Goal: Task Accomplishment & Management: Complete application form

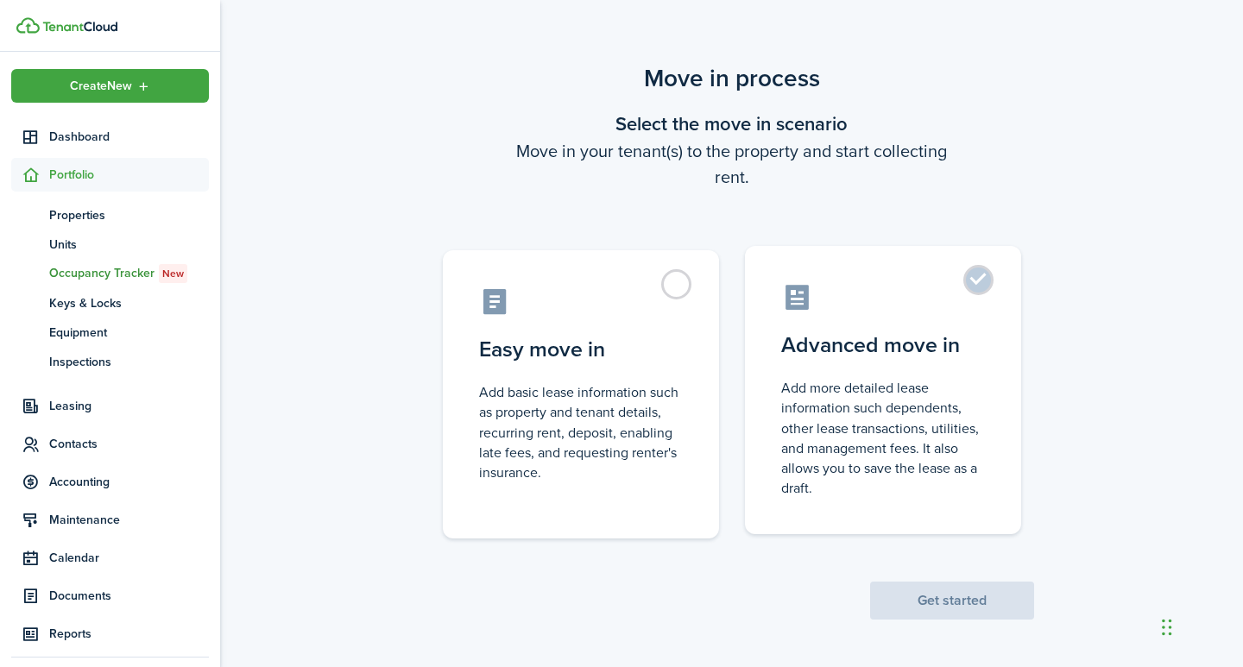
click at [980, 285] on label "Advanced move in Add more detailed lease information such dependents, other lea…" at bounding box center [883, 390] width 276 height 288
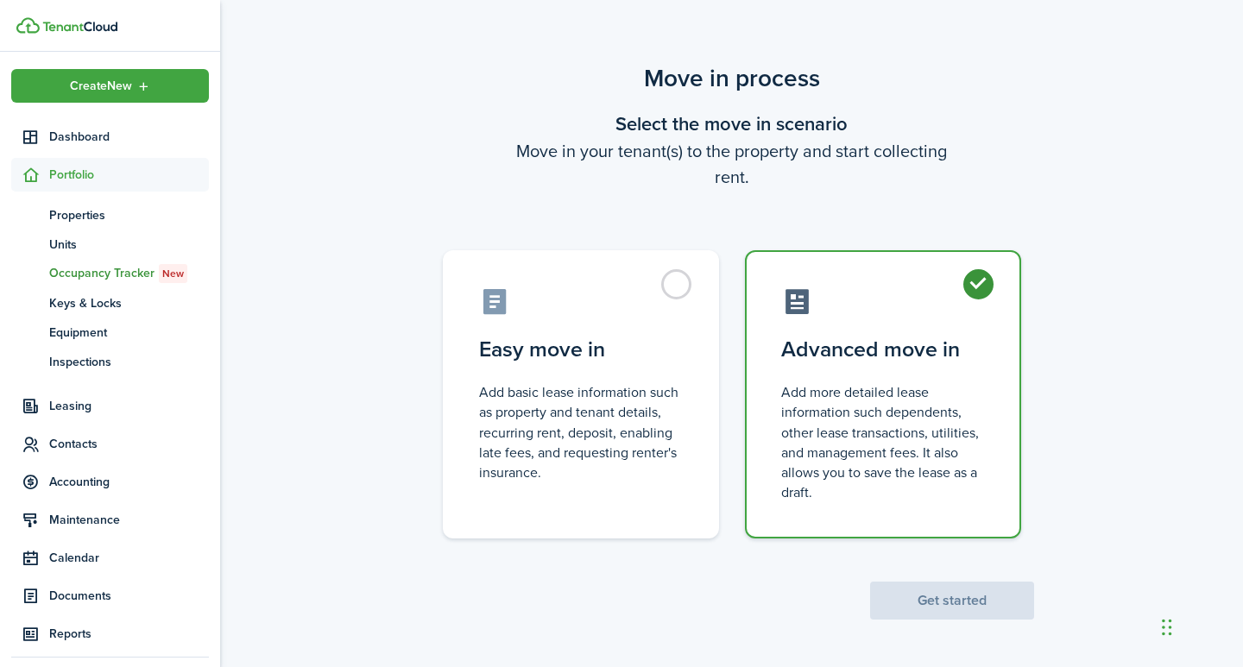
radio input "true"
click at [928, 602] on button "Get started" at bounding box center [952, 601] width 164 height 38
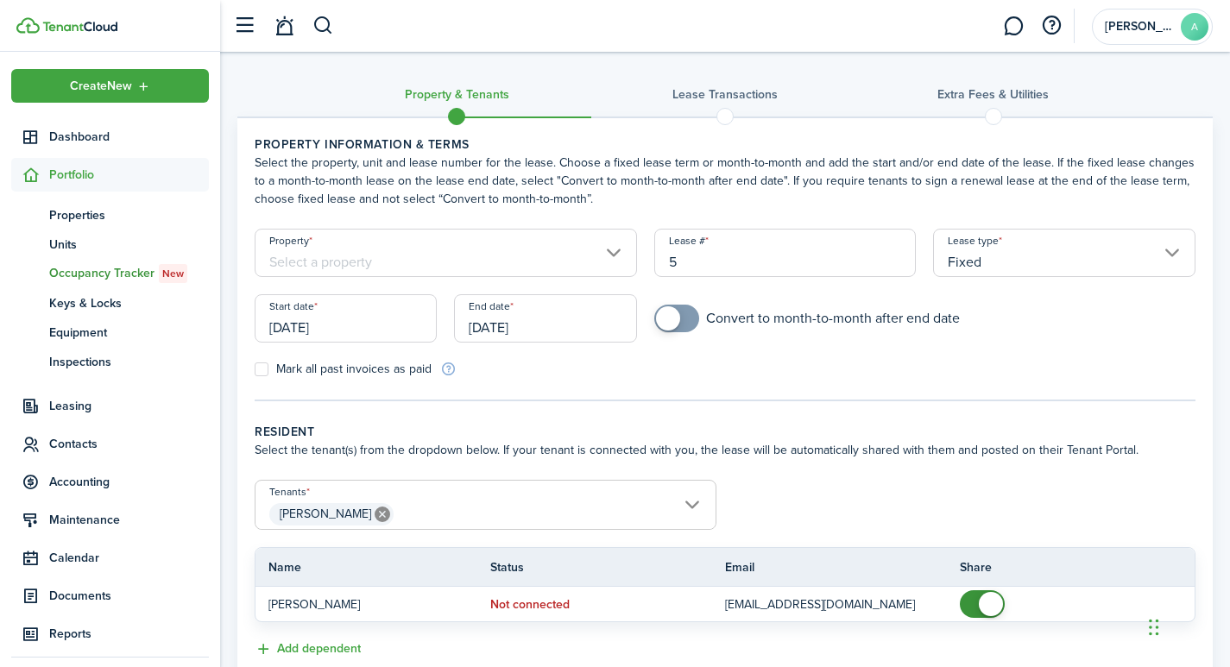
click at [612, 255] on input "Property" at bounding box center [446, 253] width 382 height 48
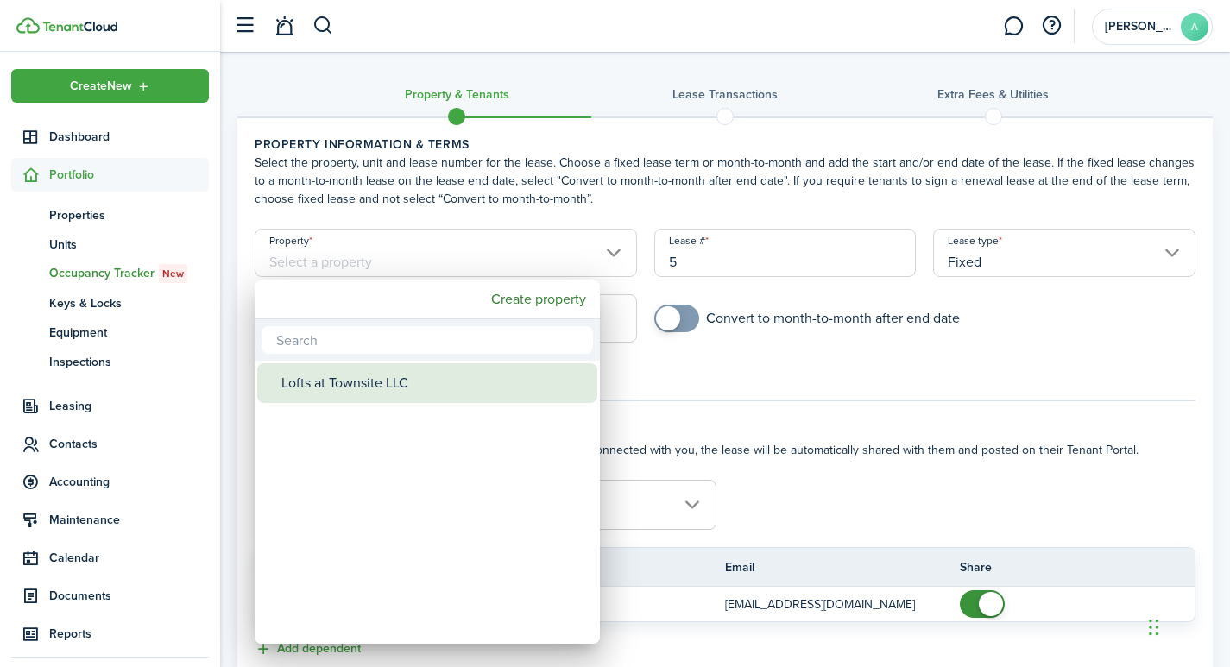
click at [361, 389] on div "Lofts at Townsite LLC" at bounding box center [434, 383] width 306 height 40
type input "Lofts at Townsite LLC"
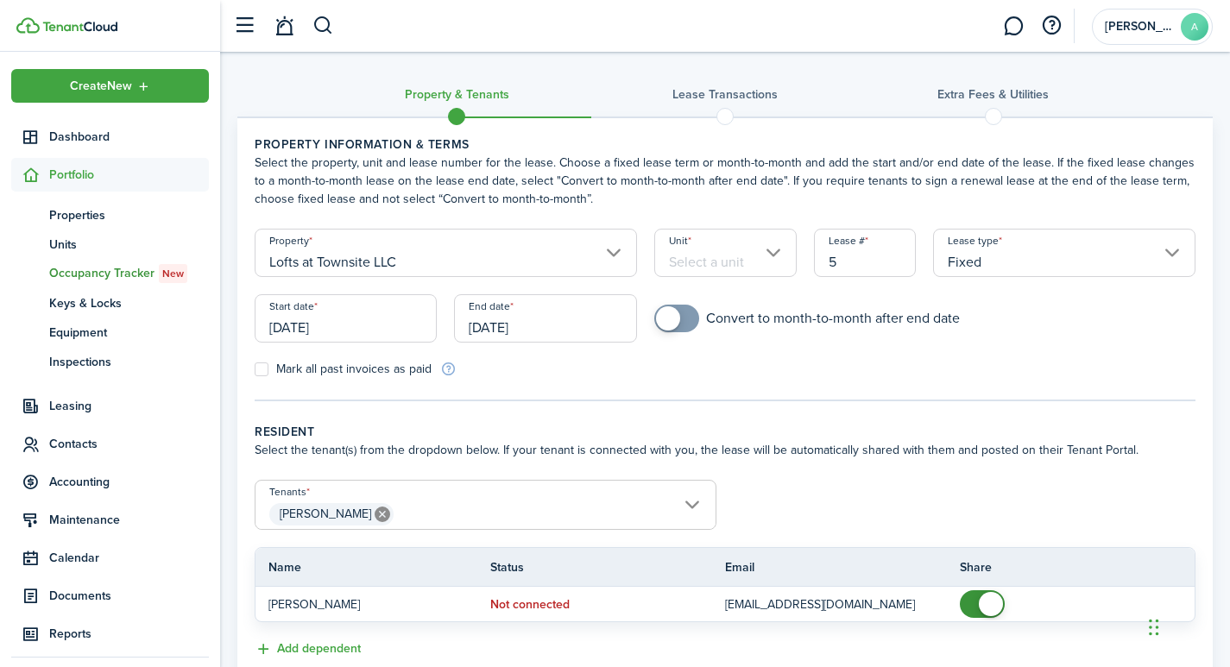
click at [774, 252] on input "Unit" at bounding box center [725, 253] width 142 height 48
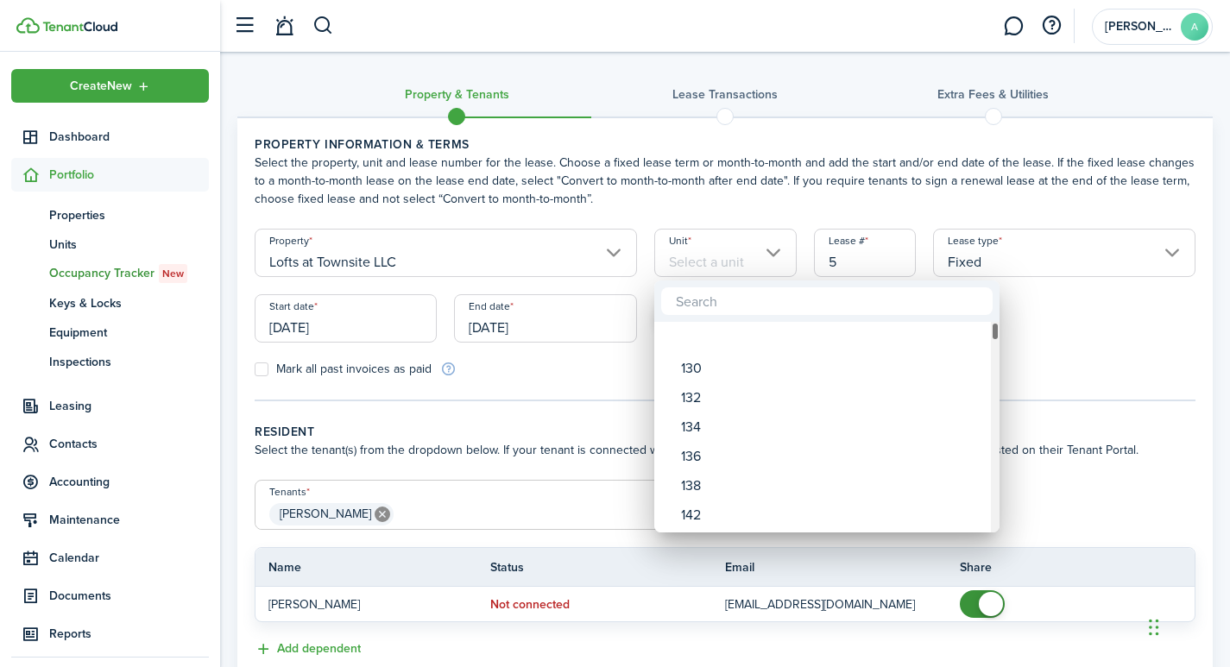
drag, startPoint x: 996, startPoint y: 335, endPoint x: 1014, endPoint y: 253, distance: 83.8
click at [1014, 253] on div "130 132 134 136 138 142 143 144 145 146 150 152 154 156 158 245 246 247 248 250…" at bounding box center [615, 333] width 1230 height 667
click at [708, 257] on div at bounding box center [615, 334] width 1507 height 944
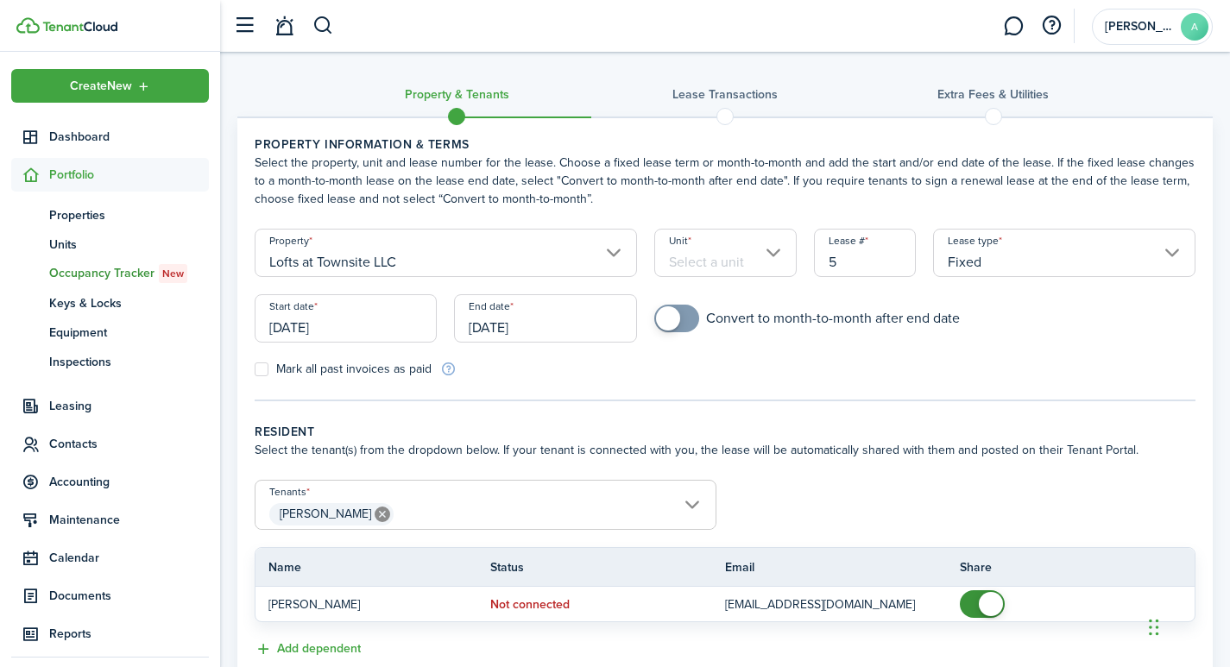
click at [711, 257] on input "Unit" at bounding box center [725, 253] width 142 height 48
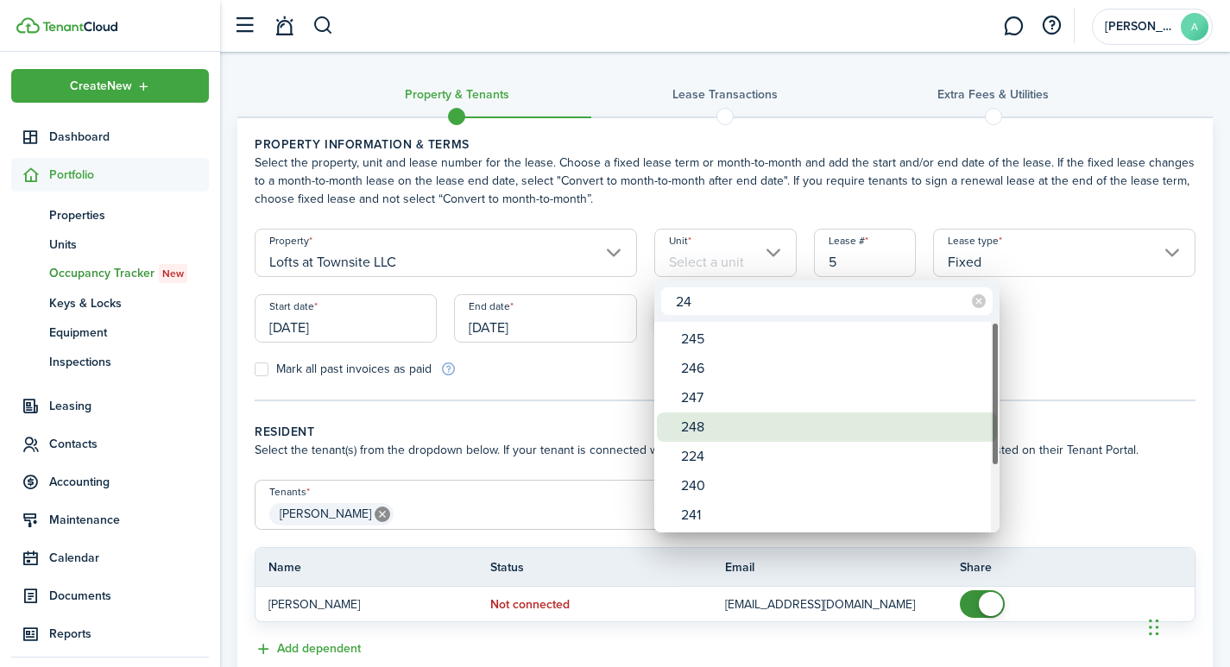
type input "24"
click at [701, 426] on div "248" at bounding box center [834, 427] width 306 height 29
type input "248"
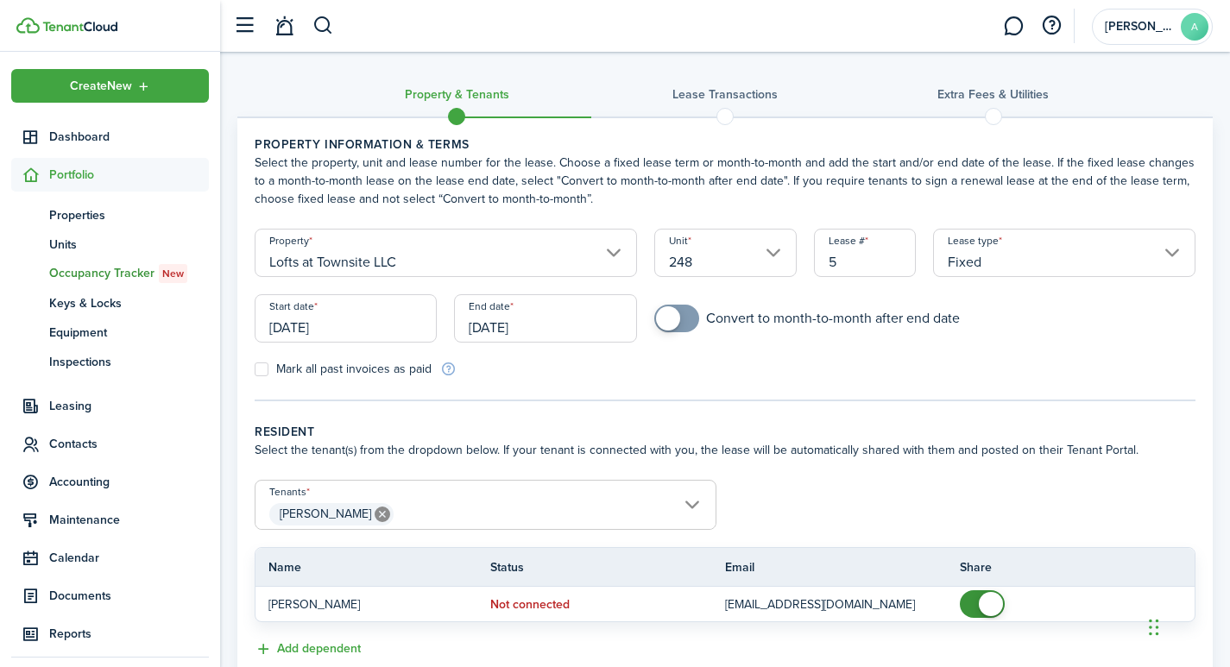
drag, startPoint x: 882, startPoint y: 263, endPoint x: 805, endPoint y: 262, distance: 77.7
click at [810, 261] on div "Lease # 5" at bounding box center [865, 262] width 120 height 66
click at [345, 328] on input "[DATE]" at bounding box center [346, 318] width 182 height 48
type input "2481"
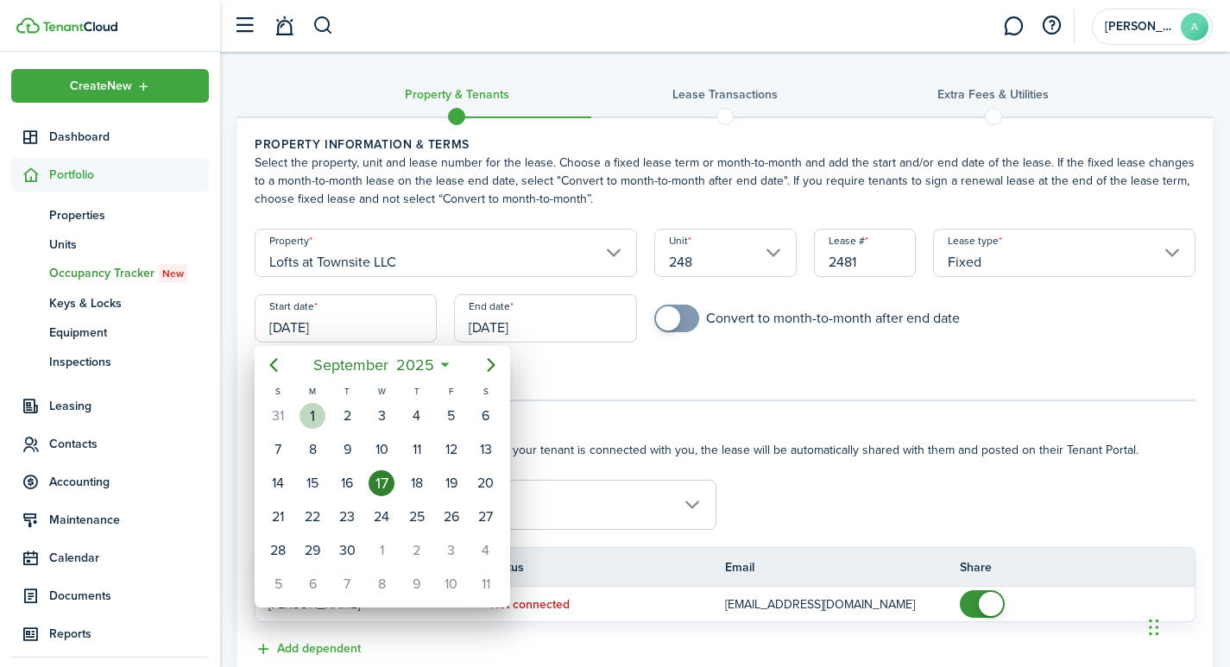
click at [322, 412] on div "1" at bounding box center [313, 416] width 26 height 26
type input "[DATE]"
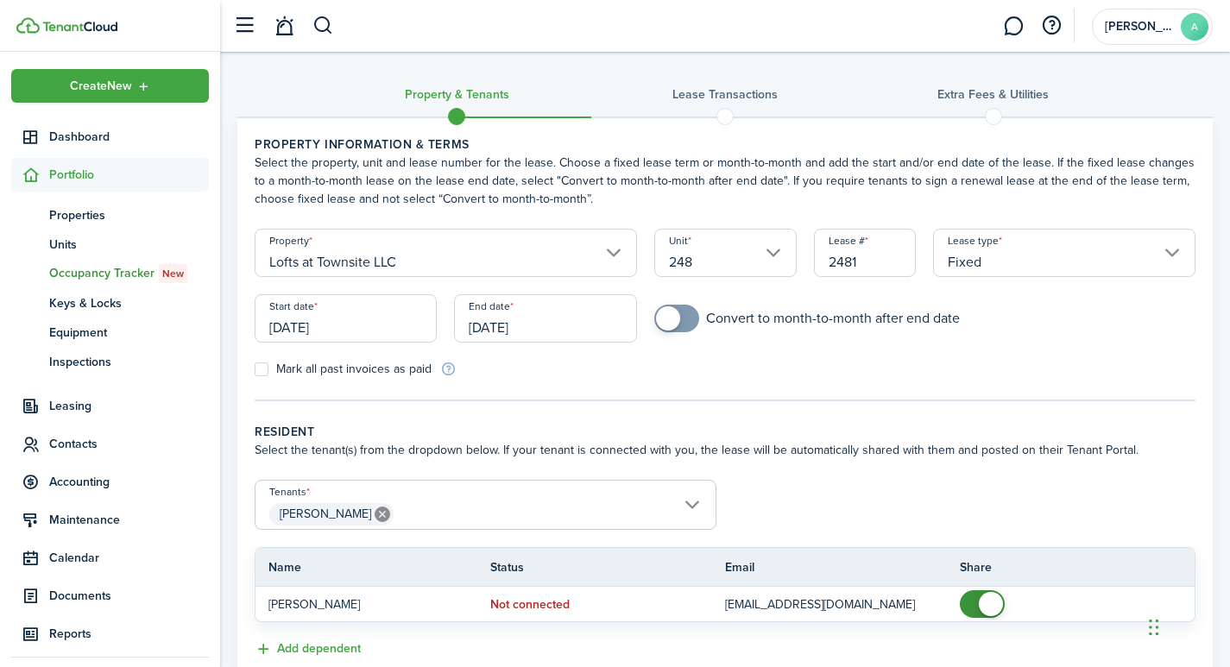
click at [584, 327] on input "[DATE]" at bounding box center [545, 318] width 182 height 48
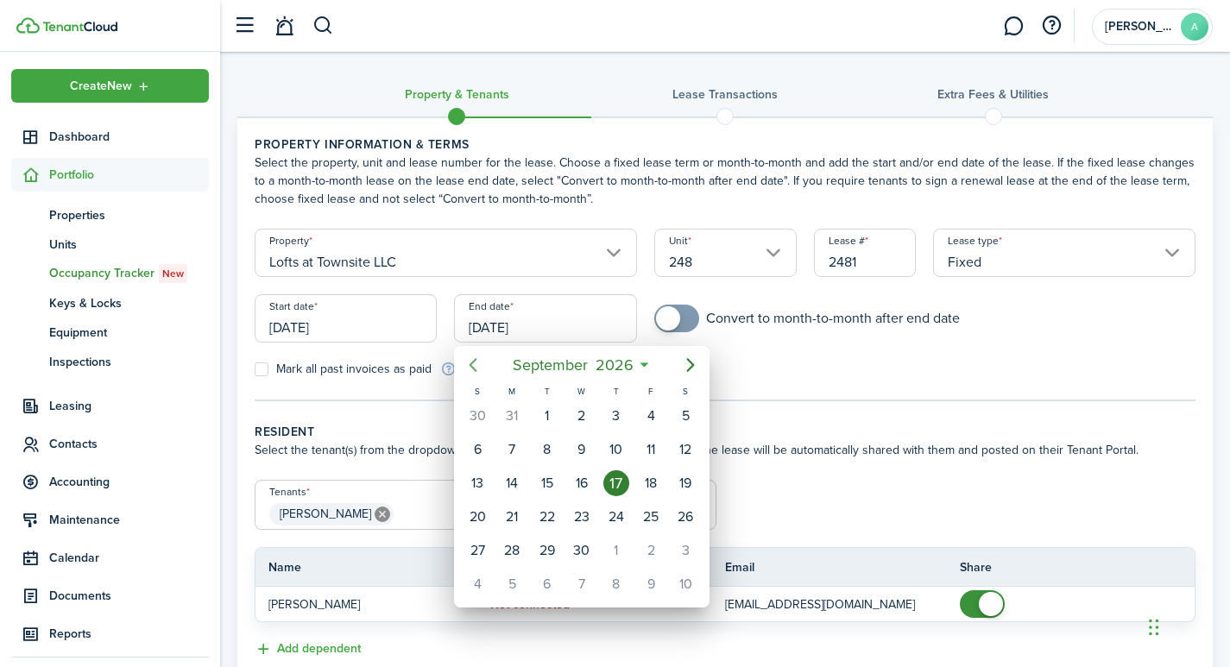
click at [475, 368] on icon "Previous page" at bounding box center [473, 365] width 21 height 21
click at [648, 547] on div "31" at bounding box center [651, 551] width 26 height 26
type input "07/31/2026"
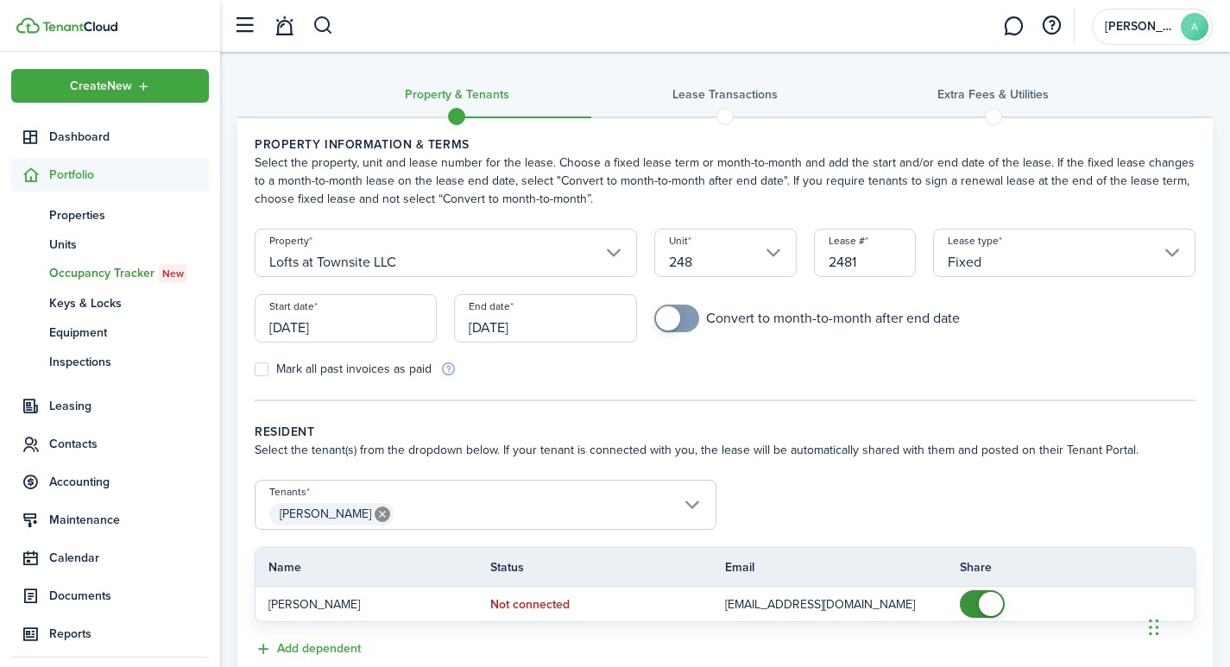
checkbox input "true"
click at [663, 317] on span at bounding box center [668, 318] width 24 height 24
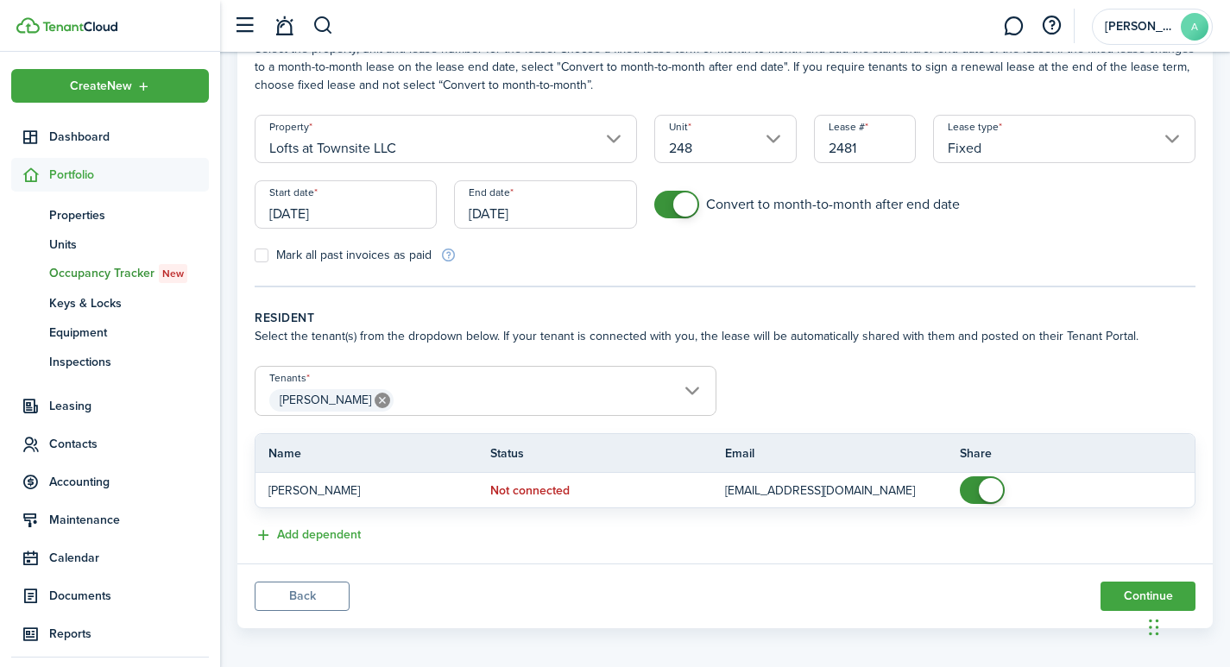
scroll to position [123, 0]
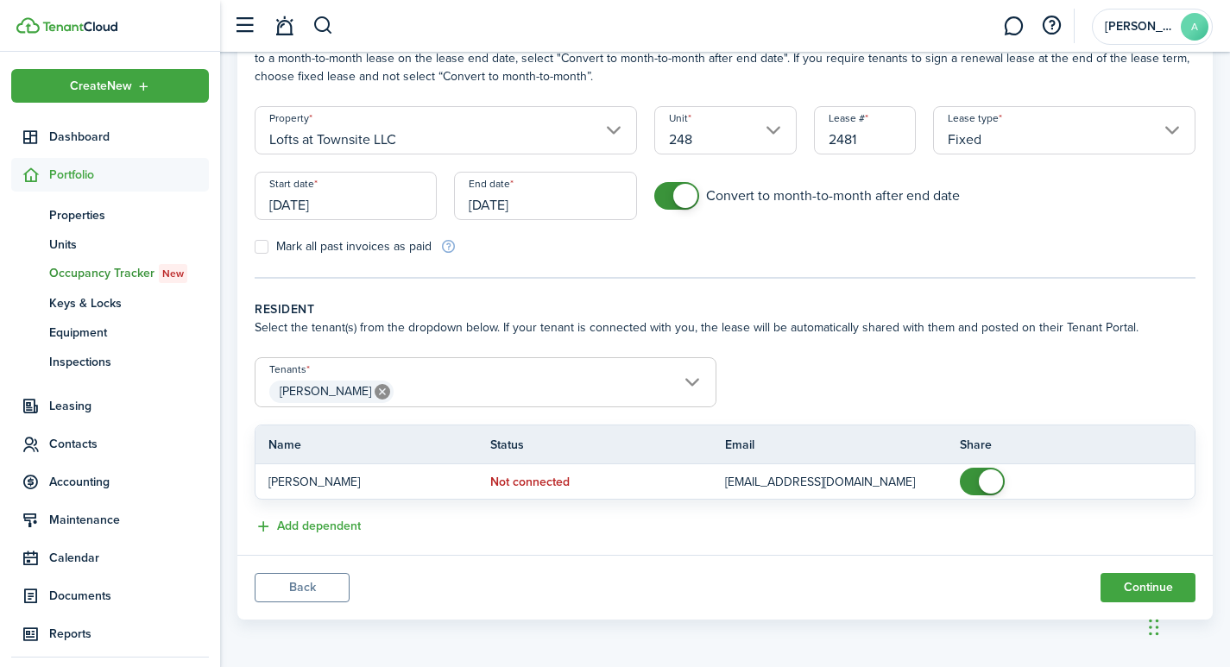
click at [694, 379] on span "[PERSON_NAME]" at bounding box center [486, 391] width 460 height 29
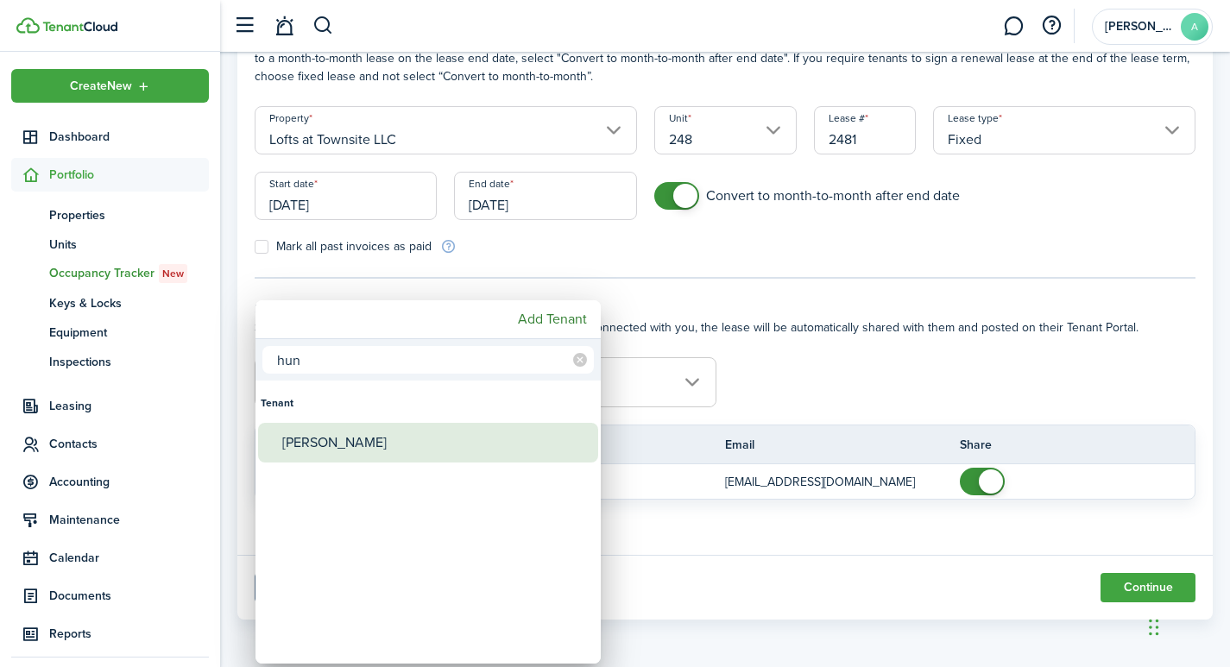
type input "hun"
click at [383, 443] on div "[PERSON_NAME]" at bounding box center [435, 443] width 306 height 40
type input "Abby Wardien, Hunter Gonnerman"
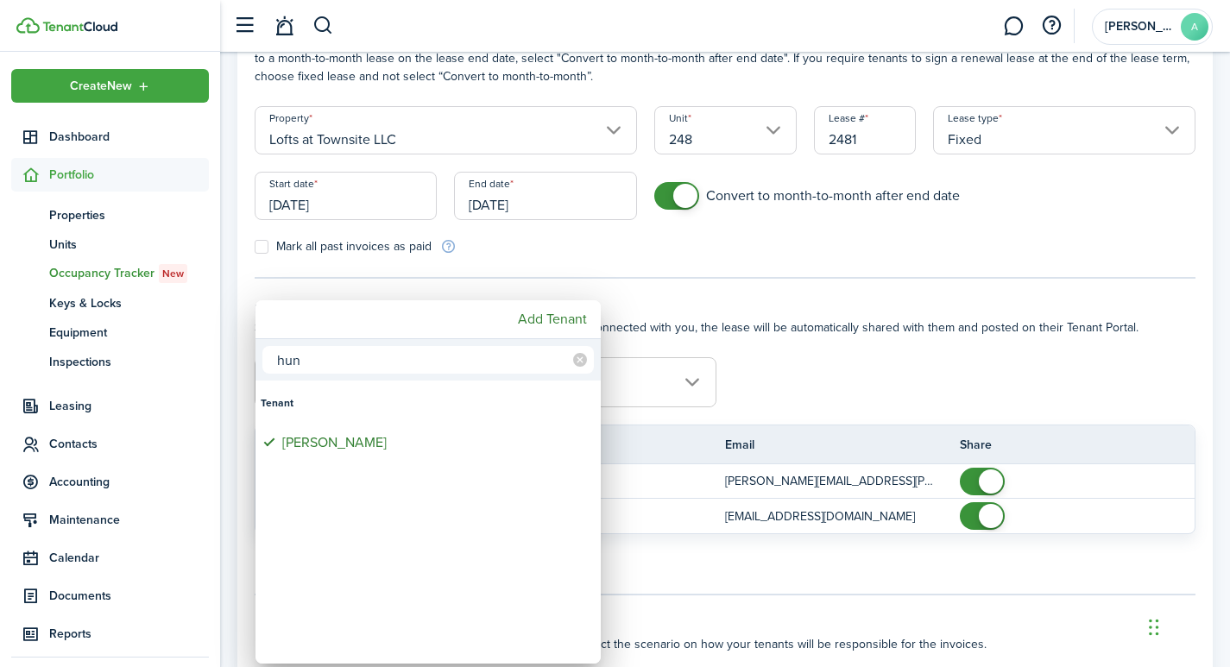
click at [878, 388] on div at bounding box center [615, 334] width 1507 height 944
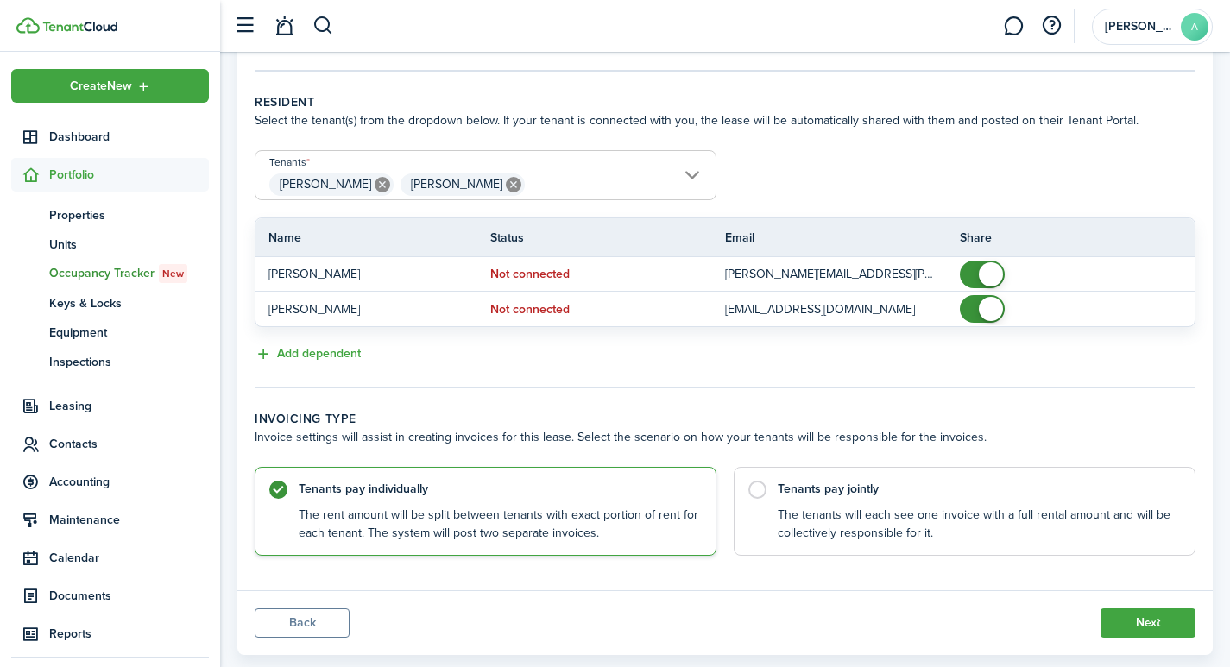
scroll to position [365, 0]
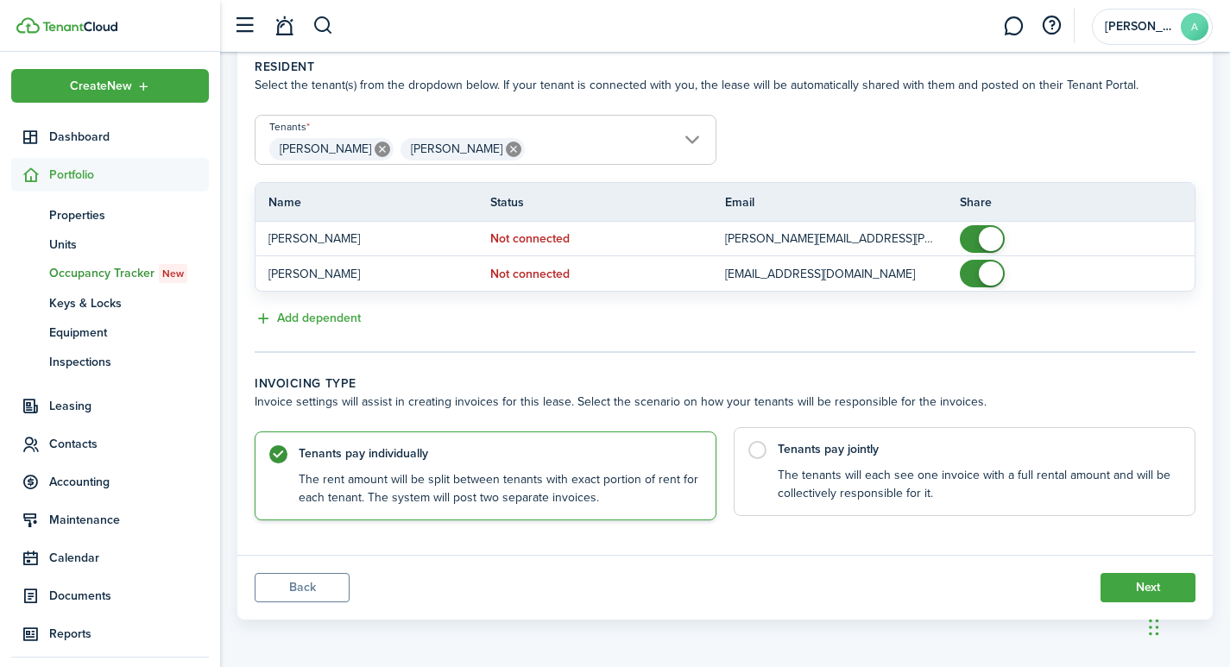
click at [755, 452] on label "Tenants pay jointly The tenants will each see one invoice with a full rental am…" at bounding box center [965, 471] width 462 height 89
radio input "false"
radio input "true"
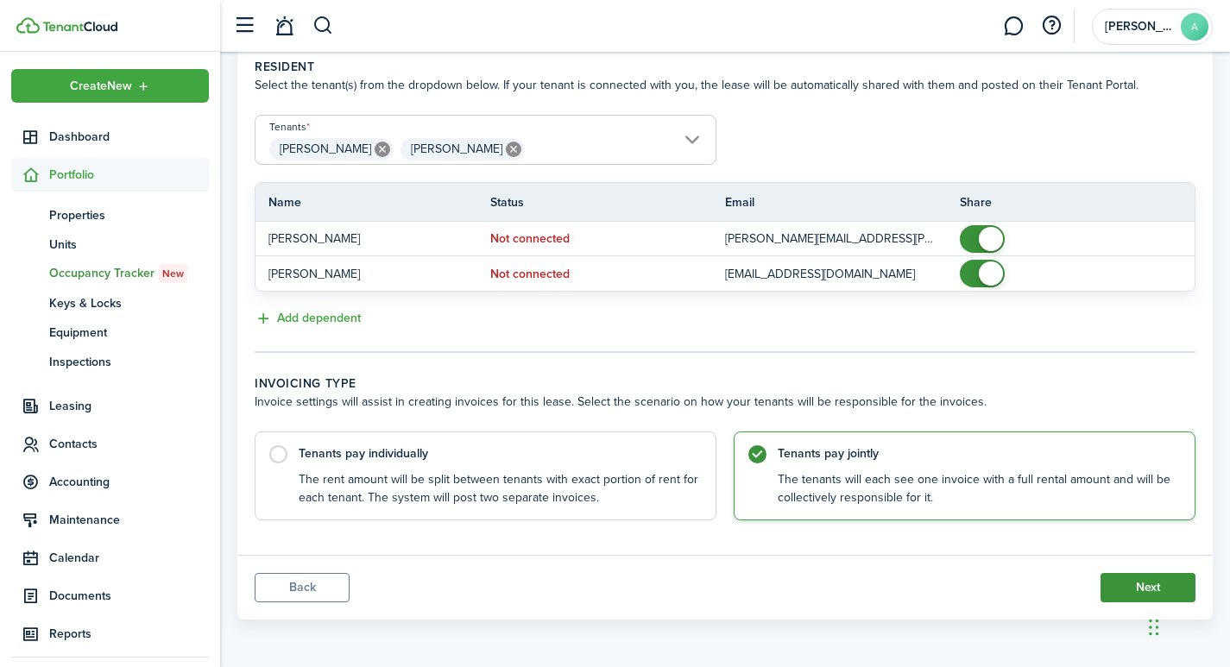
click at [1135, 591] on button "Next" at bounding box center [1148, 587] width 95 height 29
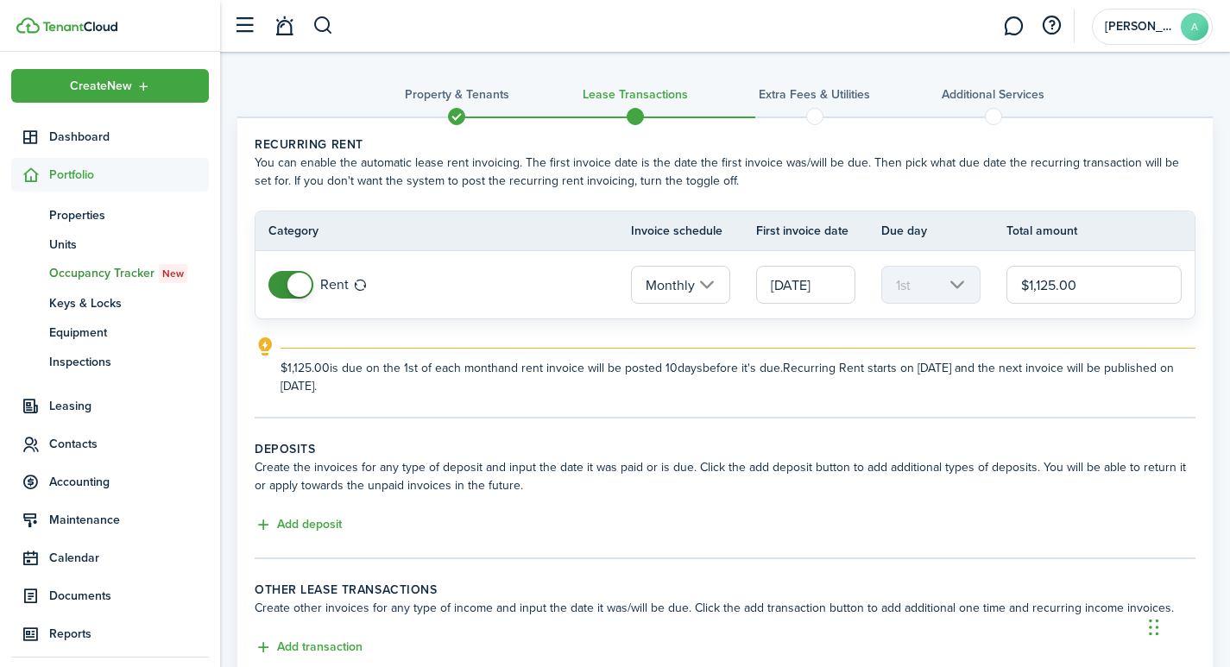
drag, startPoint x: 1028, startPoint y: 276, endPoint x: 967, endPoint y: 261, distance: 63.2
click at [976, 265] on tr "Rent Monthly 09/01/2025 1st $1,125.00" at bounding box center [725, 284] width 939 height 67
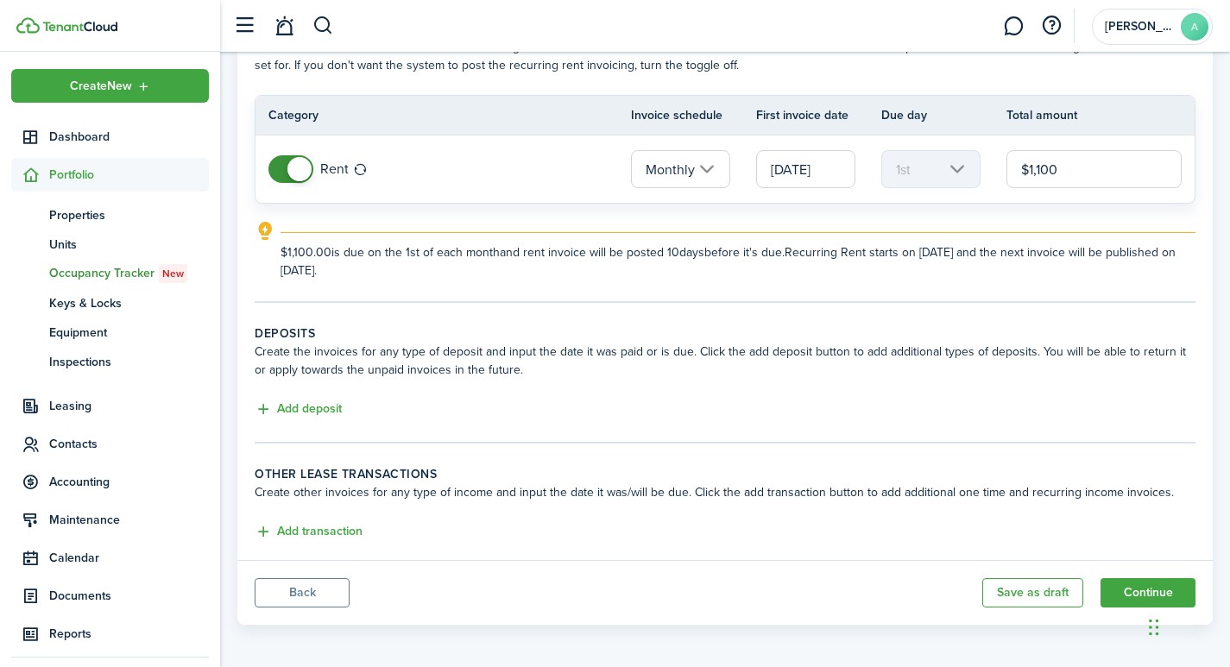
scroll to position [121, 0]
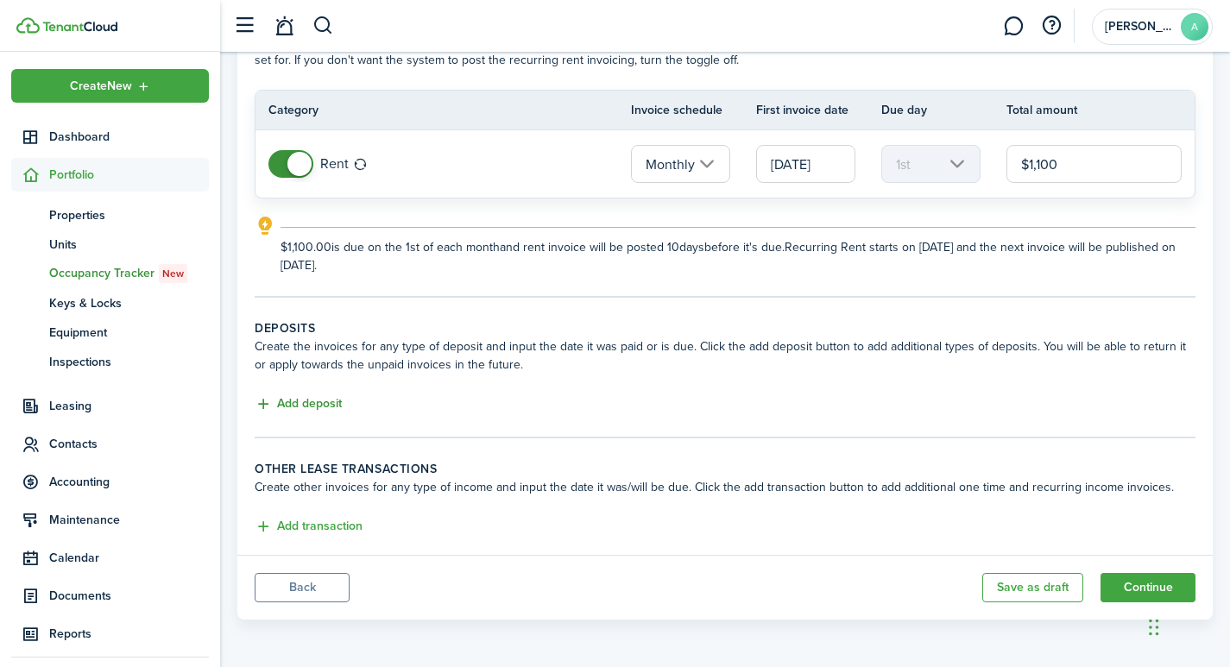
type input "$1,100.00"
click at [262, 401] on button "Add deposit" at bounding box center [298, 405] width 87 height 20
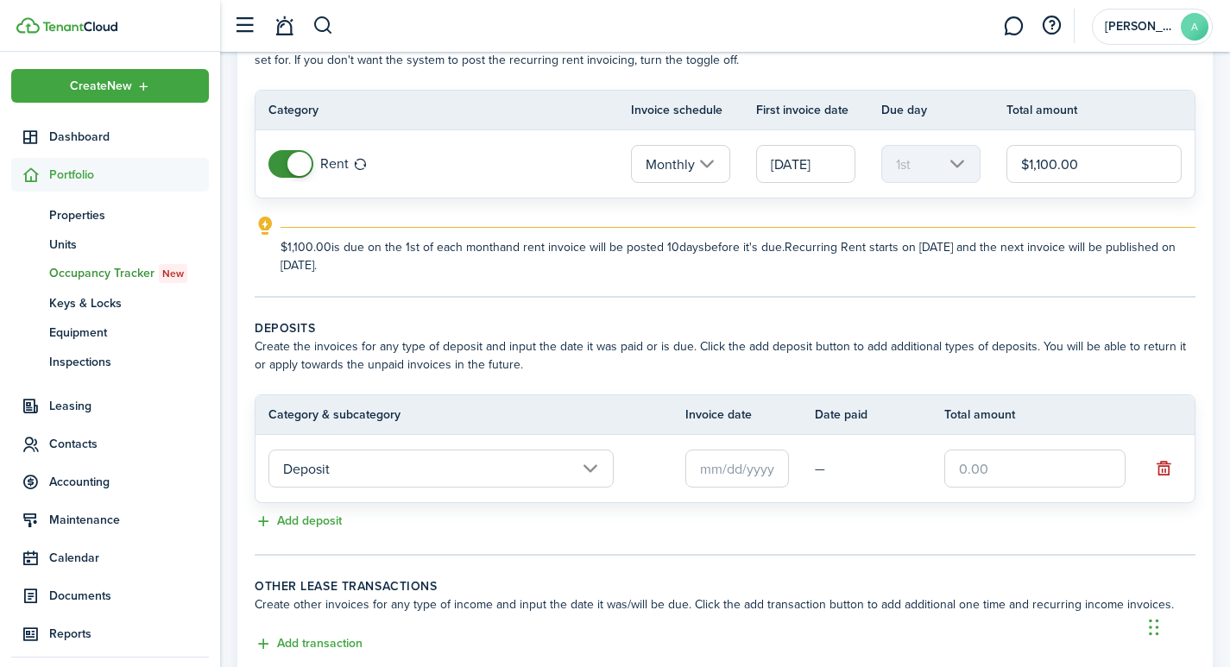
click at [746, 467] on input "text" at bounding box center [737, 469] width 104 height 38
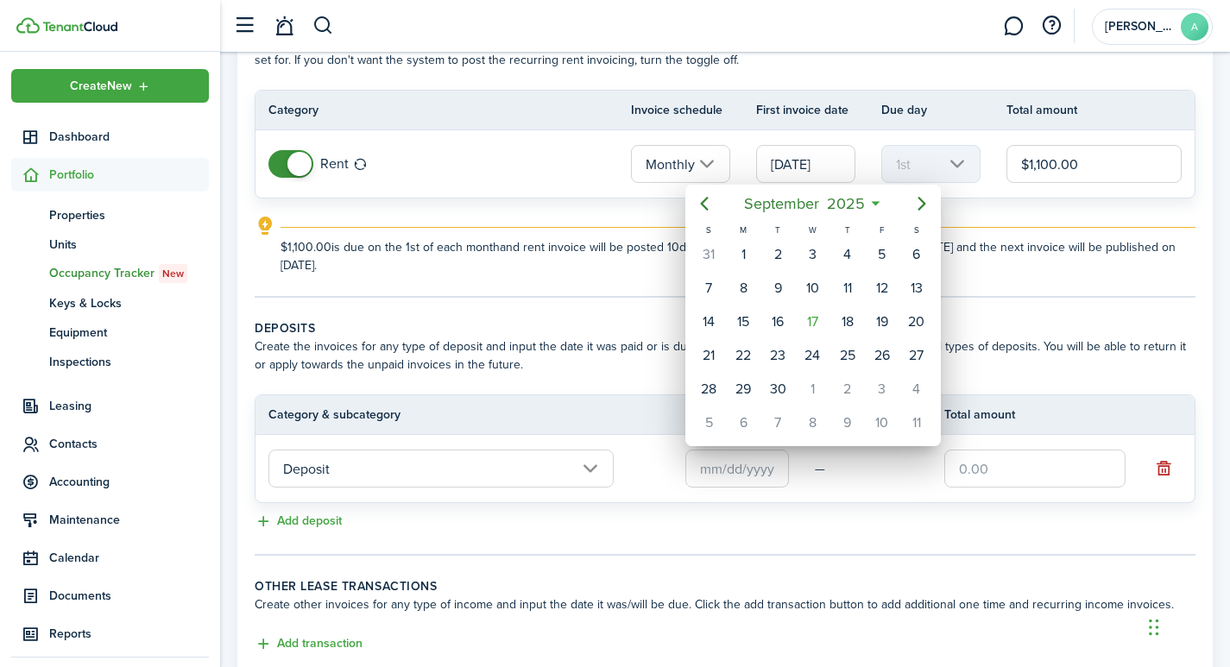
click at [1059, 477] on div at bounding box center [615, 334] width 1507 height 944
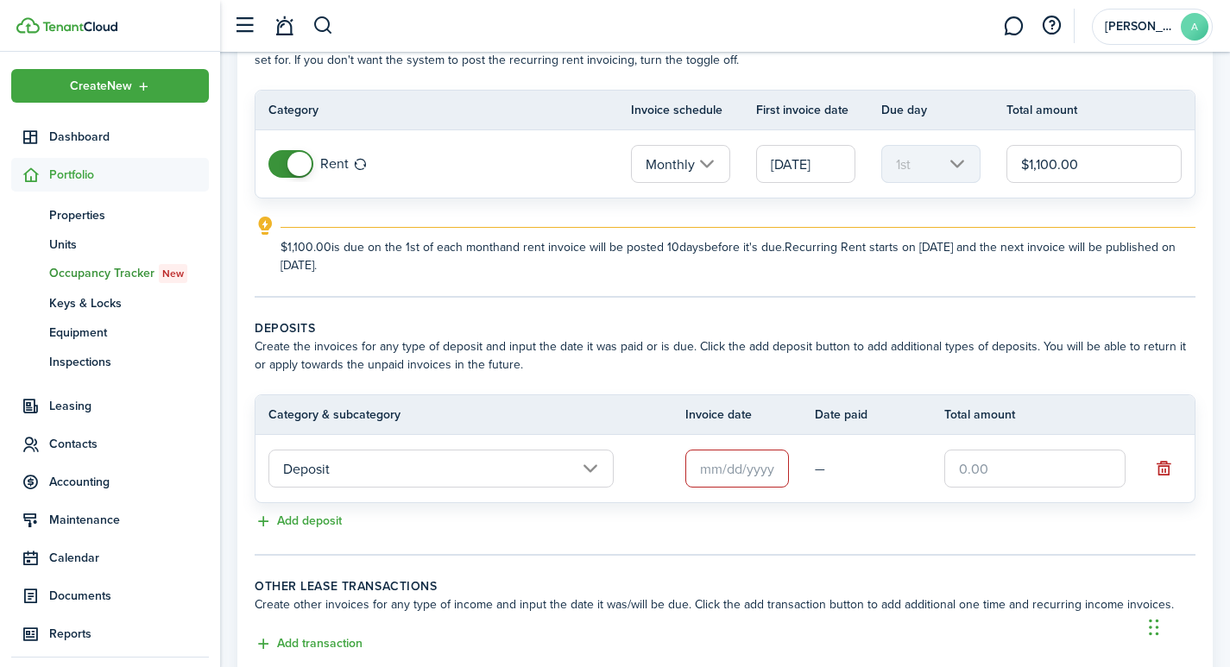
click at [995, 468] on input "text" at bounding box center [1034, 469] width 181 height 38
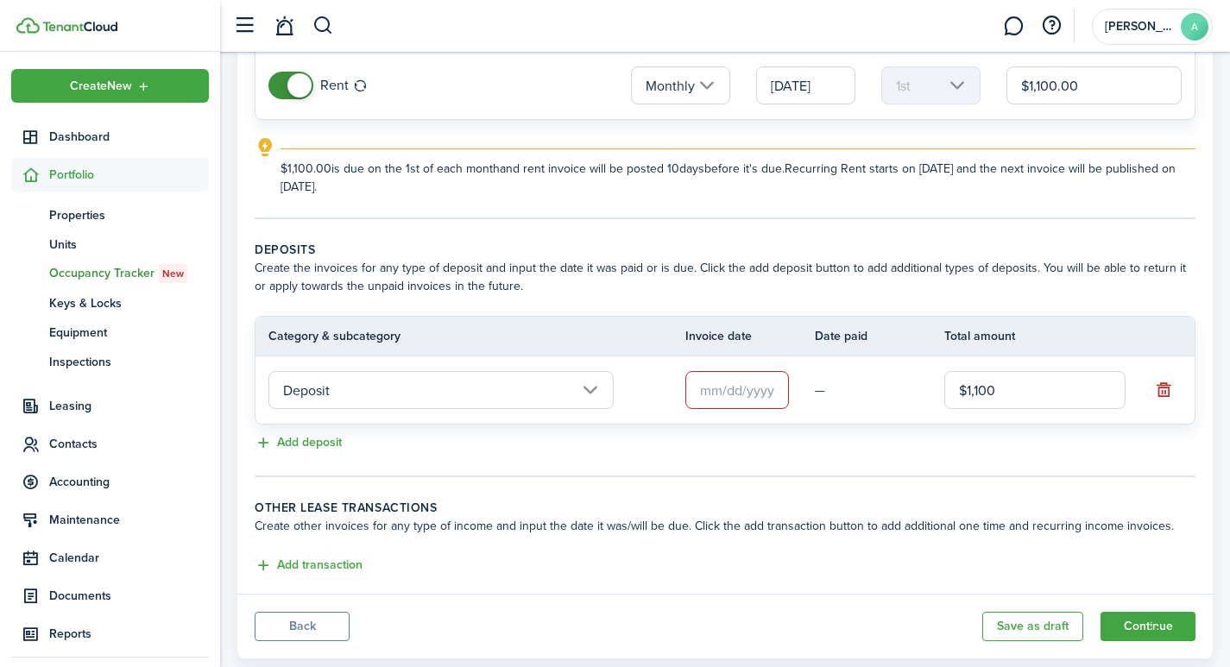
scroll to position [200, 0]
type input "$"
click at [754, 388] on input "text" at bounding box center [737, 389] width 104 height 38
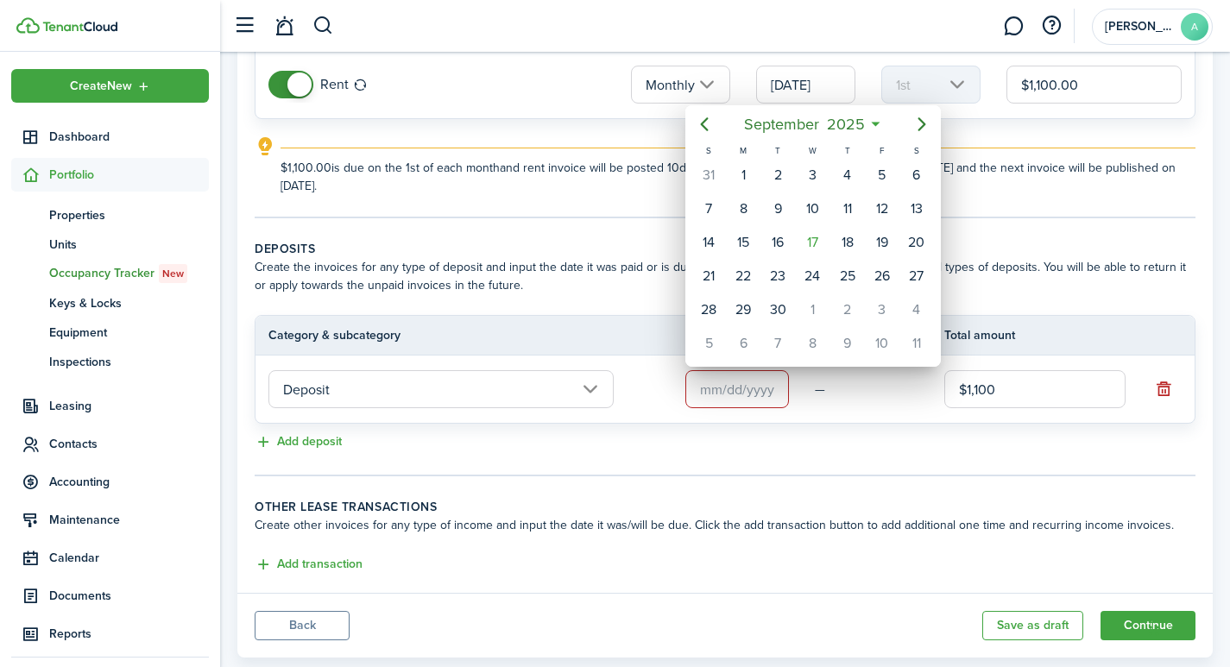
type input "$1,100.00"
click at [747, 167] on div "1" at bounding box center [743, 175] width 26 height 26
type input "[DATE]"
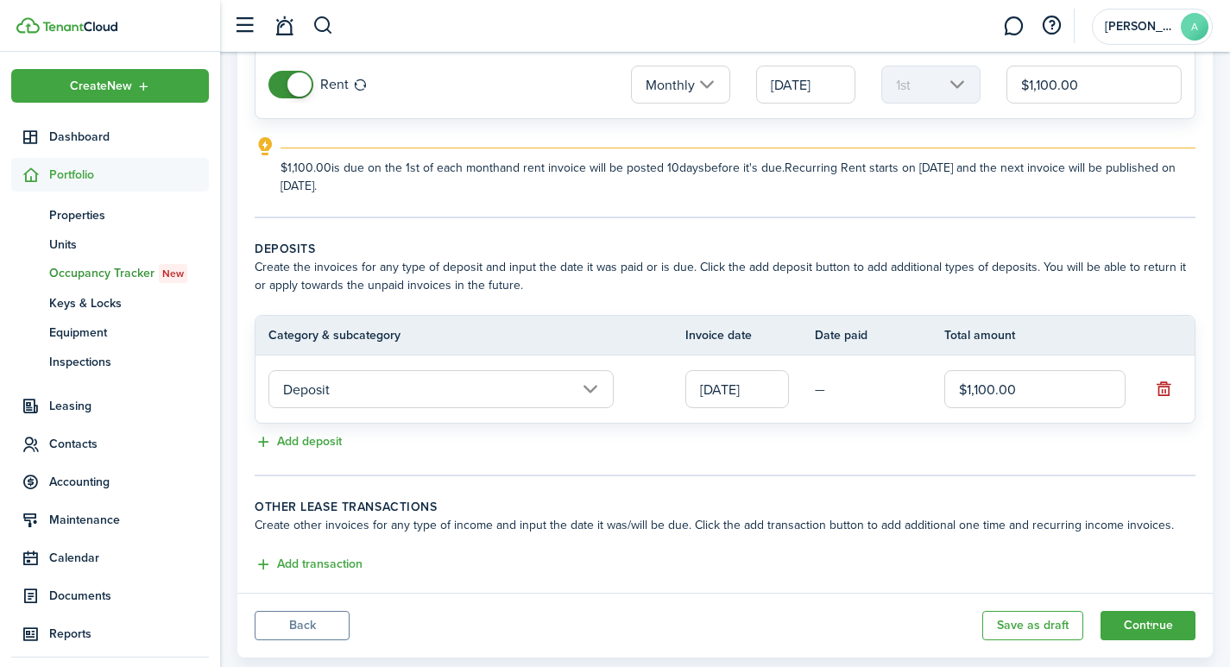
click at [845, 398] on td "—" at bounding box center [879, 389] width 129 height 27
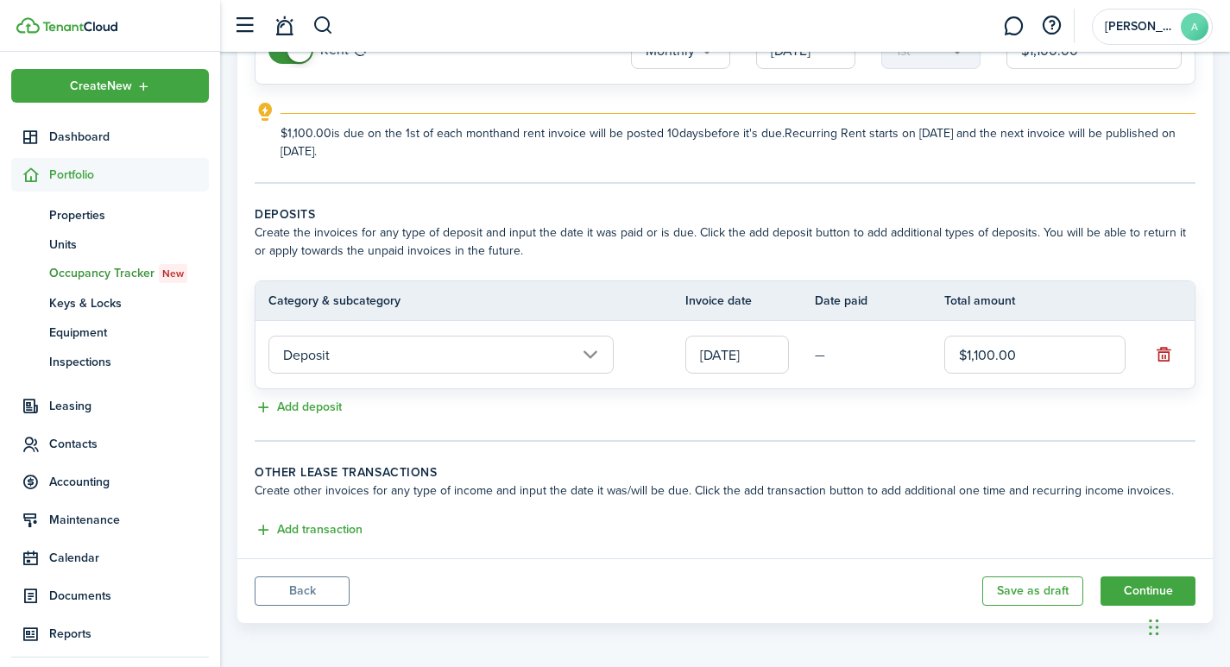
scroll to position [238, 0]
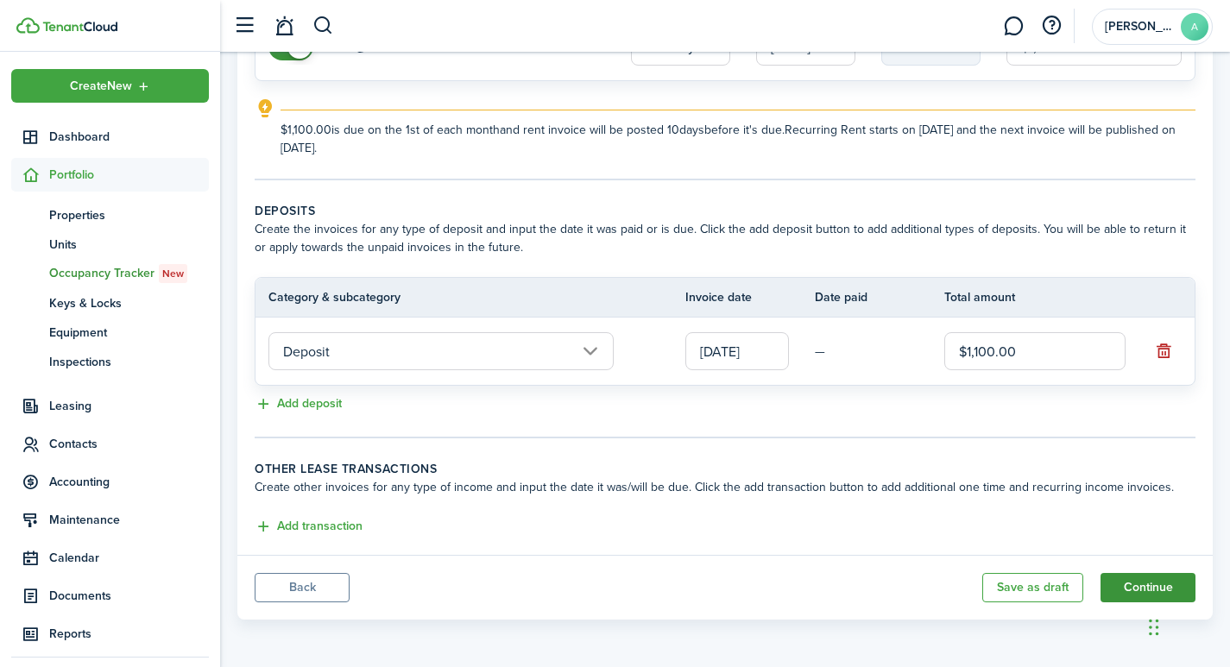
click at [1140, 585] on button "Continue" at bounding box center [1148, 587] width 95 height 29
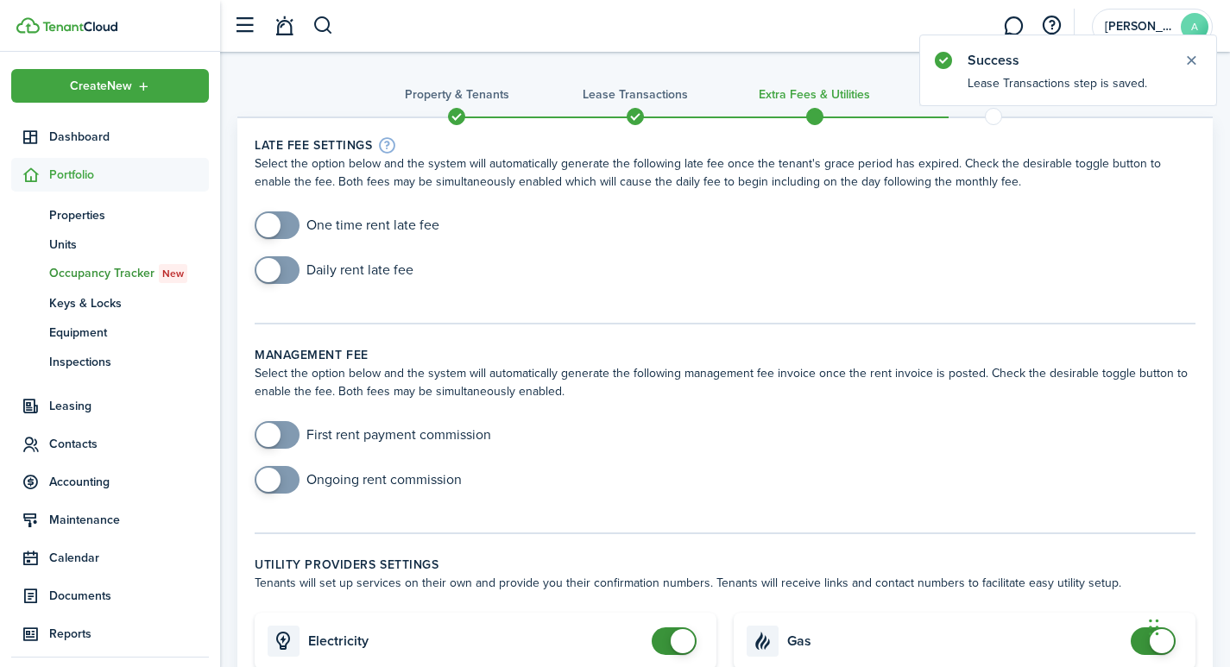
checkbox input "true"
click at [278, 226] on span at bounding box center [268, 225] width 24 height 24
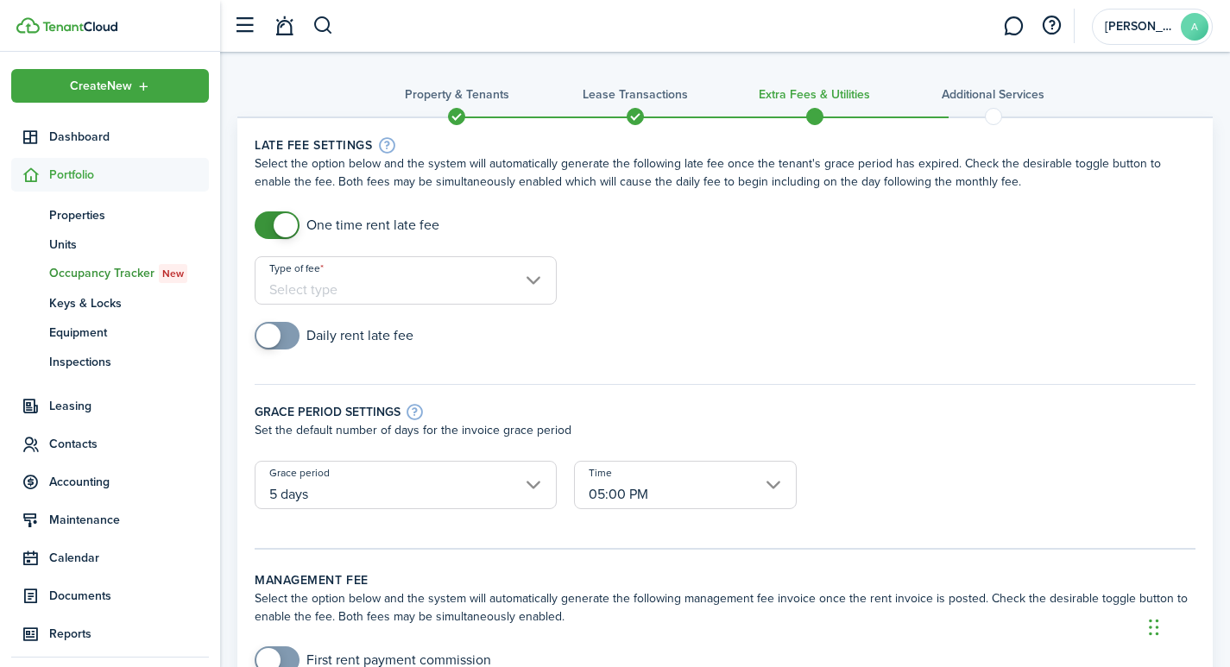
click at [531, 283] on input "Type of fee" at bounding box center [406, 280] width 302 height 48
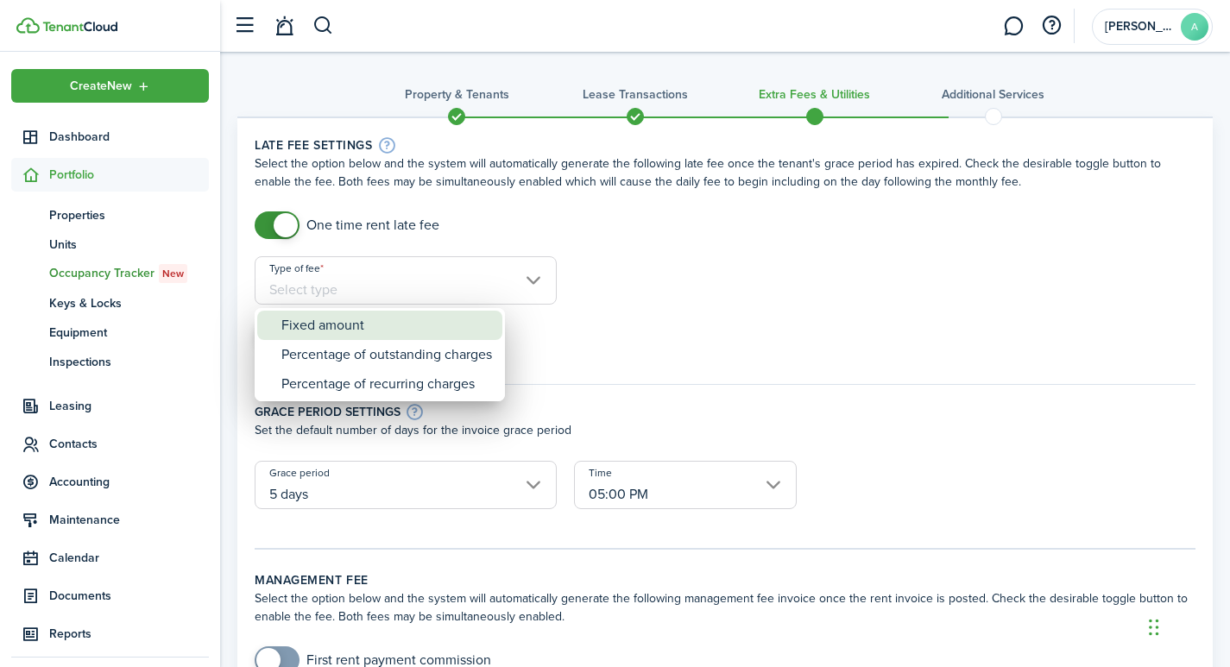
click at [384, 325] on div "Fixed amount" at bounding box center [386, 325] width 211 height 29
type input "Fixed amount"
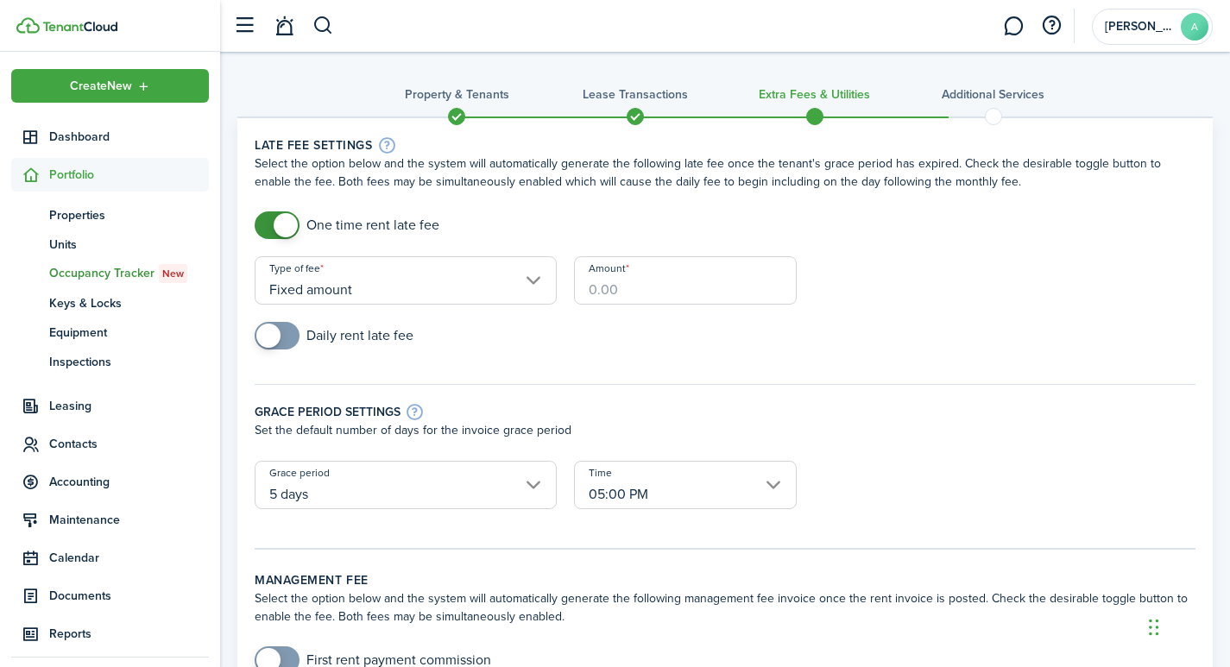
click at [652, 281] on input "Amount" at bounding box center [685, 280] width 223 height 48
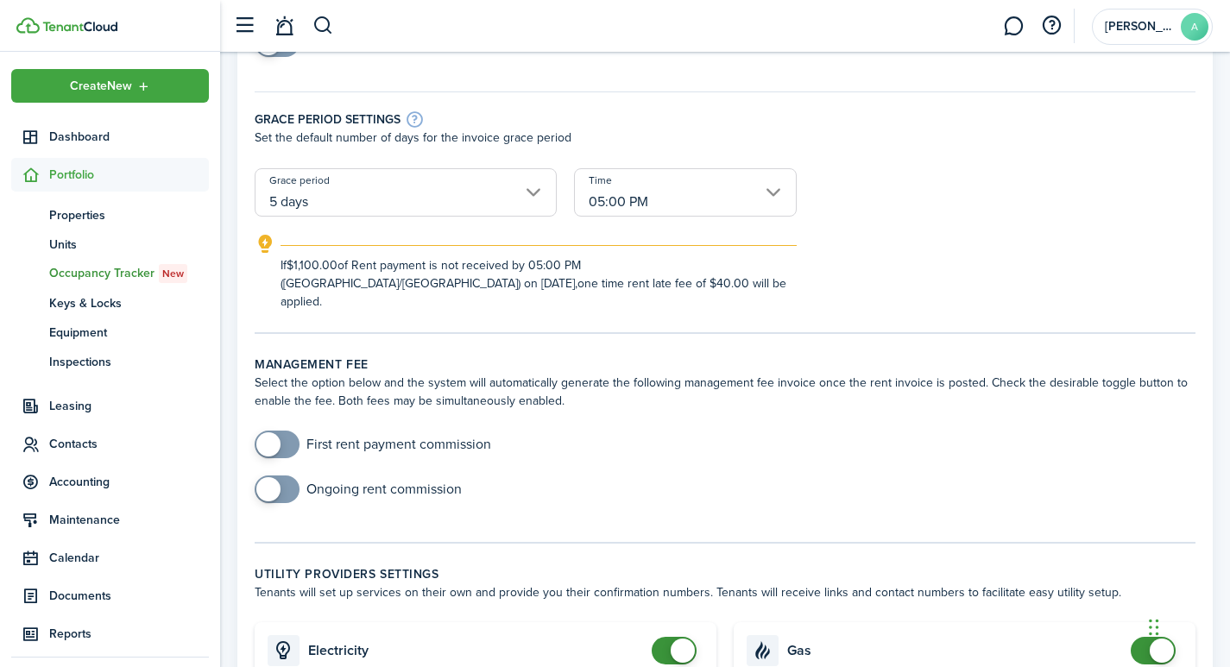
scroll to position [268, 0]
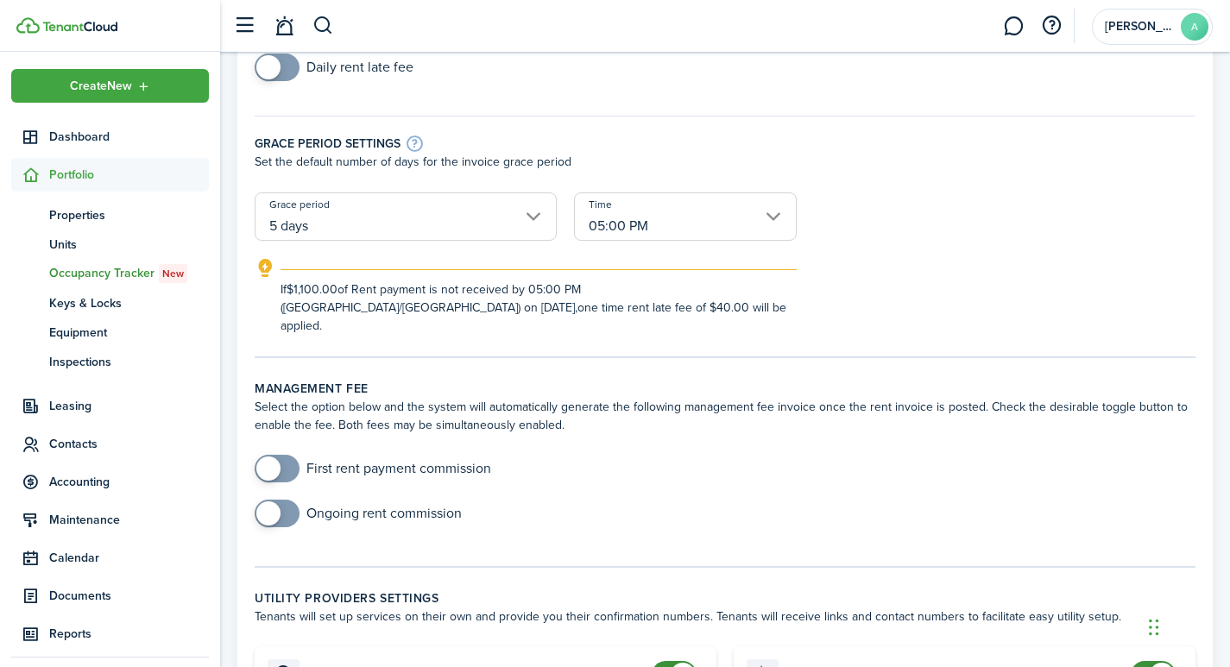
click at [774, 211] on input "05:00 PM" at bounding box center [685, 217] width 223 height 48
type input "$40.00"
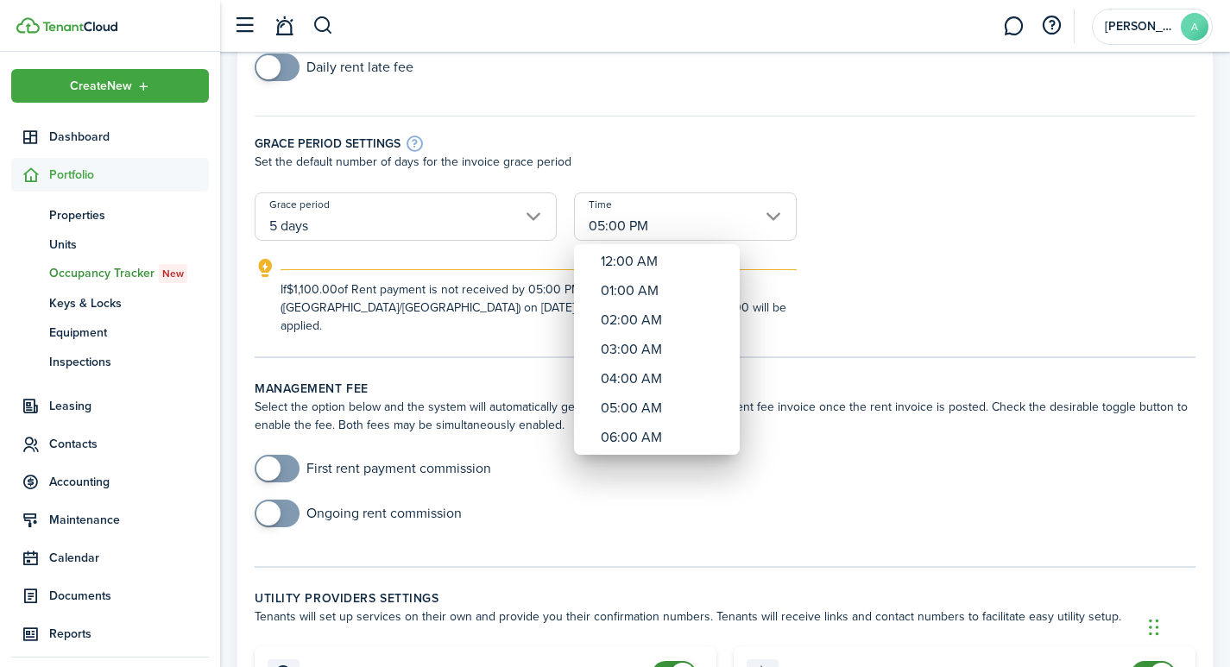
click at [776, 212] on div at bounding box center [615, 334] width 1507 height 944
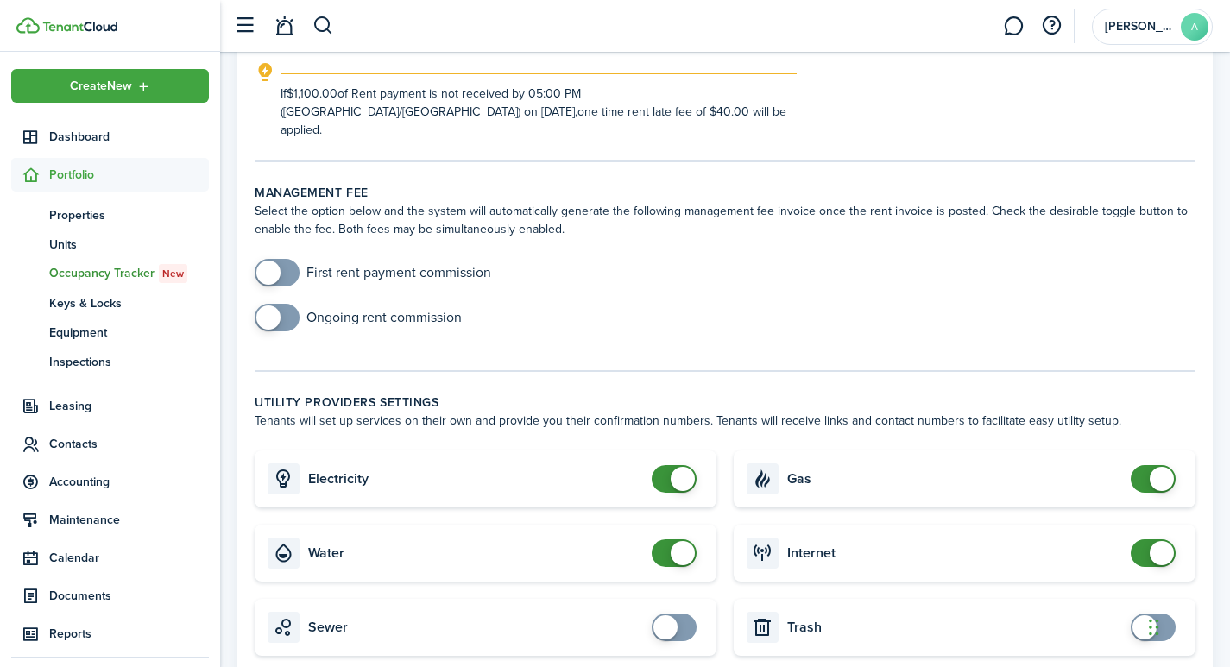
scroll to position [545, 0]
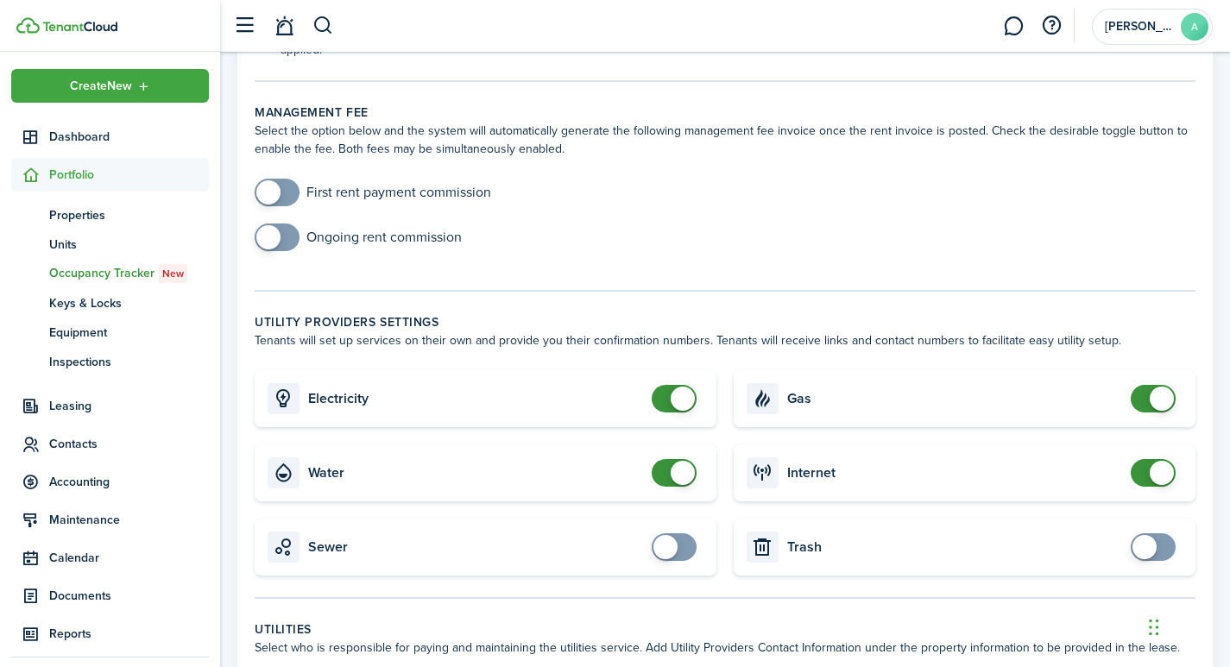
checkbox input "false"
click at [686, 387] on span at bounding box center [683, 399] width 24 height 24
checkbox input "false"
click at [687, 461] on span at bounding box center [683, 473] width 24 height 24
checkbox input "false"
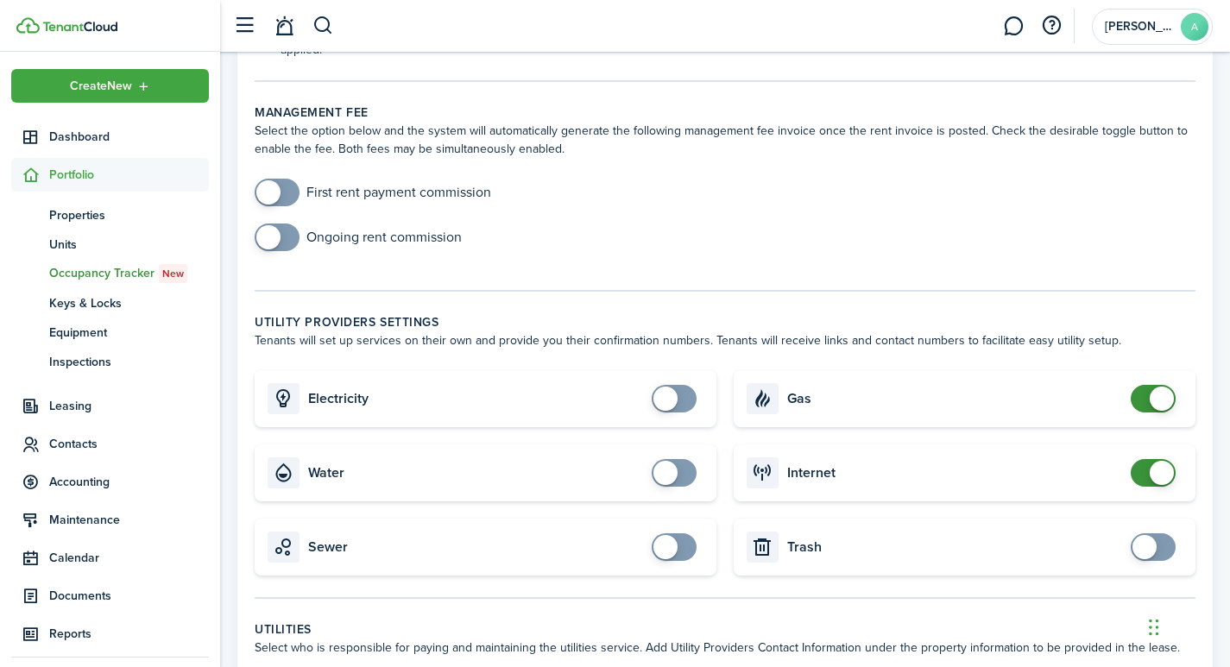
click at [1160, 387] on span at bounding box center [1162, 399] width 24 height 24
checkbox input "false"
click at [1159, 461] on span at bounding box center [1162, 473] width 24 height 24
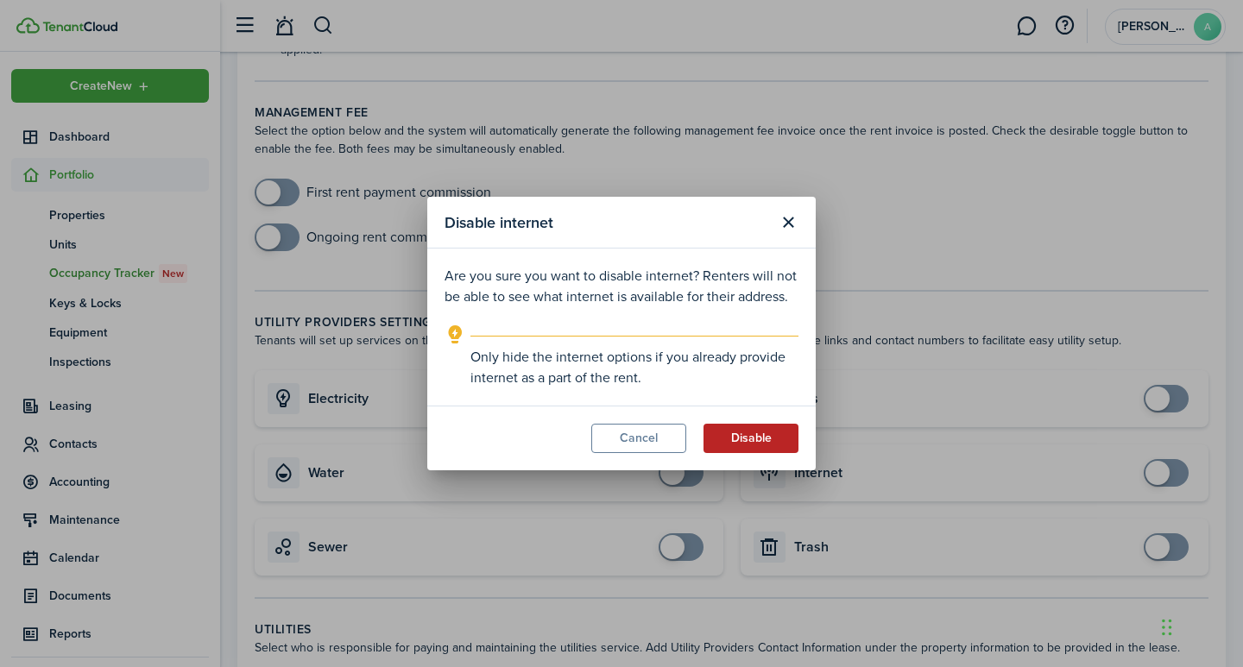
click at [773, 442] on button "Disable" at bounding box center [751, 438] width 95 height 29
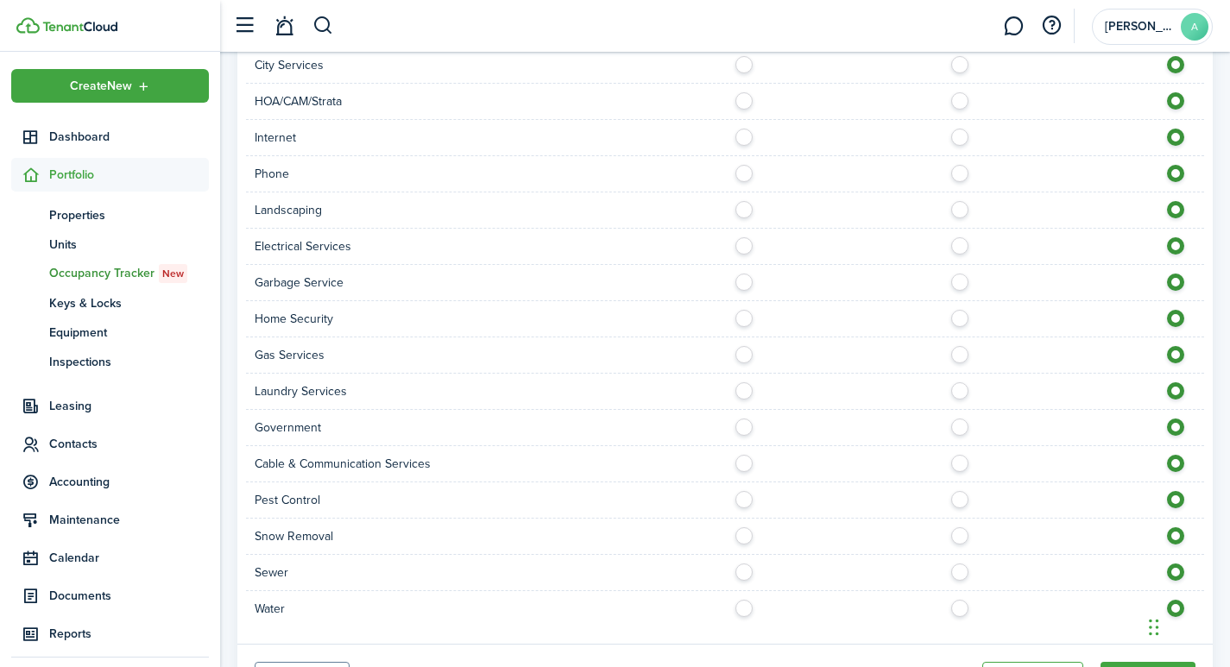
scroll to position [1330, 0]
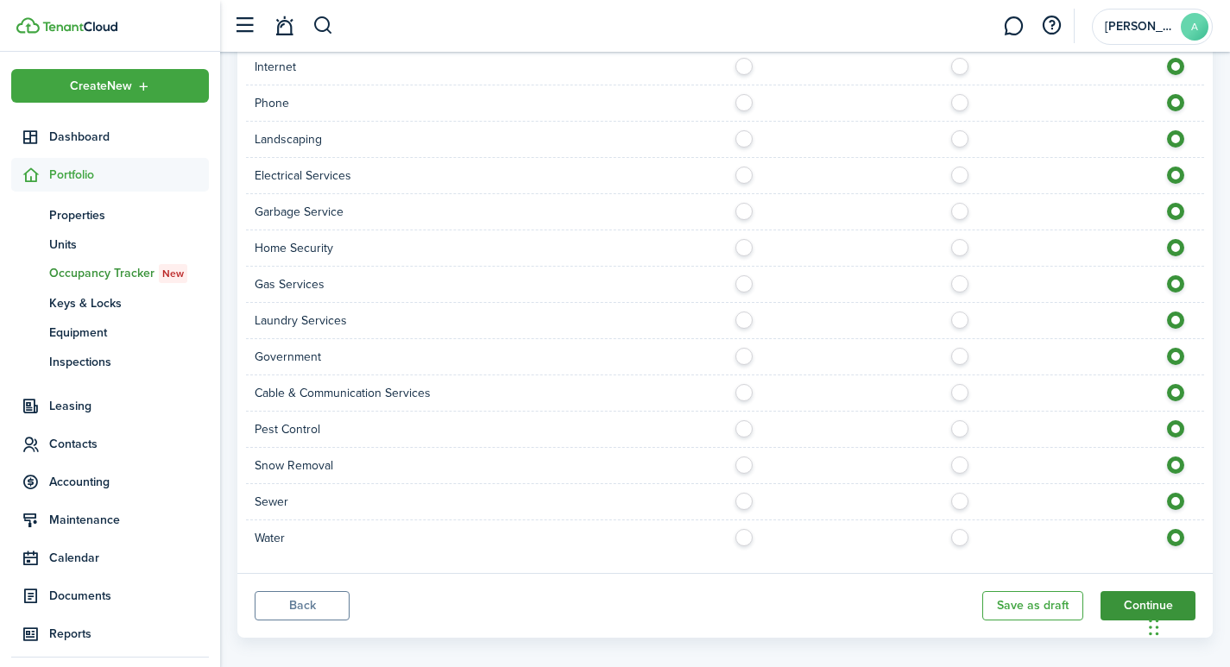
click at [1133, 591] on button "Continue" at bounding box center [1148, 605] width 95 height 29
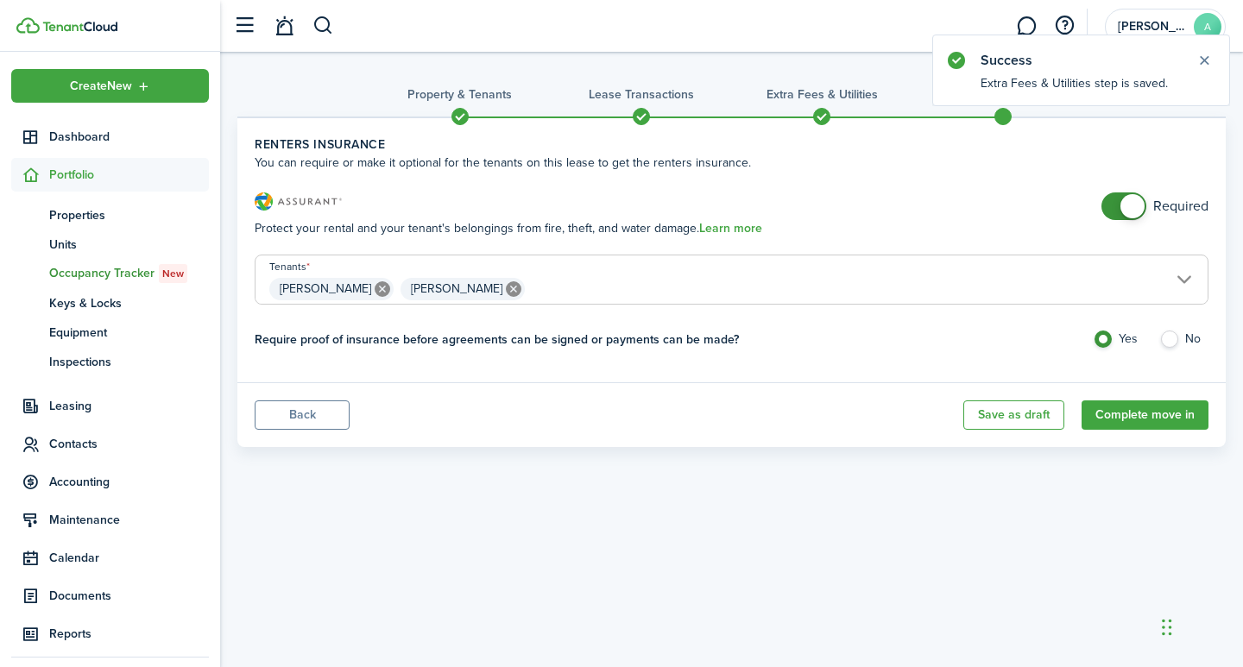
click at [1177, 337] on label "No" at bounding box center [1183, 344] width 49 height 26
radio input "false"
radio input "true"
checkbox input "false"
click at [1129, 197] on span at bounding box center [1133, 206] width 24 height 24
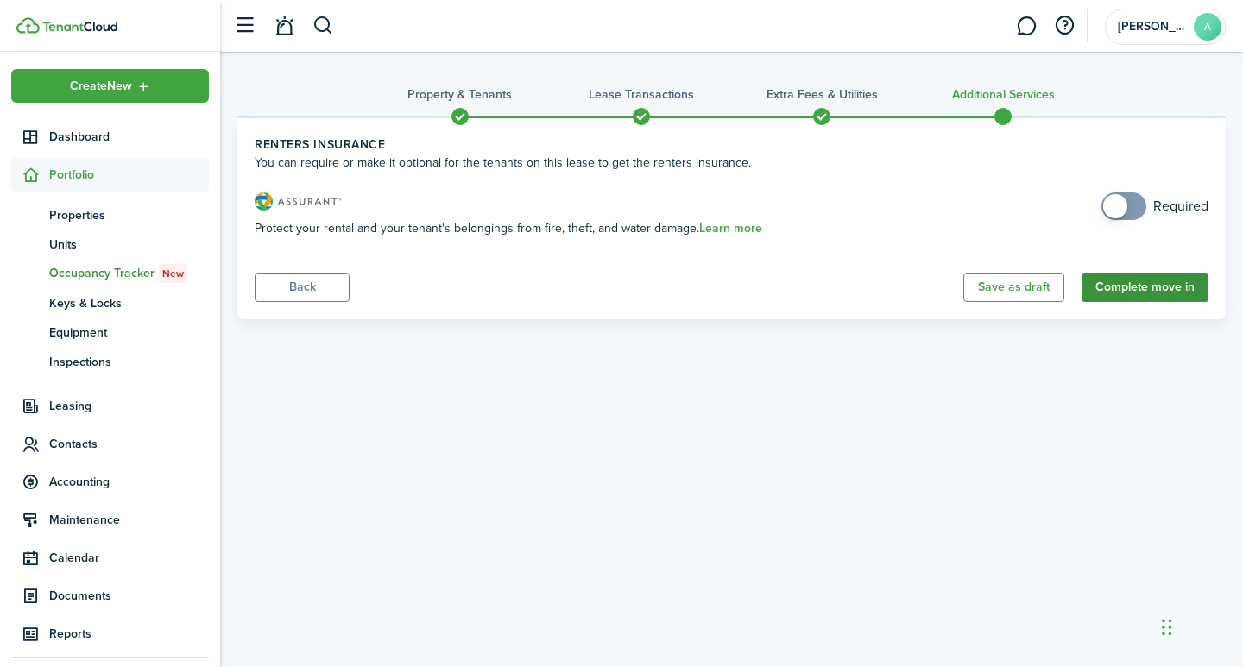
click at [1127, 289] on button "Complete move in" at bounding box center [1145, 287] width 127 height 29
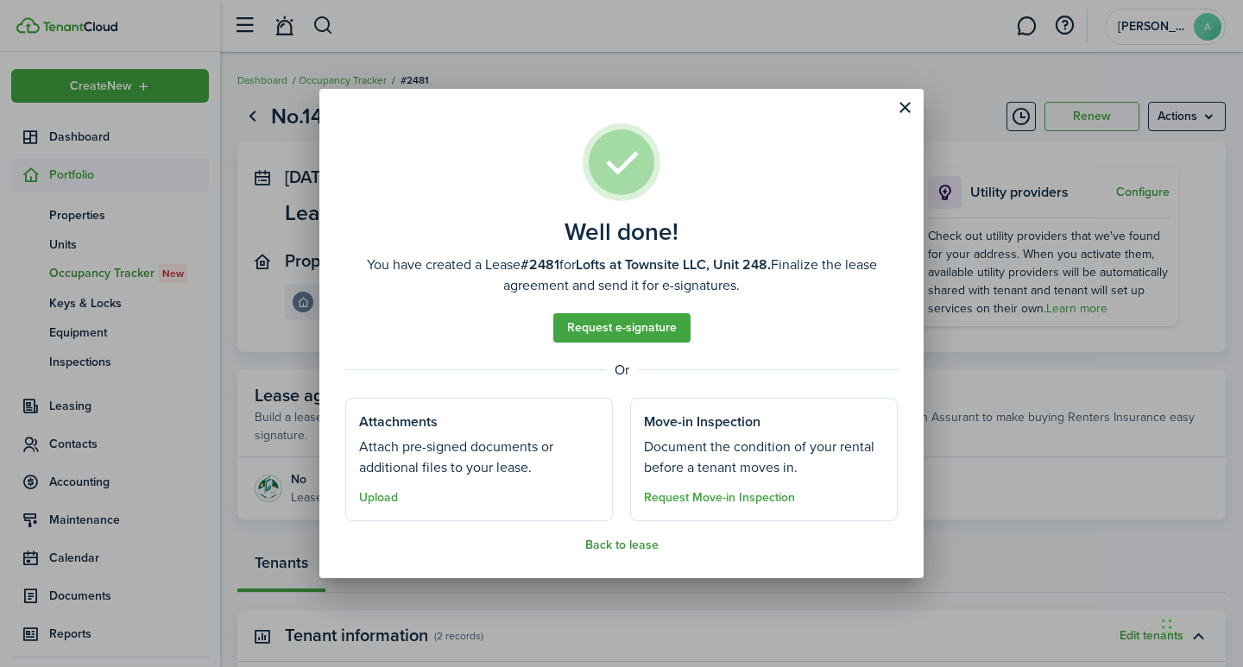
click at [620, 546] on button "Back to lease" at bounding box center [621, 546] width 73 height 14
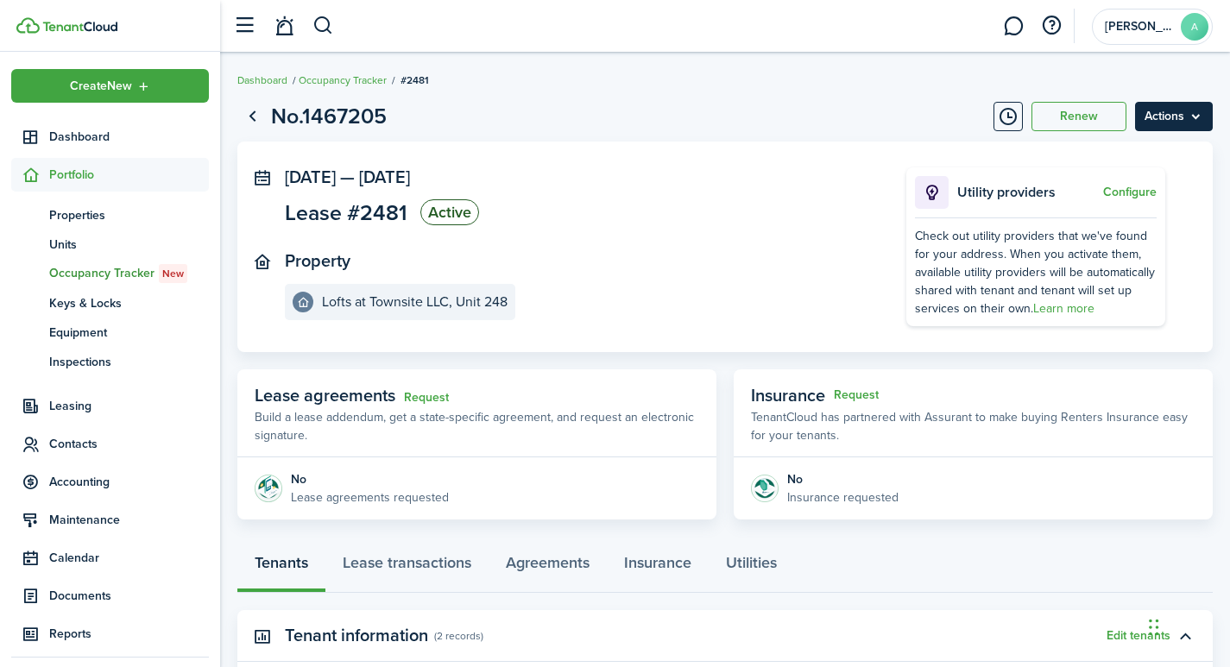
click at [1163, 119] on menu-btn "Actions" at bounding box center [1174, 116] width 78 height 29
drag, startPoint x: 913, startPoint y: 525, endPoint x: 926, endPoint y: 512, distance: 18.9
click at [913, 526] on page-view-layout "No.1467205 Renew Actions Sep 01, 2025 — Jul 31, 2026 Lease #2481 Active Propert…" at bounding box center [725, 562] width 1010 height 940
click at [63, 242] on span "Units" at bounding box center [129, 245] width 160 height 18
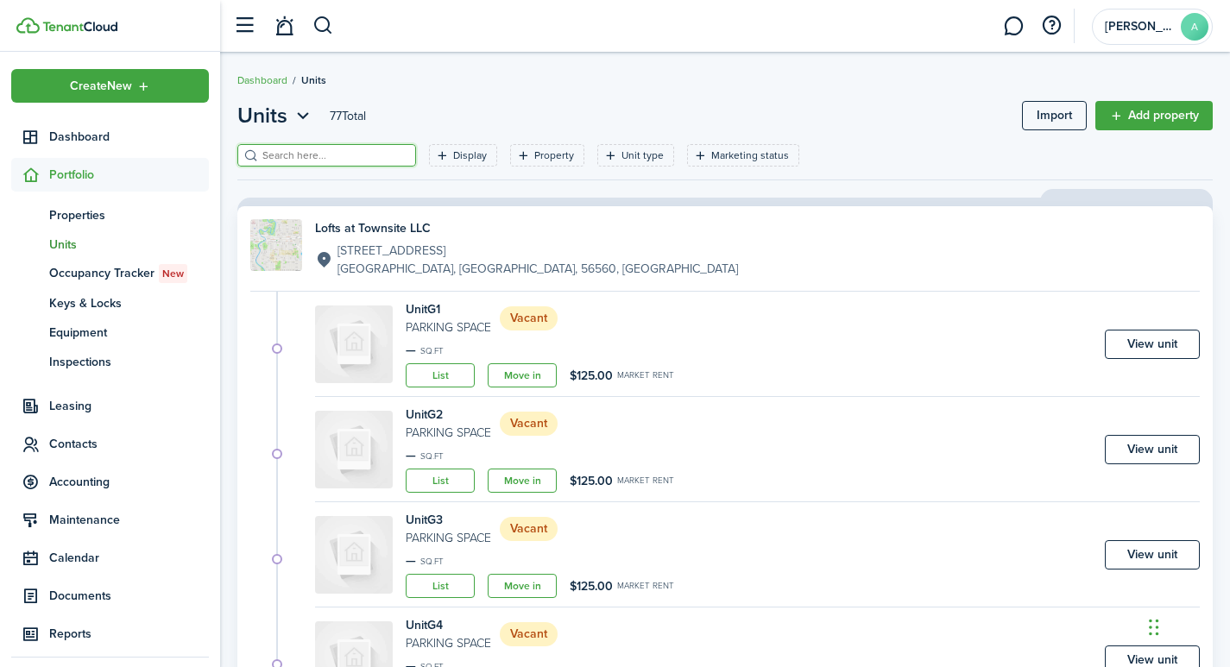
click at [358, 161] on input "search" at bounding box center [334, 156] width 152 height 16
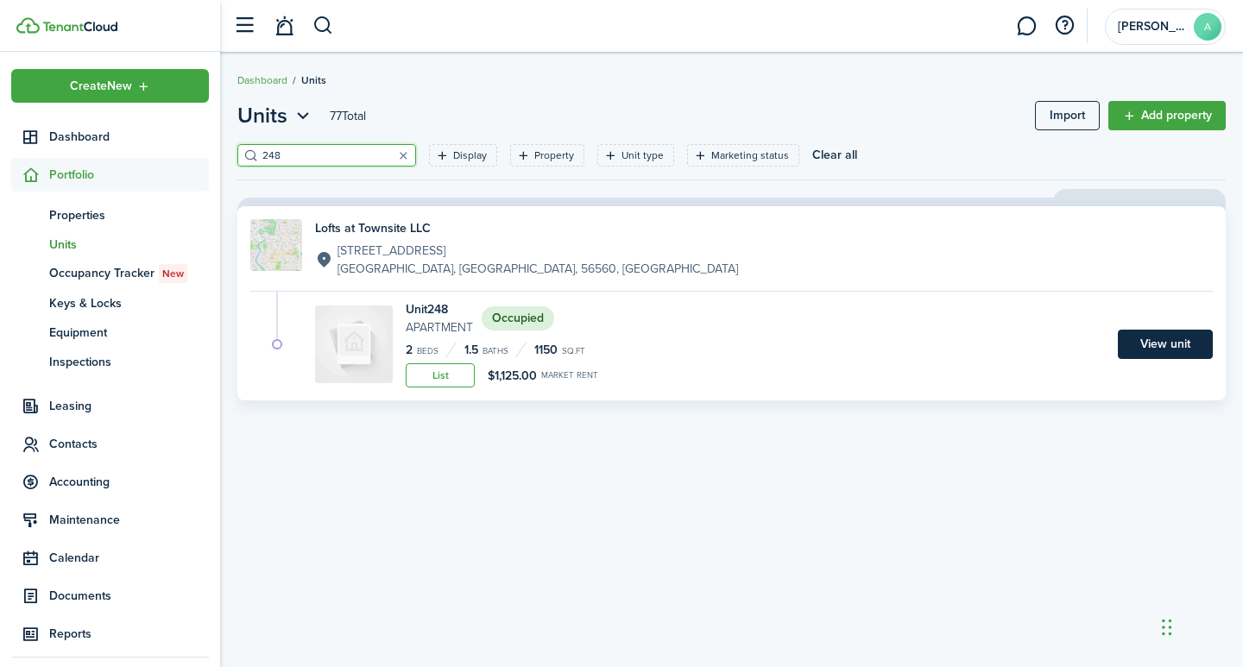
type input "248"
click at [1172, 342] on link "View unit" at bounding box center [1165, 344] width 95 height 29
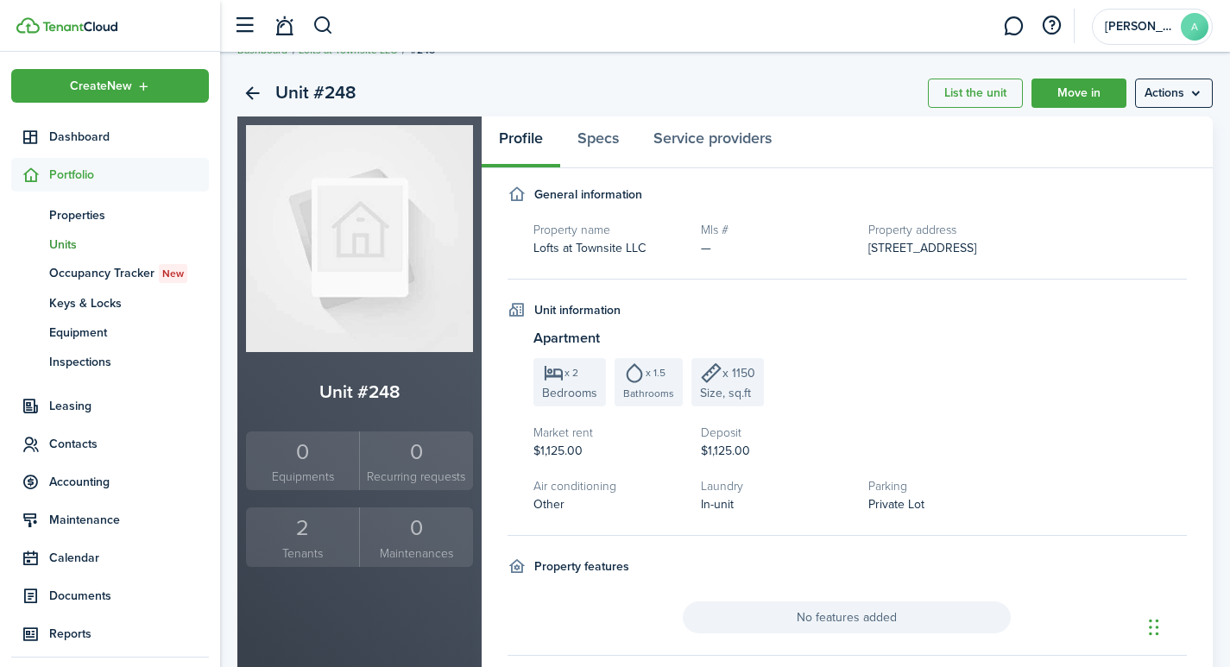
scroll to position [64, 0]
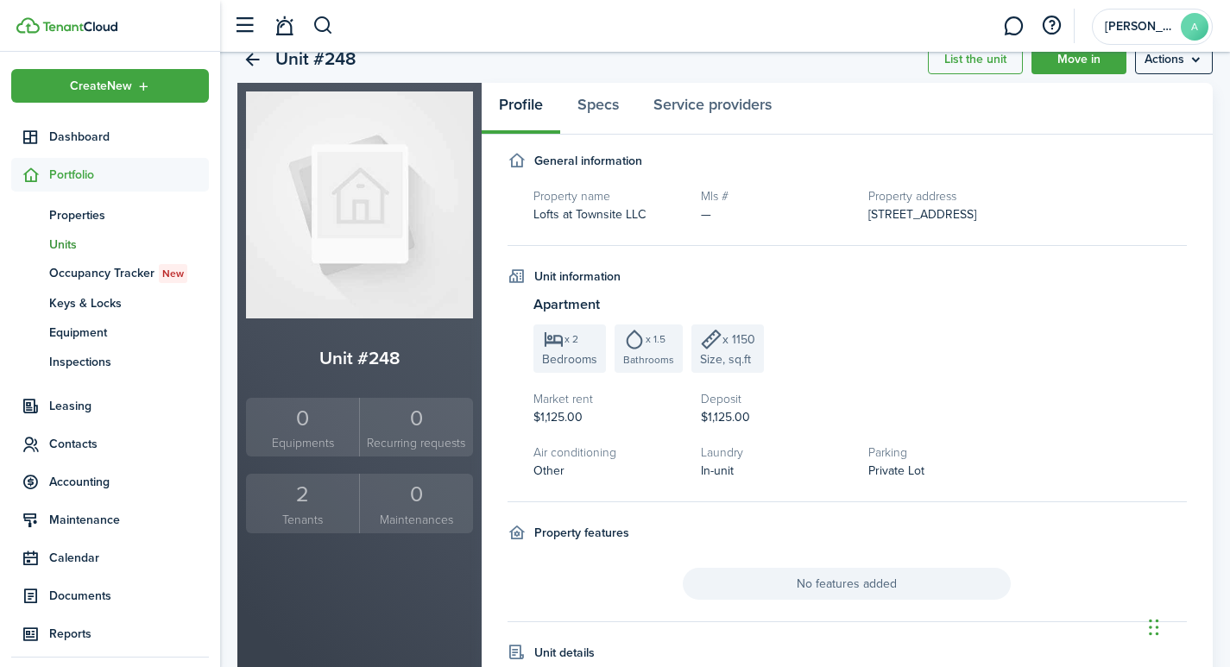
click at [306, 498] on div "2" at bounding box center [302, 494] width 104 height 33
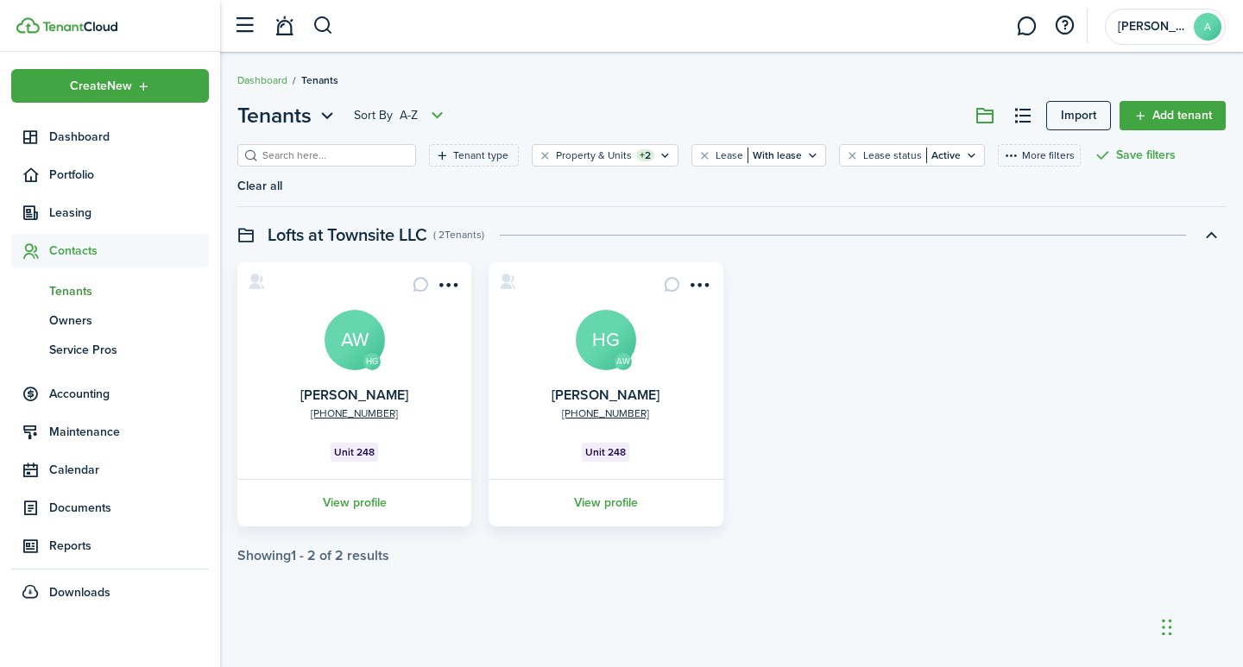
click at [365, 313] on avatar-text "AW" at bounding box center [355, 340] width 60 height 60
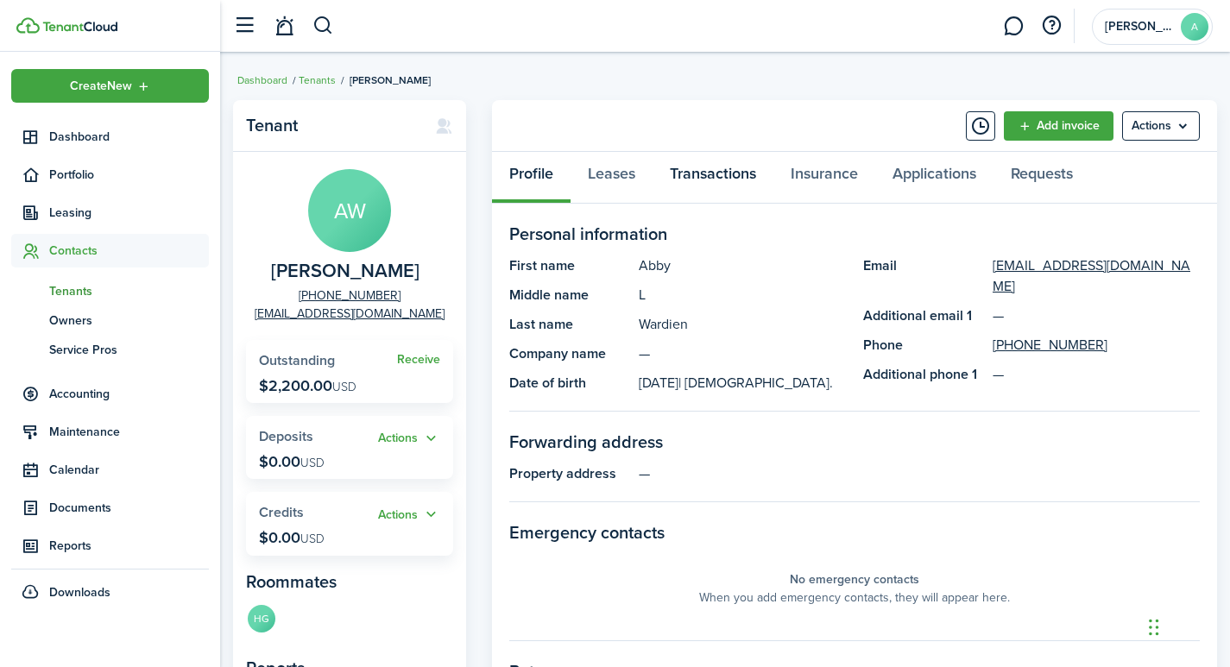
click at [719, 180] on link "Transactions" at bounding box center [713, 178] width 121 height 52
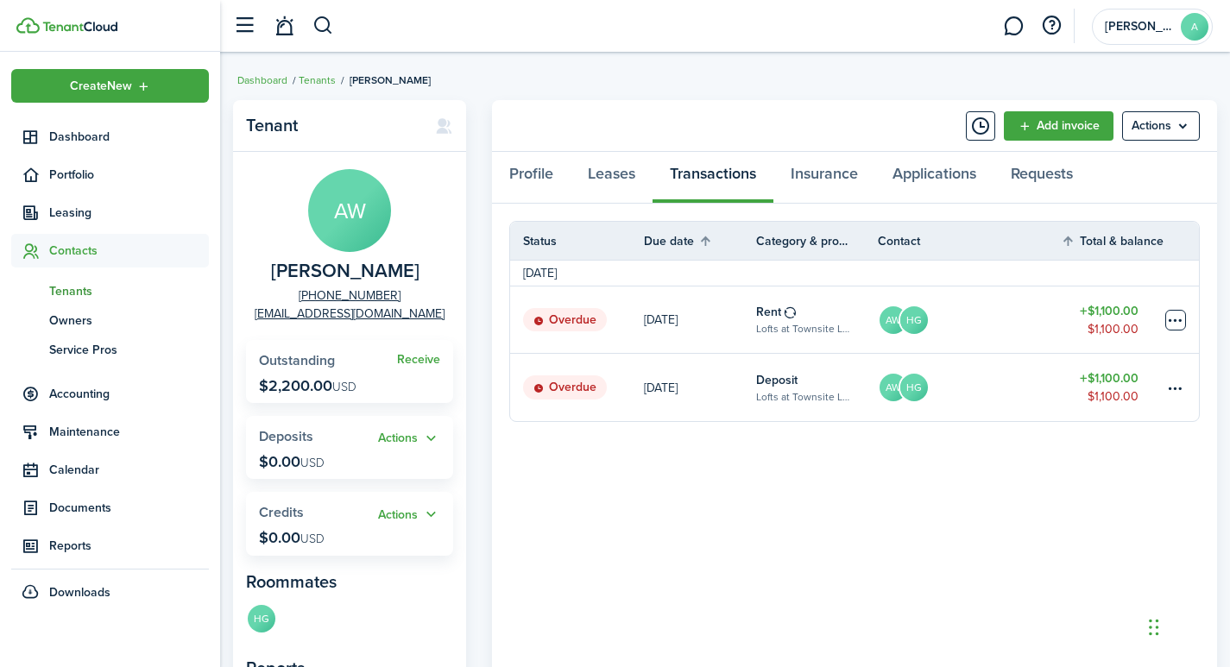
click at [1179, 318] on table-menu-btn-icon at bounding box center [1175, 320] width 21 height 21
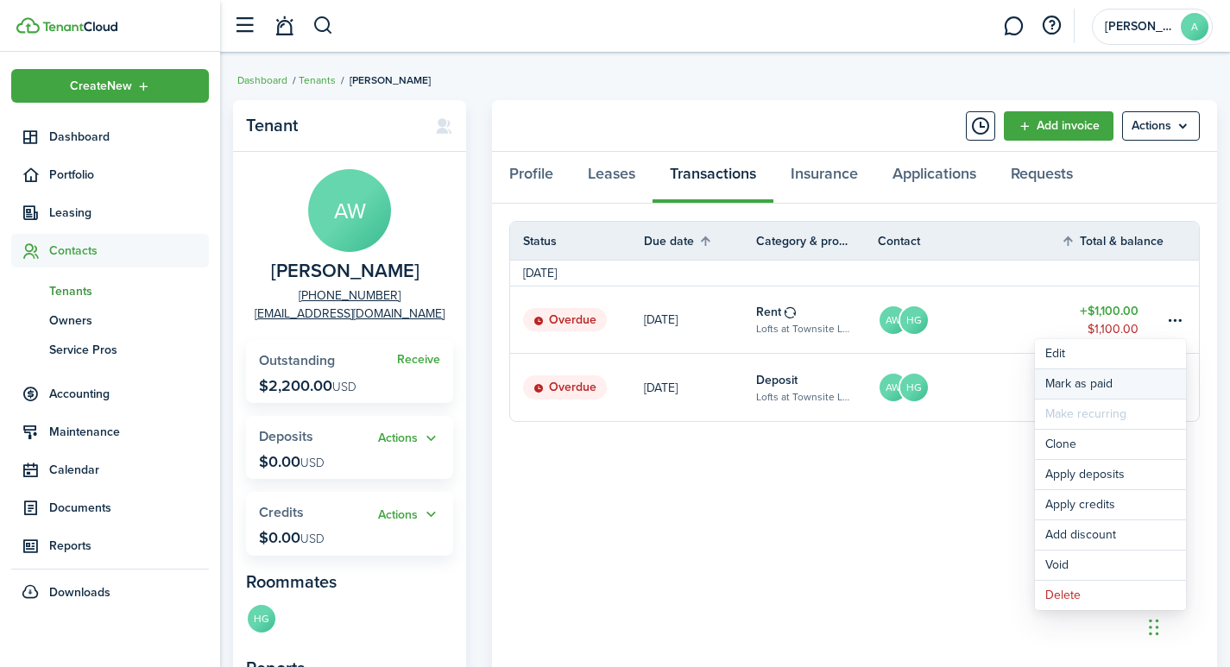
click at [1099, 384] on link "Mark as paid" at bounding box center [1110, 384] width 151 height 29
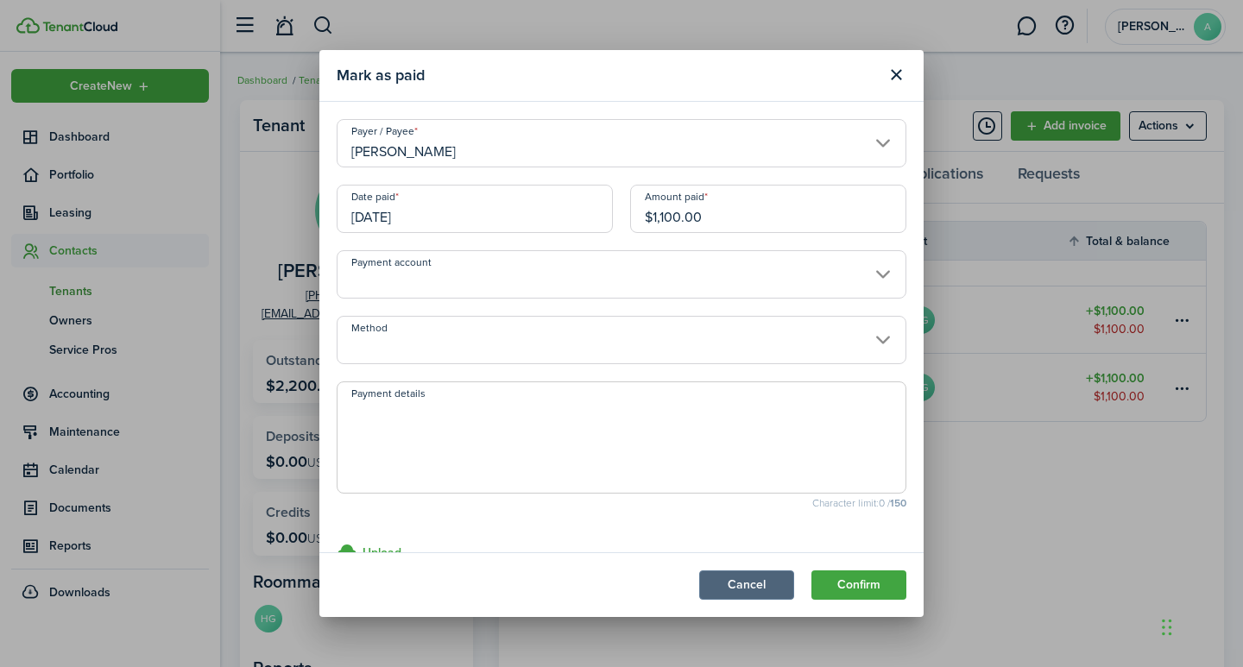
click at [752, 586] on button "Cancel" at bounding box center [746, 585] width 95 height 29
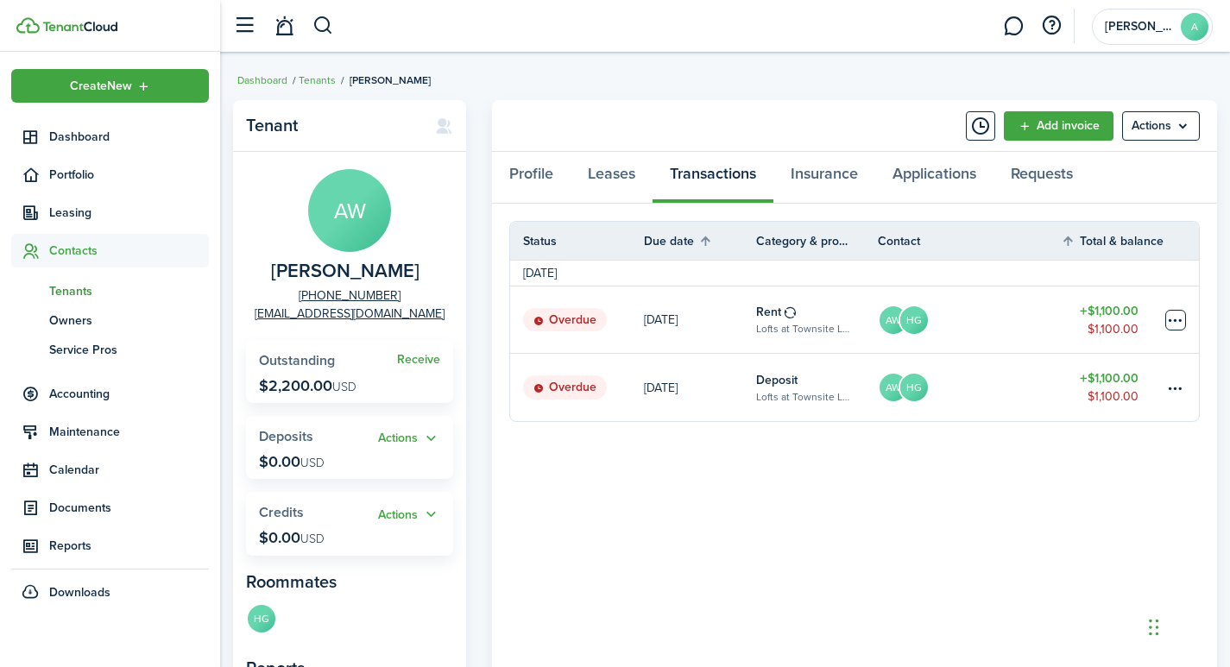
click at [1176, 319] on table-menu-btn-icon "Open menu" at bounding box center [1175, 320] width 21 height 21
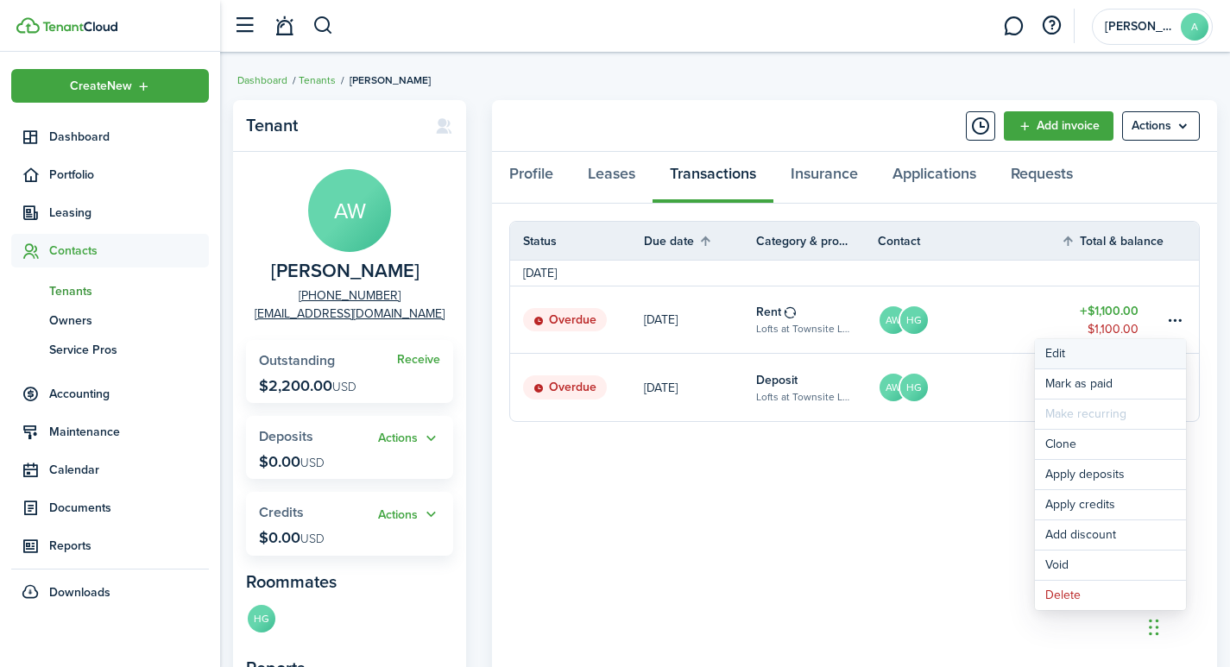
click at [1060, 357] on button "Edit" at bounding box center [1110, 353] width 151 height 29
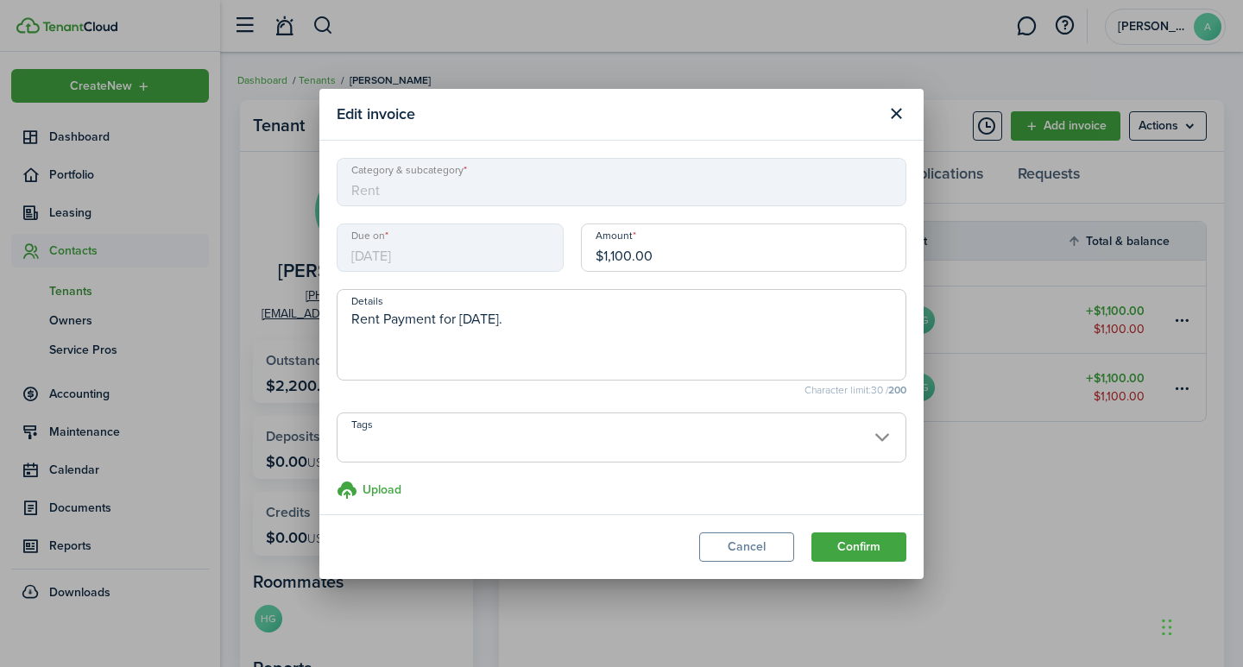
click at [863, 439] on span at bounding box center [622, 447] width 568 height 29
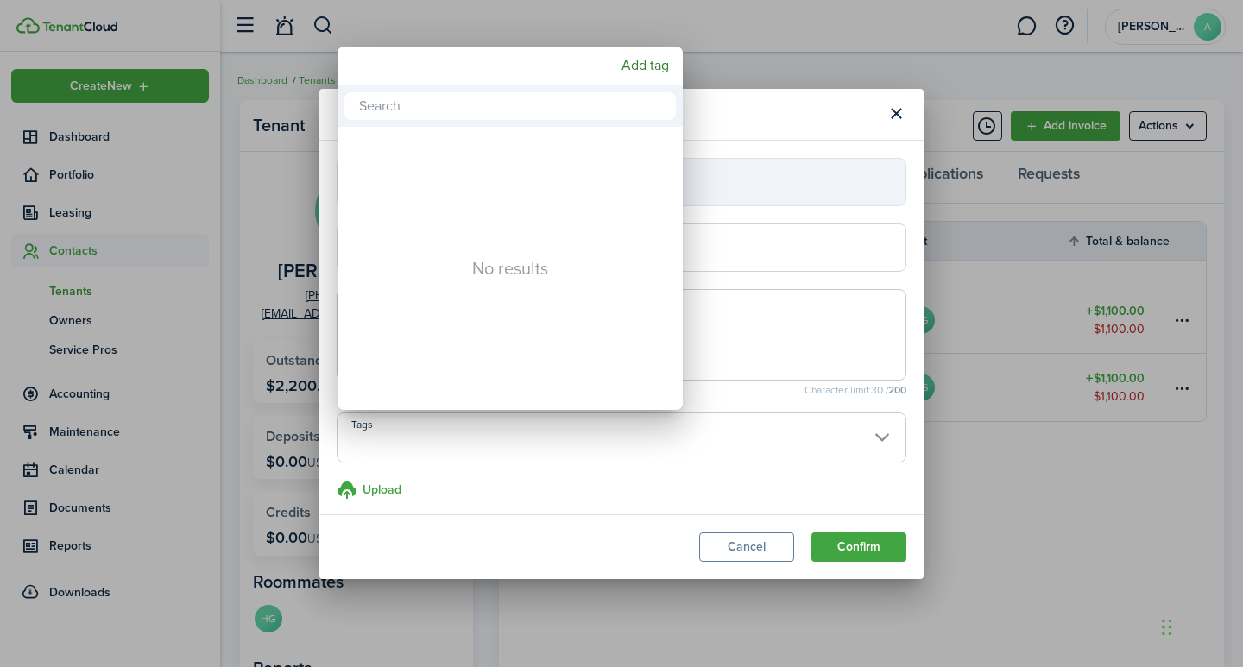
click at [679, 477] on div at bounding box center [621, 334] width 1519 height 944
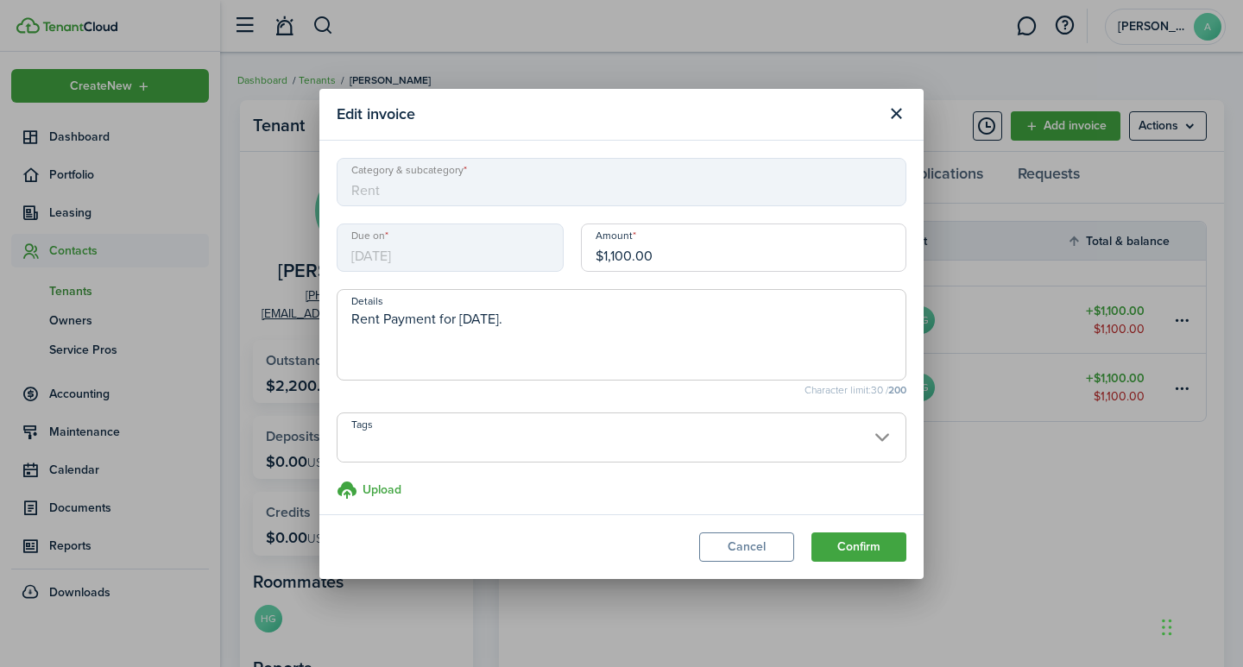
click at [485, 256] on span "[DATE]" at bounding box center [450, 248] width 227 height 48
click at [525, 442] on span at bounding box center [622, 447] width 568 height 29
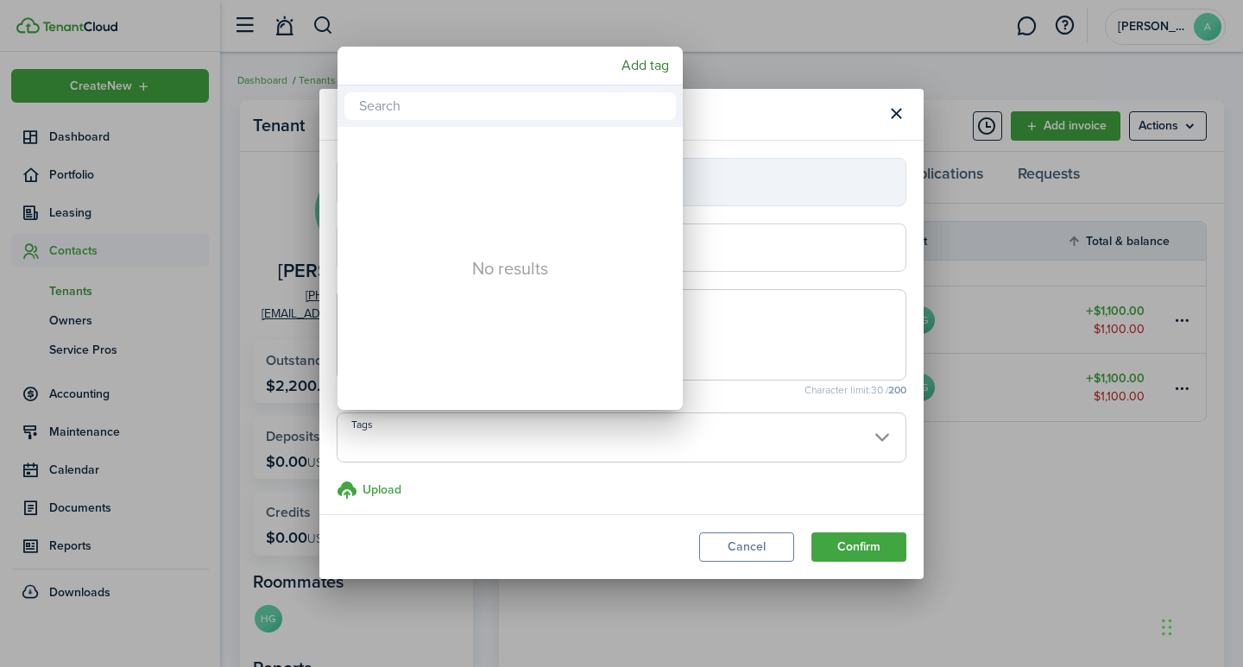
click at [755, 553] on div at bounding box center [621, 334] width 1519 height 944
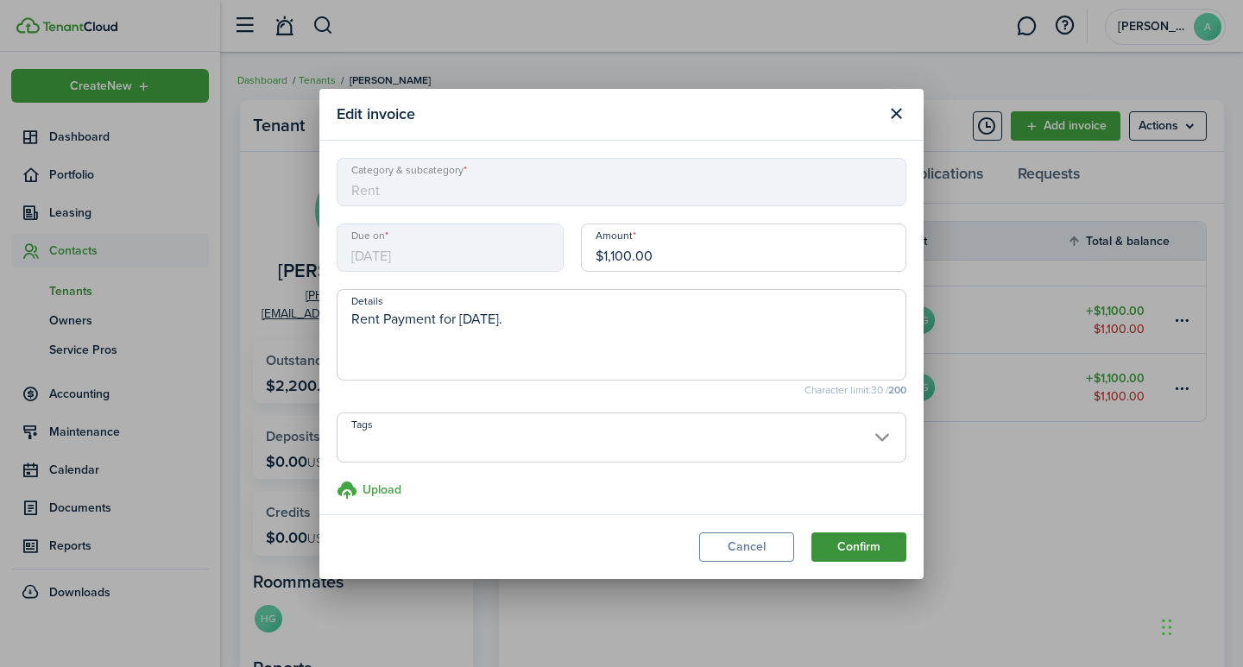
click at [859, 539] on button "Confirm" at bounding box center [859, 547] width 95 height 29
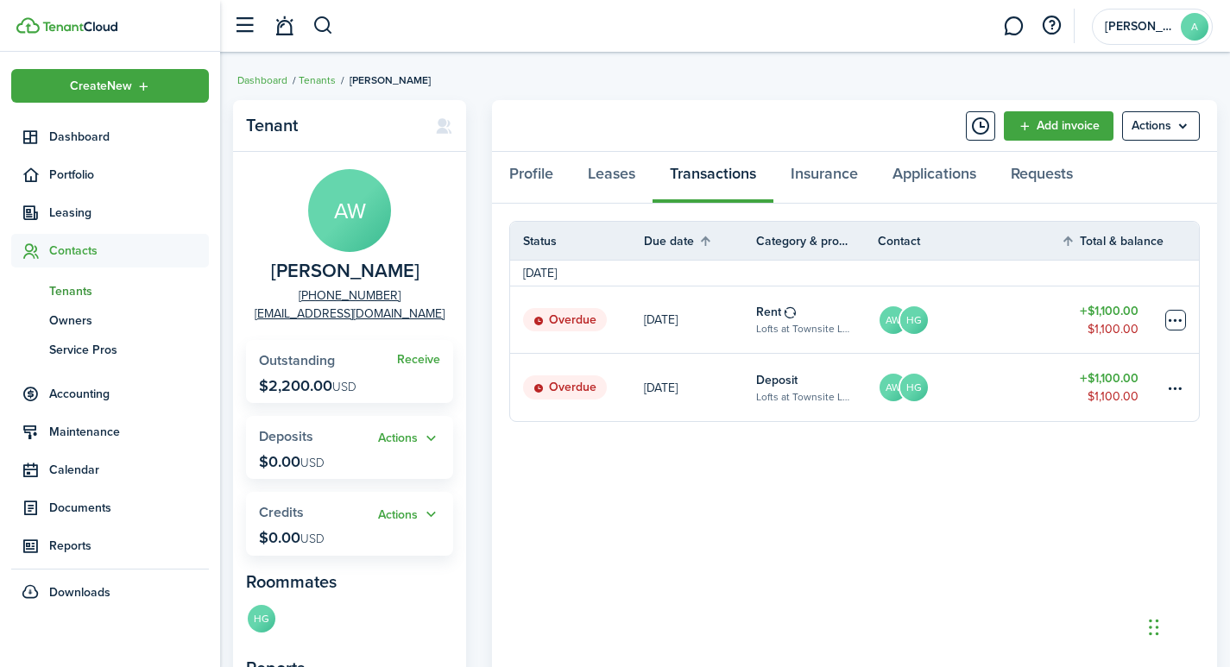
click at [1181, 322] on table-menu-btn-icon at bounding box center [1175, 320] width 21 height 21
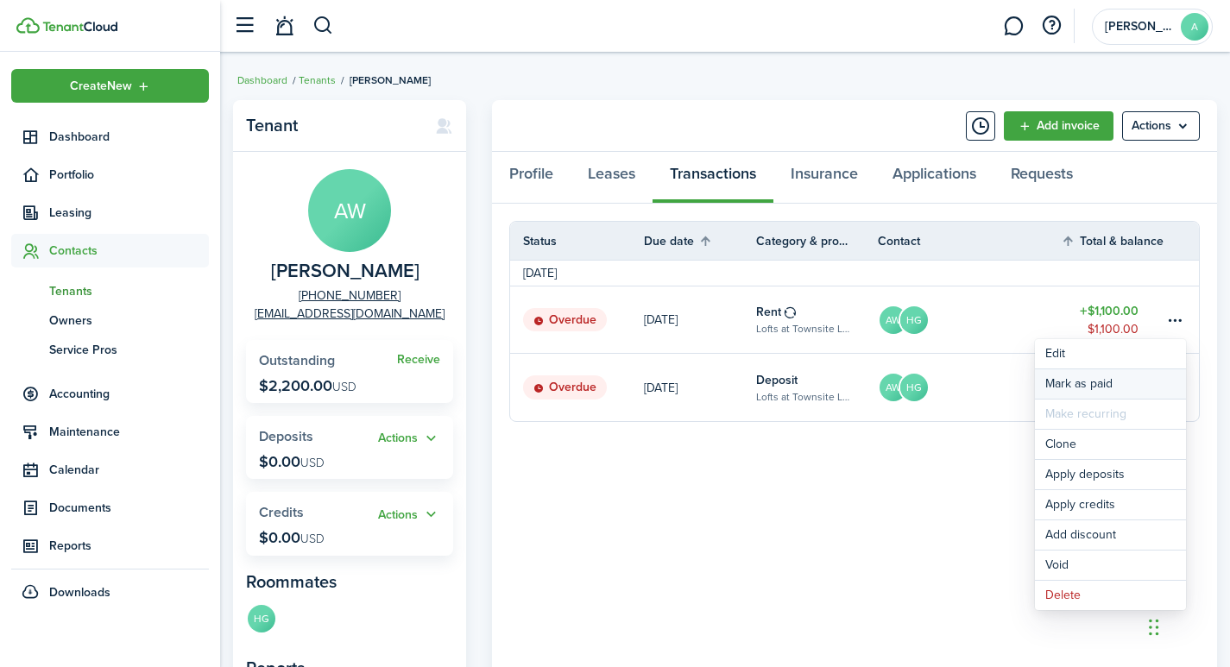
click at [1077, 380] on link "Mark as paid" at bounding box center [1110, 384] width 151 height 29
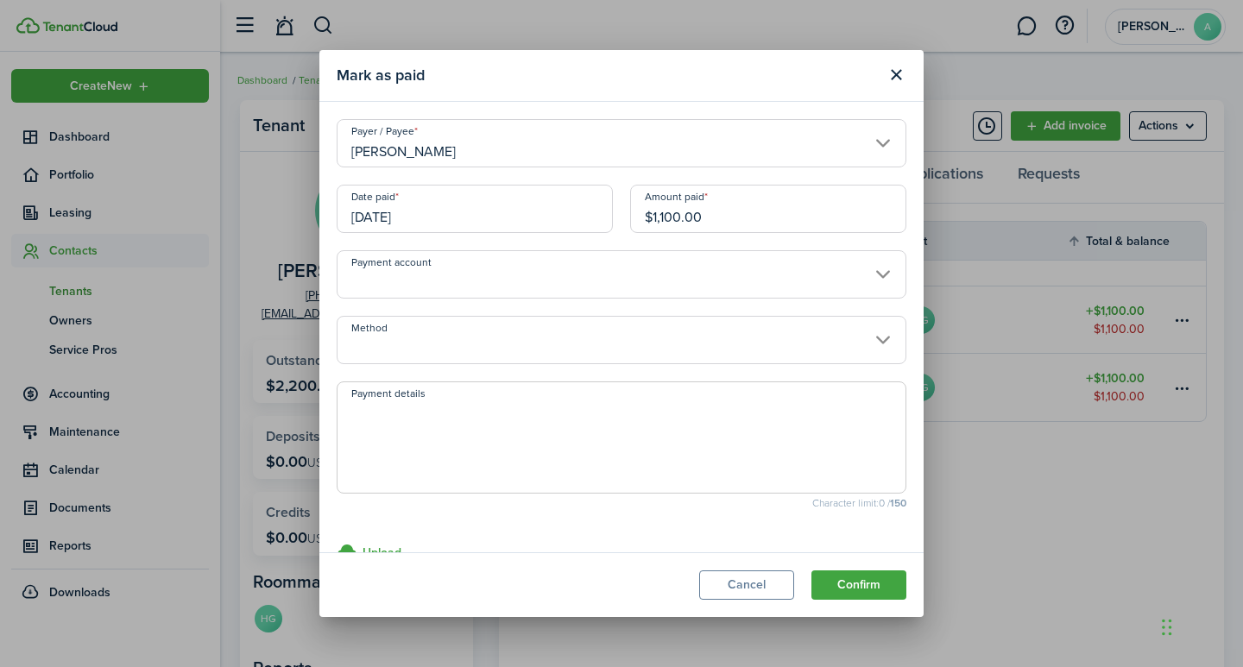
click at [496, 219] on input "[DATE]" at bounding box center [475, 209] width 276 height 48
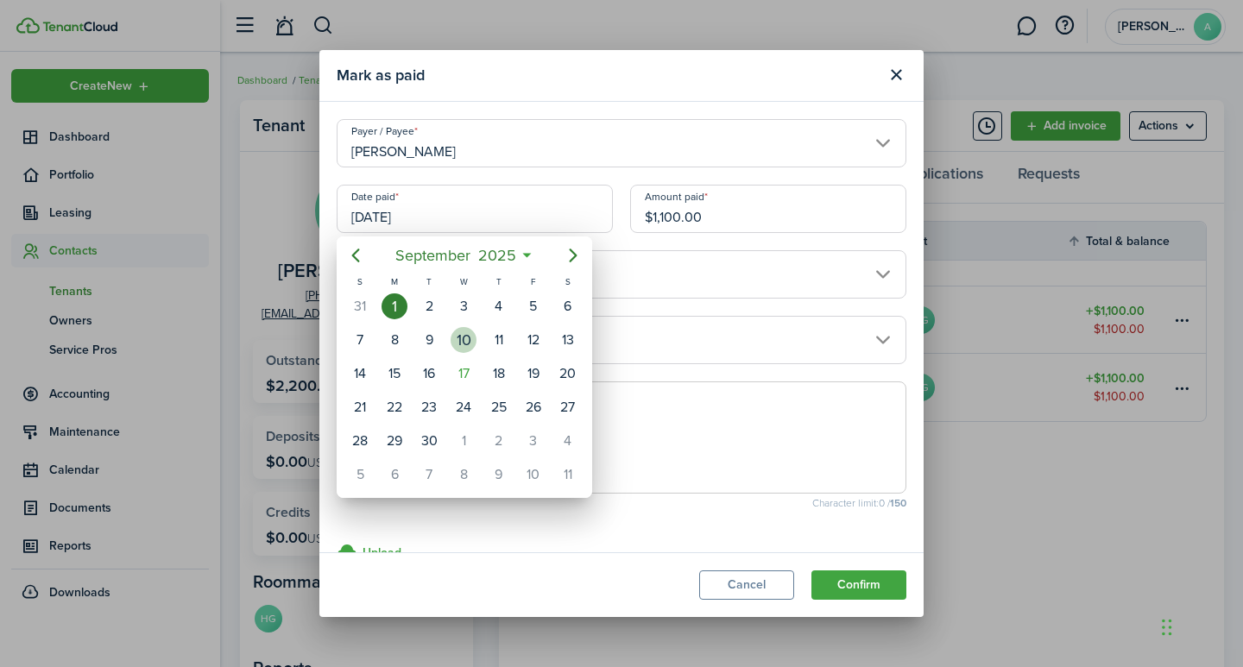
click at [455, 339] on div "10" at bounding box center [464, 340] width 26 height 26
type input "09/10/2025"
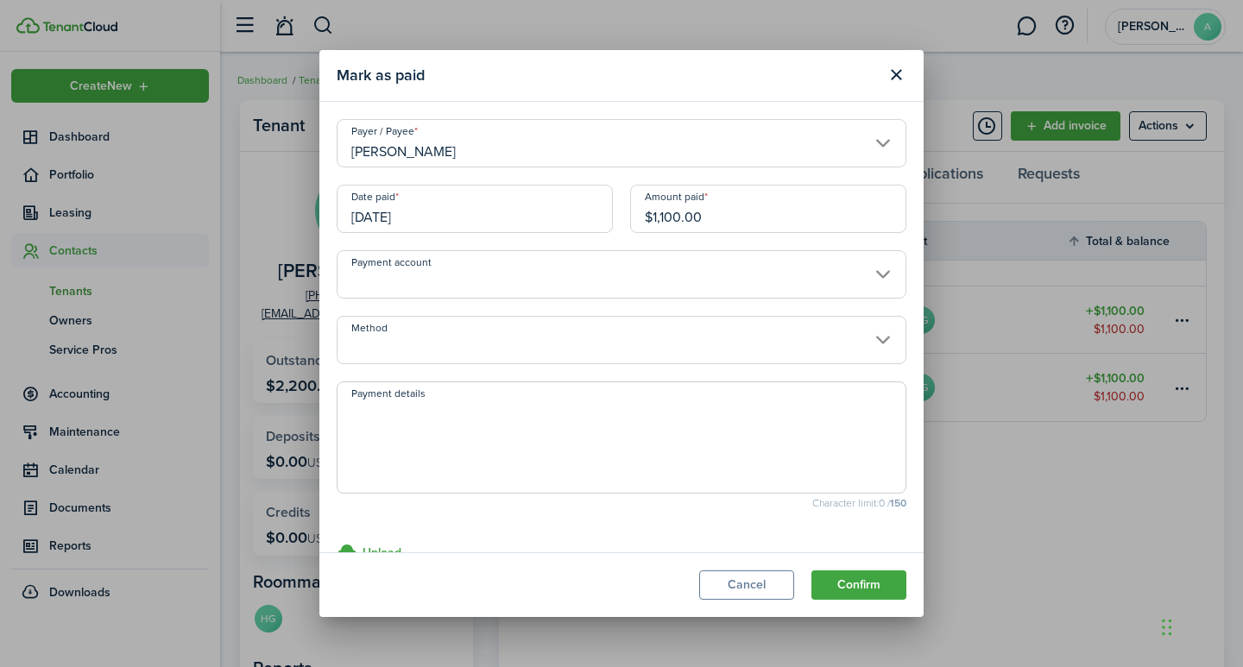
click at [543, 276] on input "Payment account" at bounding box center [622, 274] width 570 height 48
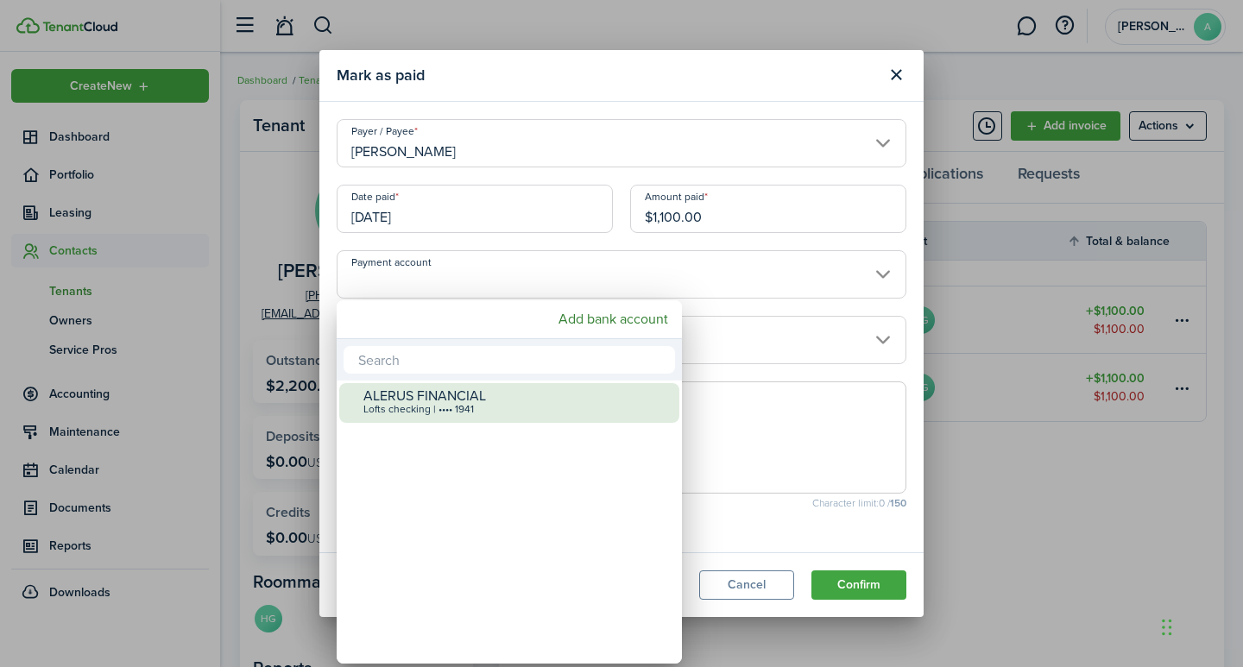
click at [483, 392] on div "ALERUS FINANCIAL" at bounding box center [516, 396] width 306 height 16
type input "•••• •••• •••• 1941"
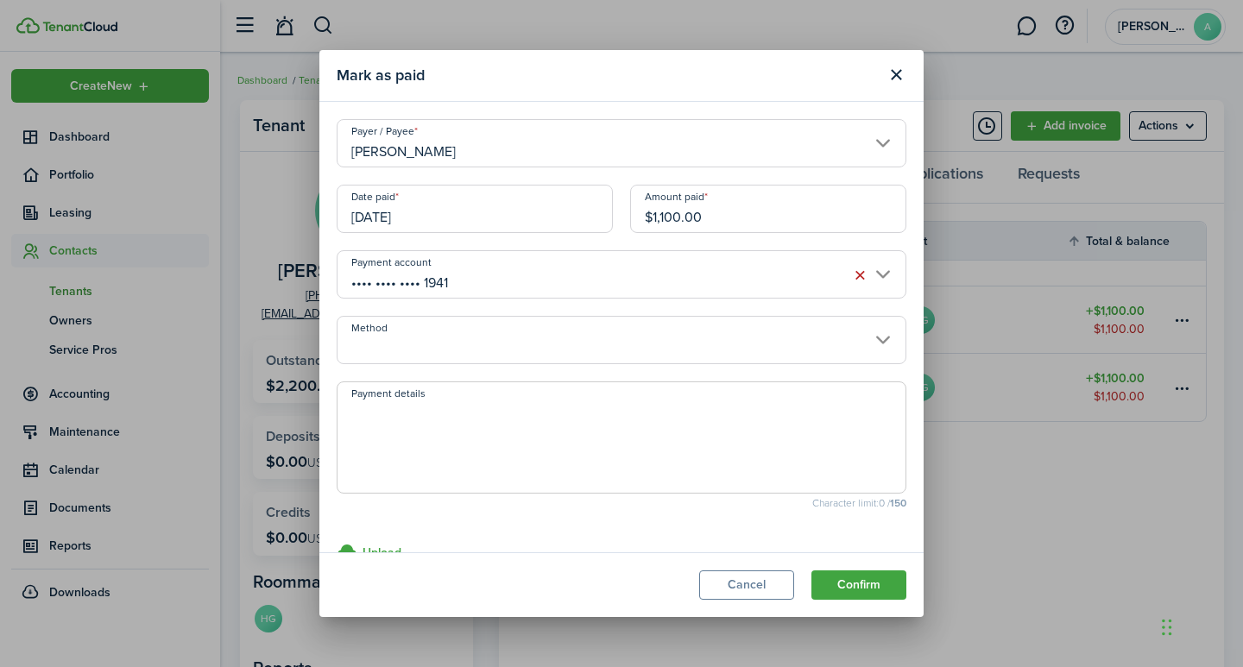
click at [446, 335] on input "Method" at bounding box center [622, 340] width 570 height 48
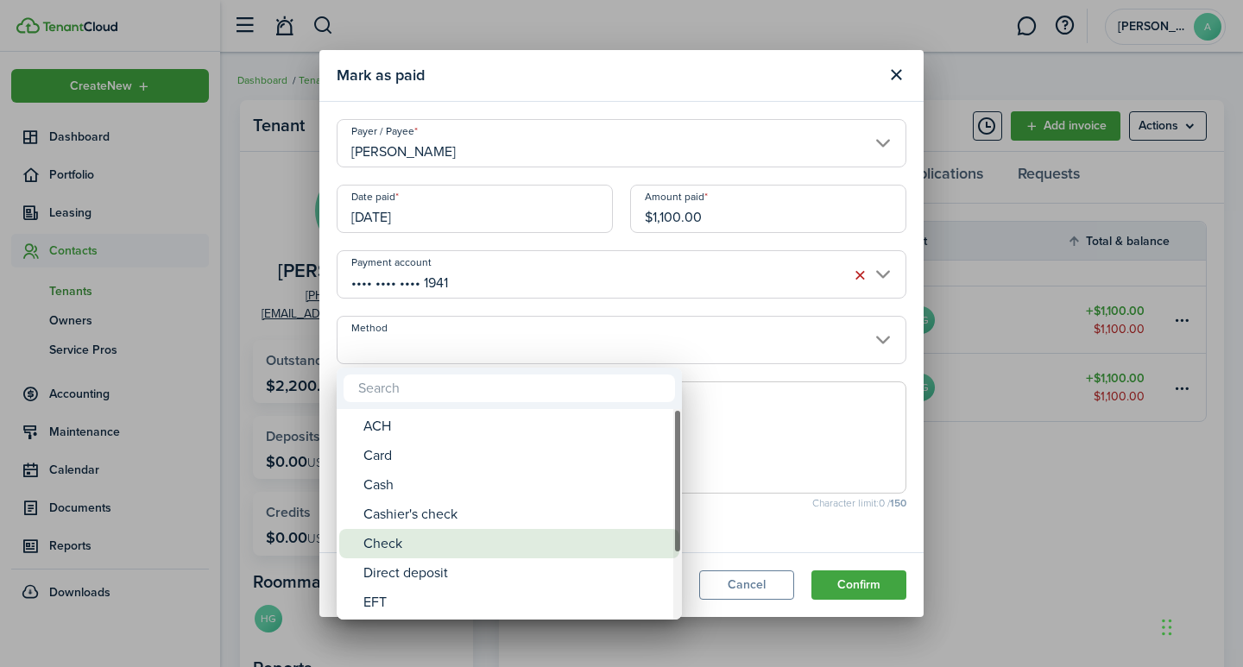
click at [400, 550] on div "Check" at bounding box center [516, 543] width 306 height 29
type input "Check"
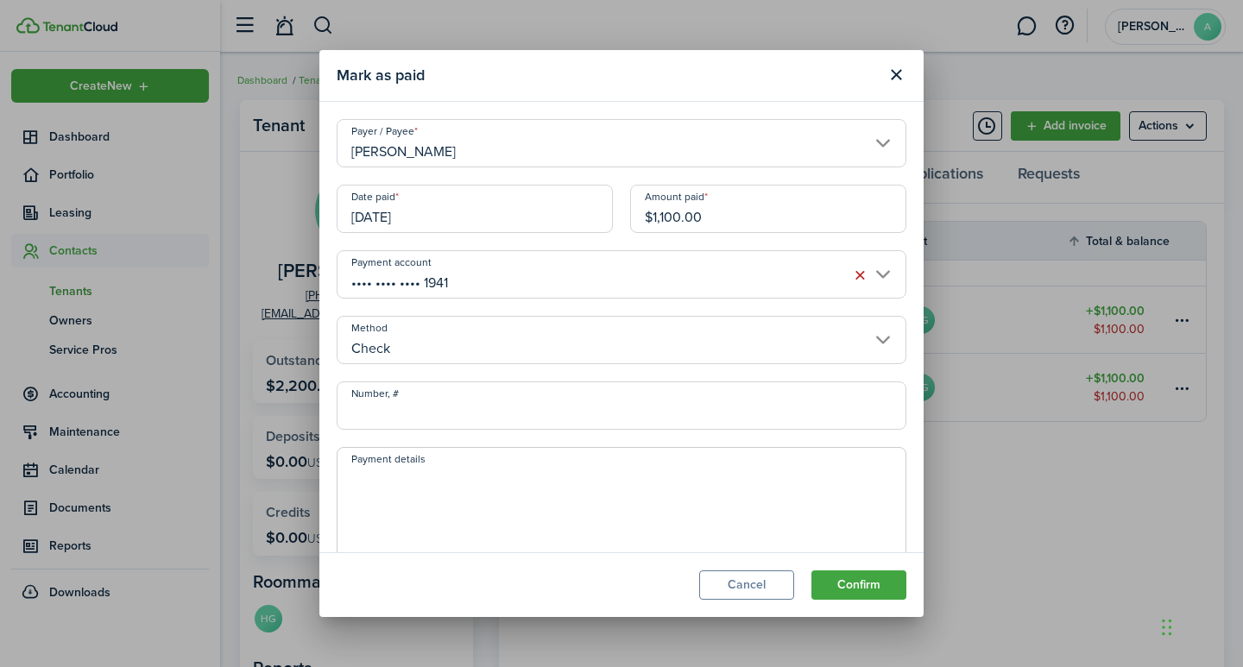
click at [472, 411] on input "Number, #" at bounding box center [622, 406] width 570 height 48
type input "1075"
click at [446, 490] on textarea "Payment details" at bounding box center [622, 508] width 568 height 83
type textarea "September rent"
click at [876, 583] on button "Confirm" at bounding box center [859, 585] width 95 height 29
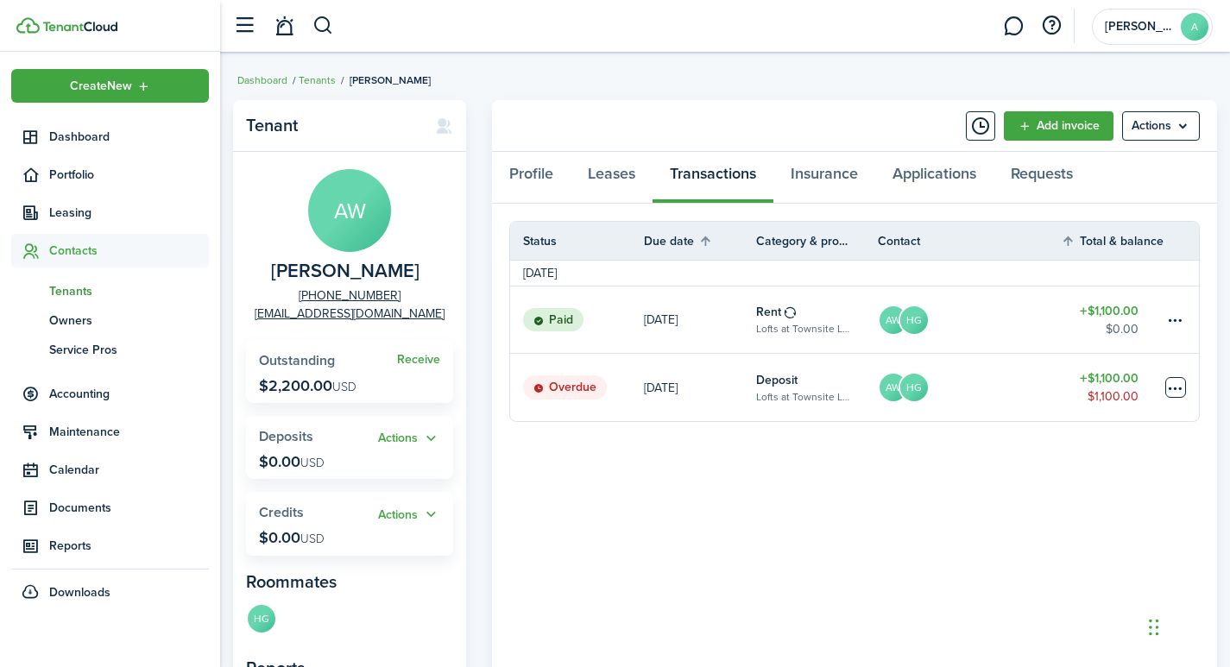
click at [1179, 386] on table-menu-btn-icon at bounding box center [1175, 387] width 21 height 21
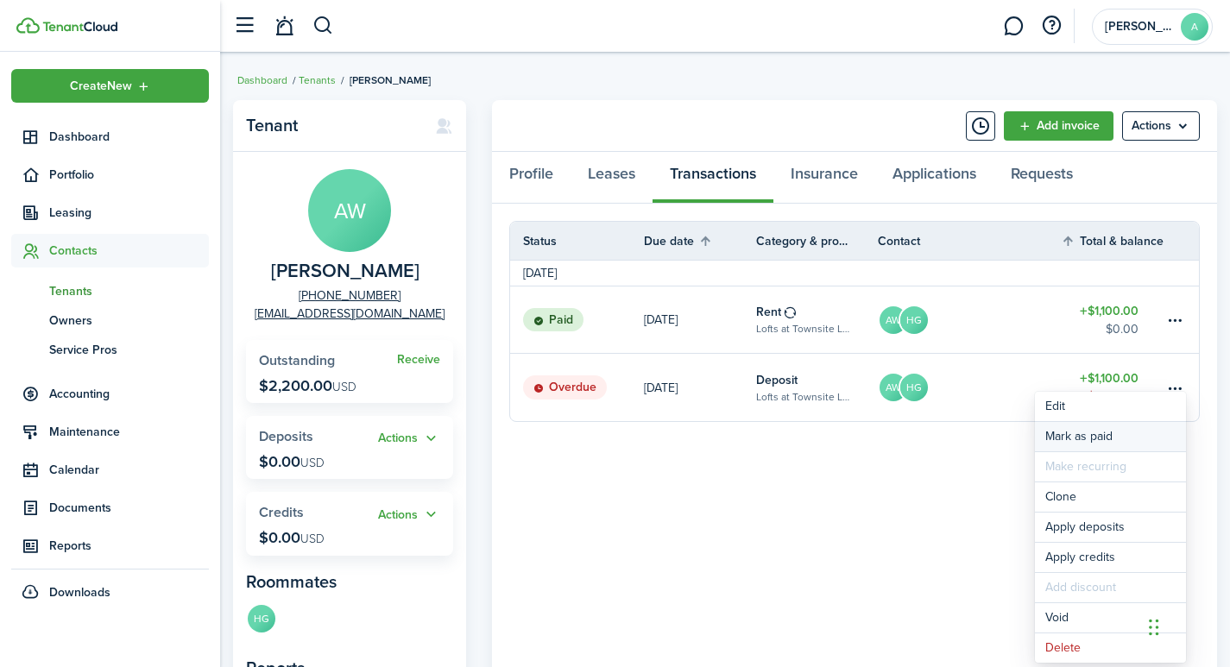
click at [1091, 441] on link "Mark as paid" at bounding box center [1110, 436] width 151 height 29
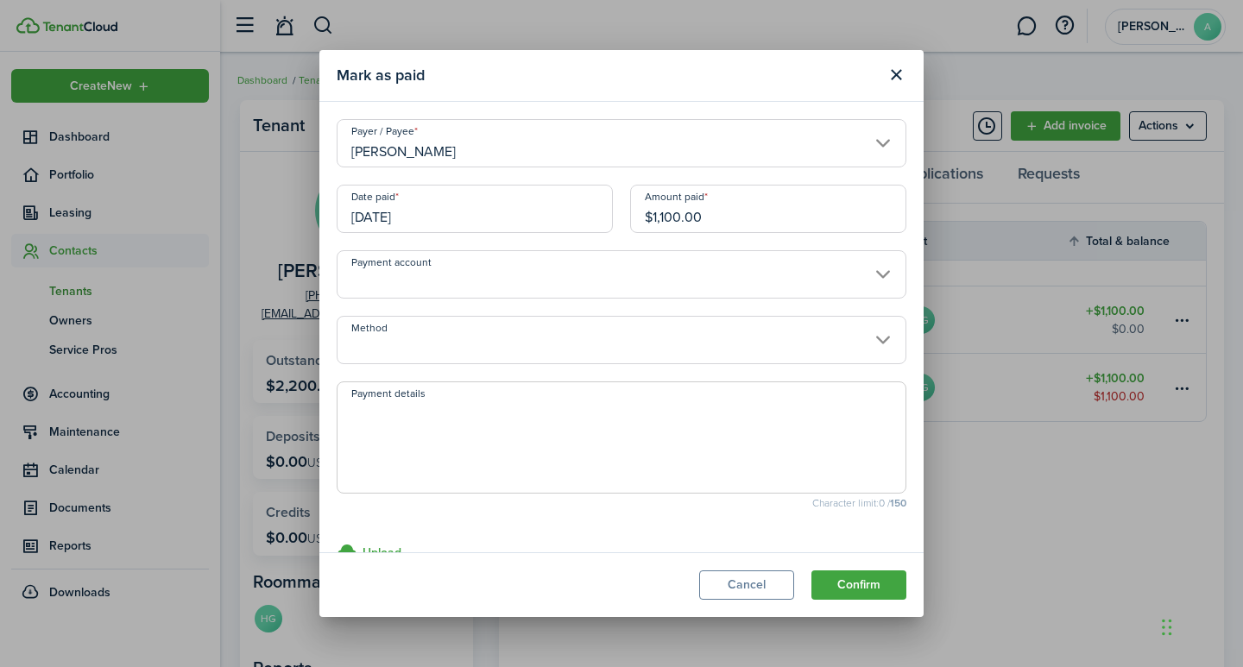
click at [477, 225] on input "[DATE]" at bounding box center [475, 209] width 276 height 48
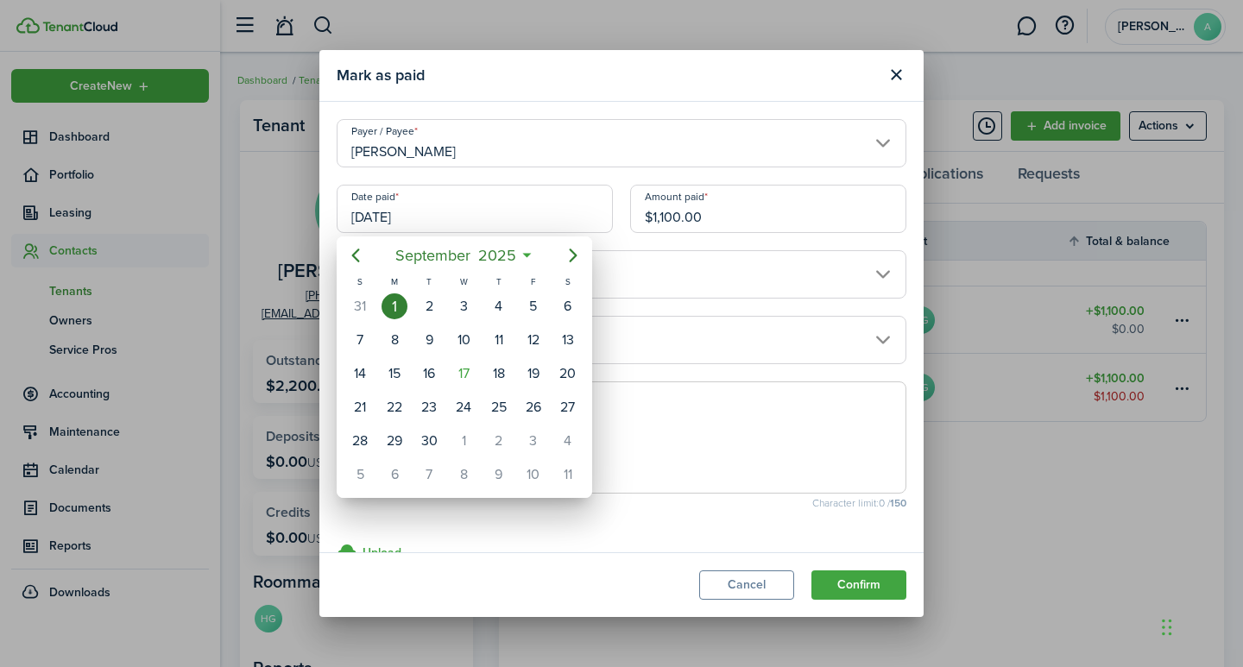
click at [388, 300] on div "1" at bounding box center [395, 307] width 26 height 26
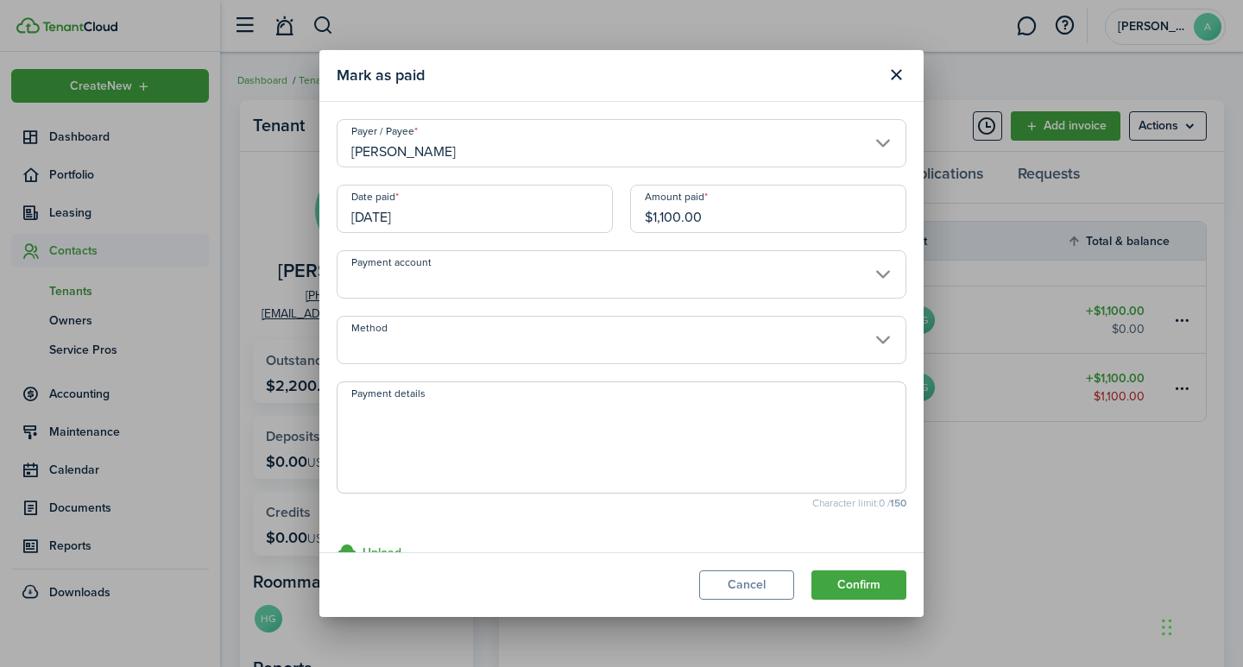
click at [581, 291] on input "Payment account" at bounding box center [622, 274] width 570 height 48
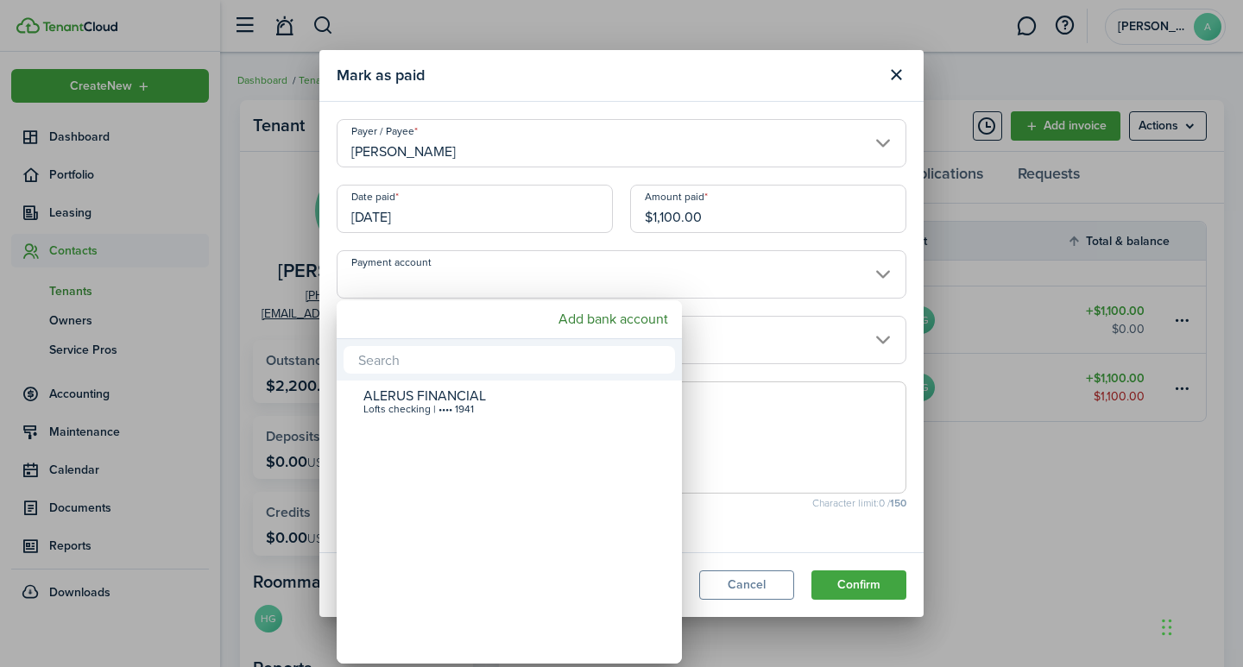
click at [798, 272] on div at bounding box center [621, 334] width 1519 height 944
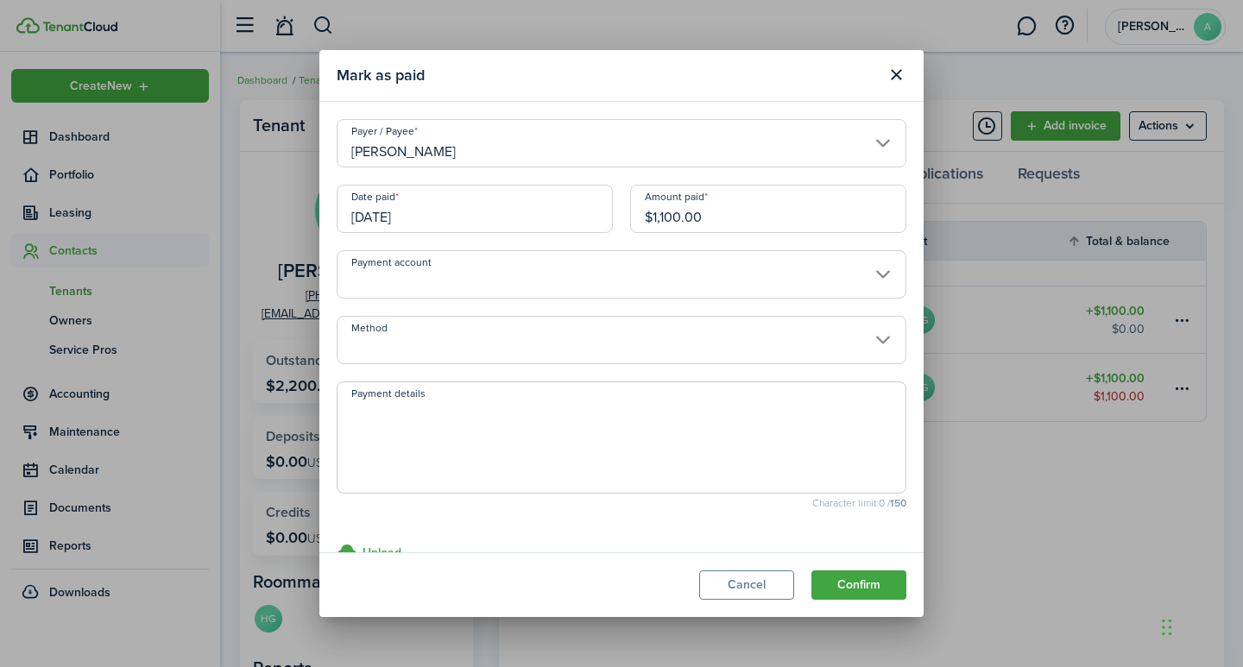
click at [833, 279] on input "Payment account" at bounding box center [622, 274] width 570 height 48
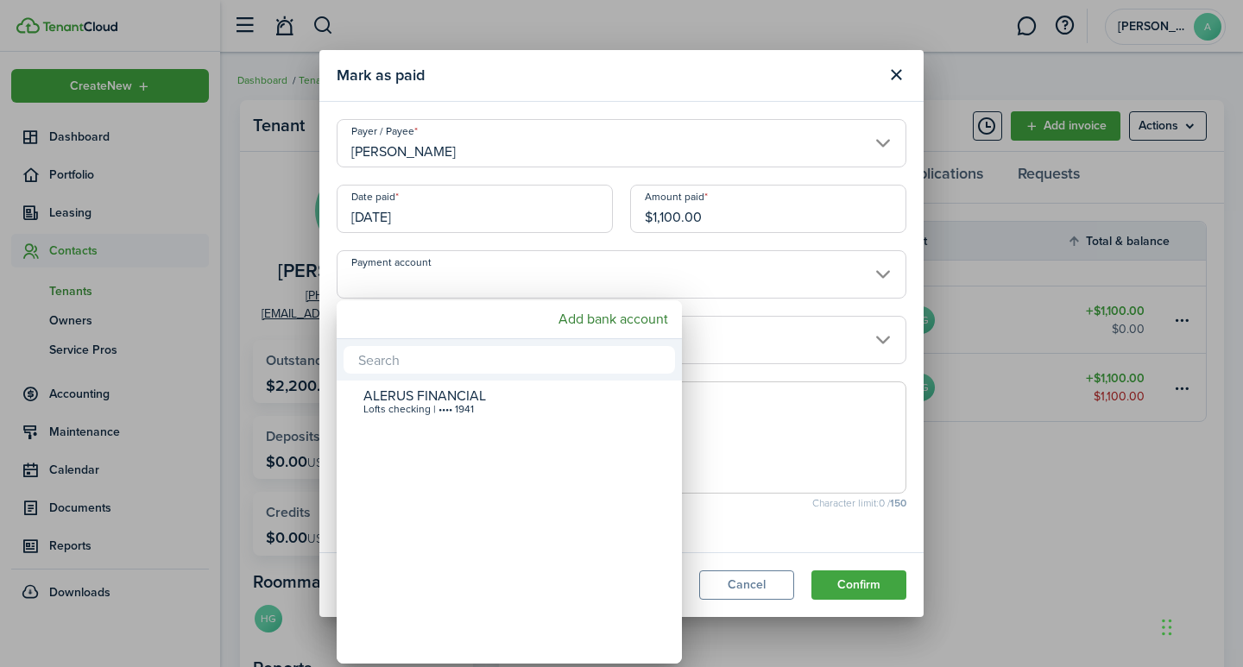
click at [807, 282] on div at bounding box center [621, 334] width 1519 height 944
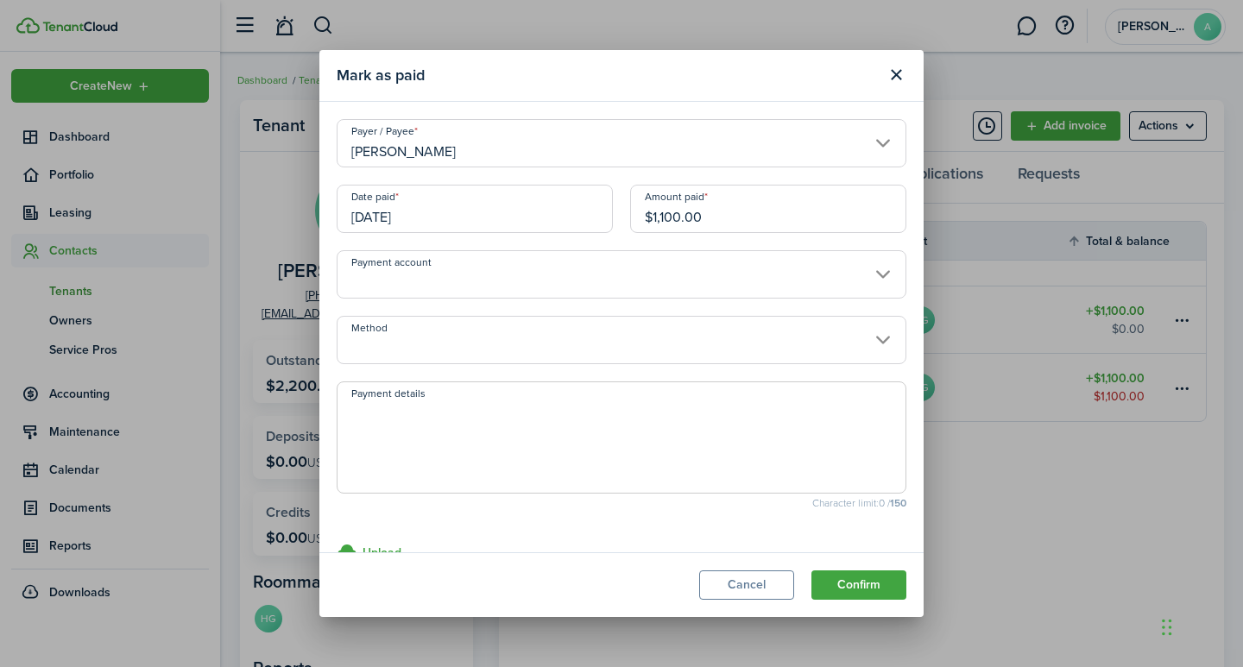
click at [869, 280] on input "Payment account" at bounding box center [622, 274] width 570 height 48
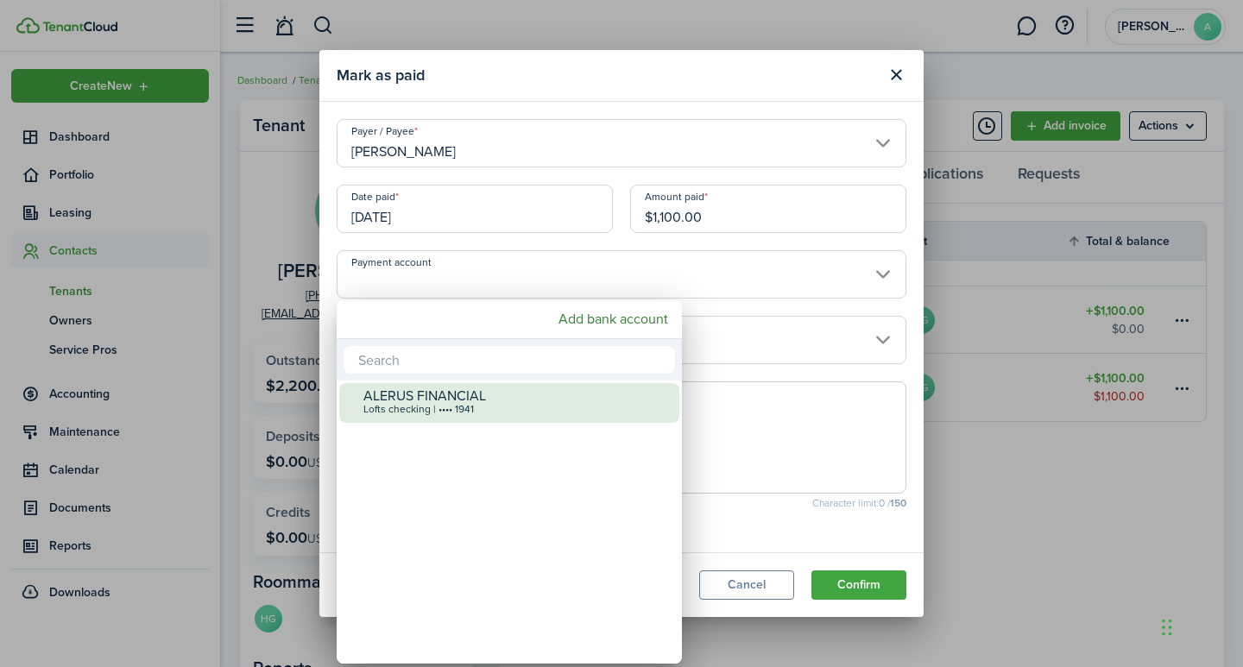
click at [596, 410] on div "Lofts checking | •••• 1941" at bounding box center [516, 410] width 306 height 12
type input "•••• •••• •••• 1941"
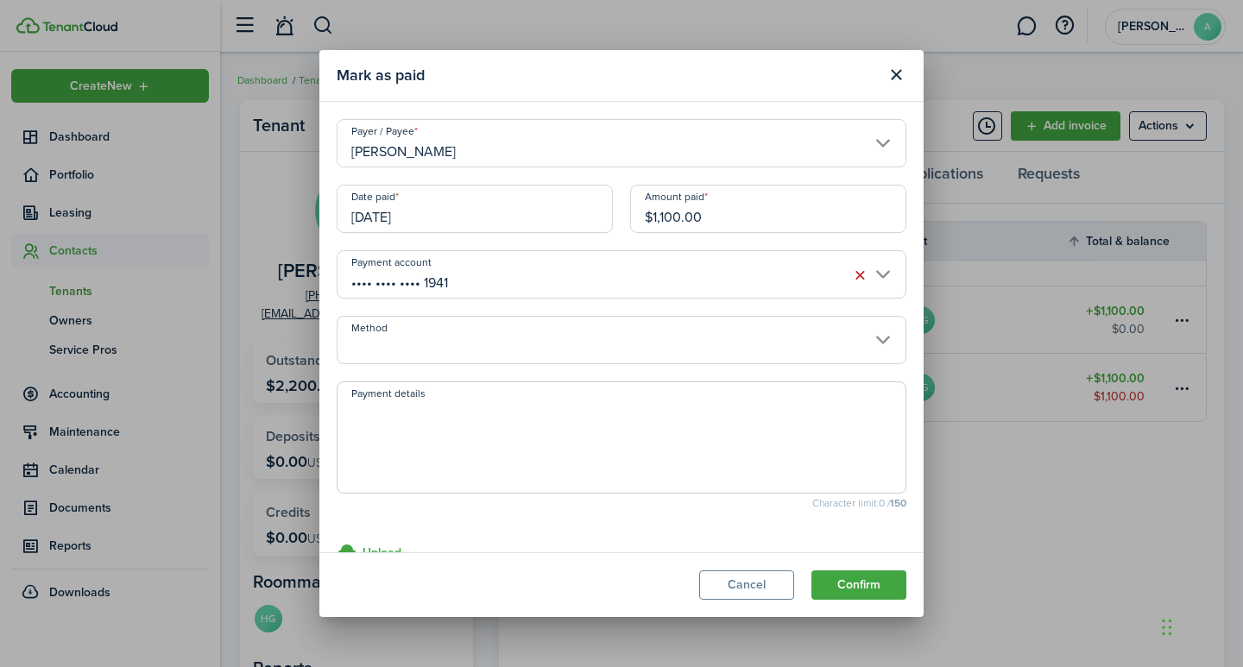
click at [660, 344] on input "Method" at bounding box center [622, 340] width 570 height 48
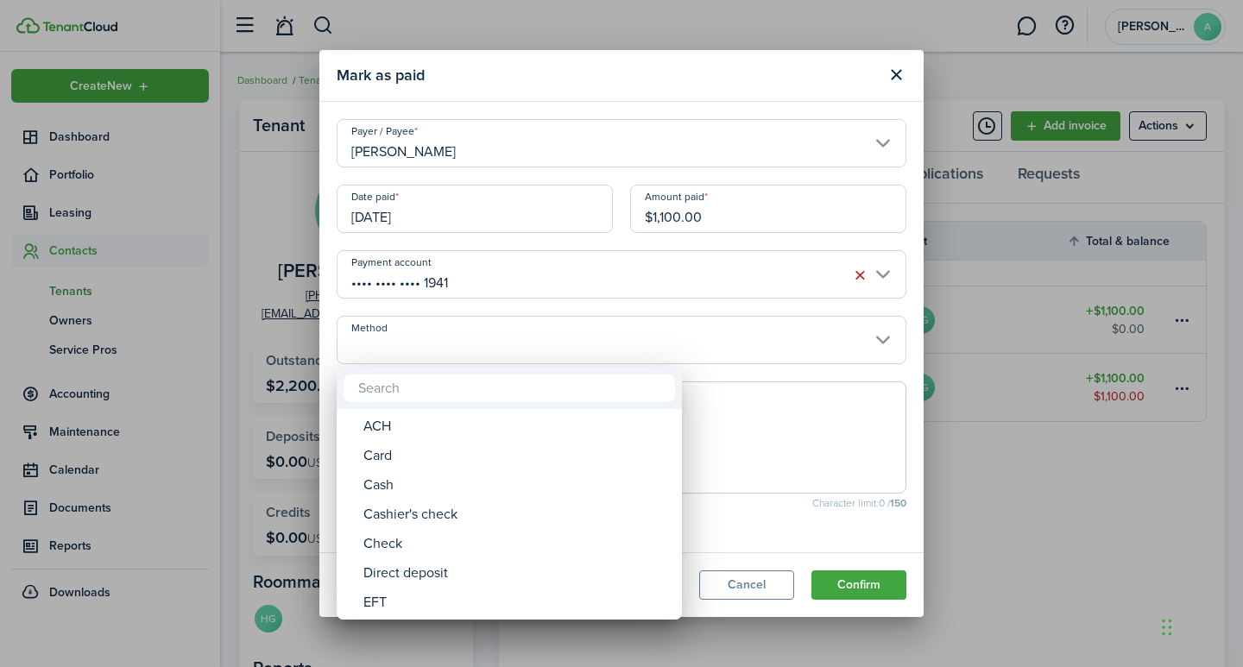
click at [724, 354] on div at bounding box center [621, 334] width 1519 height 944
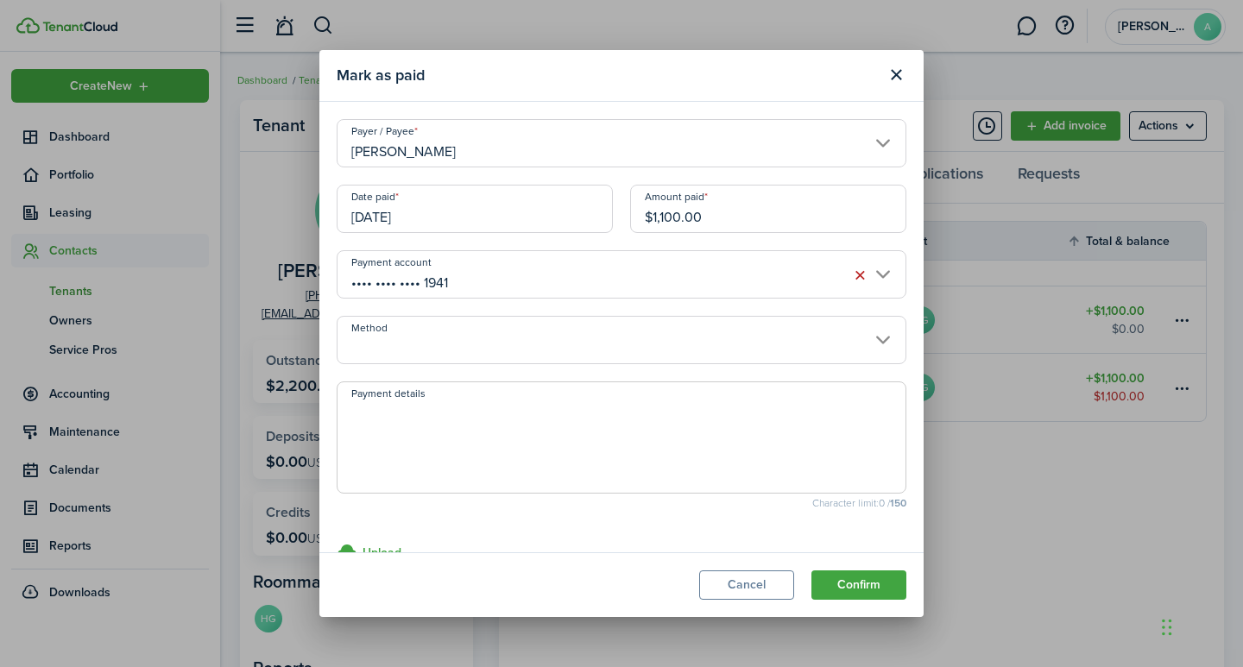
click at [441, 449] on textarea "Payment details" at bounding box center [622, 442] width 568 height 83
click at [862, 334] on input "Method" at bounding box center [622, 340] width 570 height 48
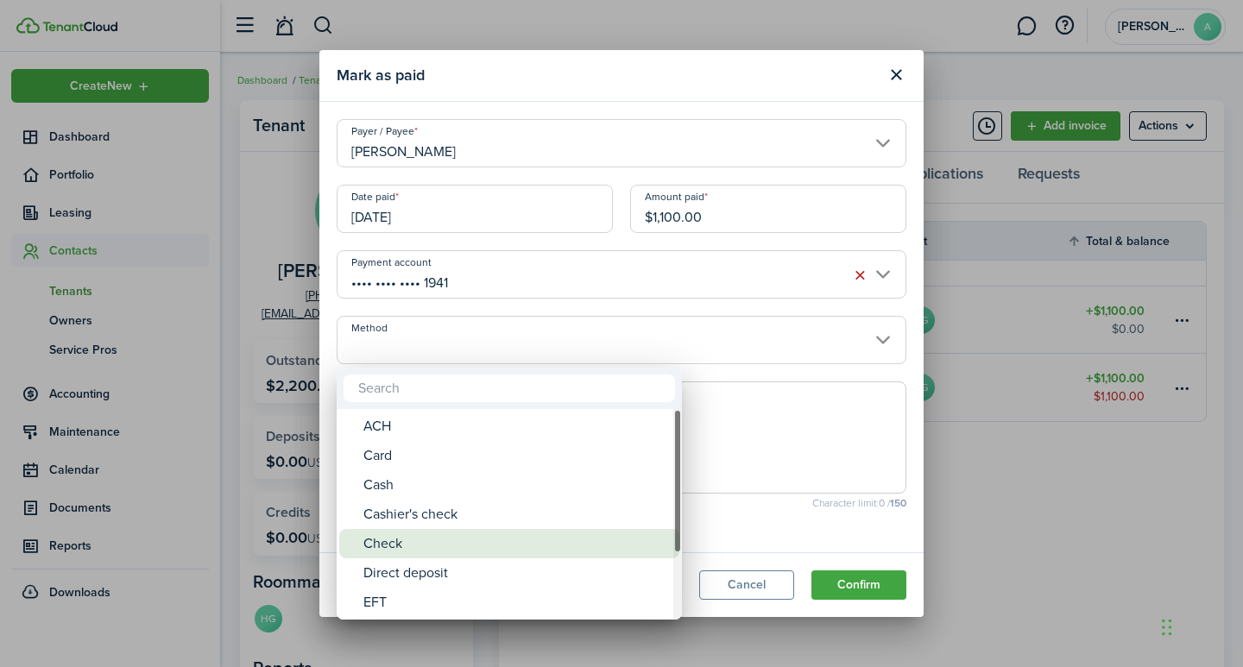
click at [404, 540] on div "Check" at bounding box center [516, 543] width 306 height 29
type input "Check"
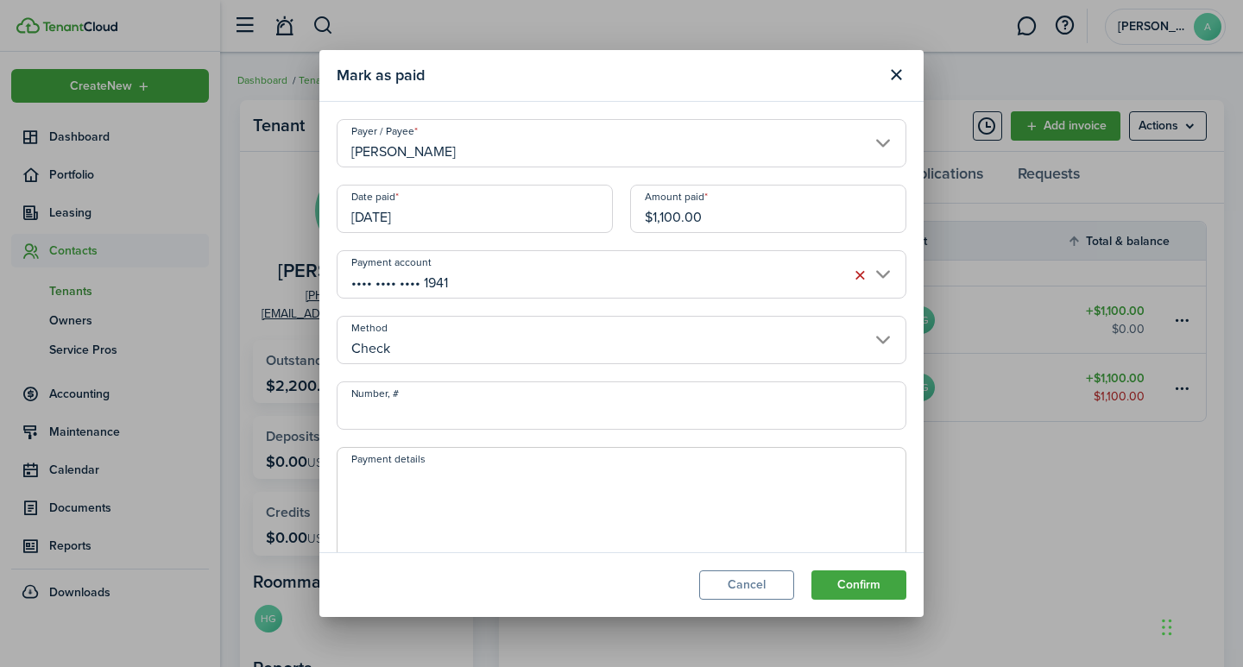
click at [450, 400] on input "Number, #" at bounding box center [622, 406] width 570 height 48
type input "1074"
click at [423, 496] on textarea "Payment details" at bounding box center [622, 508] width 568 height 83
type textarea "Security Deposit"
click at [855, 583] on button "Confirm" at bounding box center [859, 585] width 95 height 29
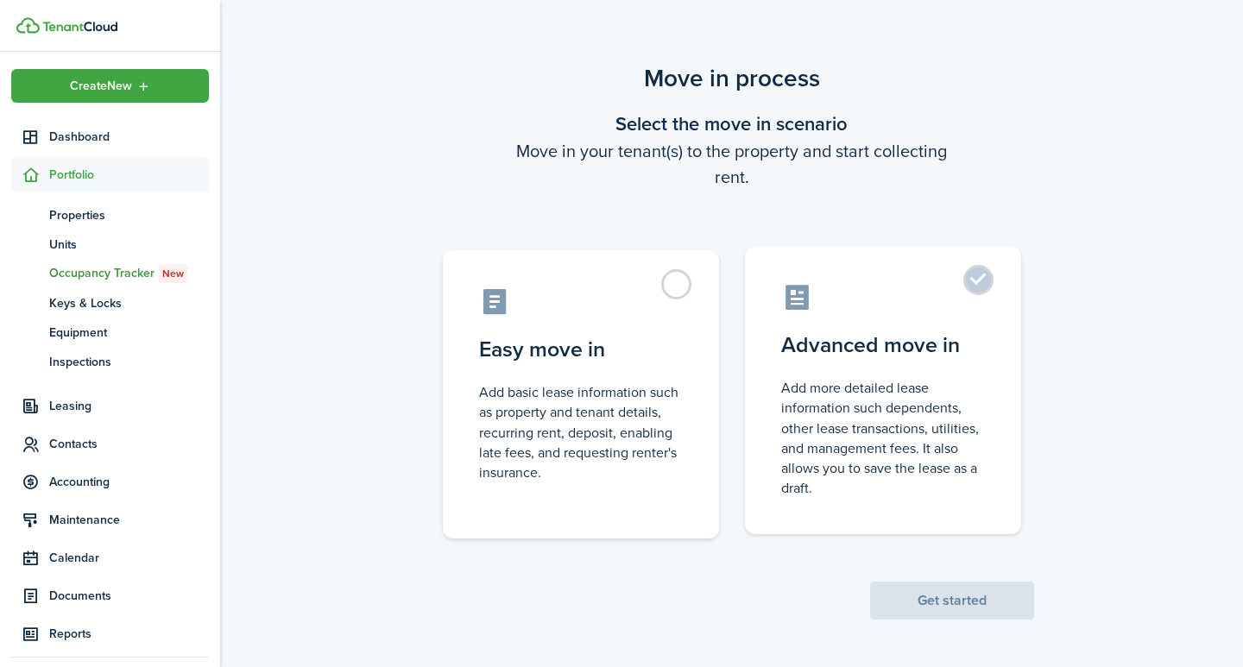
click at [976, 279] on label "Advanced move in Add more detailed lease information such dependents, other lea…" at bounding box center [883, 390] width 276 height 288
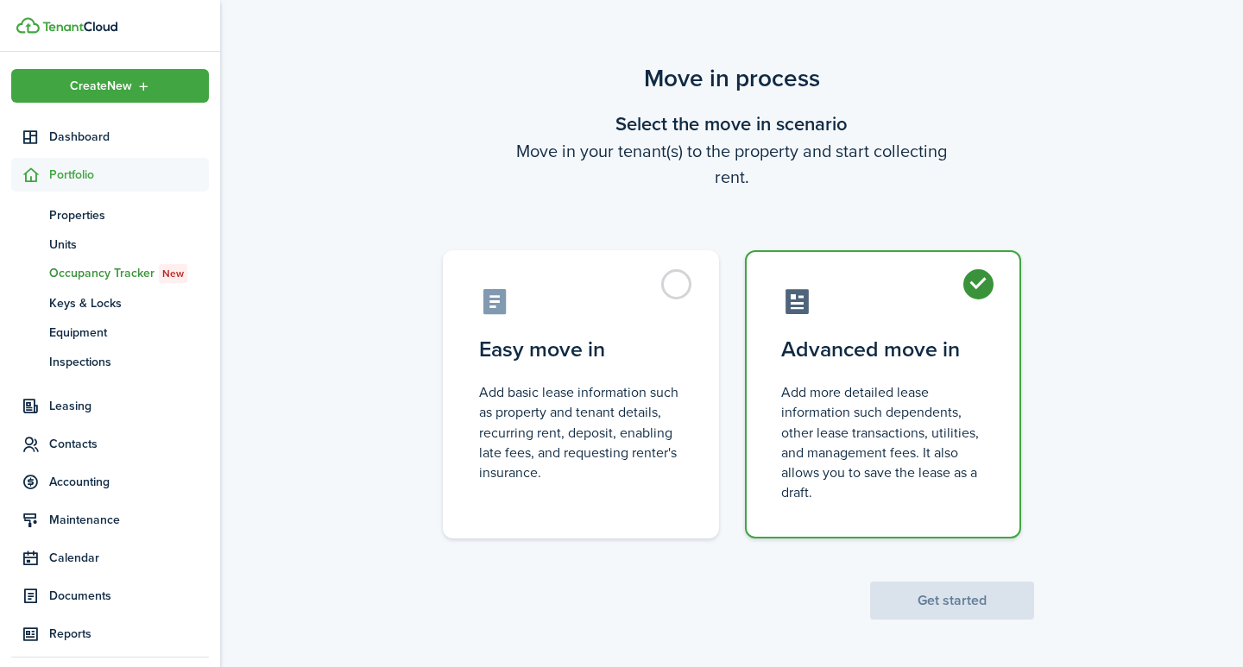
radio input "true"
click at [937, 593] on button "Get started" at bounding box center [952, 601] width 164 height 38
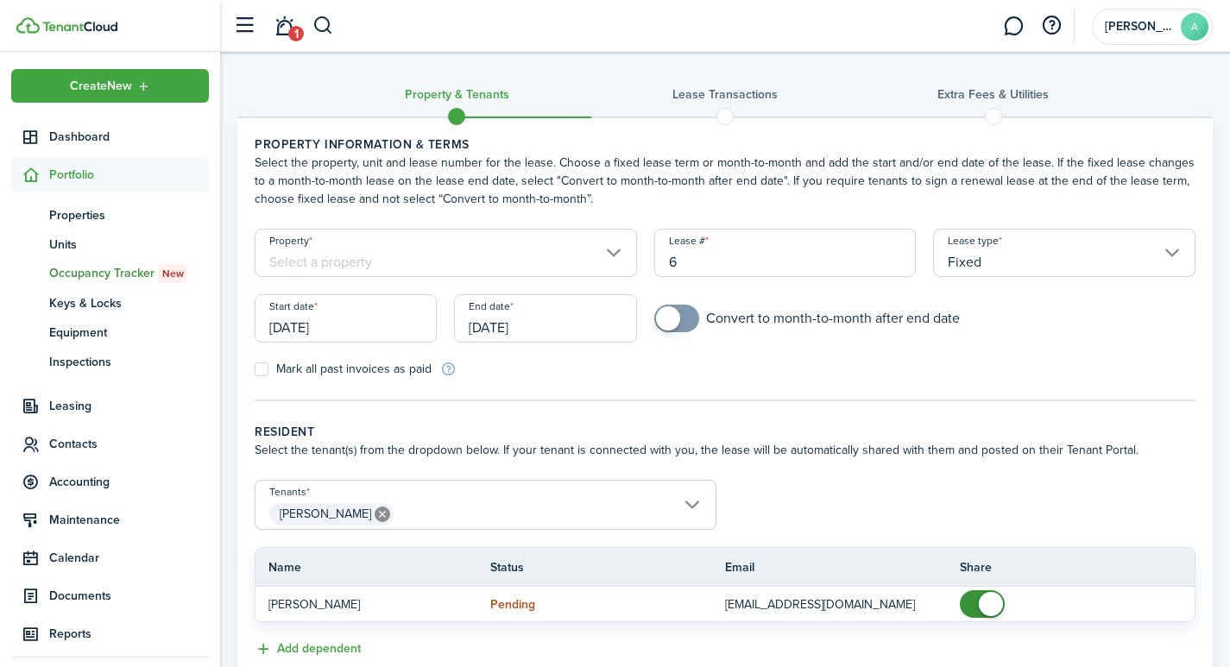
click at [615, 250] on input "Property" at bounding box center [446, 253] width 382 height 48
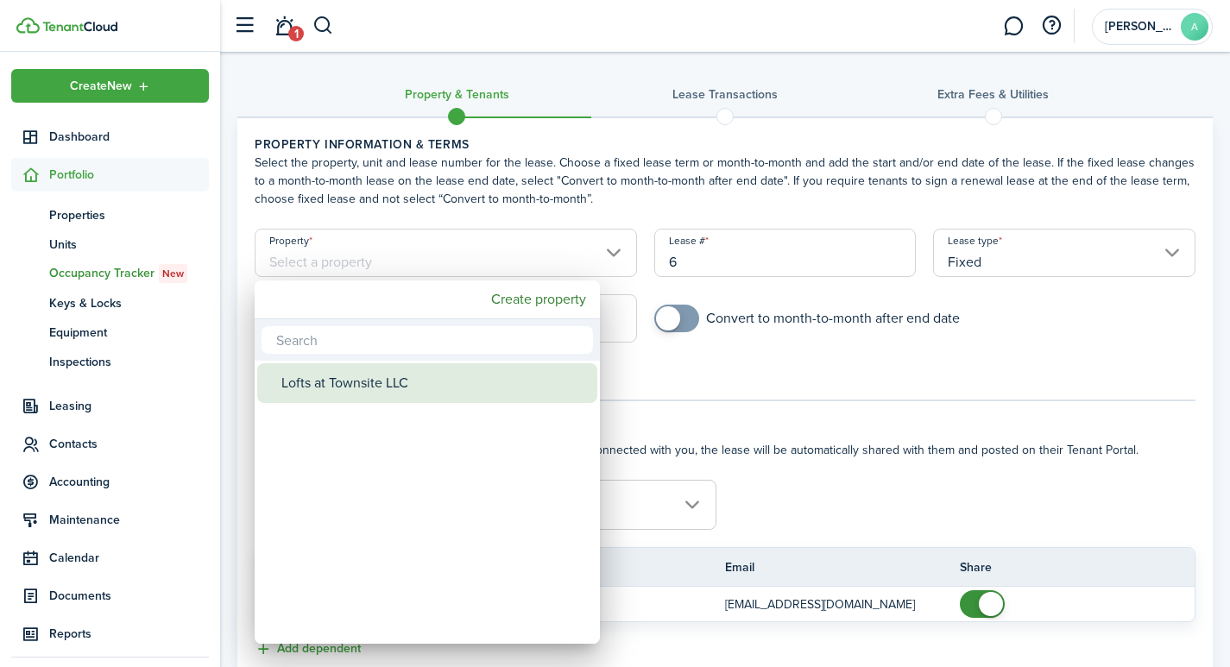
click at [391, 388] on div "Lofts at Townsite LLC" at bounding box center [434, 383] width 306 height 40
type input "Lofts at Townsite LLC"
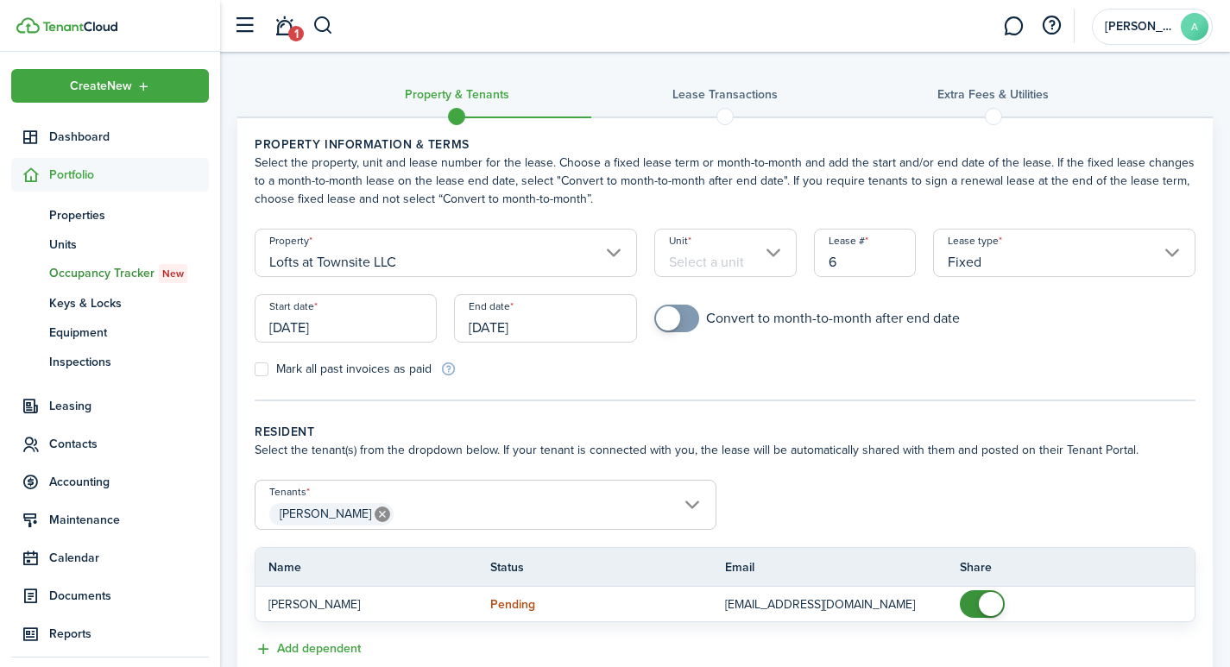
click at [751, 256] on input "Unit" at bounding box center [725, 253] width 142 height 48
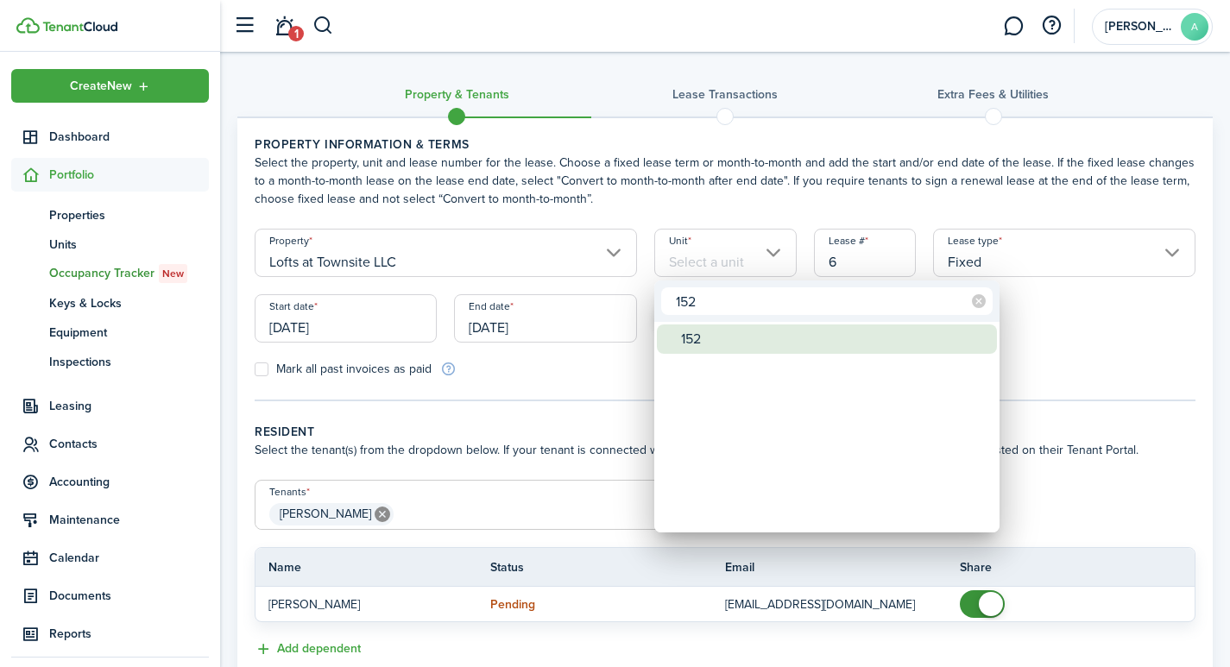
type input "152"
click at [711, 343] on div "152" at bounding box center [834, 339] width 306 height 29
type input "152"
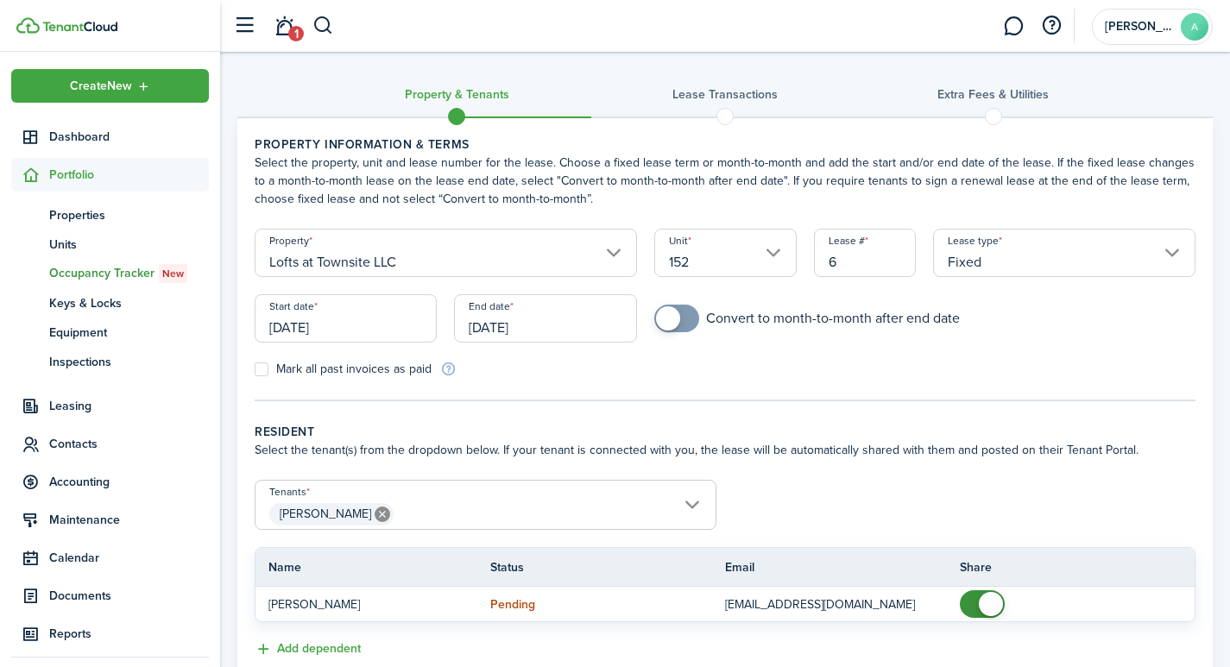
drag, startPoint x: 854, startPoint y: 262, endPoint x: 819, endPoint y: 268, distance: 35.1
click at [819, 268] on input "6" at bounding box center [865, 253] width 103 height 48
click at [368, 326] on input "[DATE]" at bounding box center [346, 318] width 182 height 48
type input "1521"
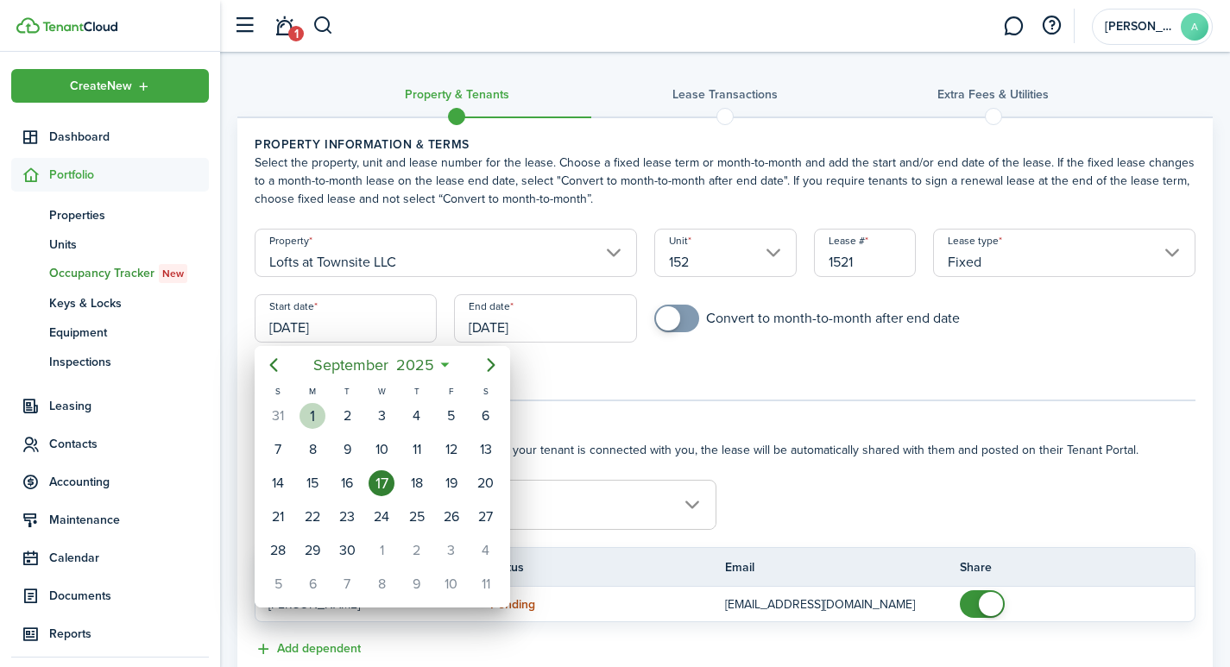
click at [317, 414] on div "1" at bounding box center [313, 416] width 26 height 26
type input "[DATE]"
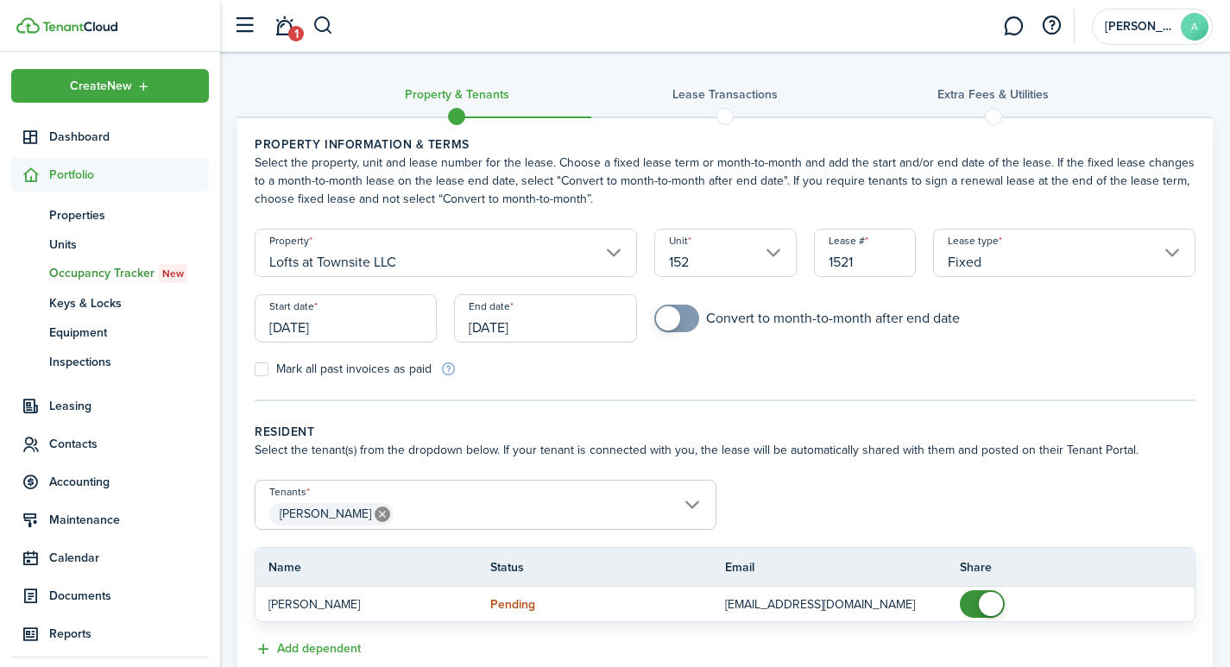
click at [571, 327] on input "[DATE]" at bounding box center [545, 318] width 182 height 48
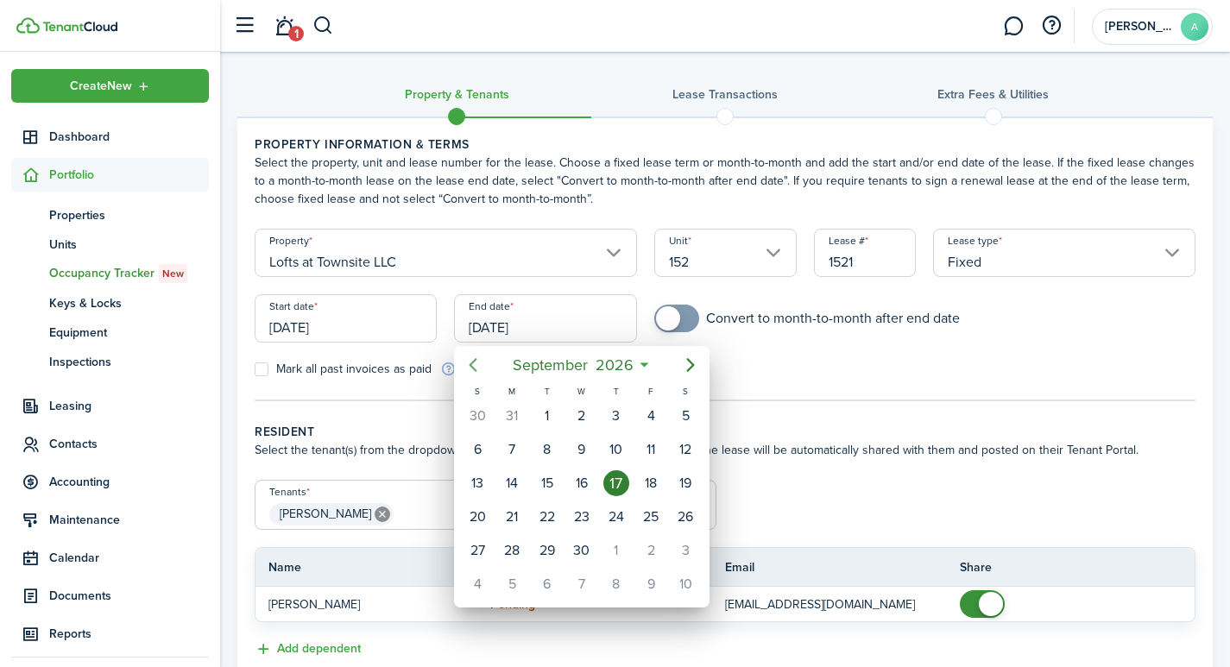
click at [474, 363] on icon "Previous page" at bounding box center [473, 365] width 21 height 21
click at [475, 363] on icon "Previous page" at bounding box center [473, 365] width 21 height 21
click at [476, 364] on icon "Previous page" at bounding box center [473, 365] width 21 height 21
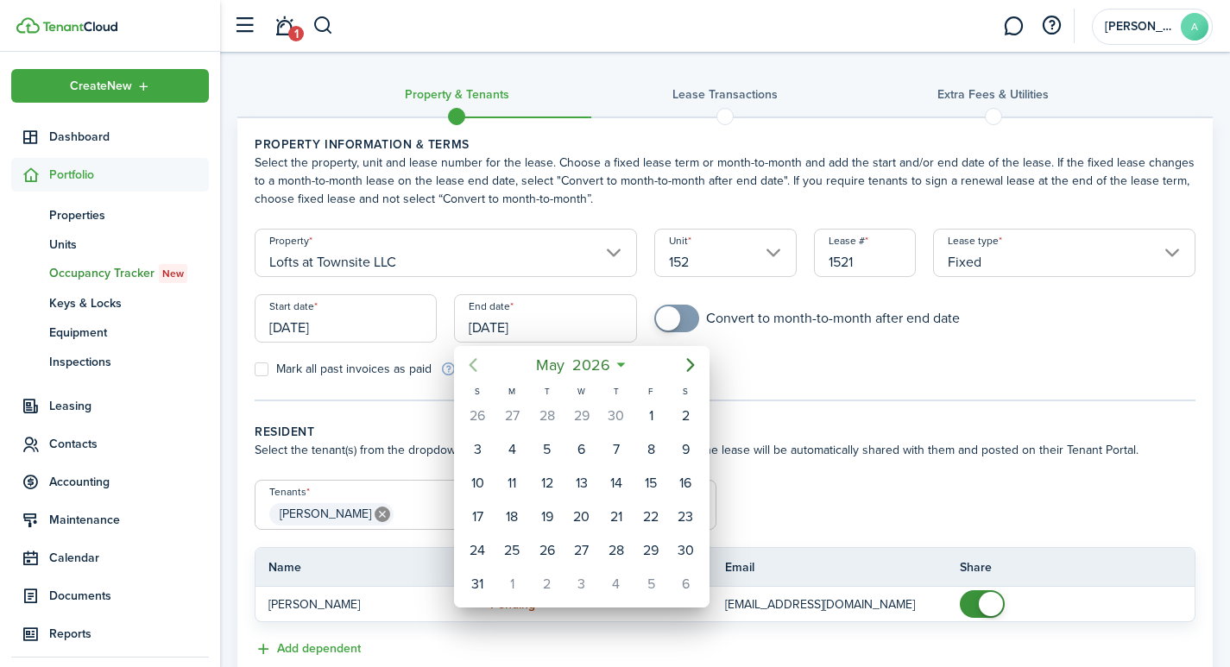
click at [476, 364] on icon "Previous page" at bounding box center [473, 365] width 21 height 21
click at [616, 552] on div "30" at bounding box center [616, 551] width 26 height 26
type input "[DATE]"
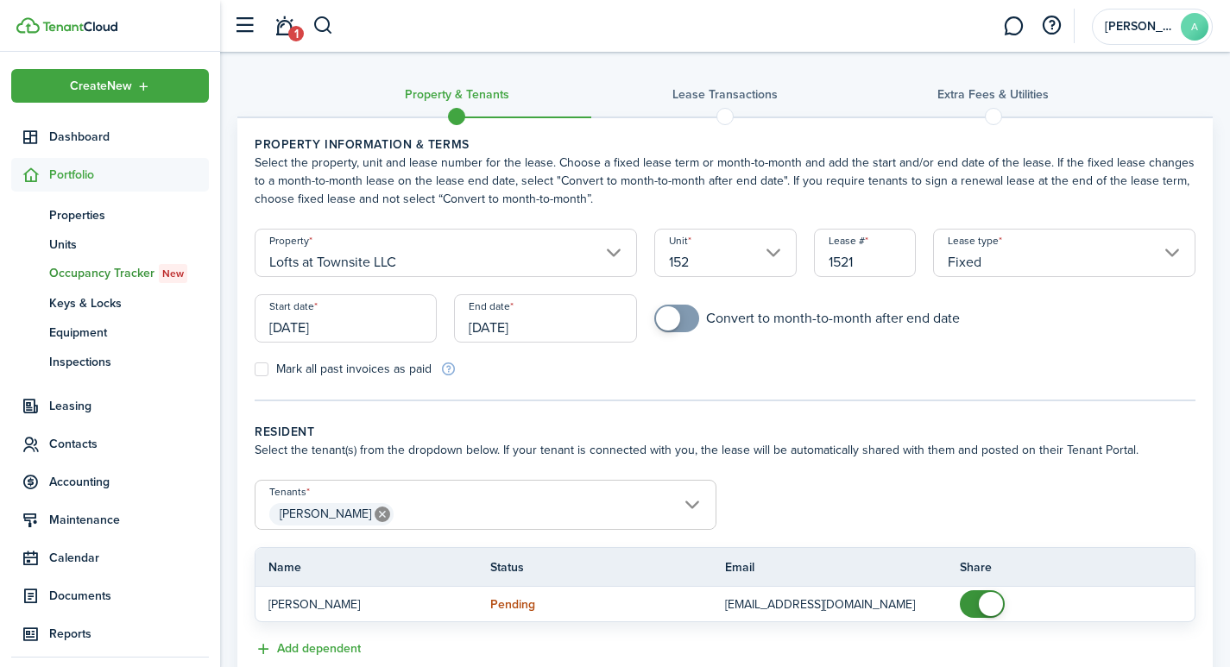
checkbox input "true"
click at [673, 321] on span at bounding box center [668, 318] width 24 height 24
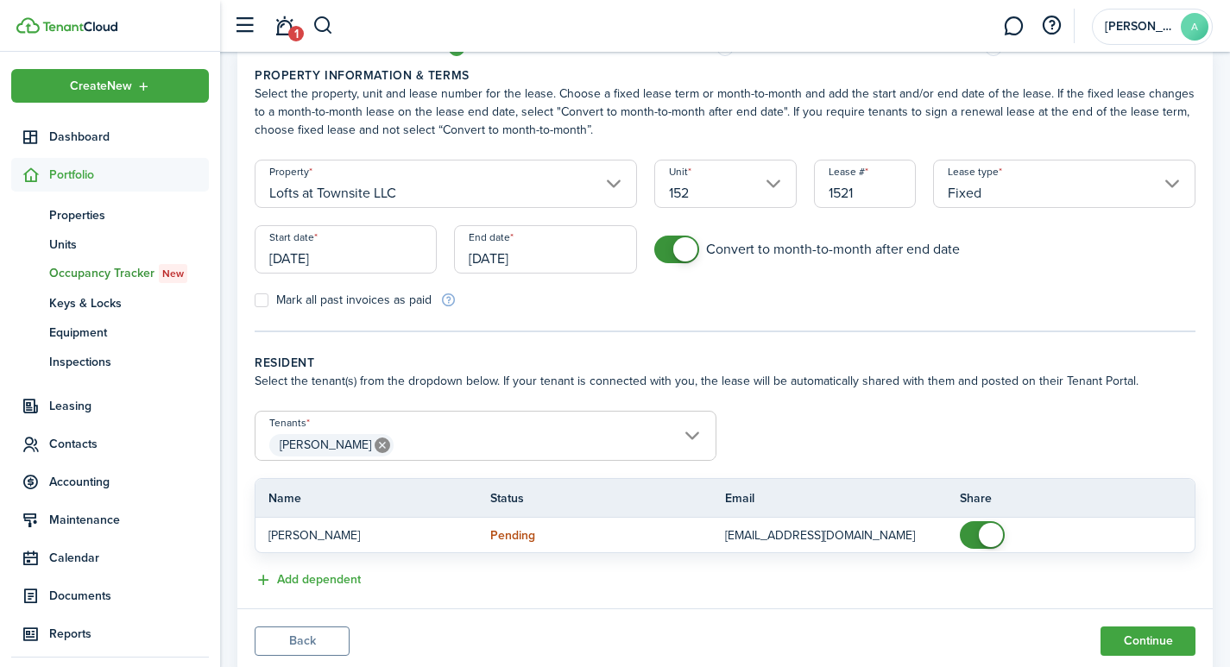
scroll to position [104, 0]
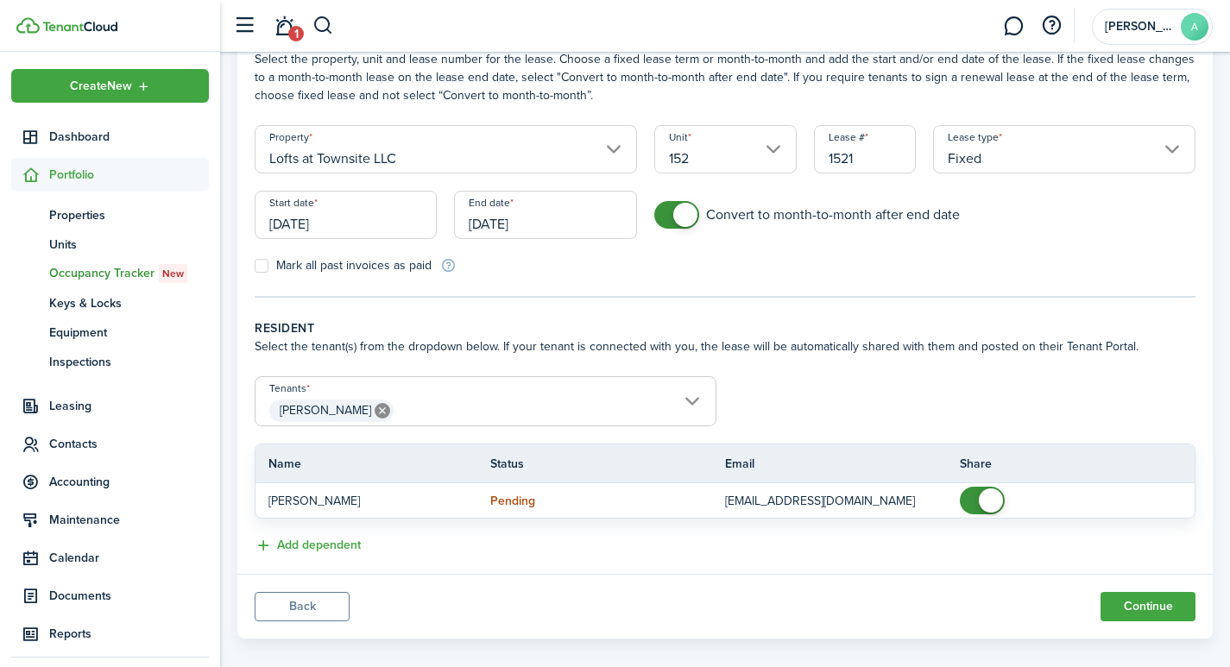
click at [687, 402] on span "[PERSON_NAME]" at bounding box center [486, 410] width 460 height 29
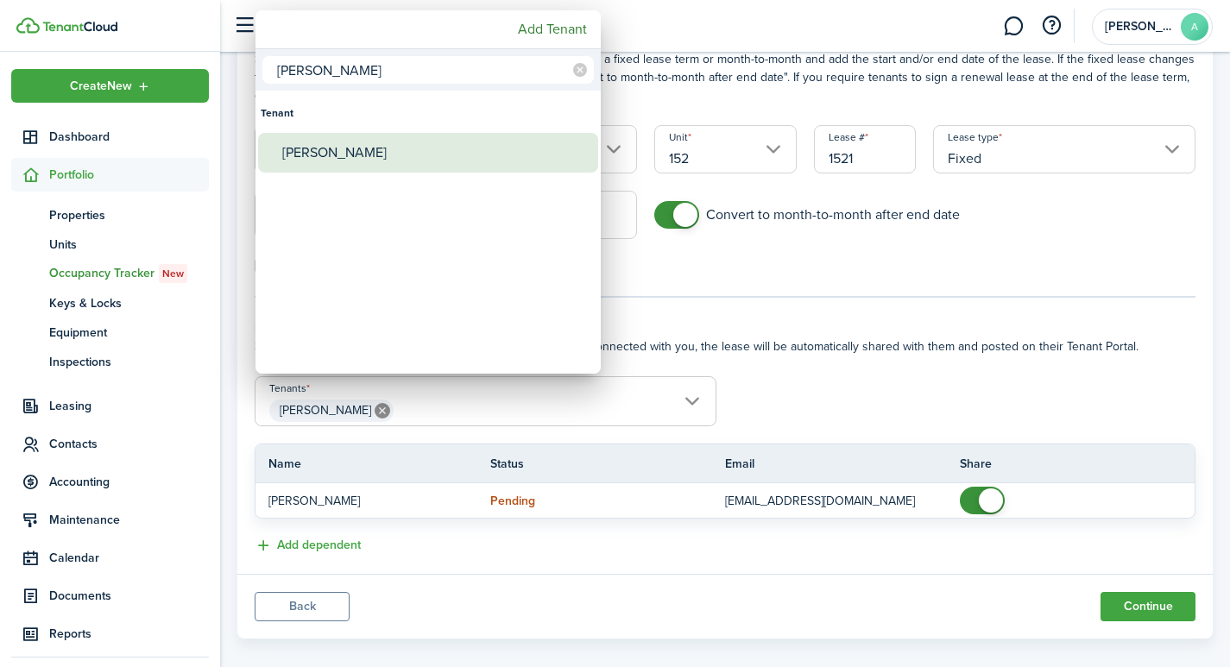
type input "[PERSON_NAME]"
click at [319, 155] on div "[PERSON_NAME]" at bounding box center [435, 153] width 306 height 40
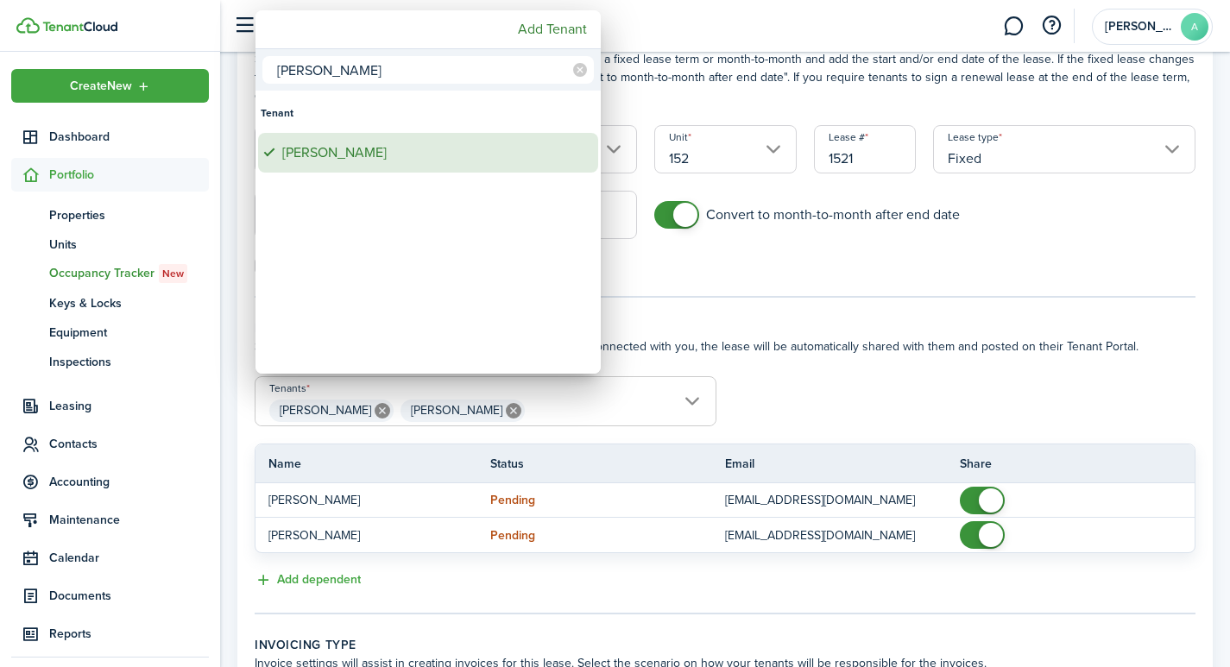
type input "[PERSON_NAME], [PERSON_NAME]"
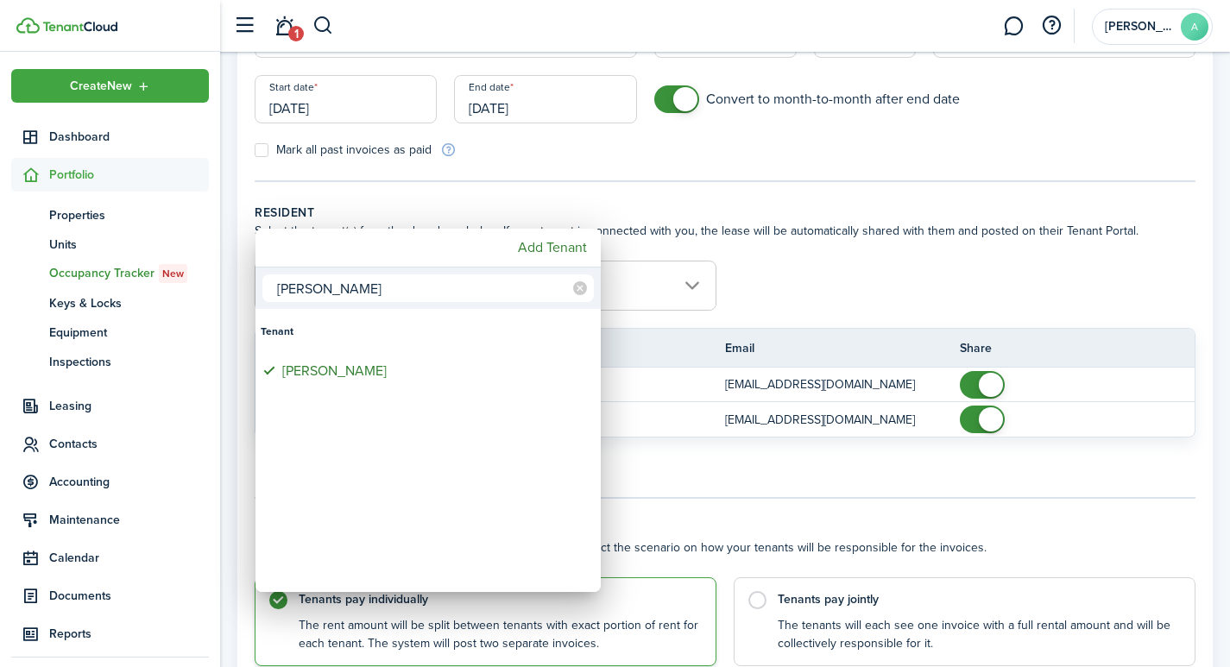
scroll to position [300, 0]
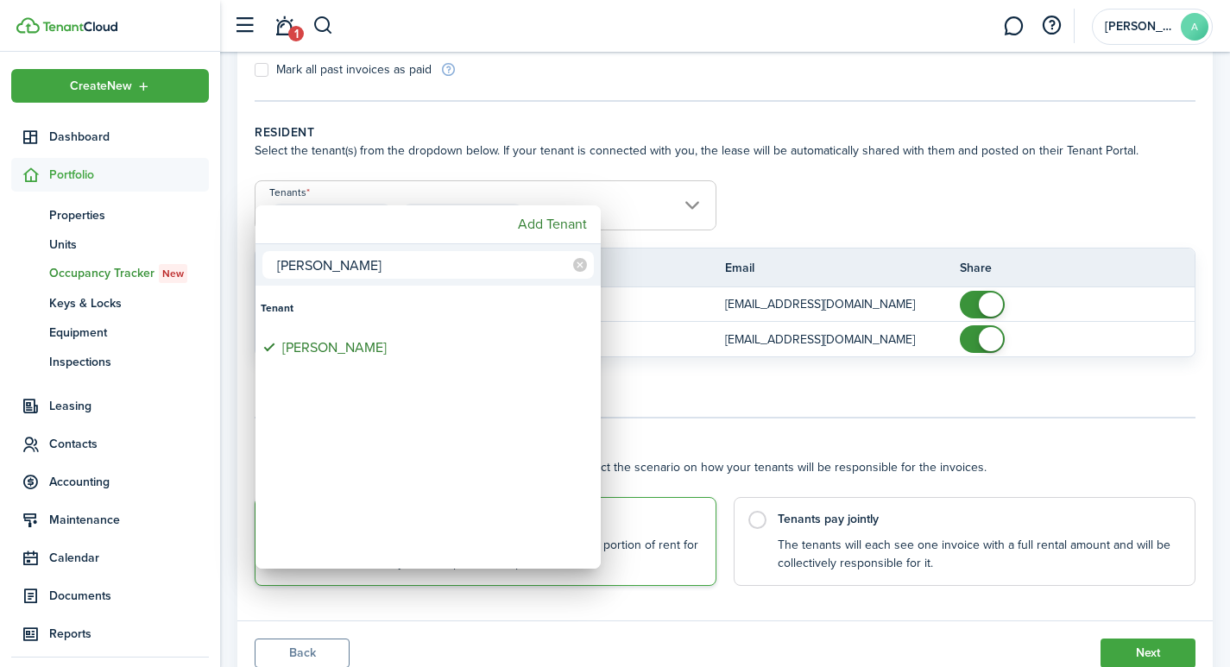
click at [888, 212] on div at bounding box center [615, 334] width 1507 height 944
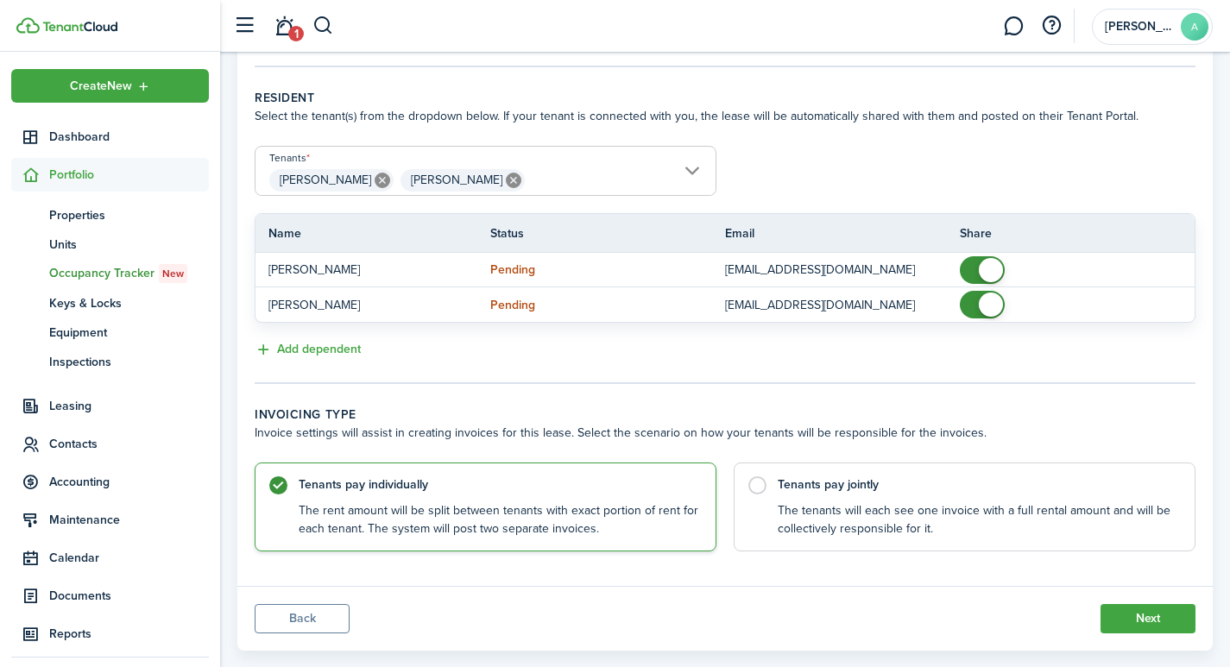
scroll to position [365, 0]
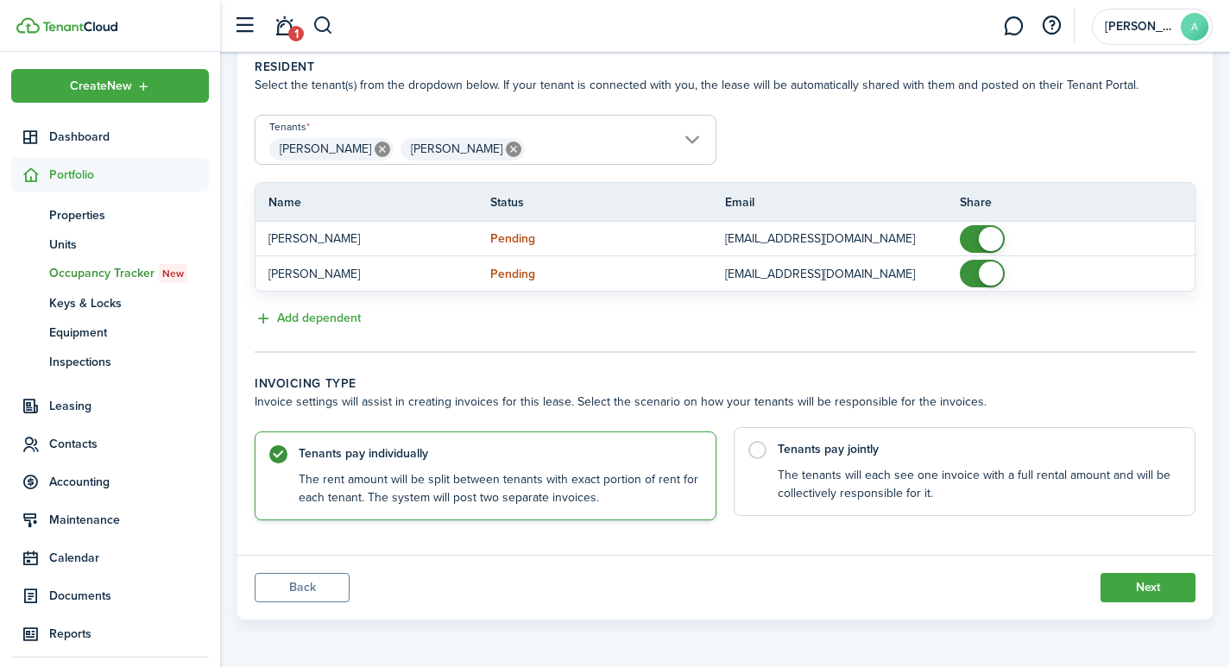
click at [762, 448] on label "Tenants pay jointly The tenants will each see one invoice with a full rental am…" at bounding box center [965, 471] width 462 height 89
radio input "false"
radio input "true"
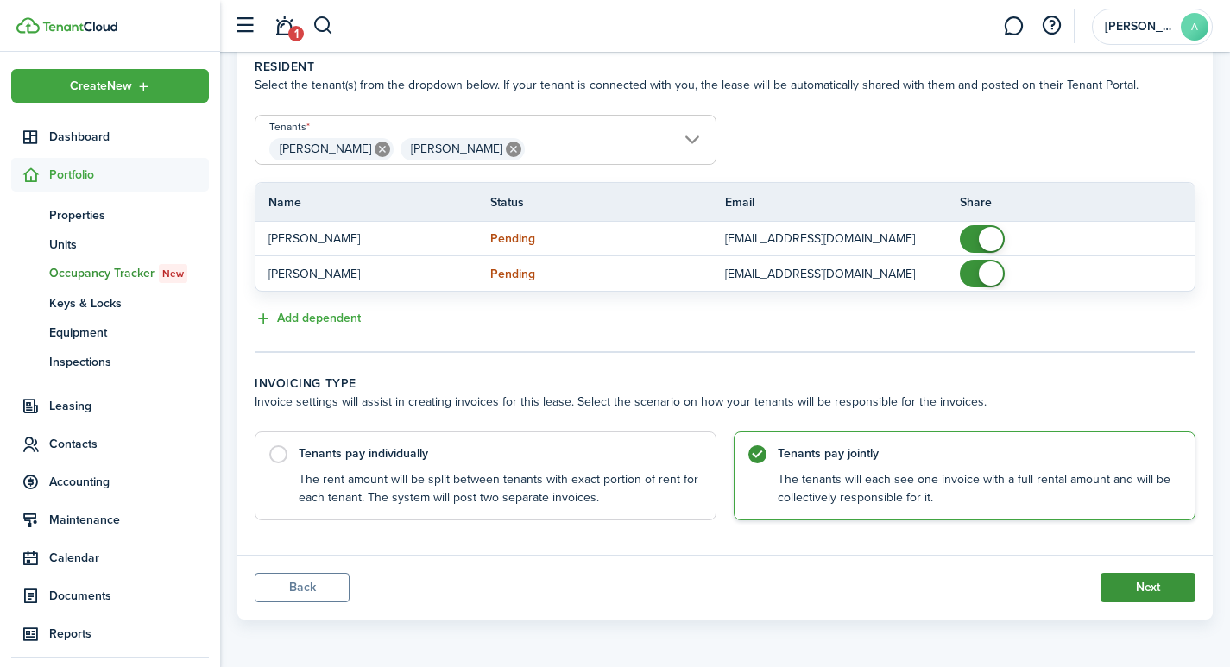
click at [1165, 598] on button "Next" at bounding box center [1148, 587] width 95 height 29
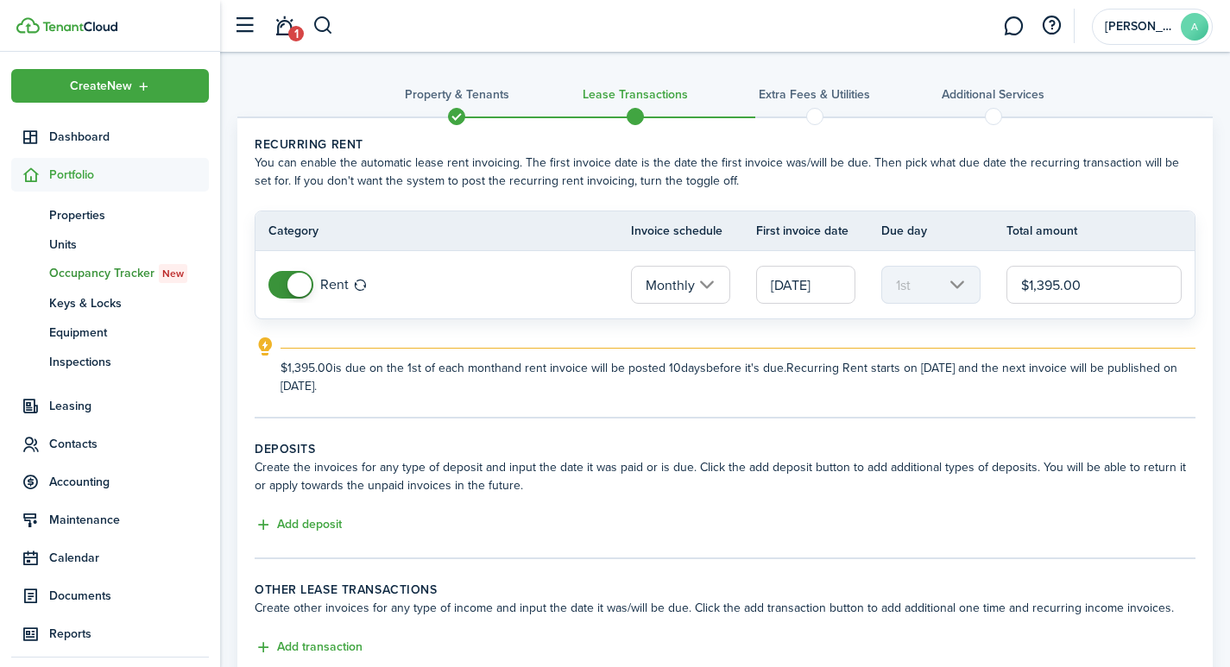
drag, startPoint x: 1096, startPoint y: 287, endPoint x: 971, endPoint y: 270, distance: 126.3
click at [974, 271] on tr "Rent Monthly [DATE] 1st $1,395.00" at bounding box center [725, 284] width 939 height 67
type input "$1,375.00"
click at [294, 520] on button "Add deposit" at bounding box center [298, 525] width 87 height 20
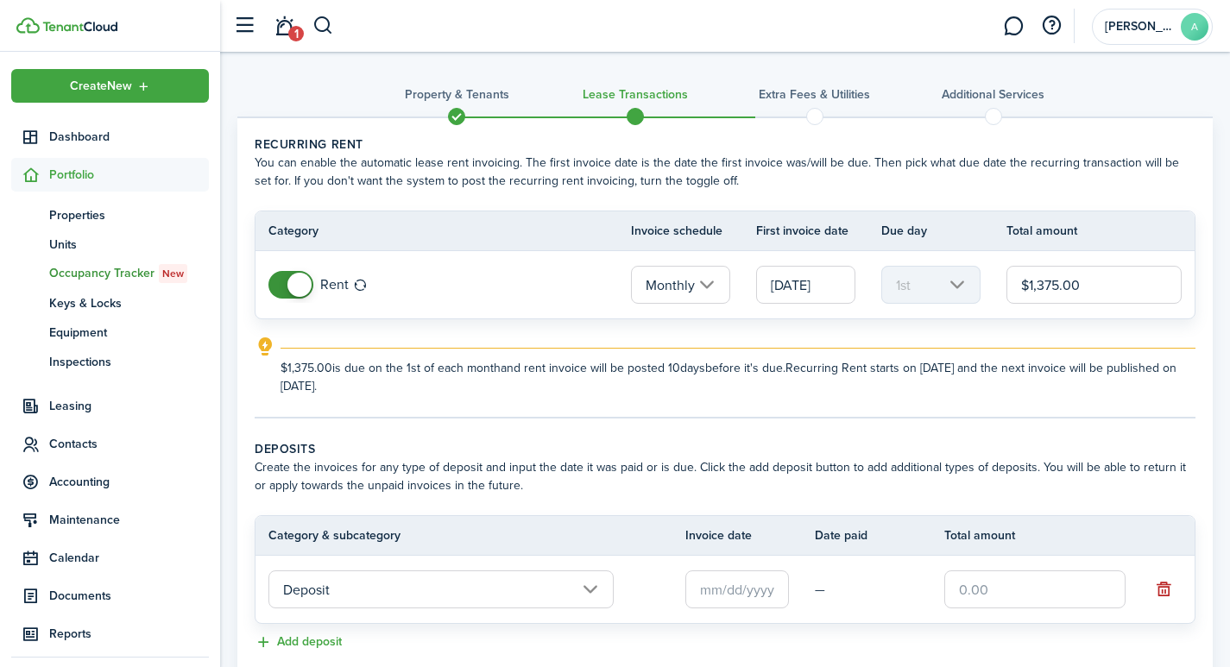
click at [756, 597] on input "text" at bounding box center [737, 590] width 104 height 38
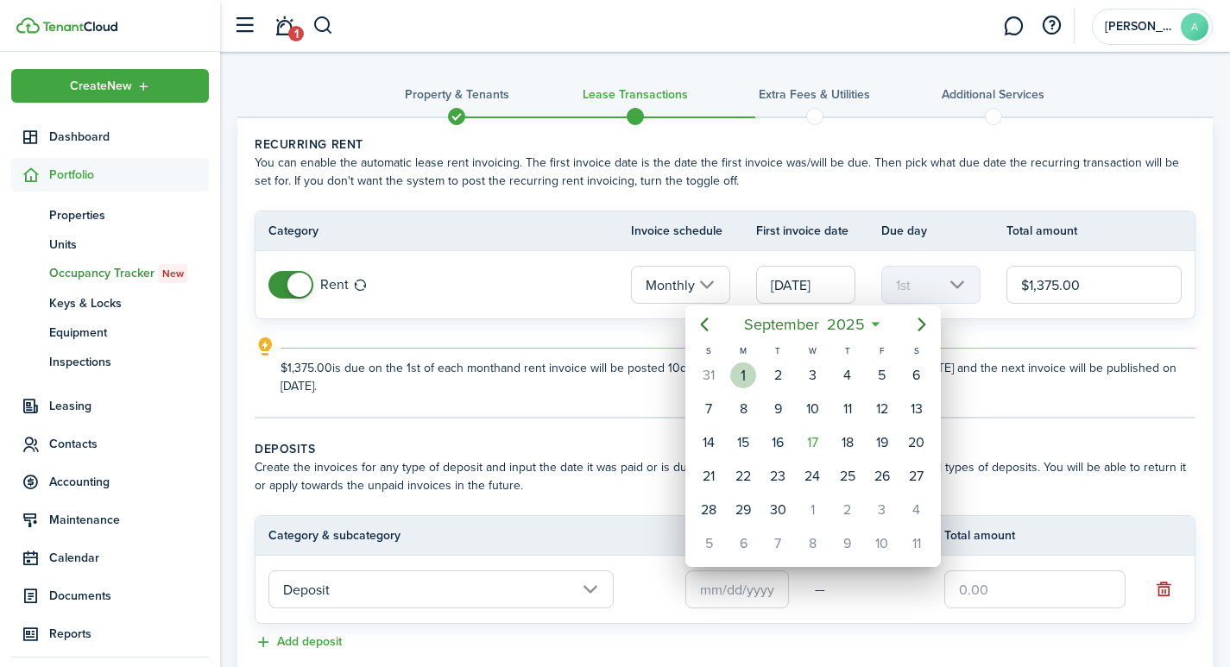
click at [745, 373] on div "1" at bounding box center [743, 376] width 26 height 26
type input "[DATE]"
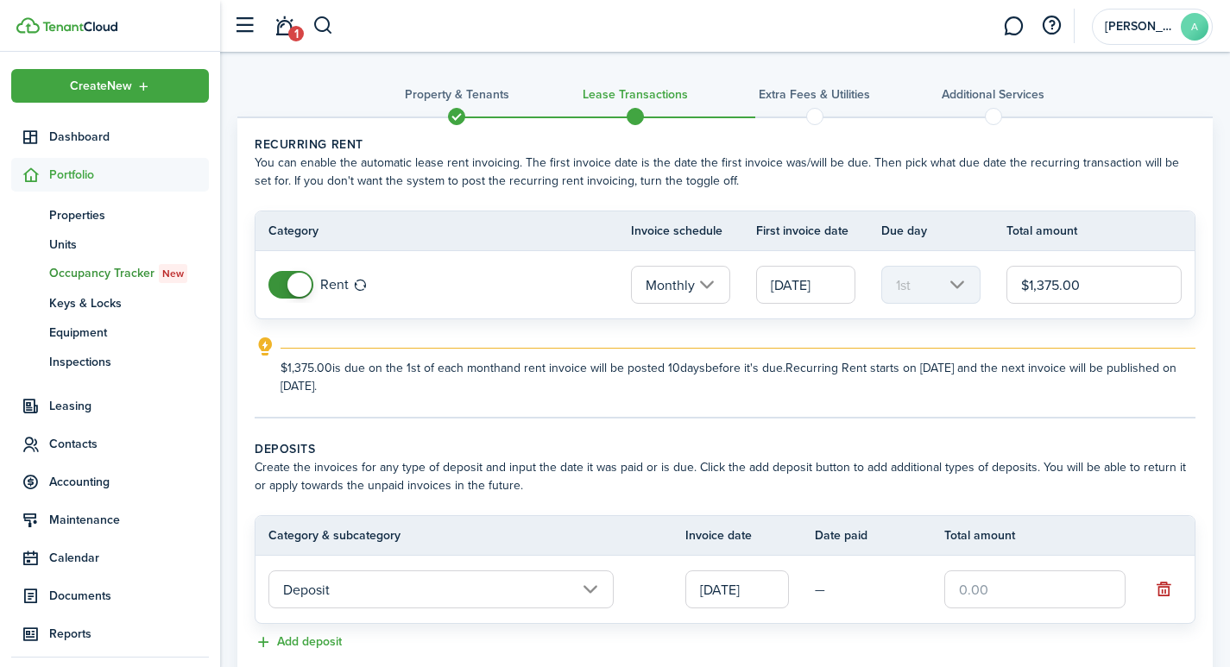
click at [1007, 589] on input "text" at bounding box center [1034, 590] width 181 height 38
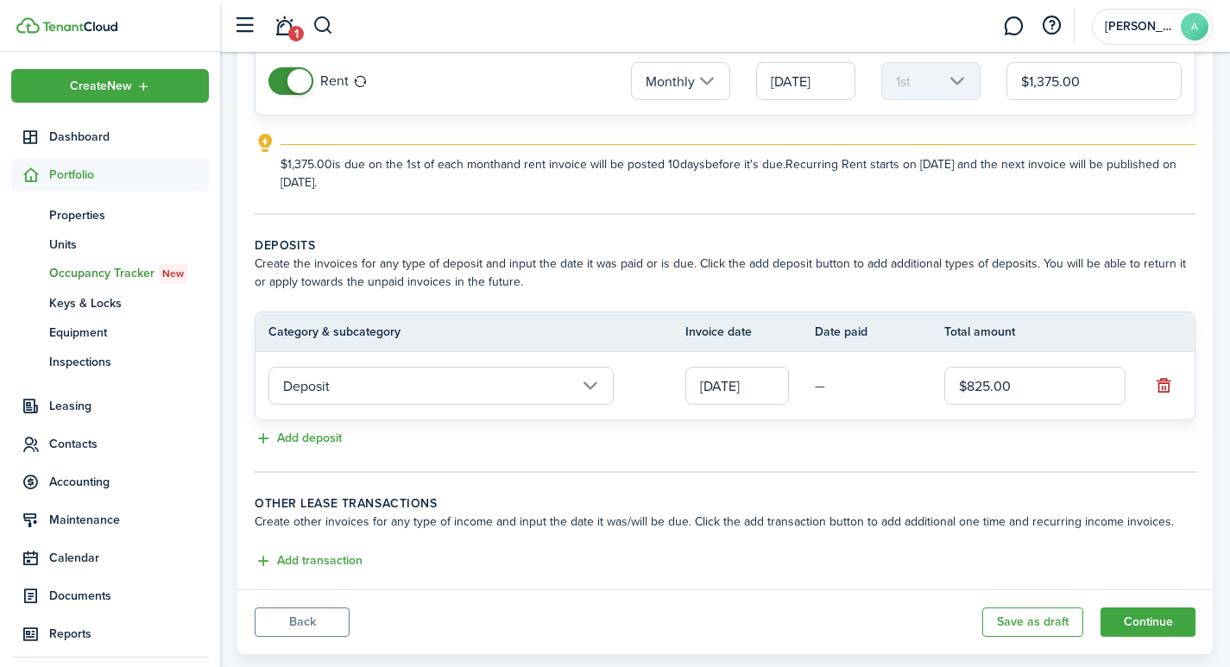
scroll to position [238, 0]
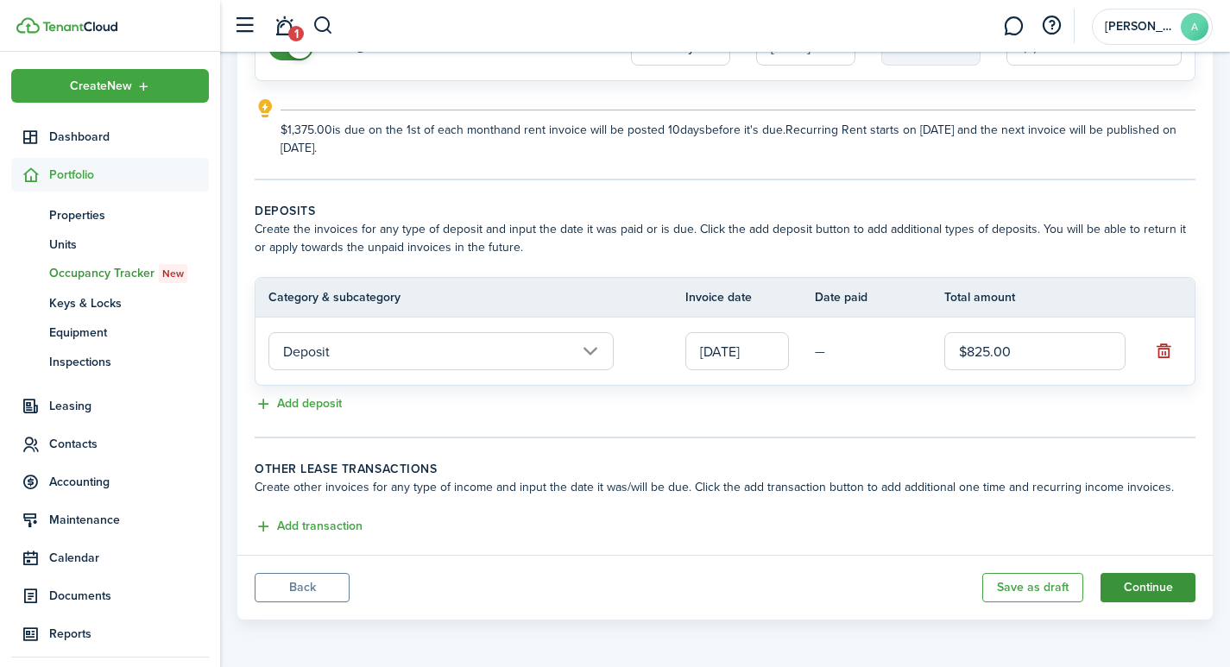
type input "$825.00"
click at [1123, 579] on button "Continue" at bounding box center [1148, 587] width 95 height 29
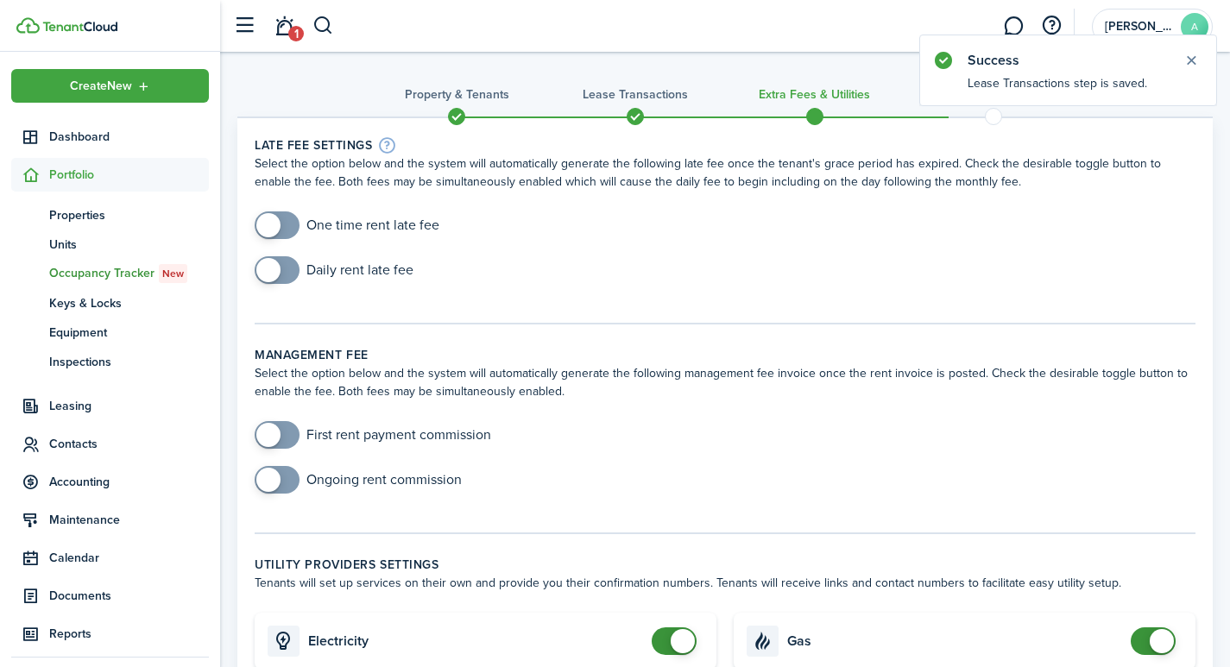
checkbox input "true"
click at [277, 225] on span at bounding box center [268, 225] width 24 height 24
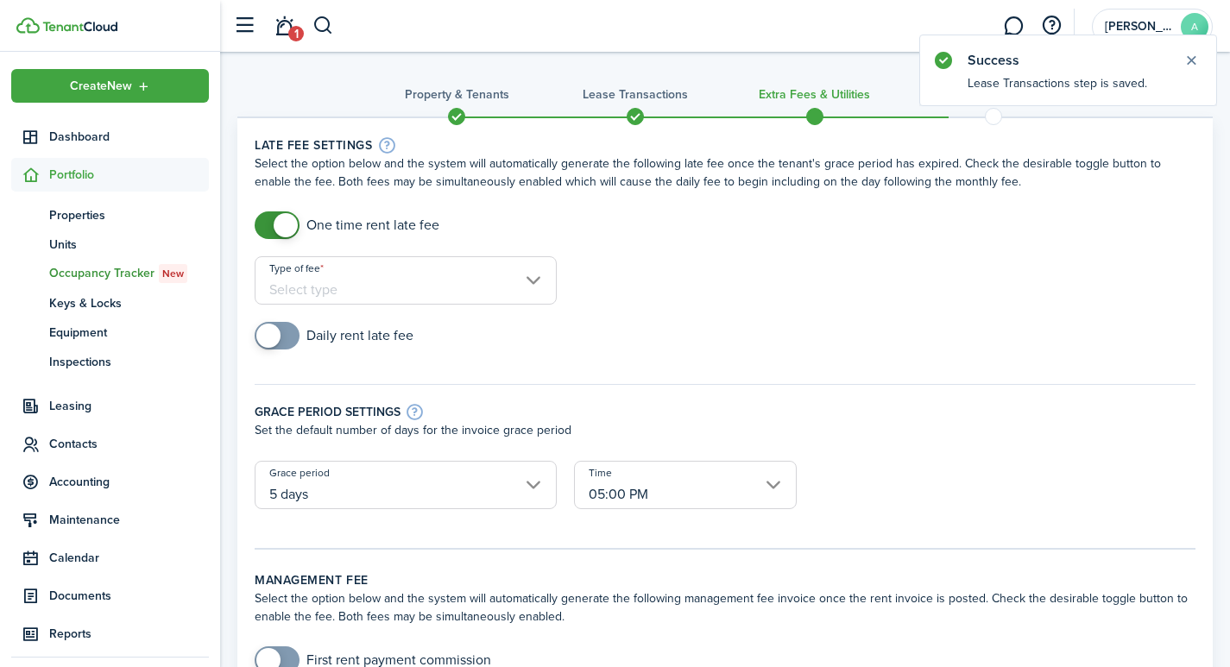
click at [391, 282] on input "Type of fee" at bounding box center [406, 280] width 302 height 48
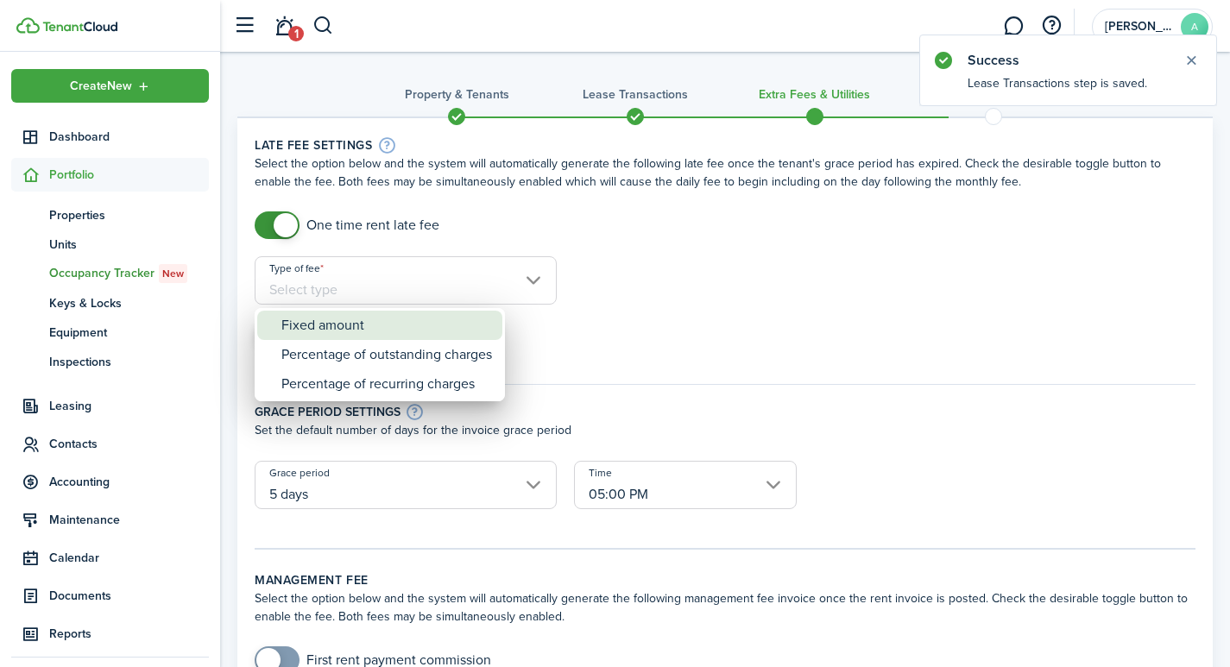
click at [347, 325] on div "Fixed amount" at bounding box center [386, 325] width 211 height 29
type input "Fixed amount"
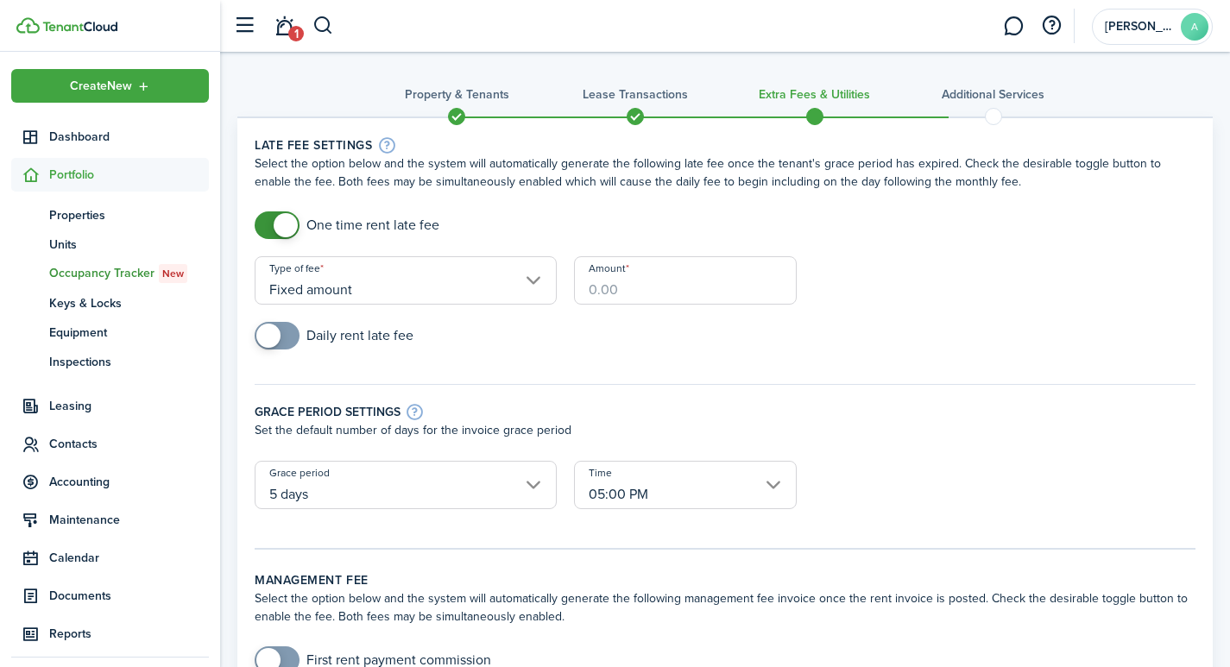
click at [646, 293] on input "Amount" at bounding box center [685, 280] width 223 height 48
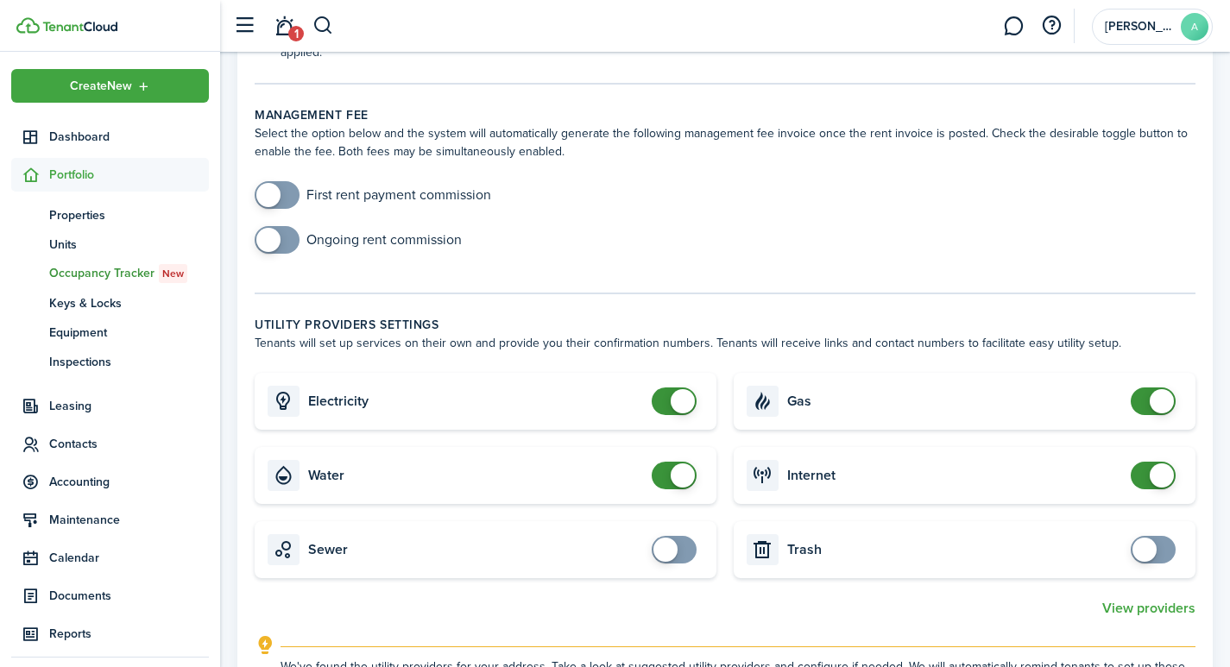
scroll to position [565, 0]
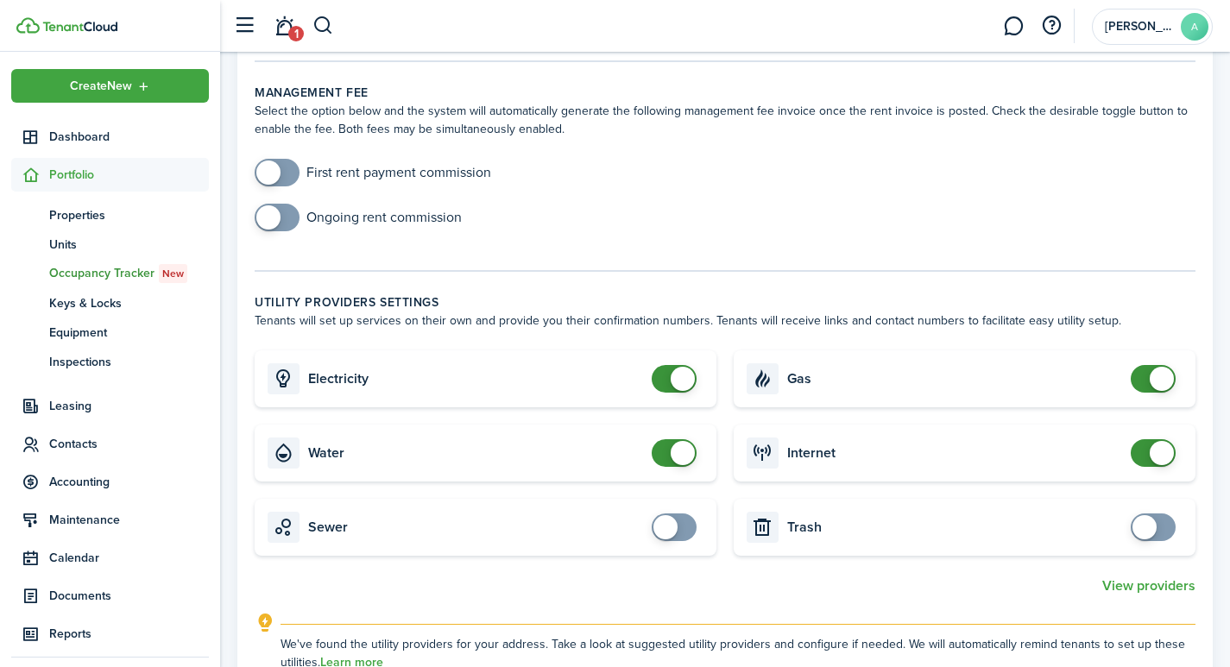
type input "$40.00"
checkbox input "false"
click at [1149, 365] on span at bounding box center [1153, 379] width 17 height 28
checkbox input "false"
click at [1152, 441] on span at bounding box center [1162, 453] width 24 height 24
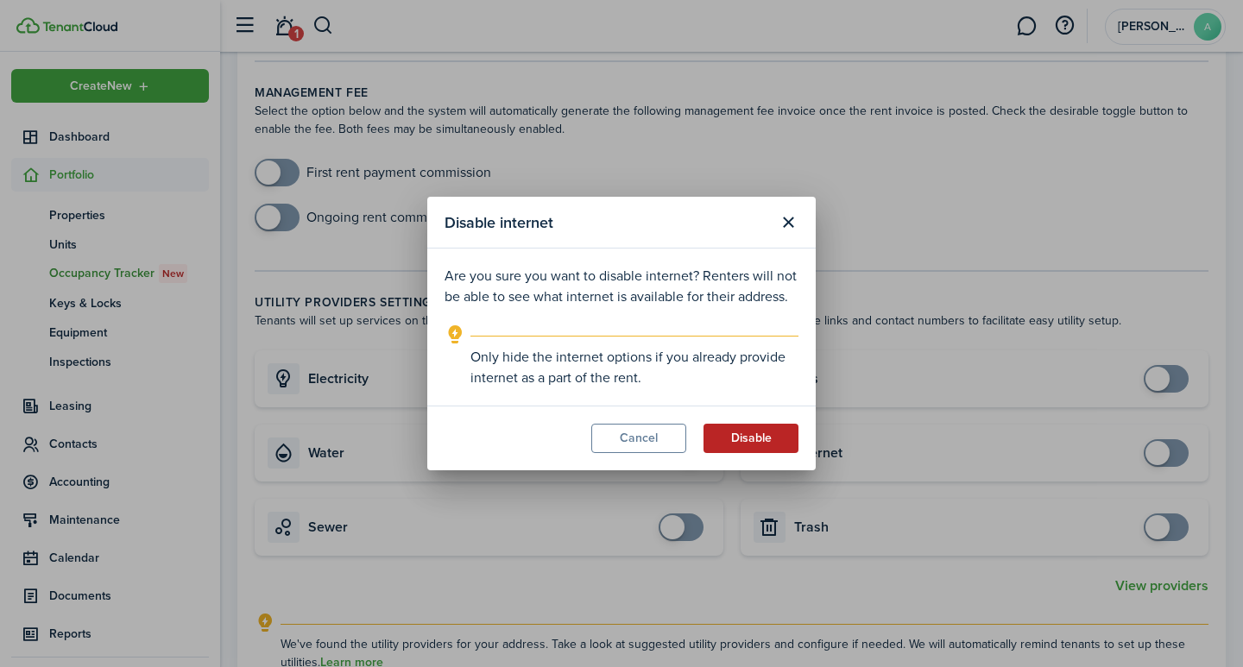
click at [728, 441] on button "Disable" at bounding box center [751, 438] width 95 height 29
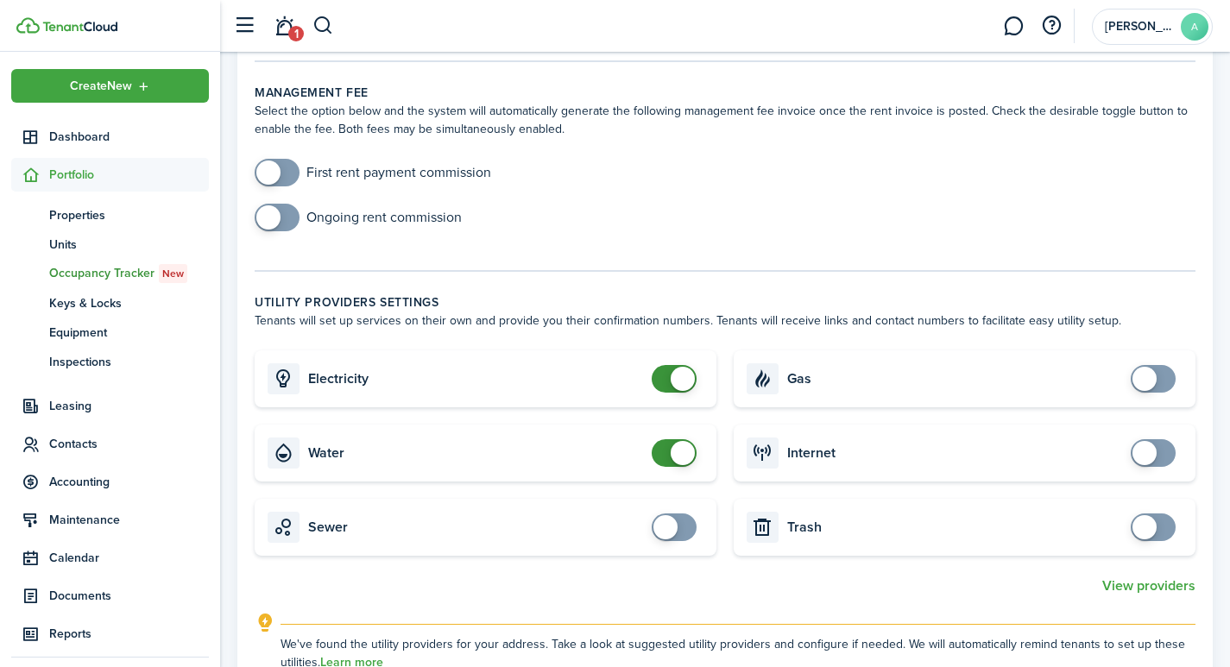
checkbox input "false"
click at [685, 367] on span at bounding box center [683, 379] width 24 height 24
checkbox input "false"
click at [685, 441] on span at bounding box center [683, 453] width 24 height 24
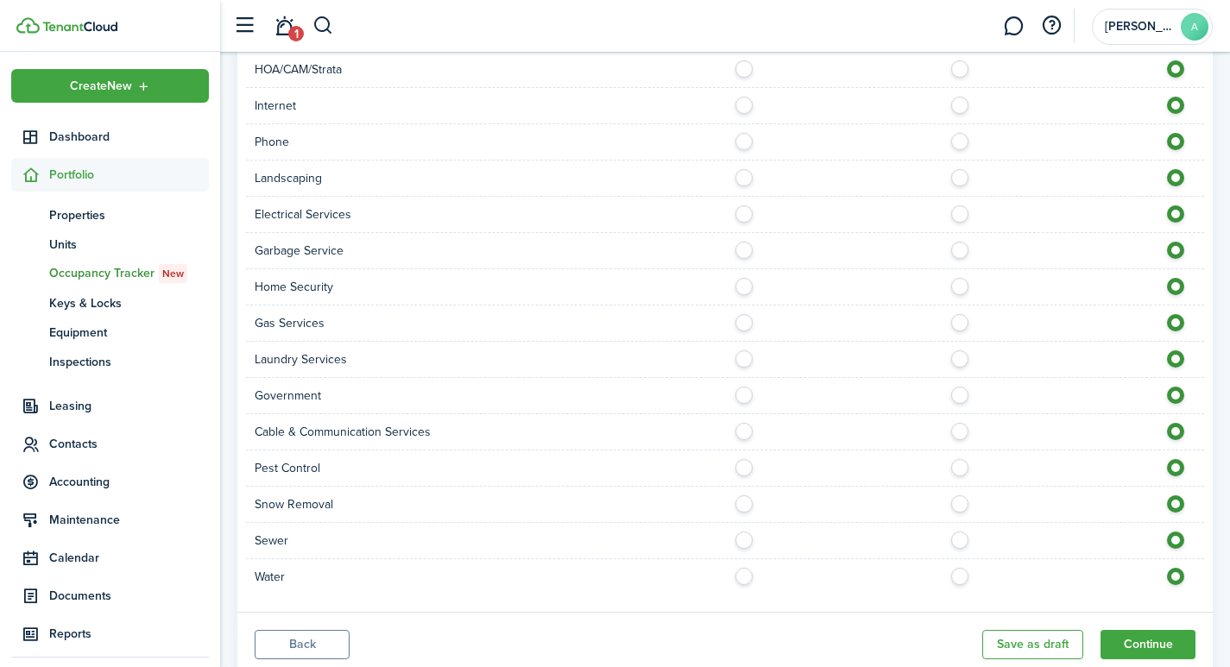
scroll to position [1446, 0]
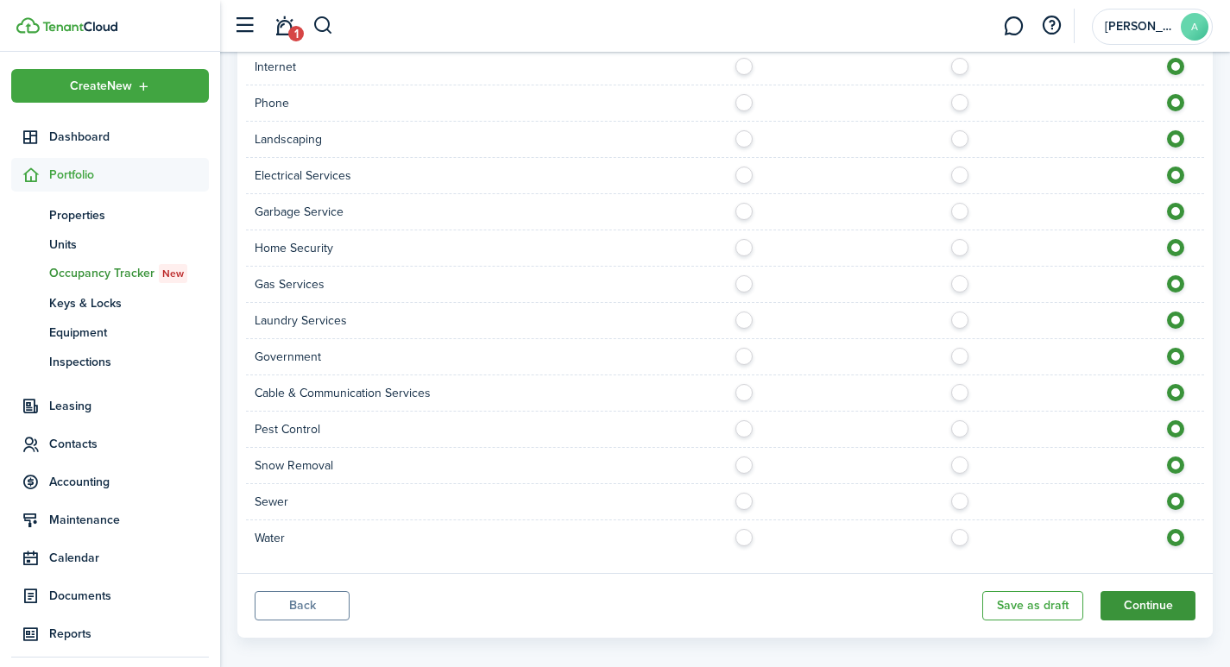
click at [1172, 592] on button "Continue" at bounding box center [1148, 605] width 95 height 29
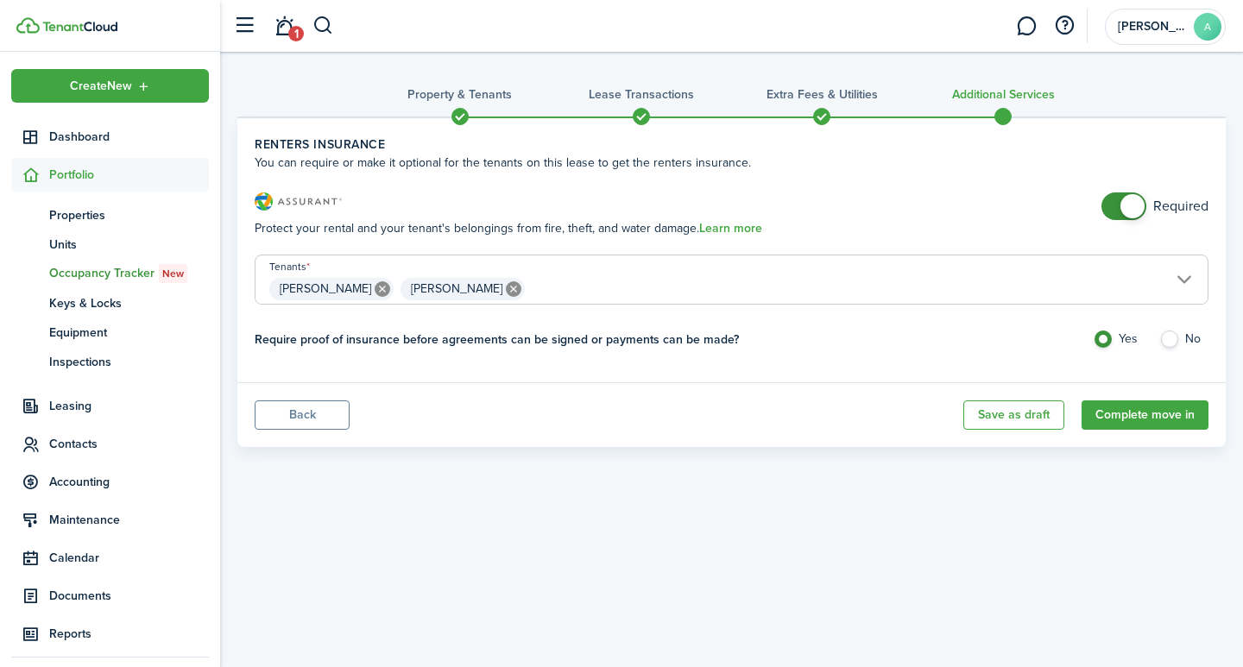
checkbox input "false"
click at [1138, 209] on span at bounding box center [1133, 206] width 24 height 24
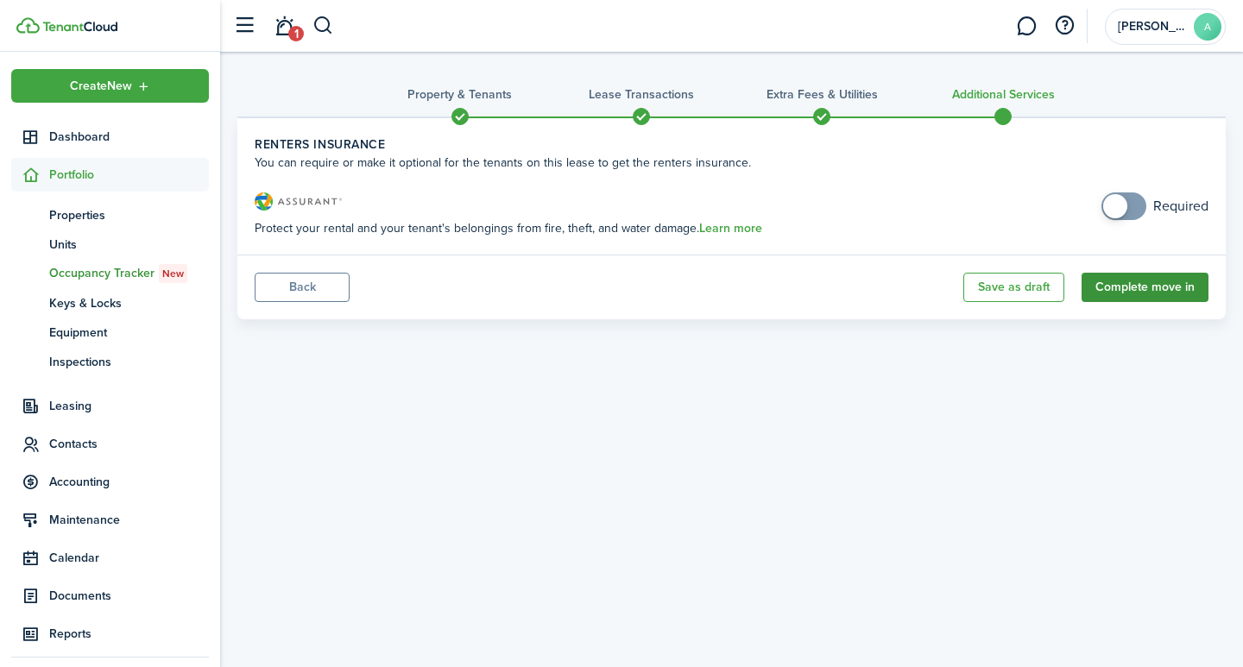
click at [1157, 292] on button "Complete move in" at bounding box center [1145, 287] width 127 height 29
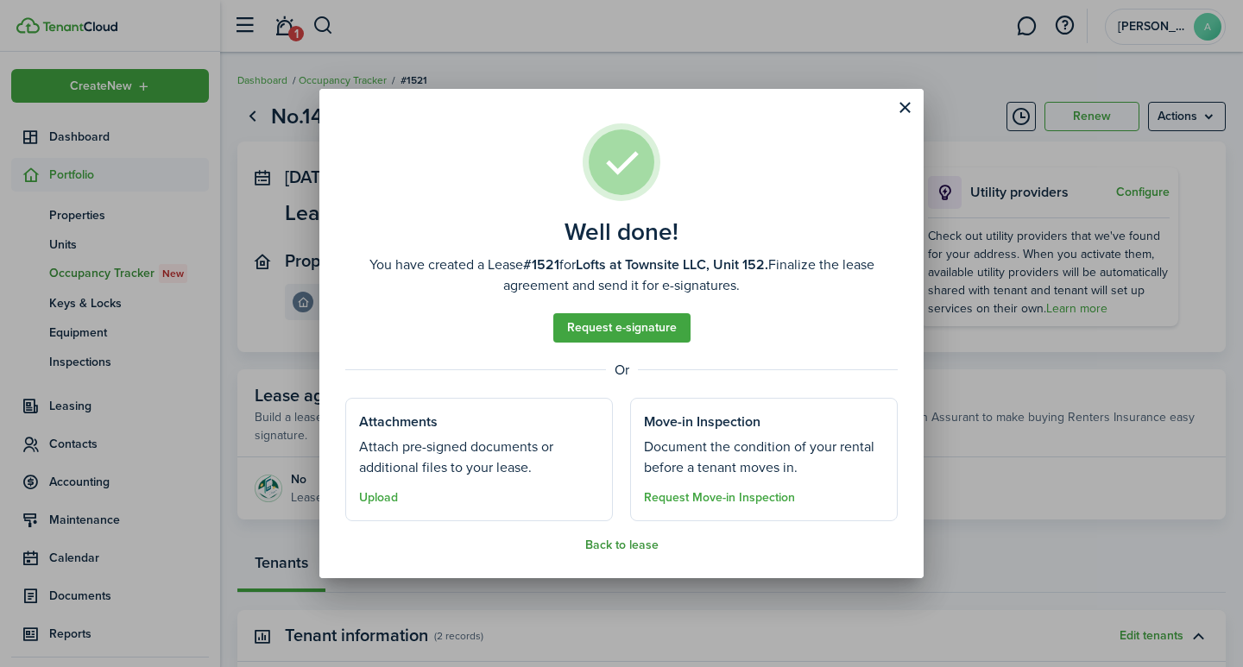
click at [621, 540] on button "Back to lease" at bounding box center [621, 546] width 73 height 14
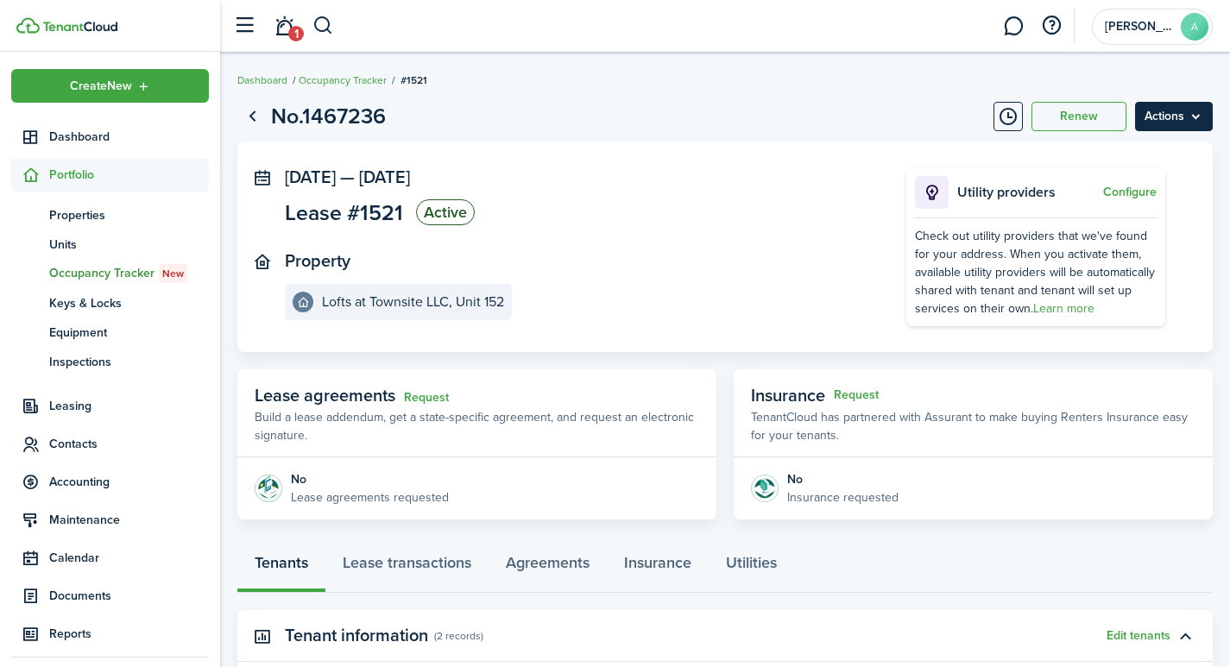
click at [1162, 111] on menu-btn "Actions" at bounding box center [1174, 116] width 78 height 29
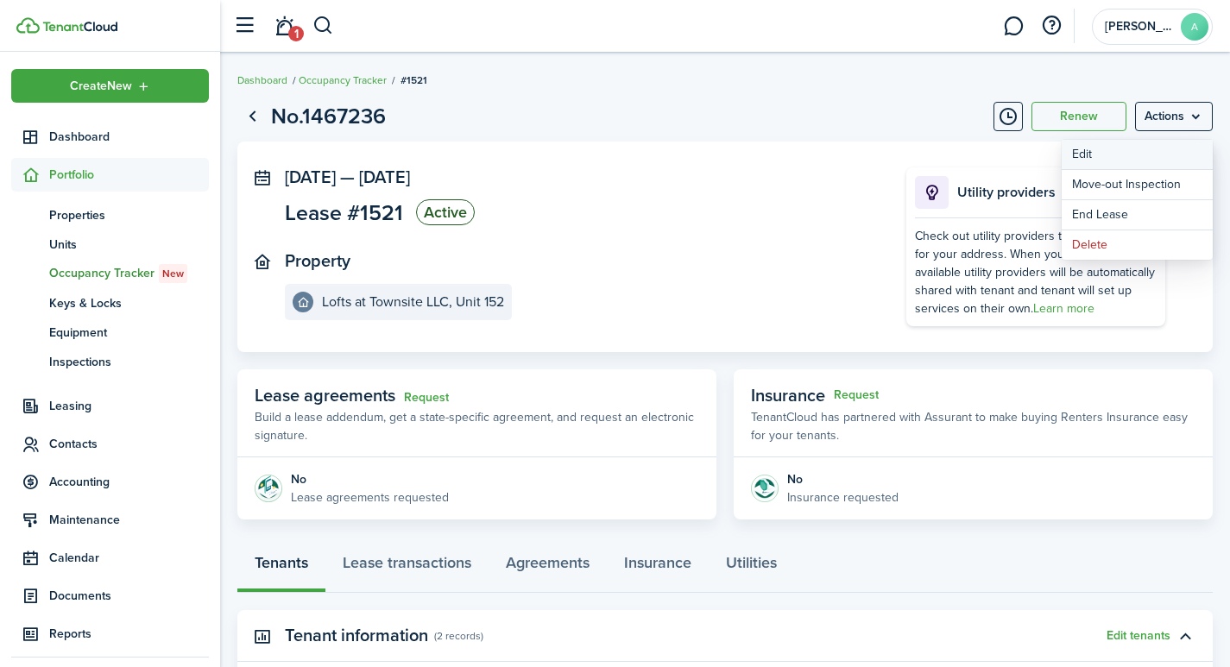
click at [1086, 156] on button "Edit" at bounding box center [1137, 154] width 151 height 29
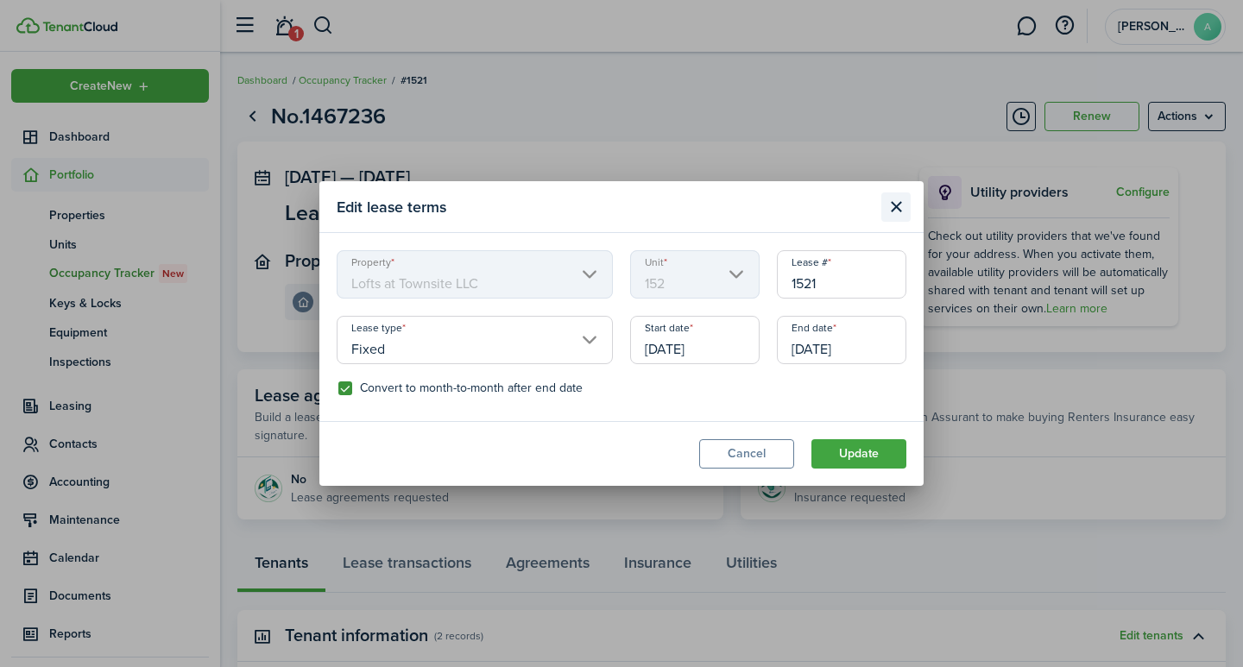
click at [892, 201] on button "Close modal" at bounding box center [895, 207] width 29 height 29
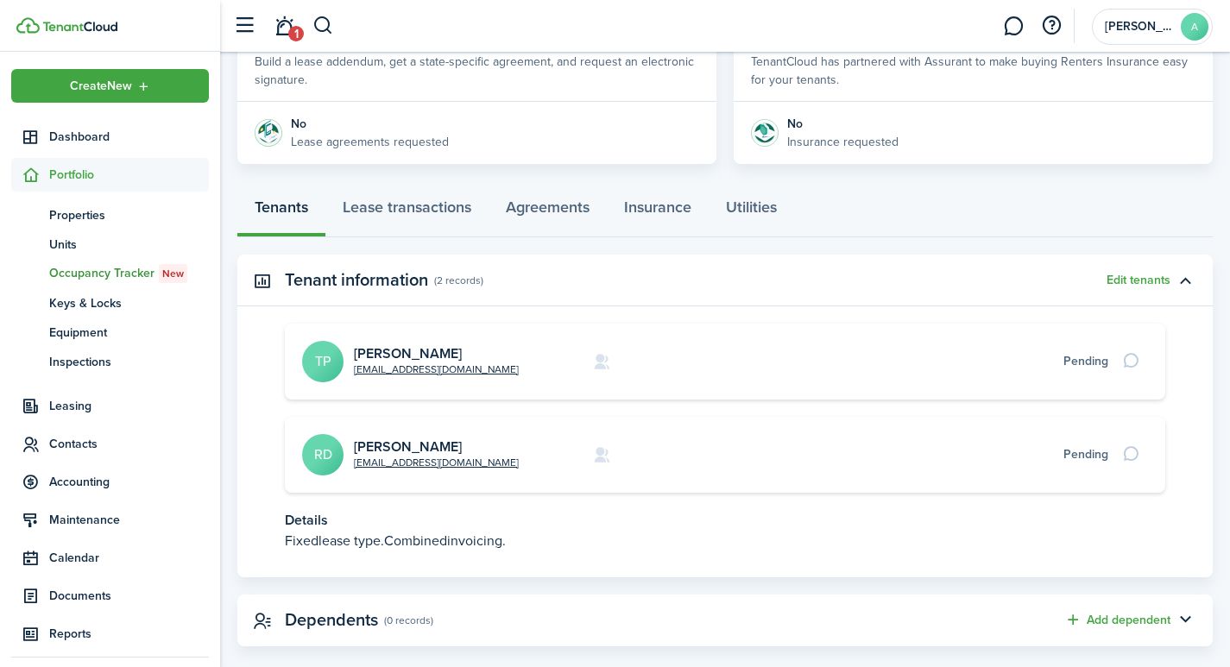
scroll to position [360, 0]
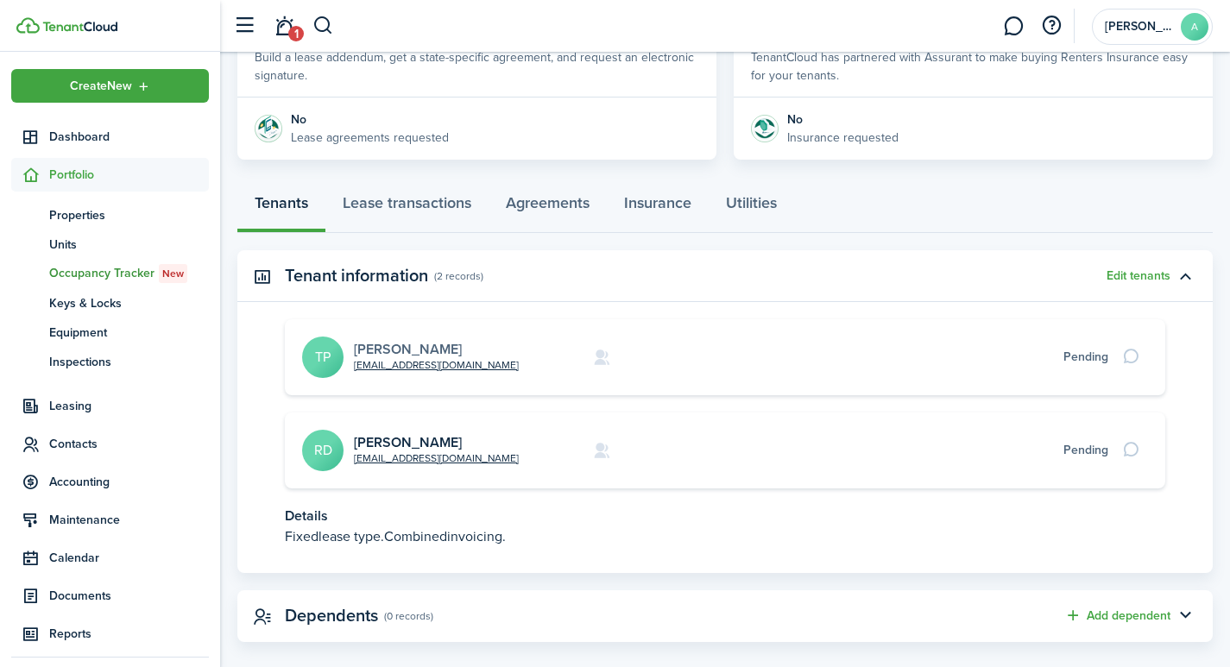
click at [394, 346] on link "[PERSON_NAME]" at bounding box center [408, 349] width 108 height 20
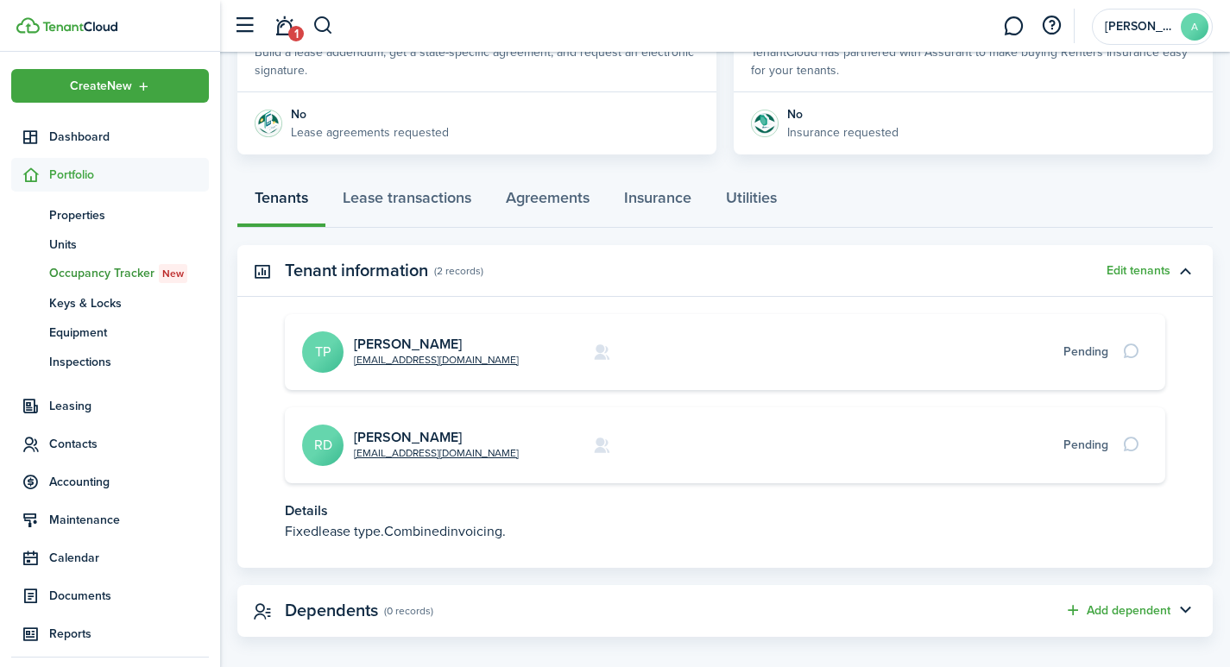
scroll to position [376, 0]
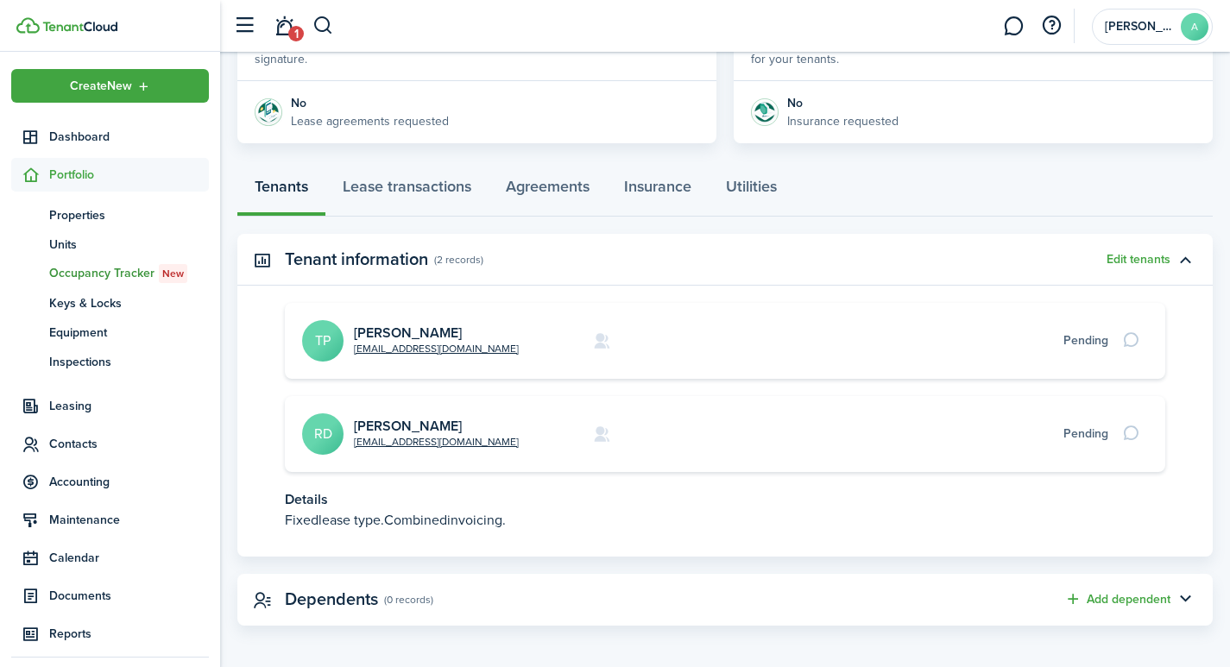
click at [313, 431] on avatar-text "RD" at bounding box center [322, 434] width 41 height 41
click at [324, 430] on avatar-text "RD" at bounding box center [322, 434] width 41 height 41
click at [407, 424] on link "[PERSON_NAME]" at bounding box center [408, 426] width 108 height 20
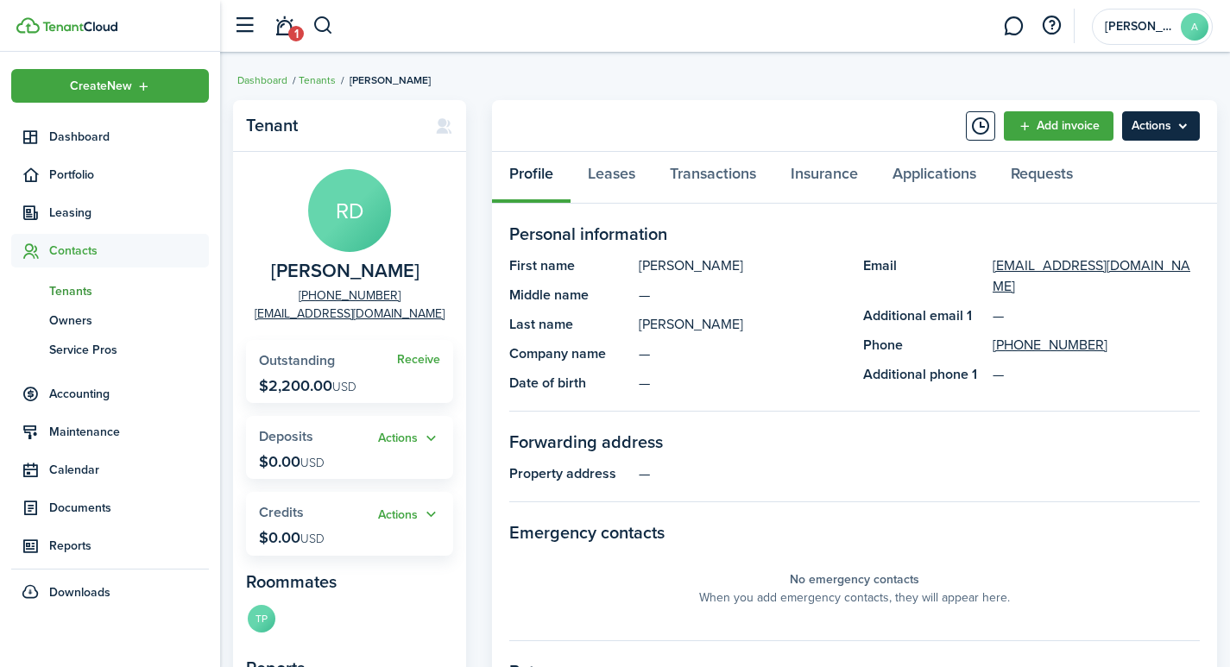
click at [1157, 121] on menu-btn "Actions" at bounding box center [1161, 125] width 78 height 29
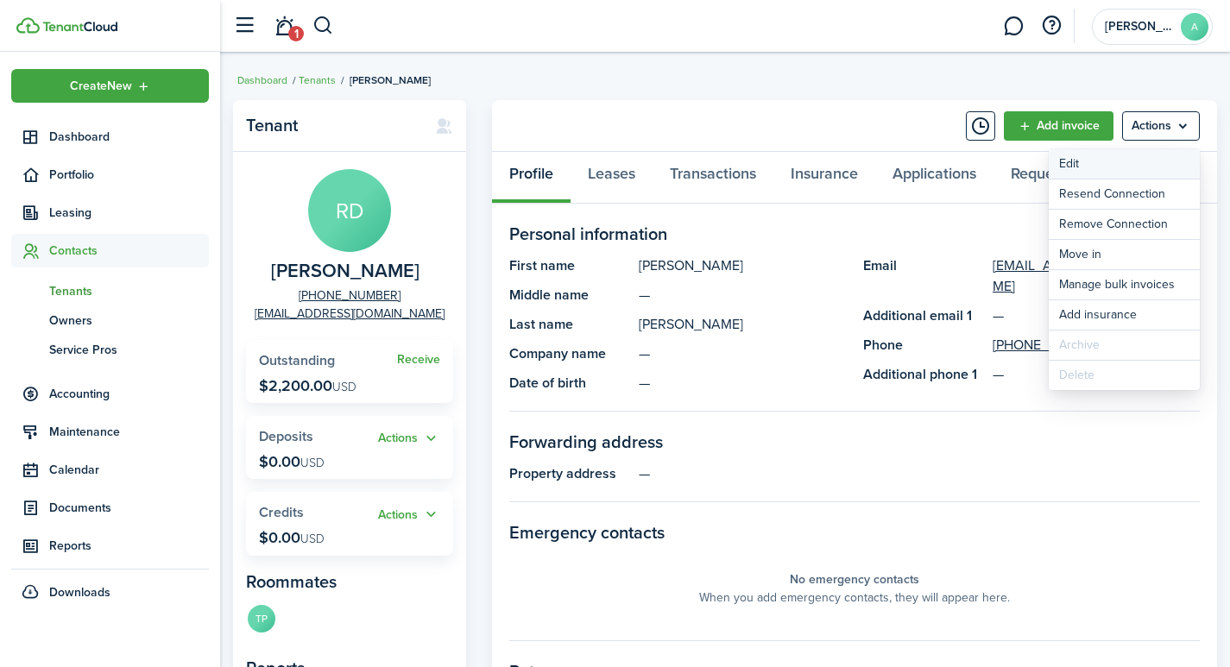
click at [1064, 159] on link "Edit" at bounding box center [1124, 163] width 151 height 29
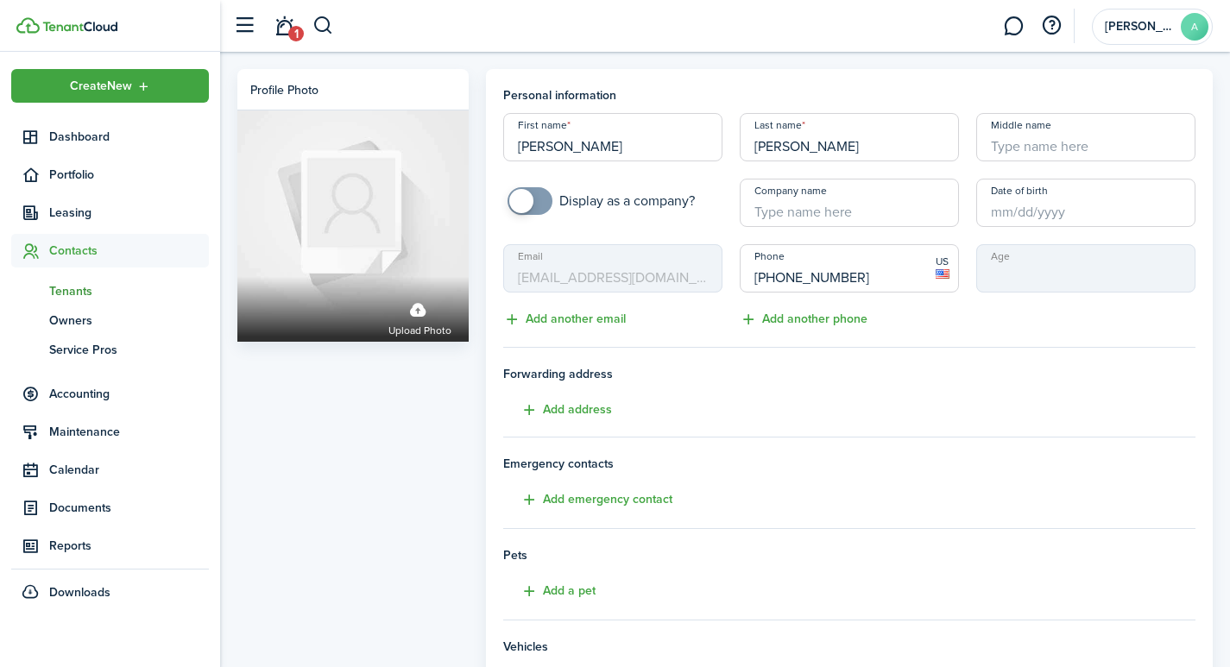
click at [1075, 141] on input "Middle name" at bounding box center [1085, 137] width 219 height 48
click at [1050, 214] on input "Date of birth" at bounding box center [1085, 203] width 219 height 48
type input "M"
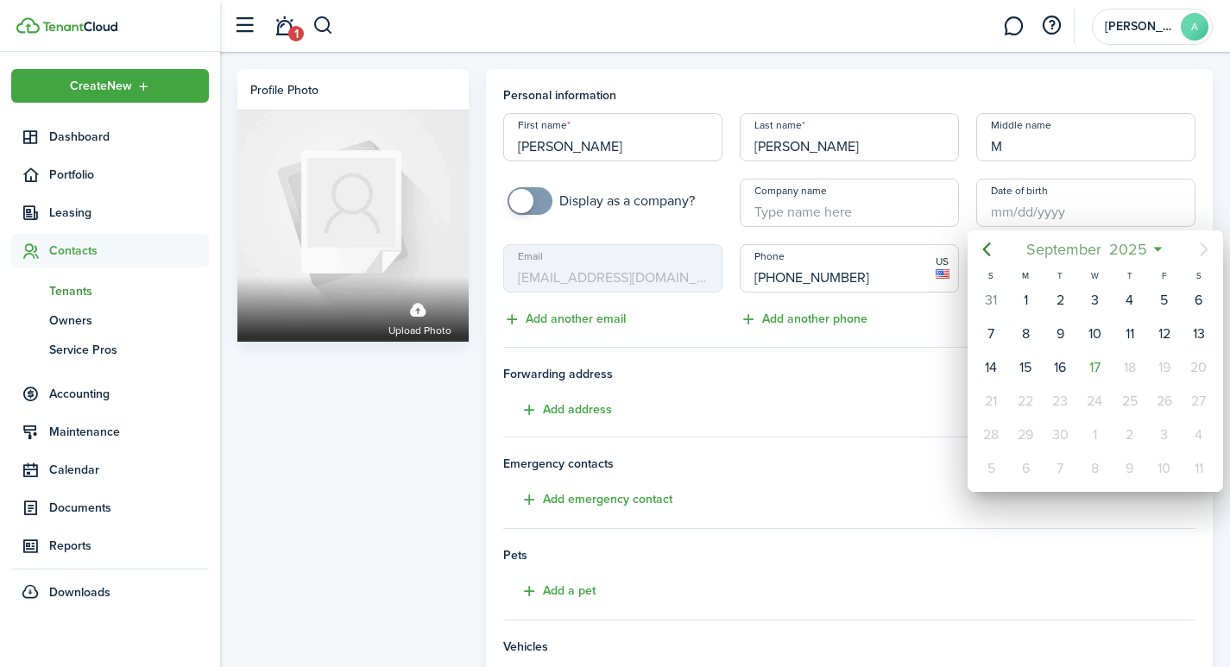
click at [1131, 252] on span "2025" at bounding box center [1128, 249] width 46 height 31
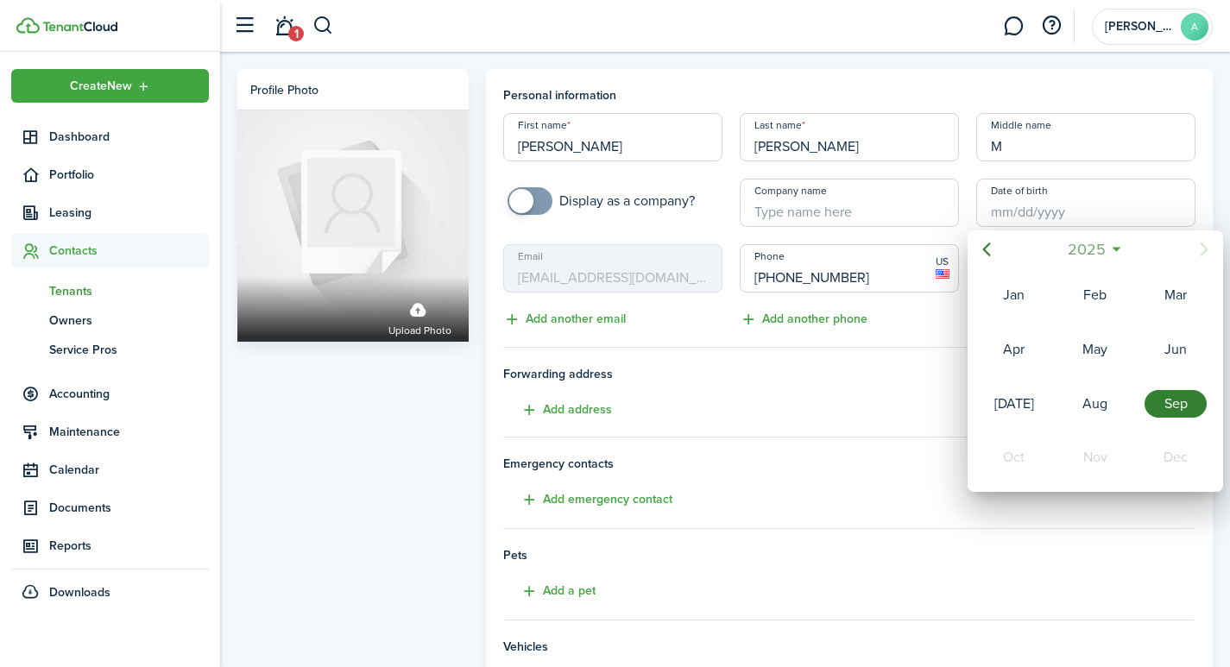
click at [1082, 244] on span "2025" at bounding box center [1087, 249] width 46 height 31
click at [983, 247] on icon "Previous page" at bounding box center [986, 249] width 21 height 21
click at [1025, 405] on div "2000" at bounding box center [1014, 404] width 62 height 28
click at [1166, 397] on div "Sep" at bounding box center [1176, 404] width 62 height 28
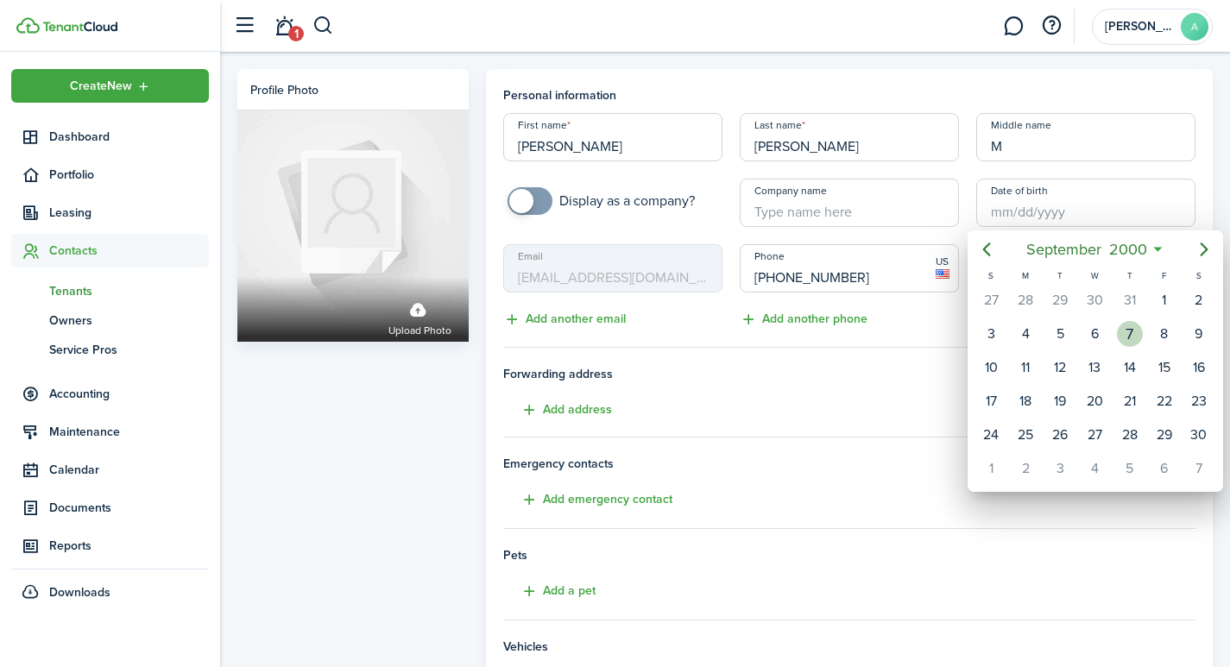
click at [1122, 331] on div "7" at bounding box center [1130, 334] width 26 height 26
type input "[DATE]"
type input "25"
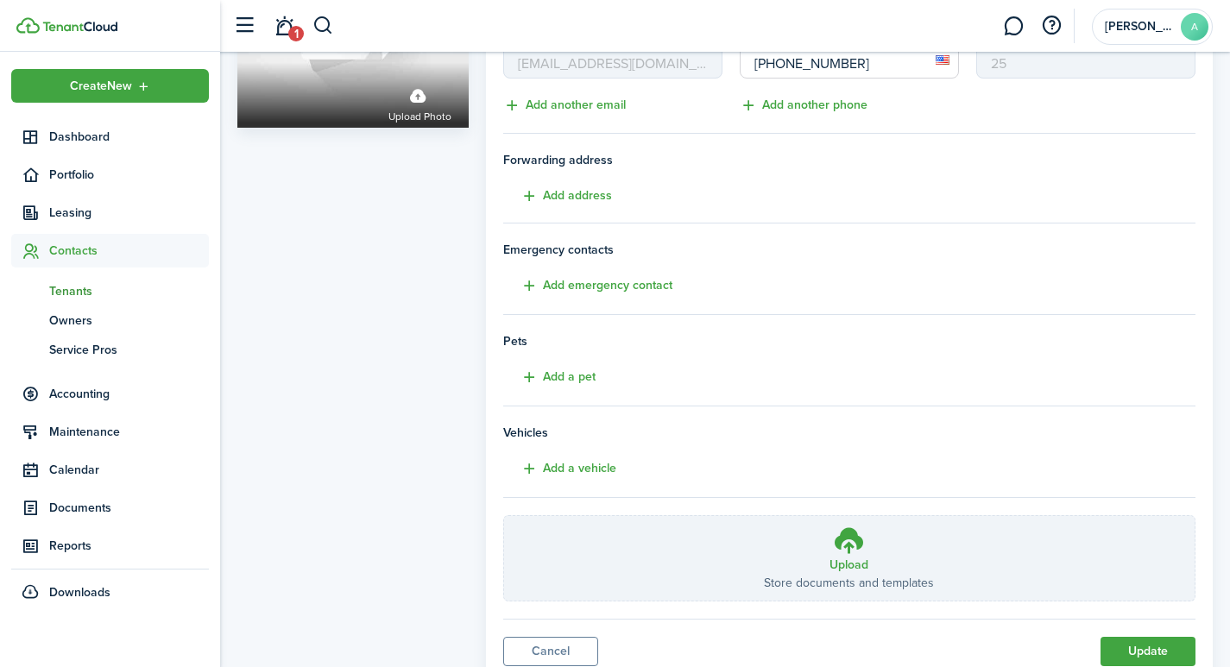
scroll to position [278, 0]
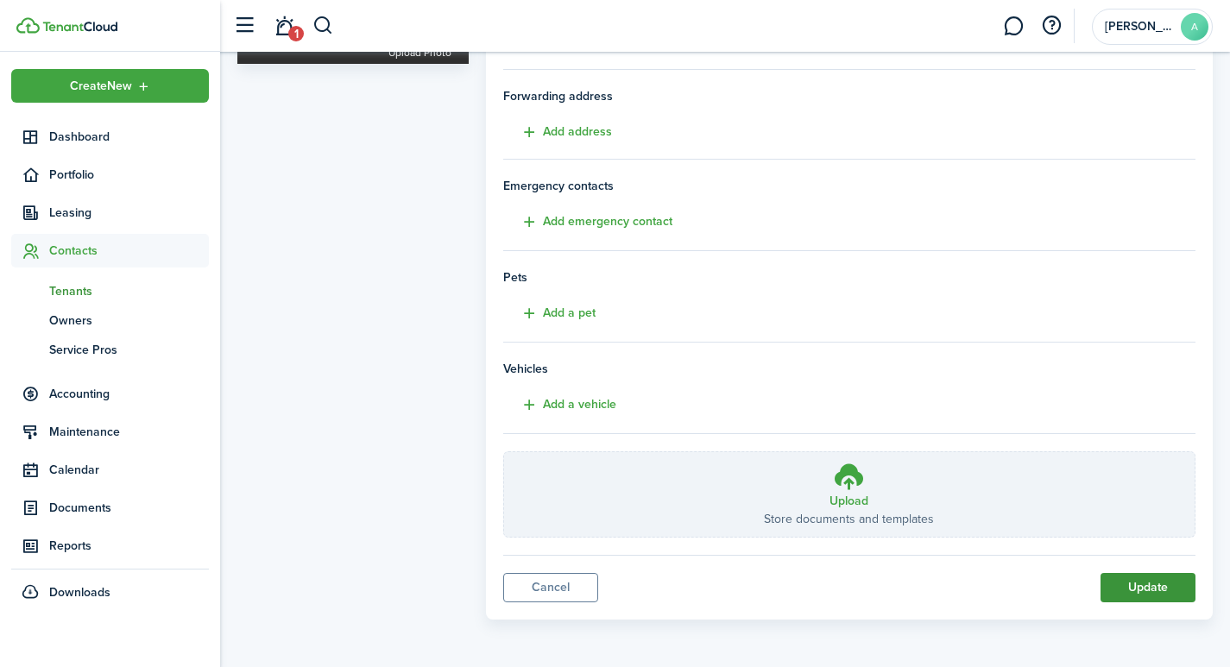
click at [1166, 584] on button "Update" at bounding box center [1148, 587] width 95 height 29
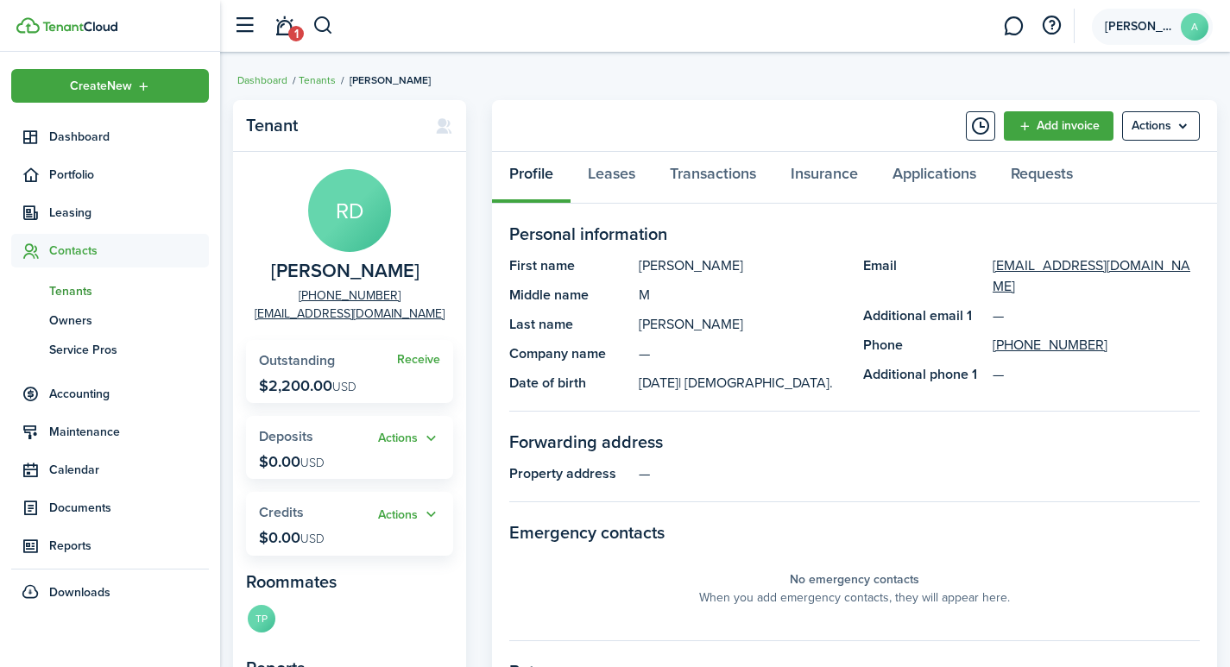
click at [1141, 23] on span "[PERSON_NAME]" at bounding box center [1139, 27] width 69 height 12
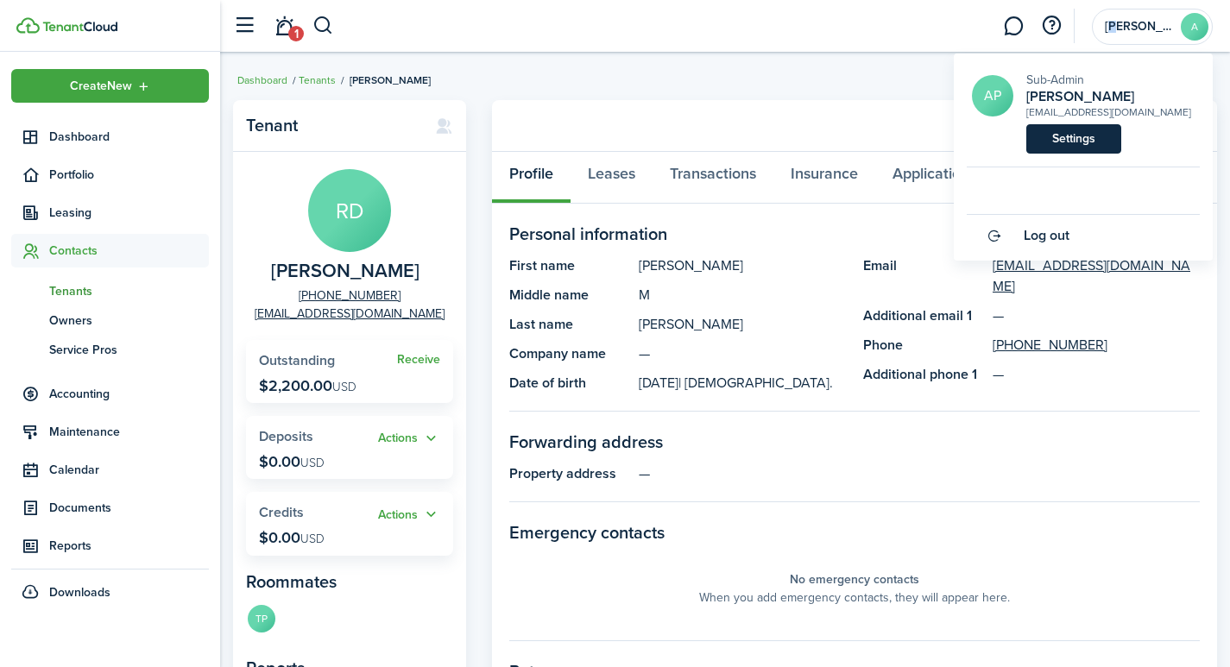
click at [1059, 143] on link "Settings" at bounding box center [1073, 138] width 95 height 29
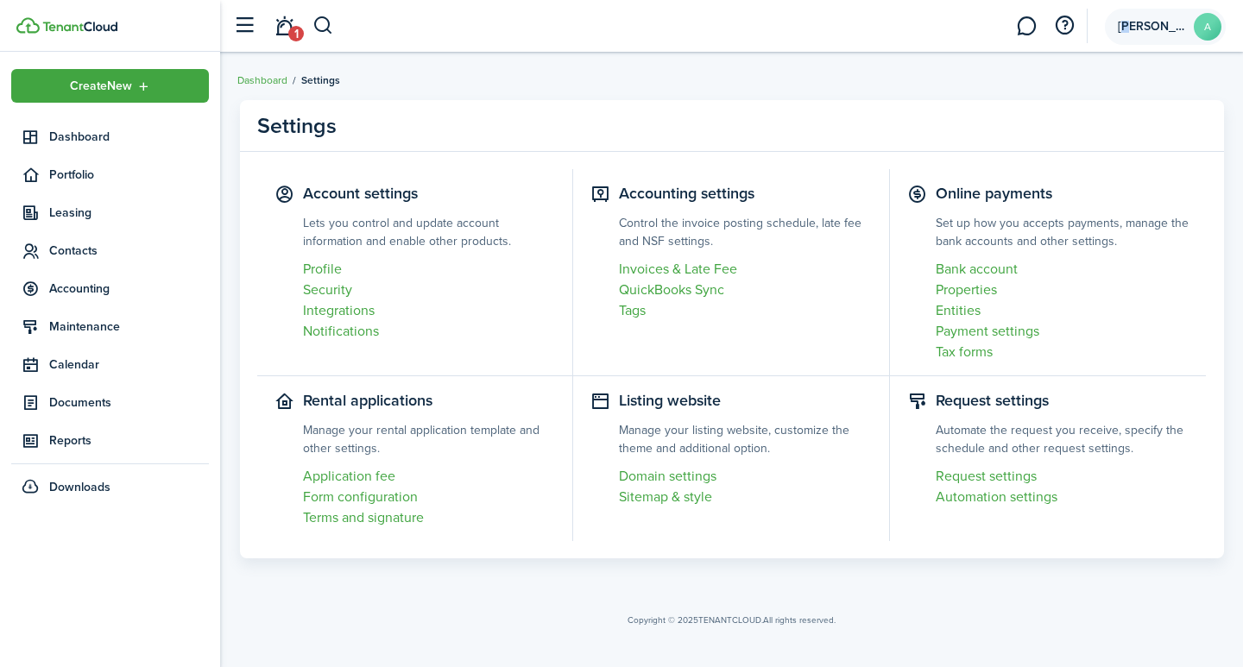
click at [1159, 28] on span "[PERSON_NAME]" at bounding box center [1152, 27] width 69 height 12
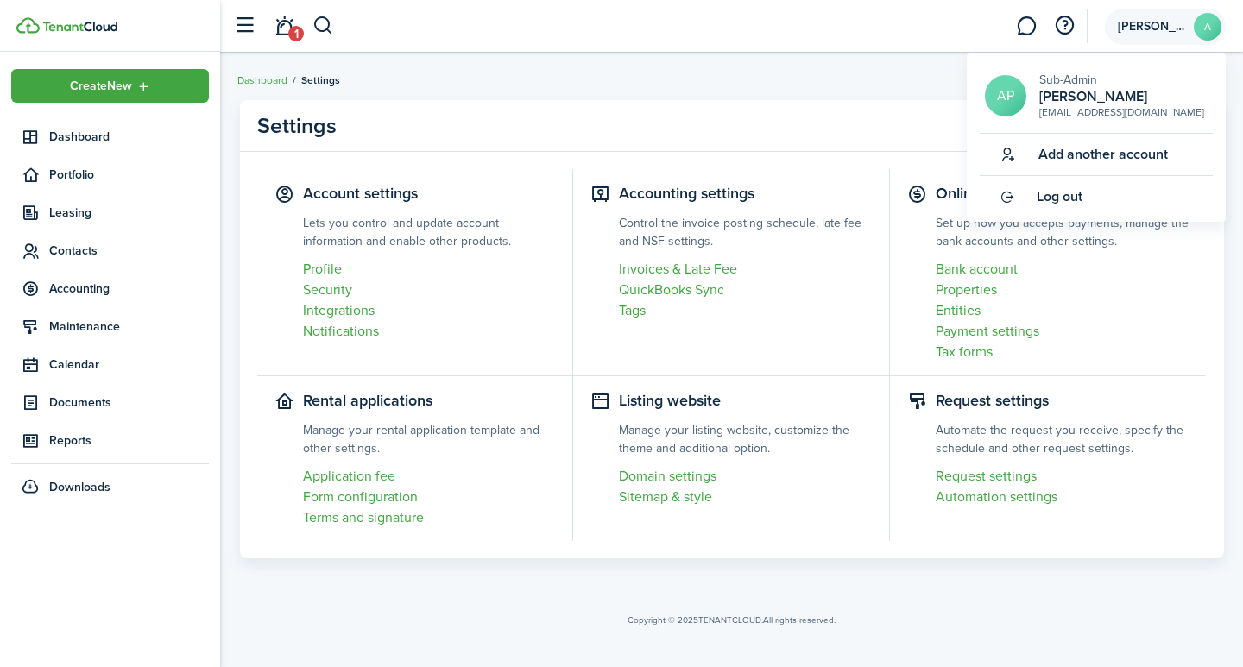
click at [1204, 31] on avatar-text "A" at bounding box center [1208, 27] width 28 height 28
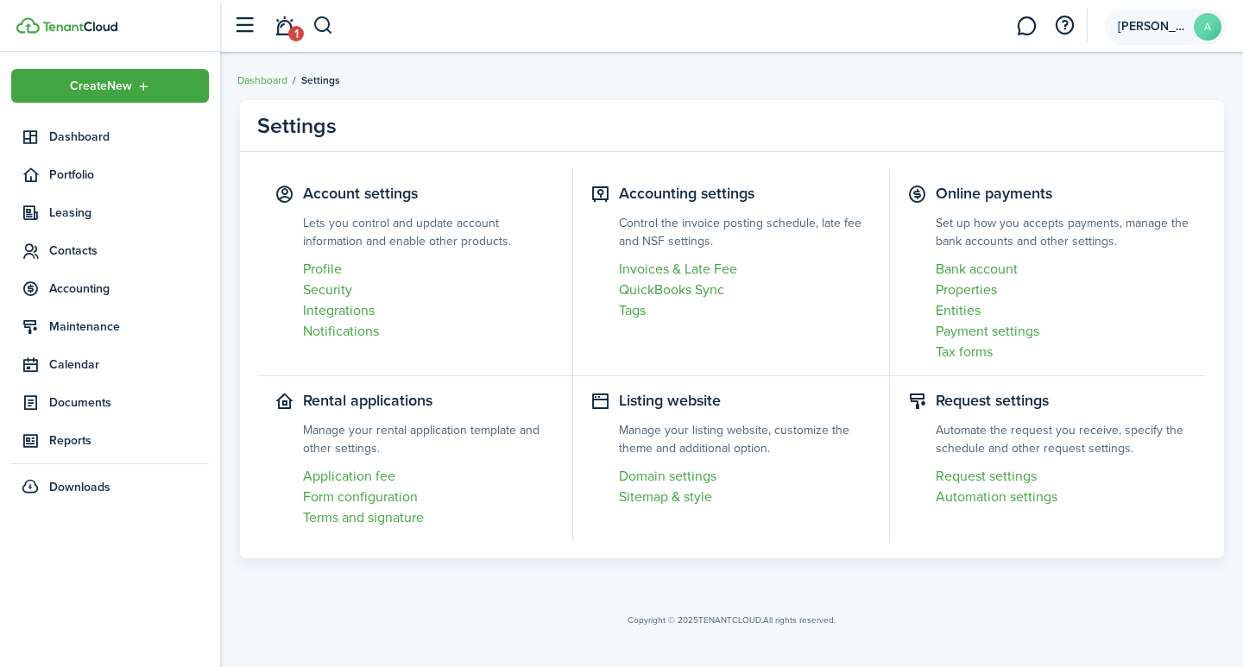
click at [1204, 31] on avatar-text "A" at bounding box center [1208, 27] width 28 height 28
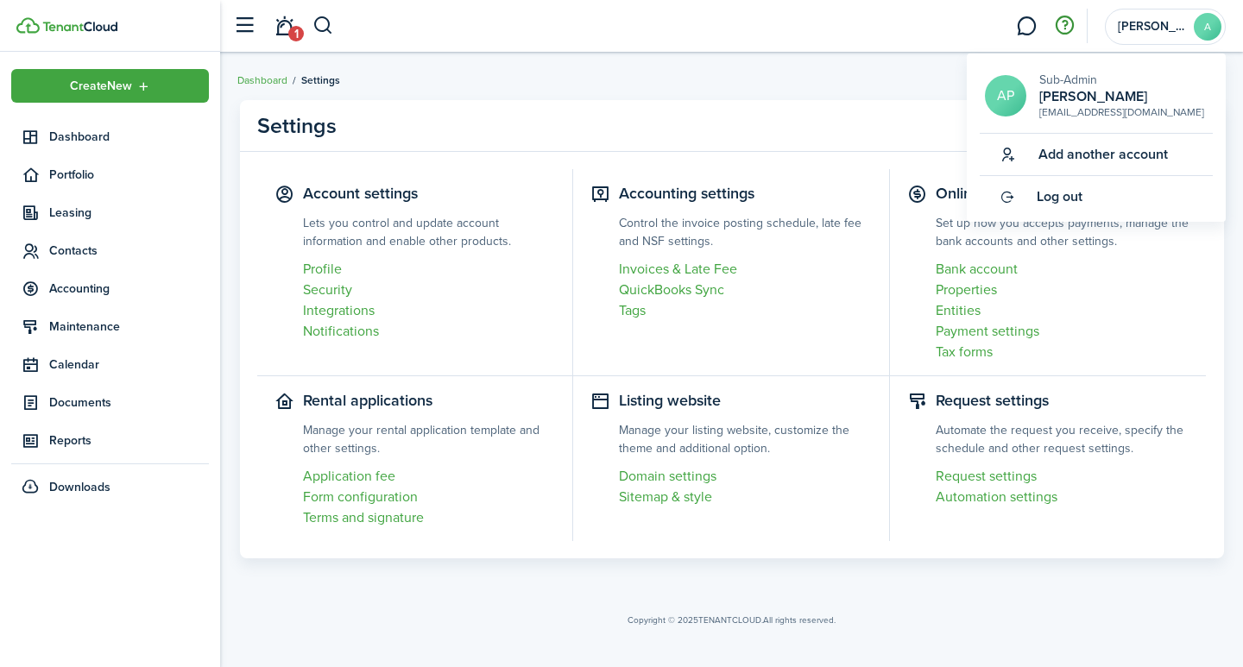
click at [1070, 24] on button "button" at bounding box center [1064, 25] width 29 height 29
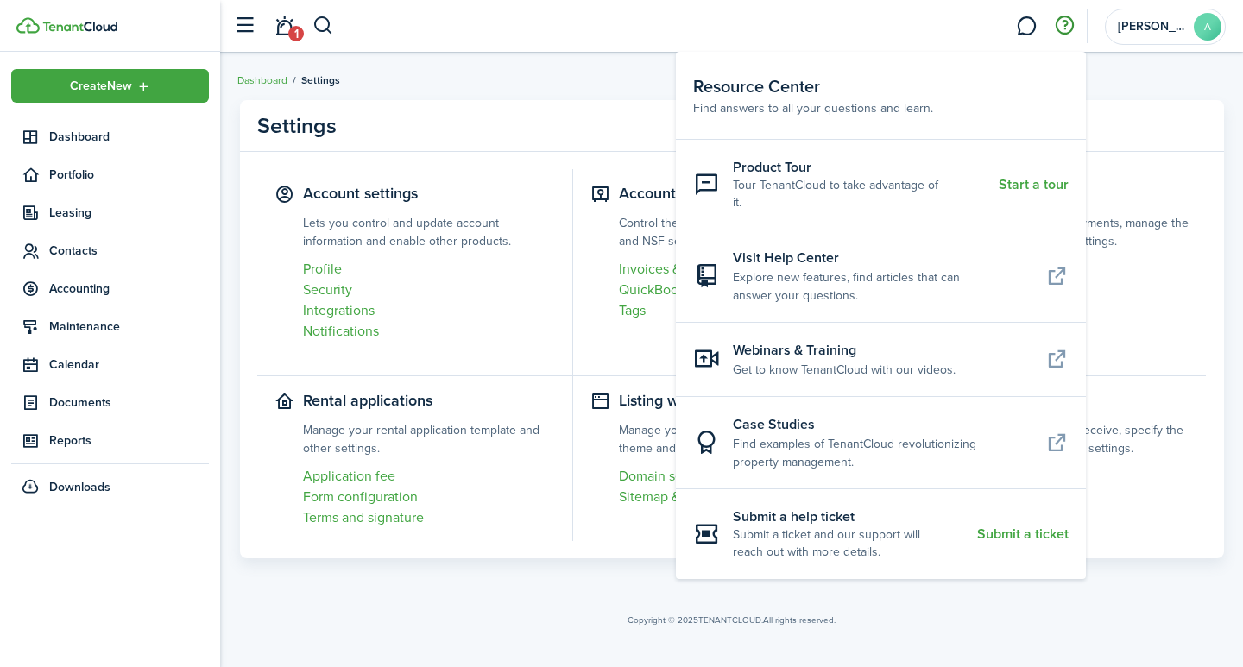
click at [1070, 24] on button "button" at bounding box center [1064, 25] width 29 height 29
click at [1147, 25] on span "[PERSON_NAME]" at bounding box center [1152, 27] width 69 height 12
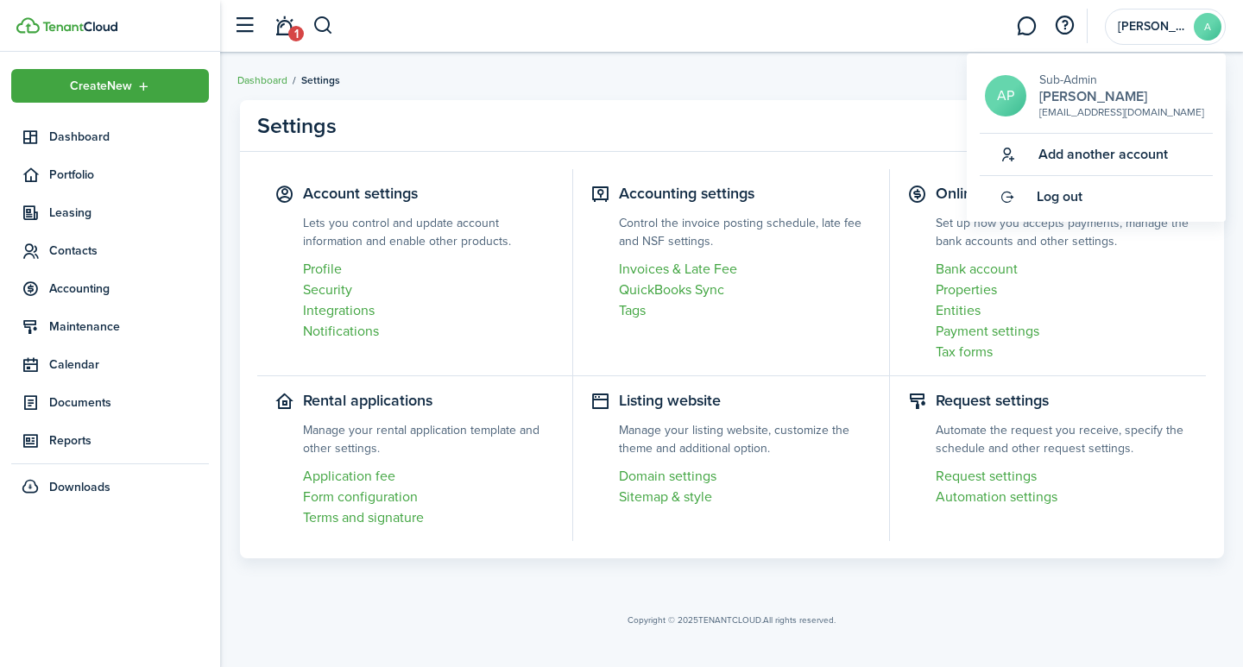
click at [1078, 98] on h2 "[PERSON_NAME]" at bounding box center [1121, 97] width 165 height 16
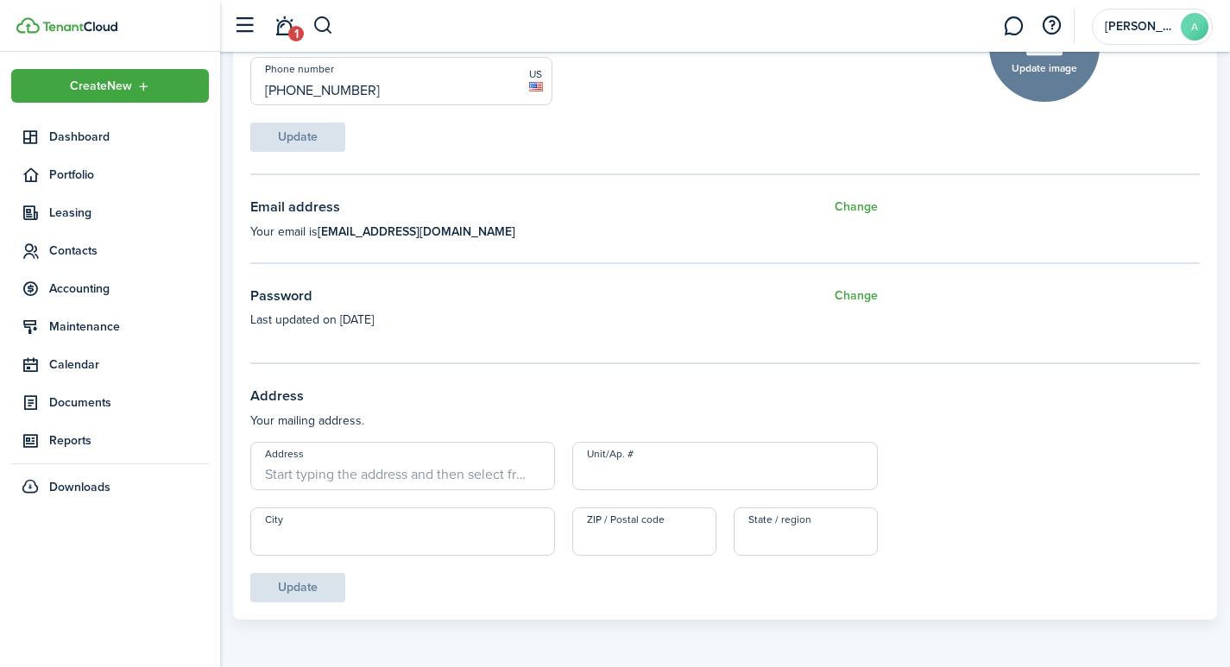
scroll to position [277, 0]
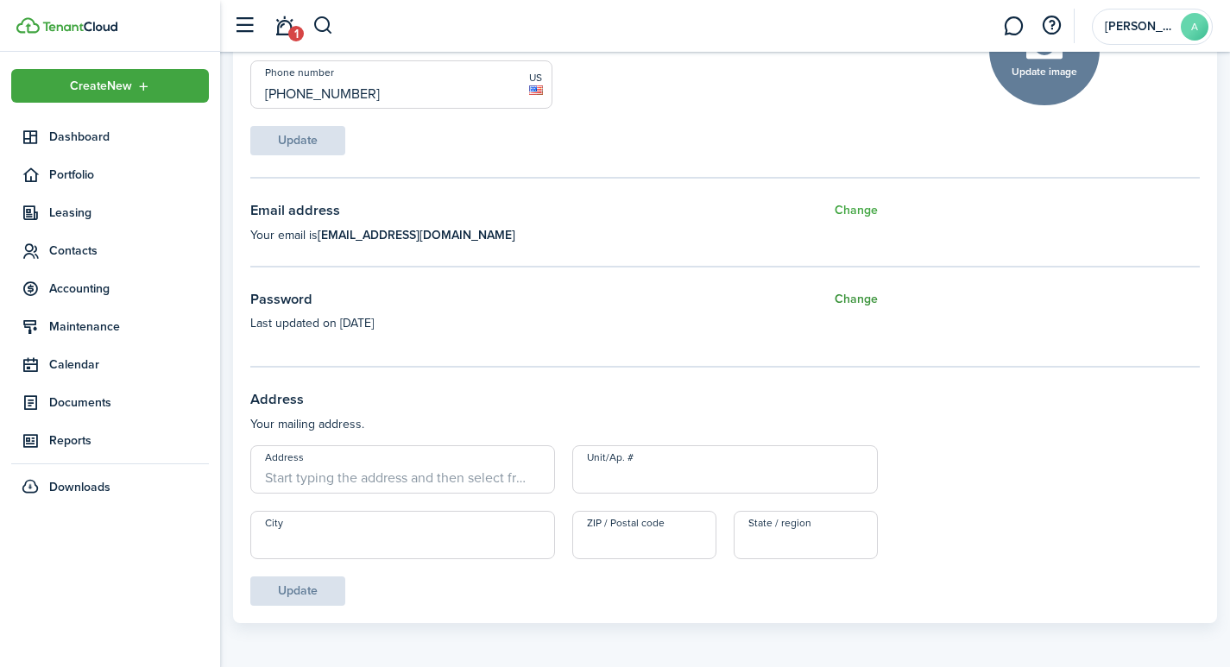
click at [853, 298] on button "Change" at bounding box center [856, 300] width 43 height 22
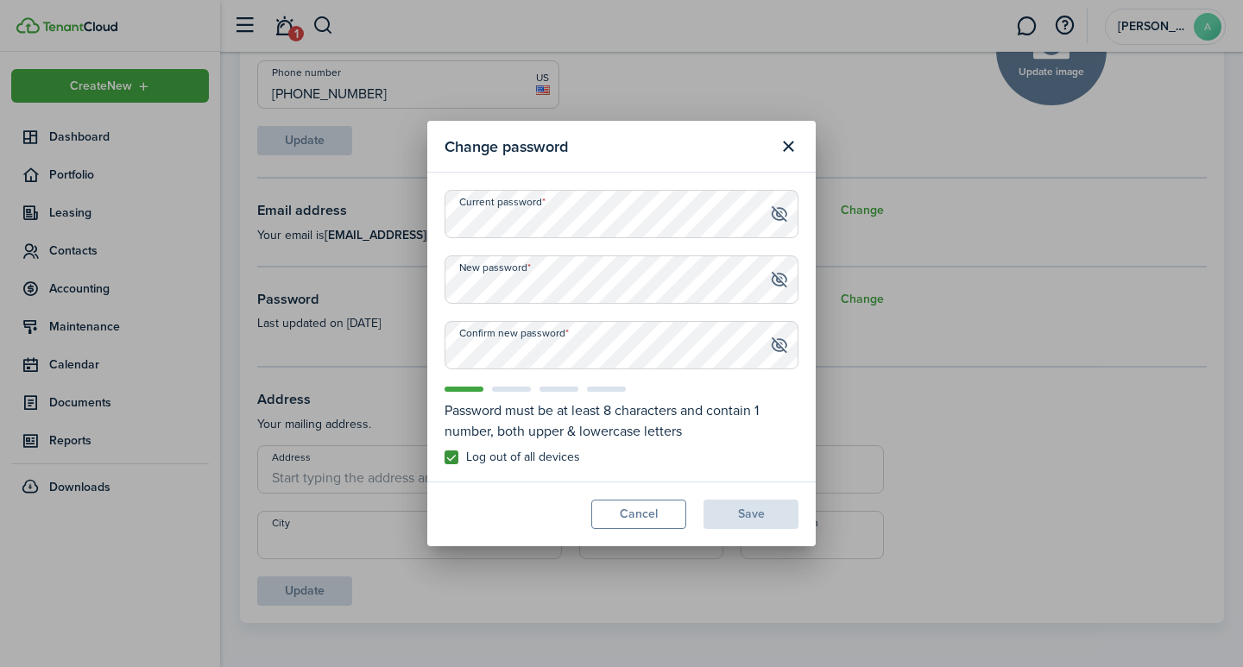
click at [779, 212] on span at bounding box center [779, 213] width 18 height 17
click at [631, 502] on button "Cancel" at bounding box center [638, 514] width 95 height 29
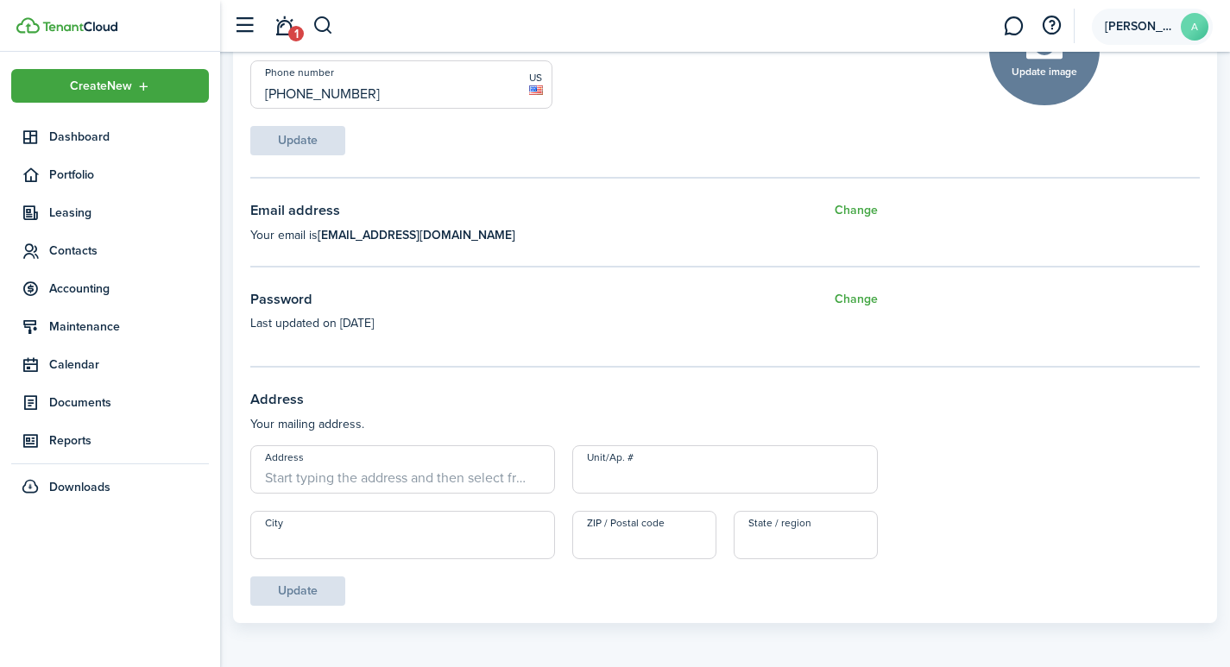
click at [1142, 22] on span "[PERSON_NAME]" at bounding box center [1139, 27] width 69 height 12
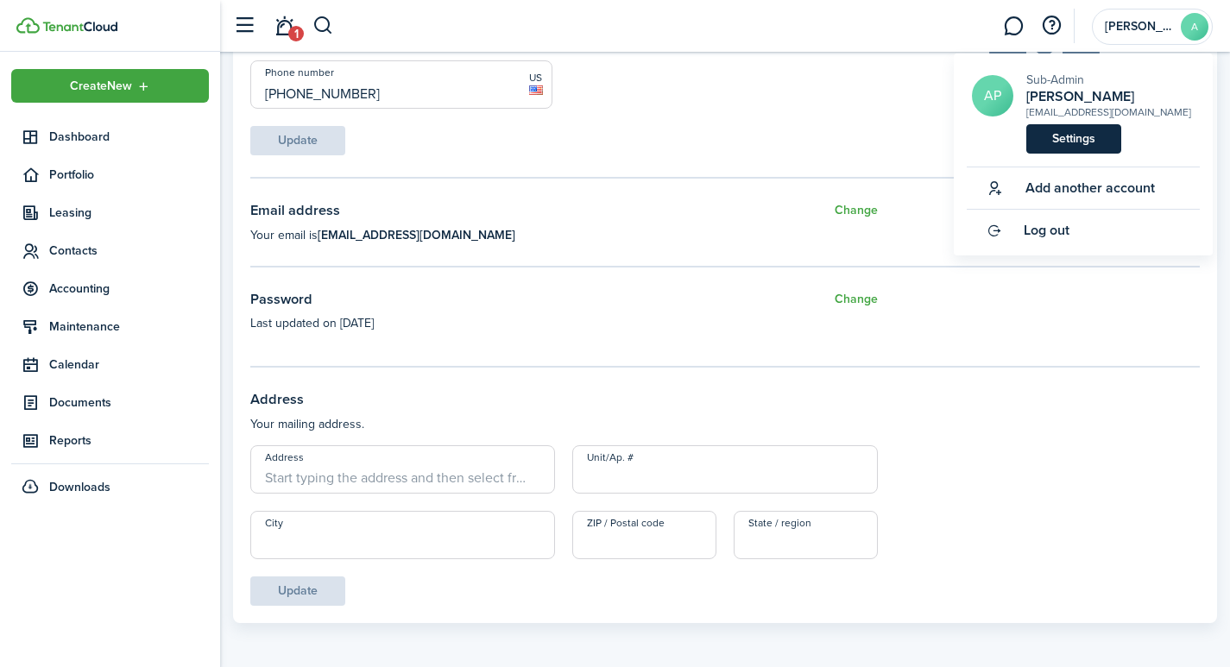
click at [1091, 142] on link "Settings" at bounding box center [1073, 138] width 95 height 29
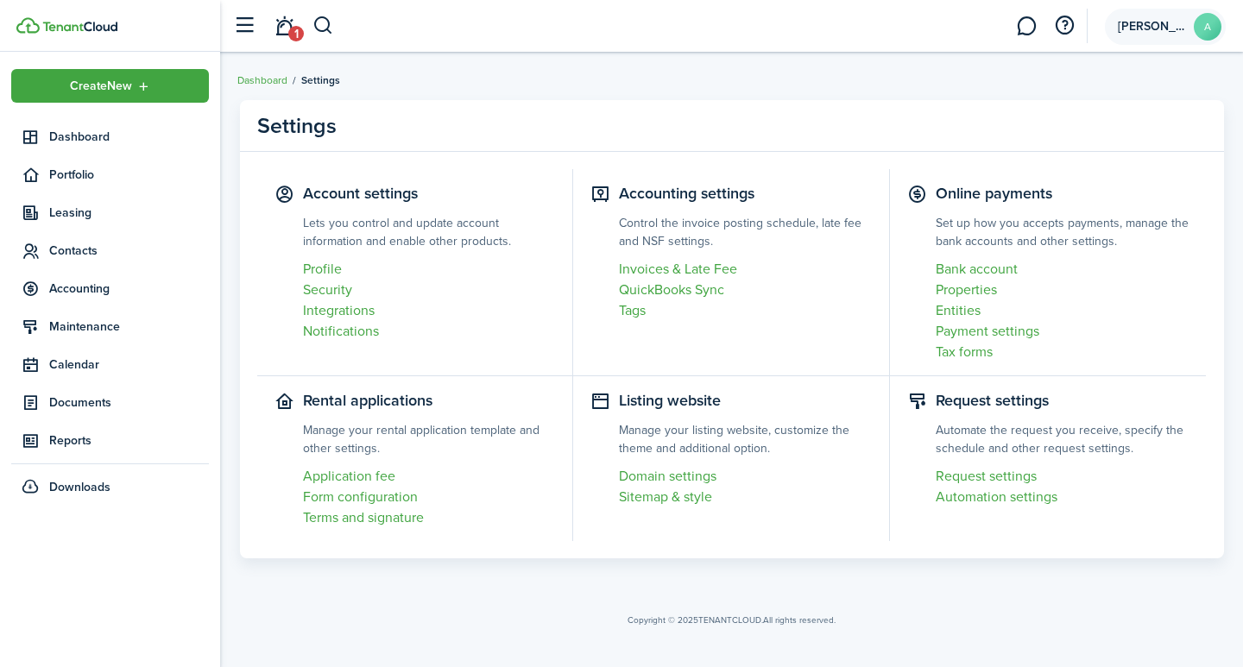
click at [1211, 28] on avatar-text "A" at bounding box center [1208, 27] width 28 height 28
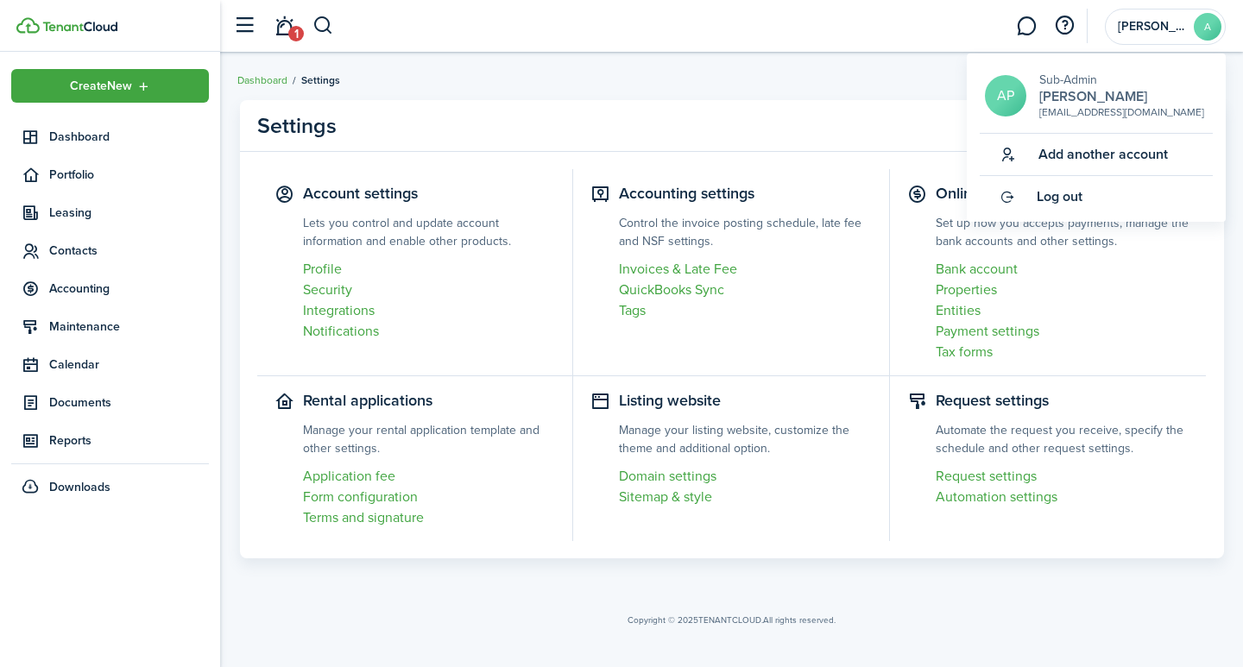
click at [1086, 93] on h2 "[PERSON_NAME]" at bounding box center [1121, 97] width 165 height 16
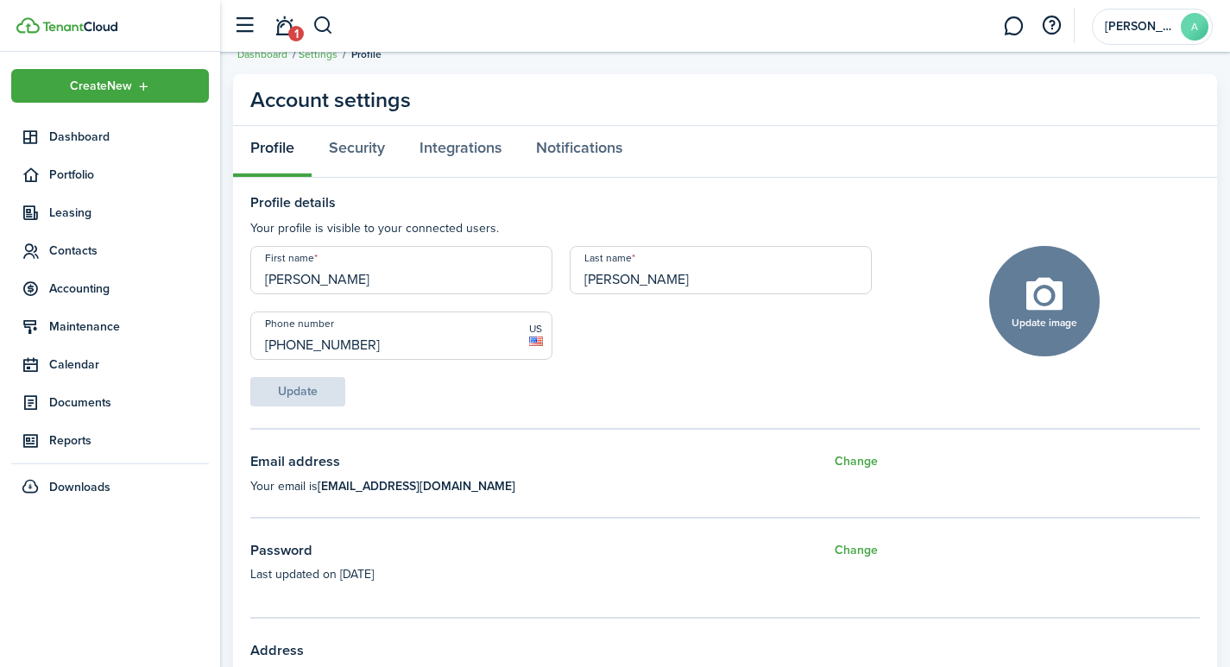
scroll to position [11, 0]
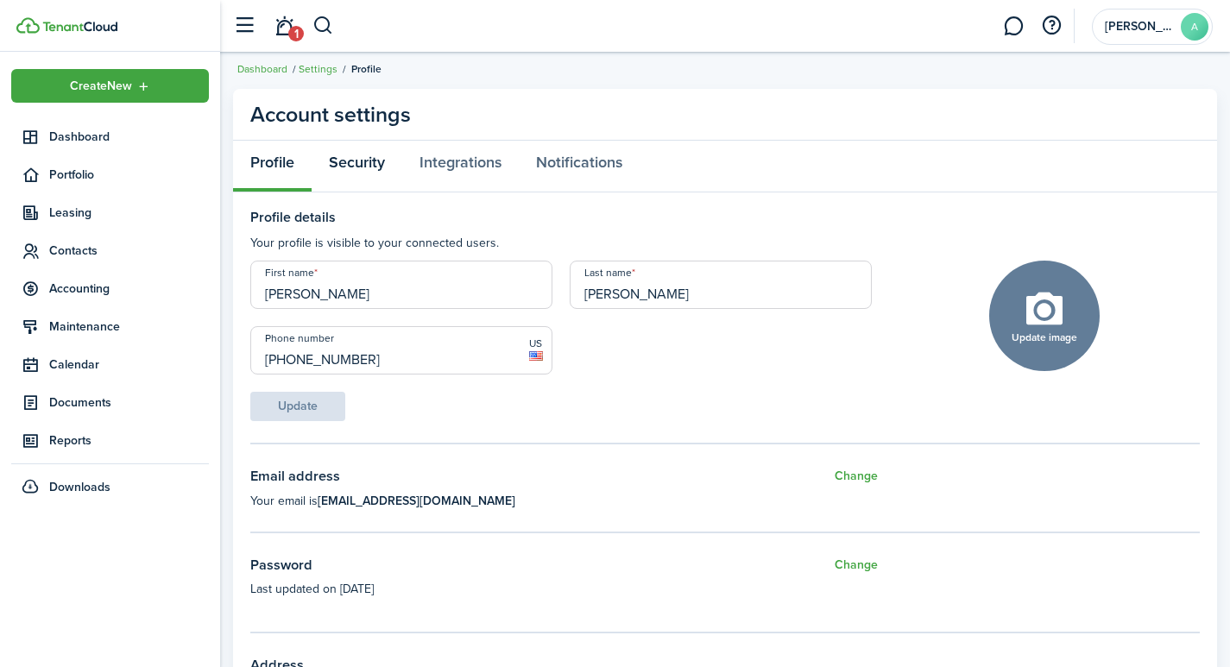
click at [369, 160] on link "Security" at bounding box center [357, 167] width 91 height 52
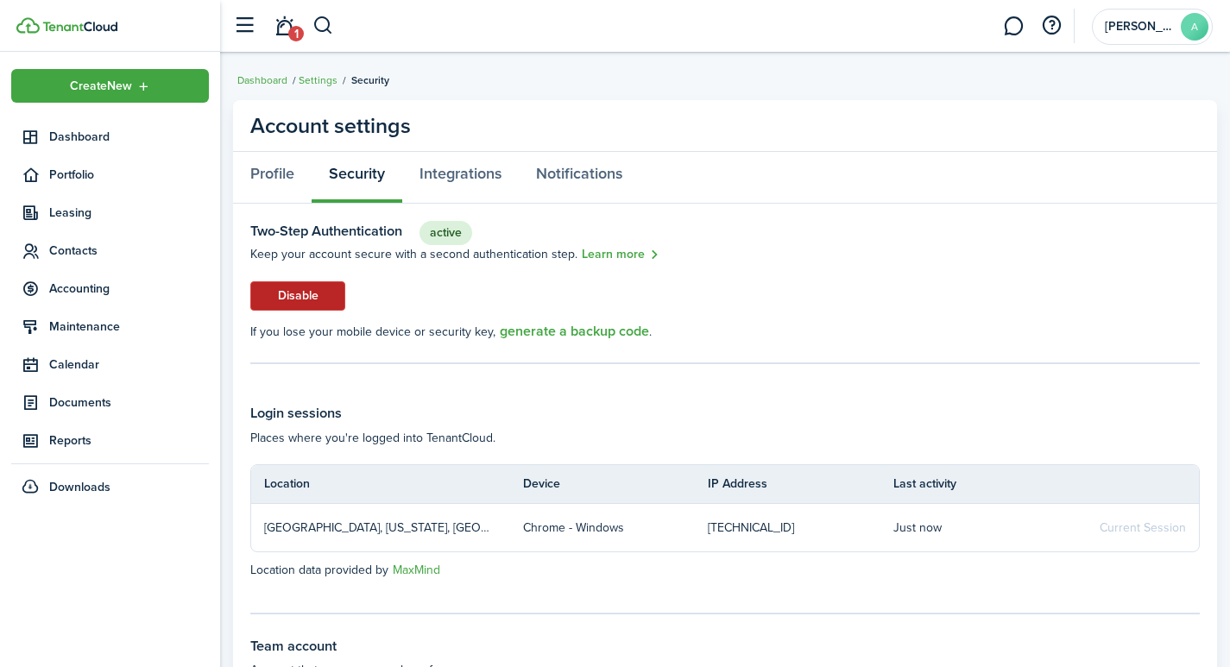
click at [287, 285] on button "Disable" at bounding box center [297, 295] width 95 height 29
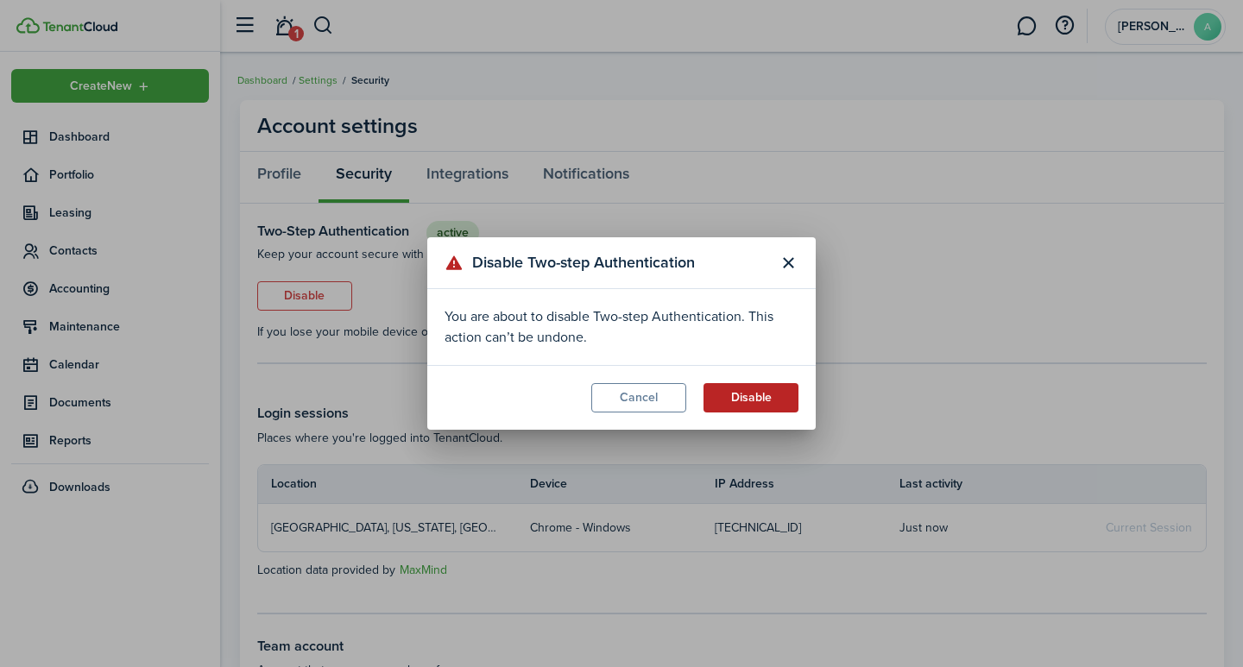
click at [773, 400] on button "Disable" at bounding box center [751, 397] width 95 height 29
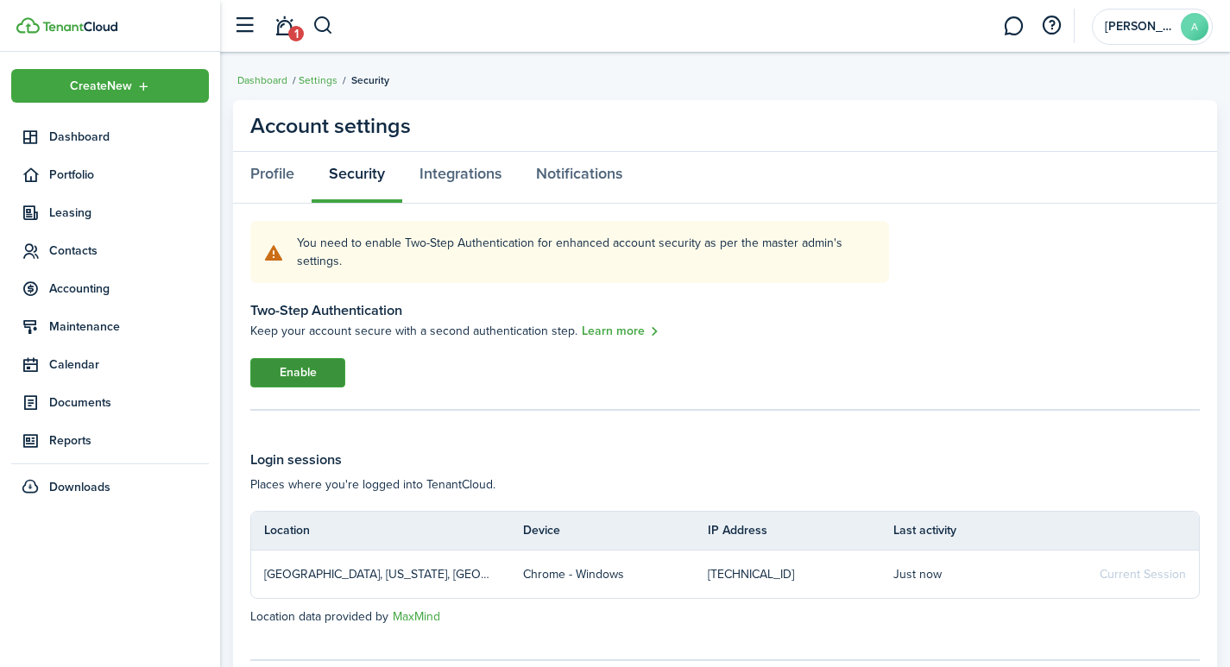
click at [289, 370] on button "Enable" at bounding box center [297, 372] width 95 height 29
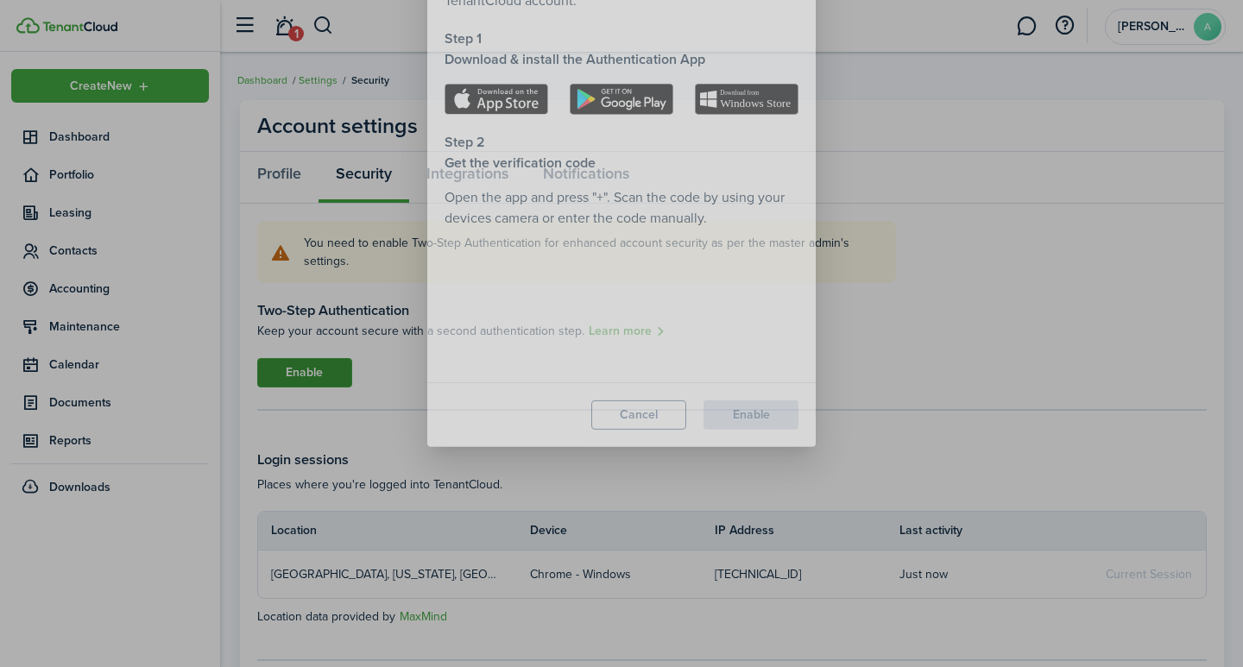
scroll to position [252, 0]
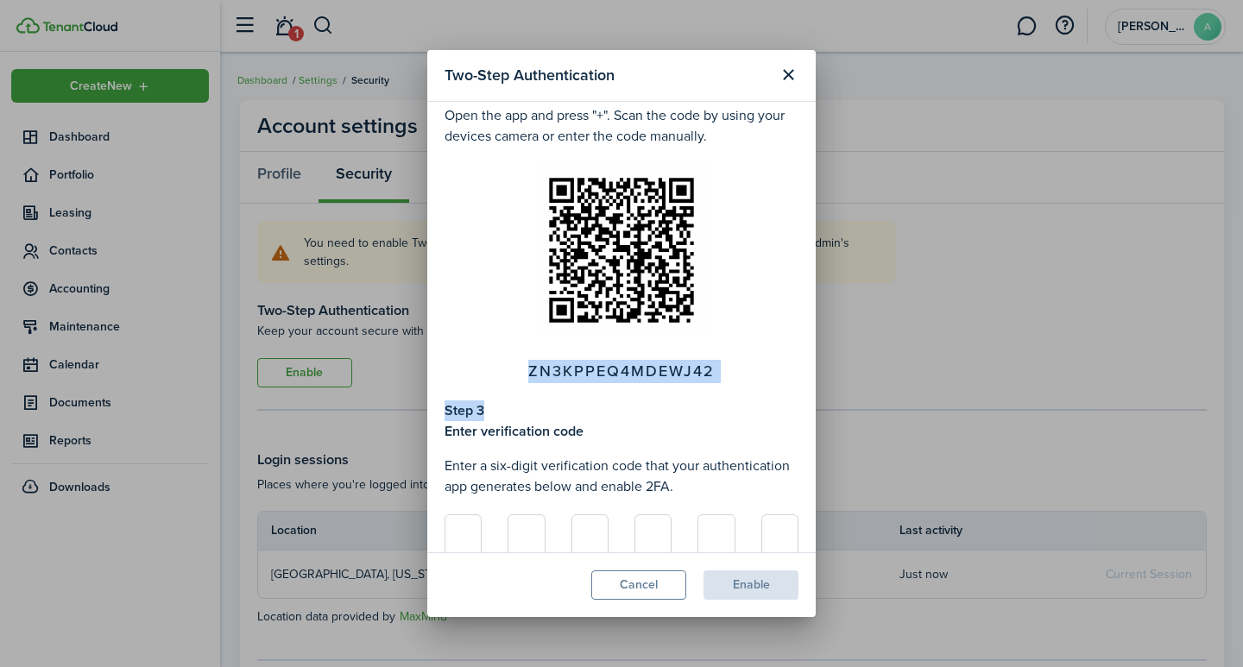
drag, startPoint x: 817, startPoint y: 295, endPoint x: 785, endPoint y: 414, distance: 122.5
click at [785, 414] on div "Two-Step Authentication Once enabled, you will be required to enter a code crea…" at bounding box center [621, 333] width 1243 height 667
click at [458, 533] on input at bounding box center [463, 538] width 37 height 47
click at [460, 540] on input at bounding box center [463, 538] width 37 height 47
type input "7"
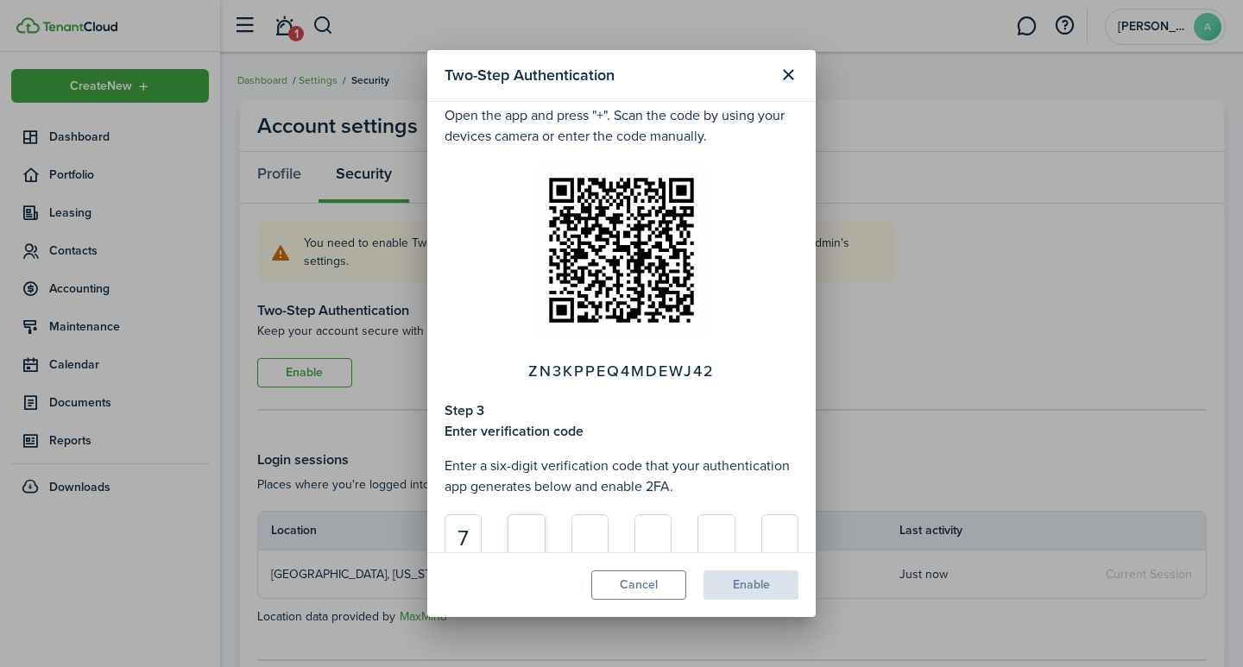
scroll to position [263, 0]
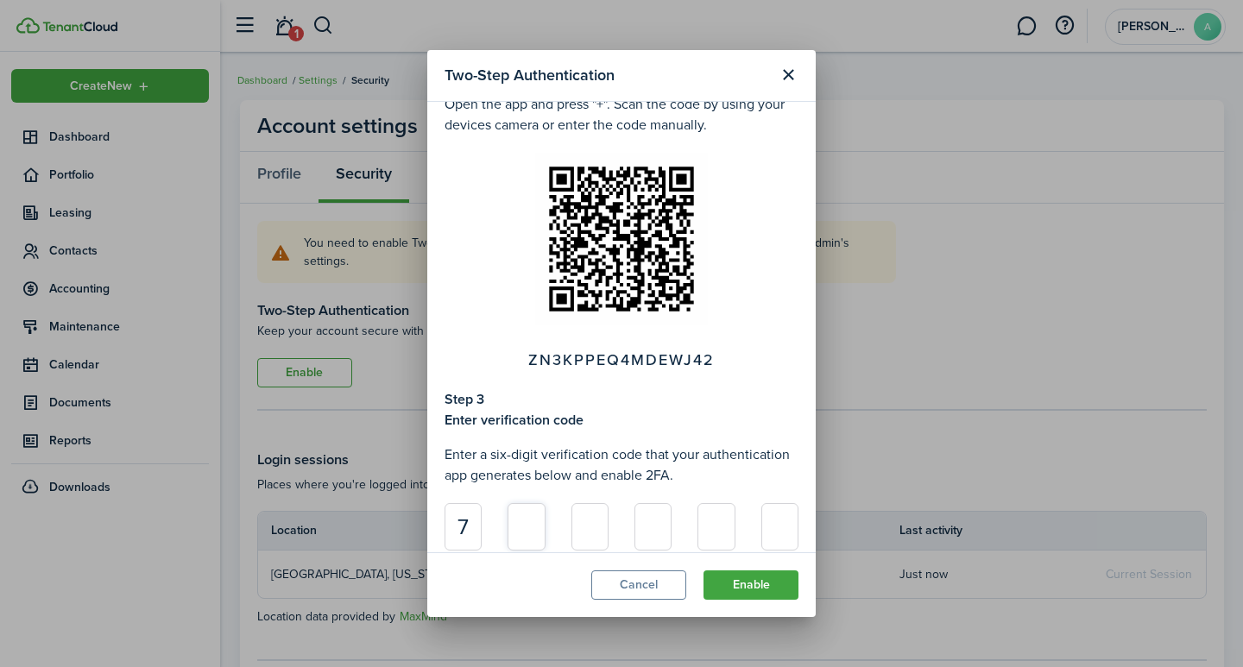
type input "5"
type input "6"
type input "1"
type input "7"
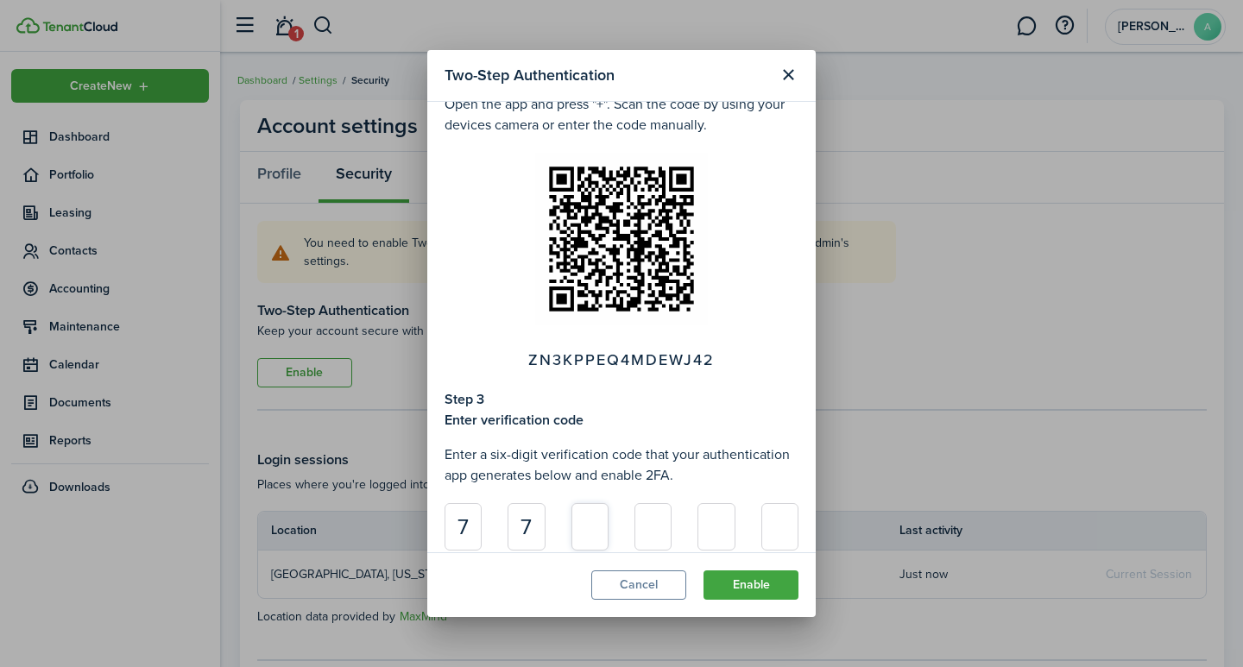
type input "2"
type input "1"
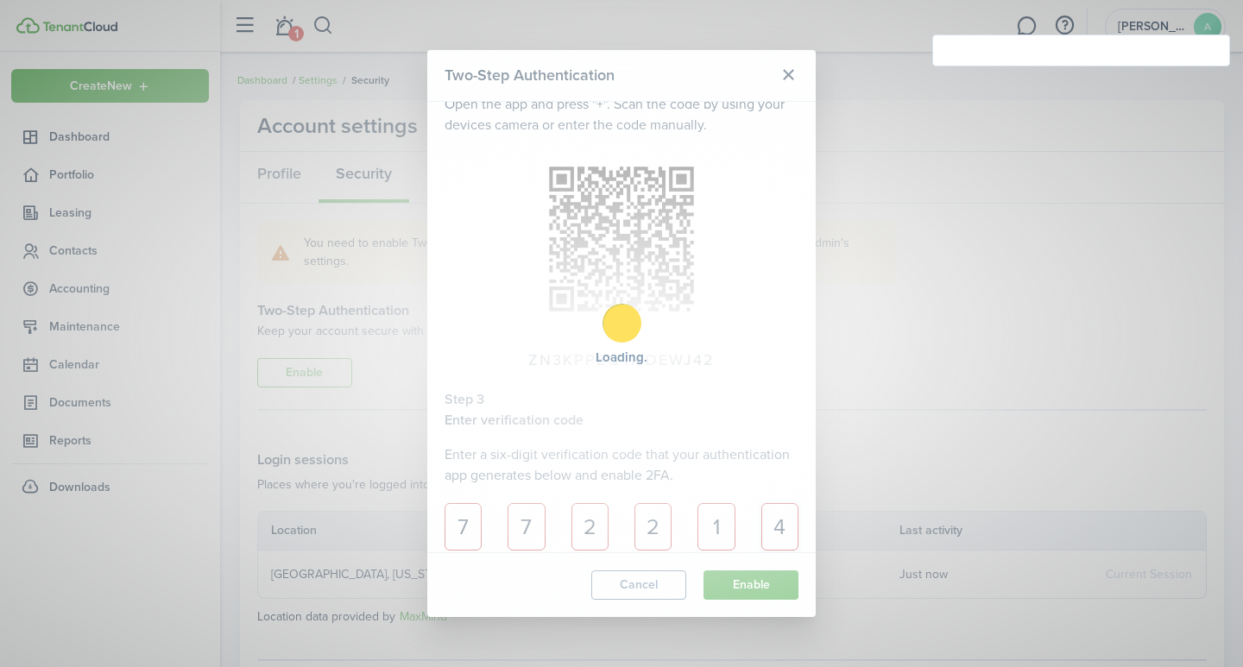
scroll to position [298, 0]
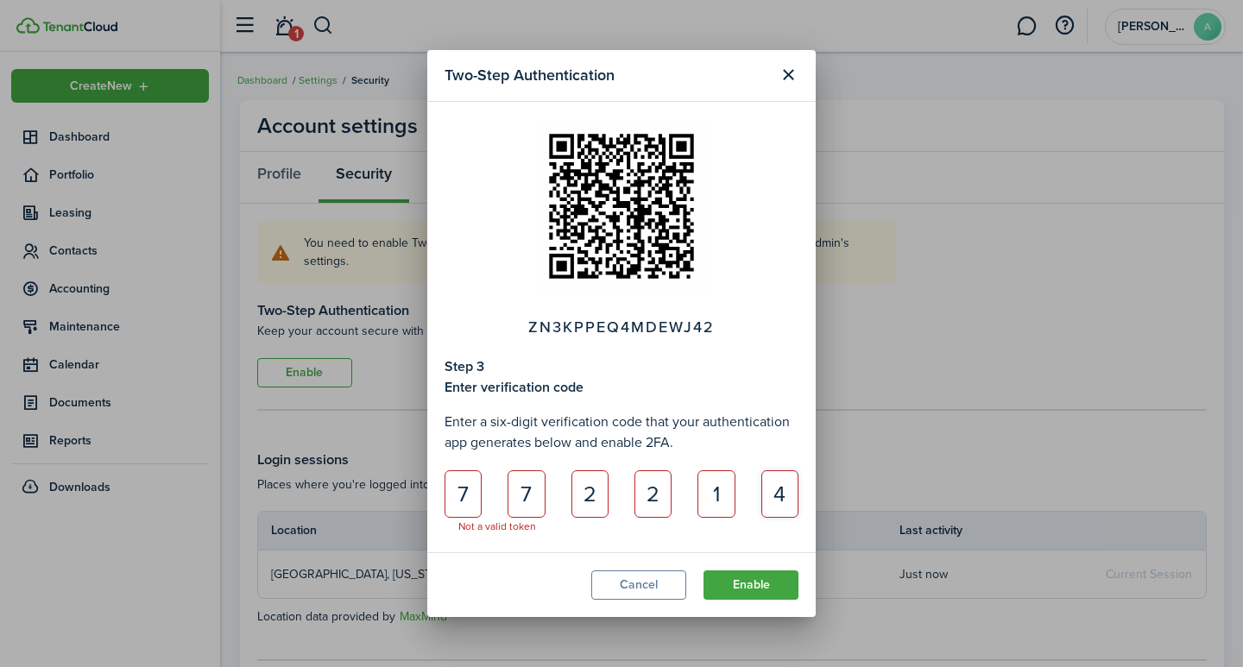
type input "4"
click at [464, 490] on input "7" at bounding box center [463, 494] width 37 height 47
type input "5"
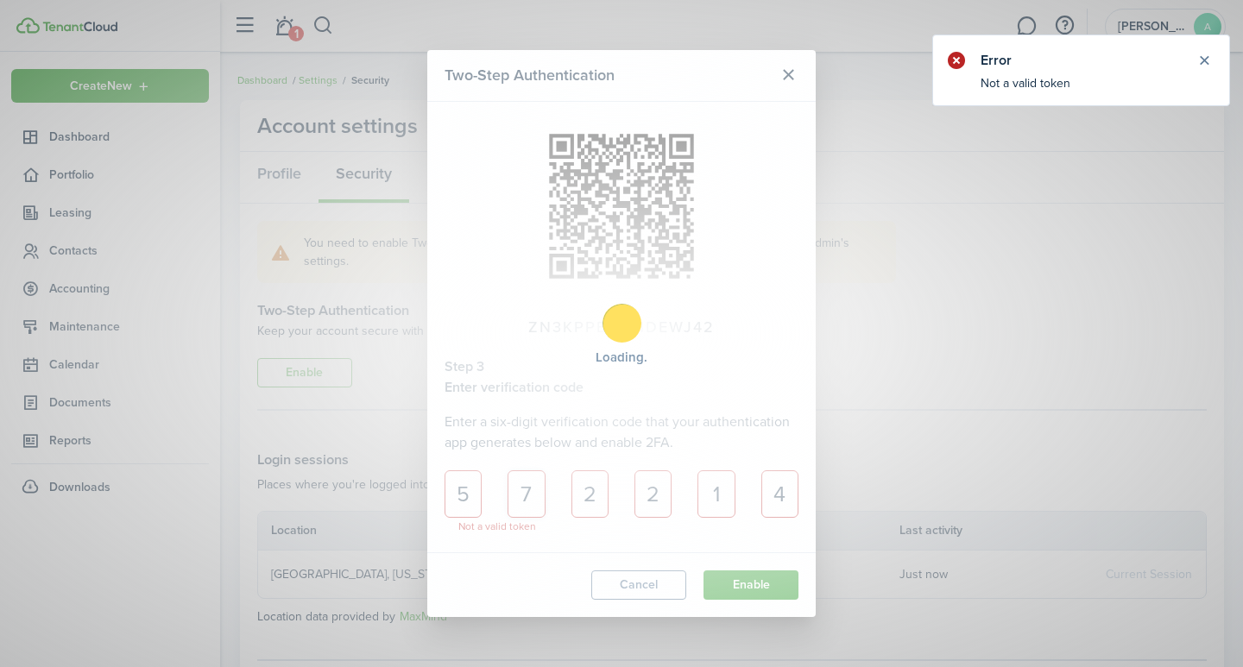
type input "4"
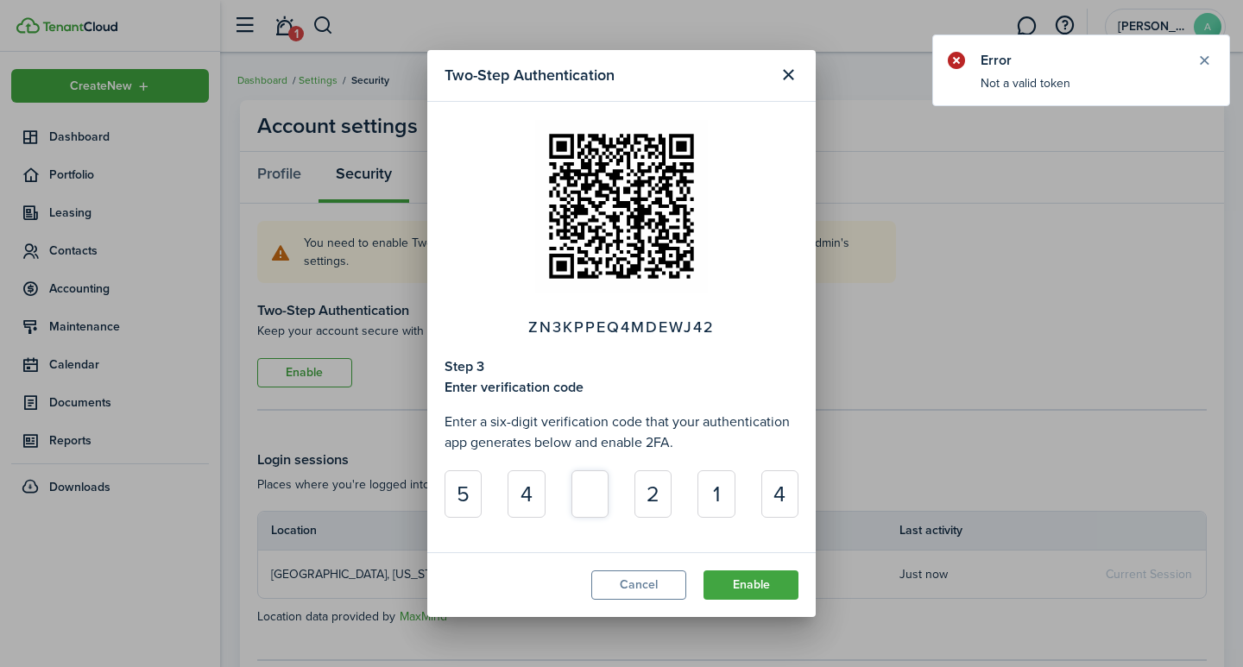
type input "9"
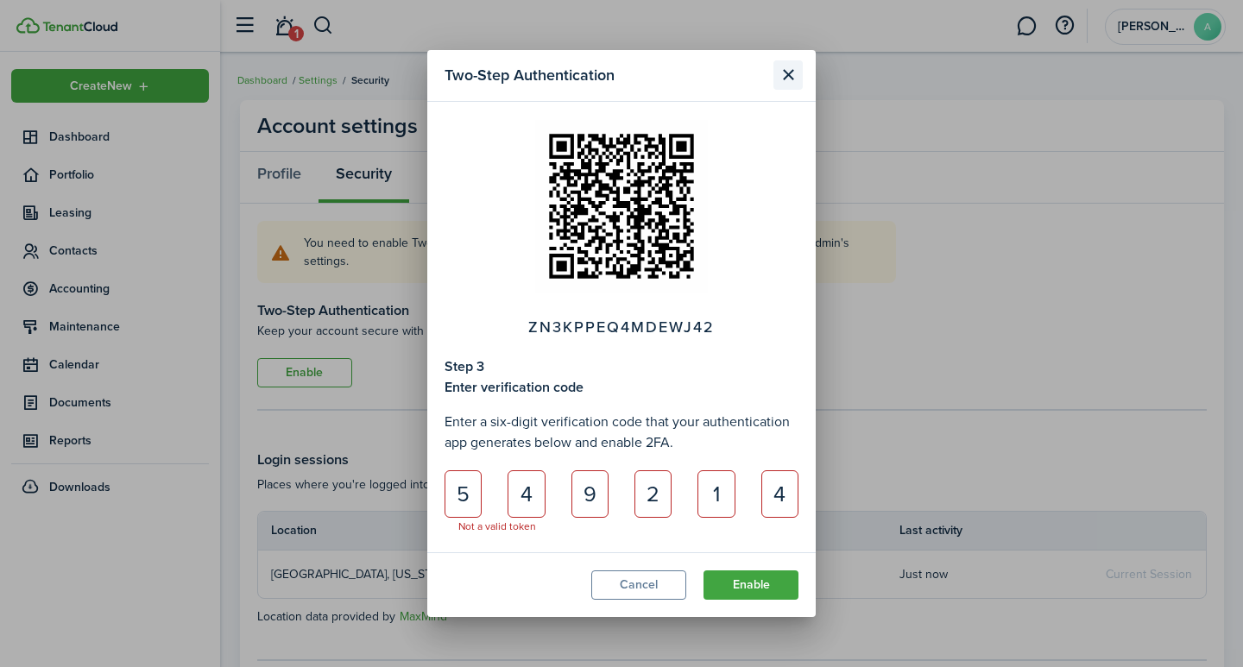
click at [793, 72] on button "Close modal" at bounding box center [788, 74] width 29 height 29
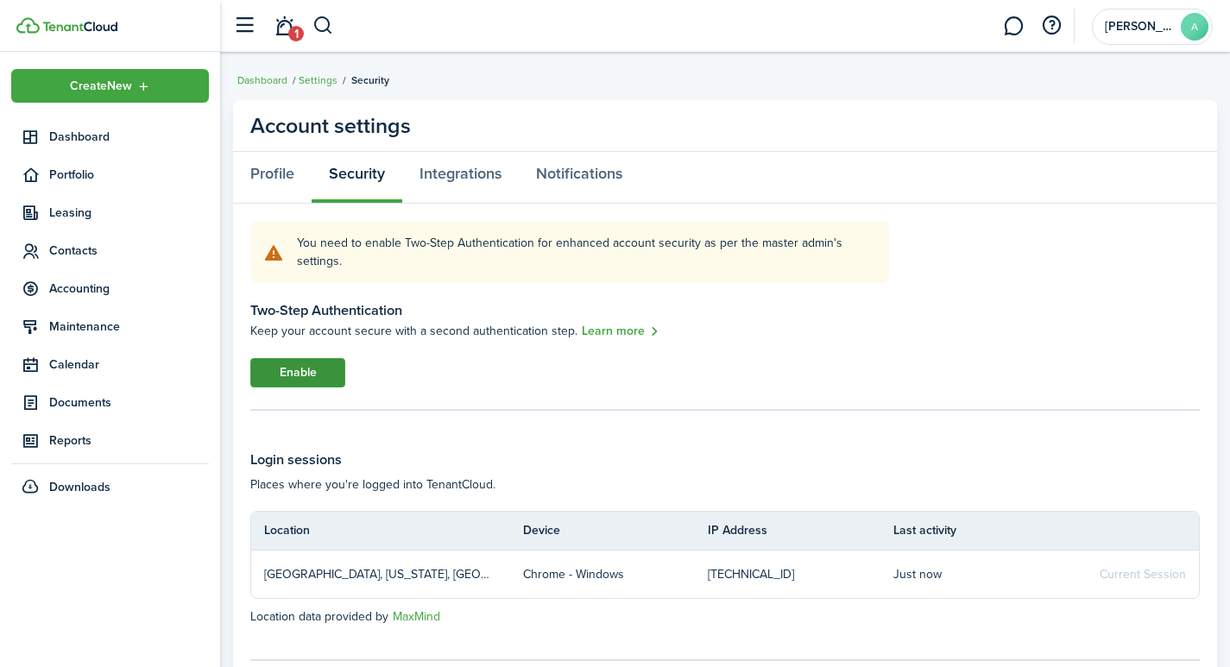
click at [309, 368] on button "Enable" at bounding box center [297, 372] width 95 height 29
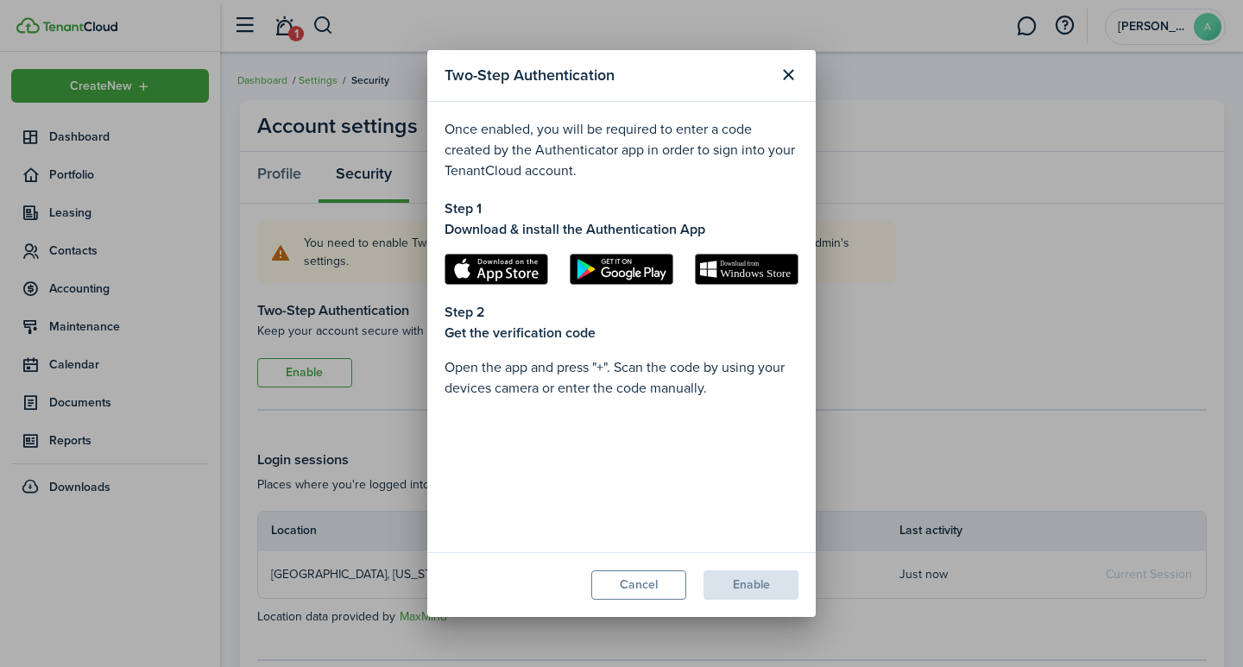
scroll to position [252, 0]
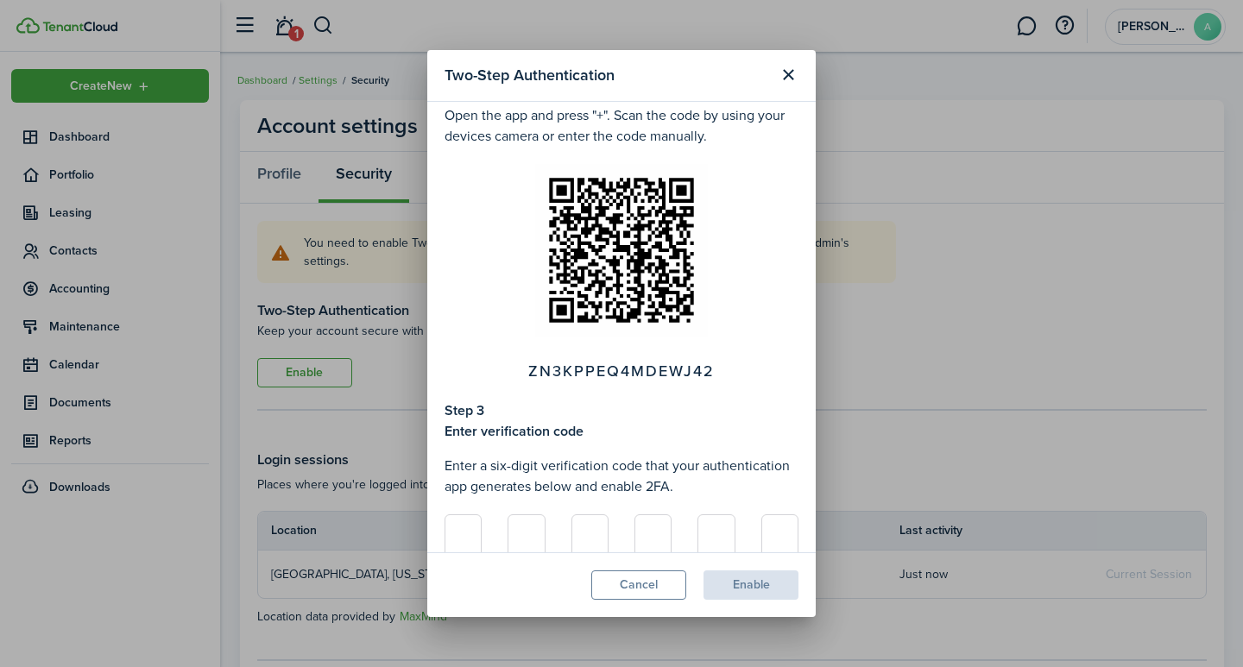
type input "1"
type input "2"
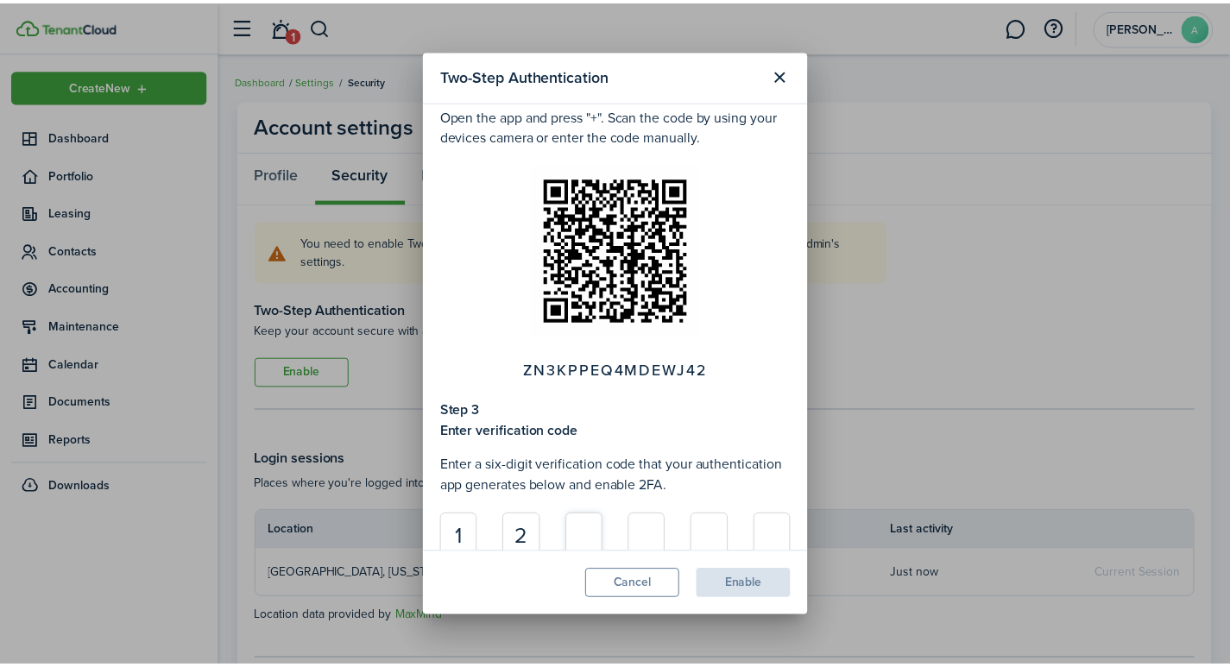
scroll to position [263, 0]
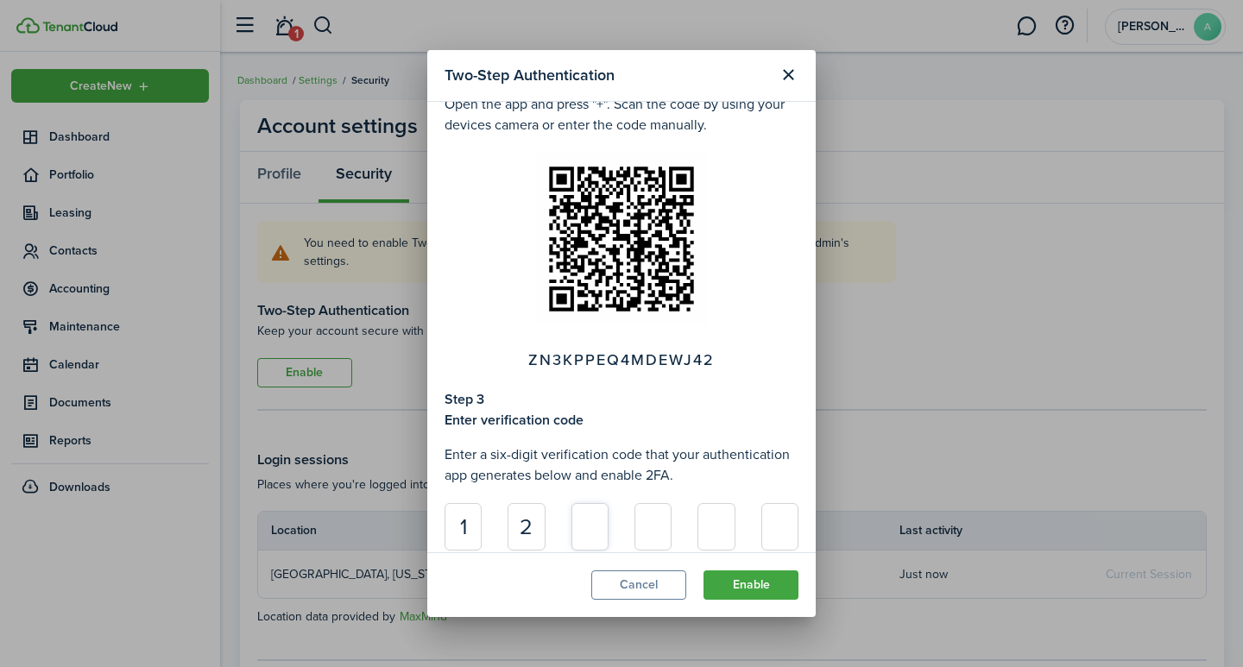
type input "7"
type input "3"
type input "4"
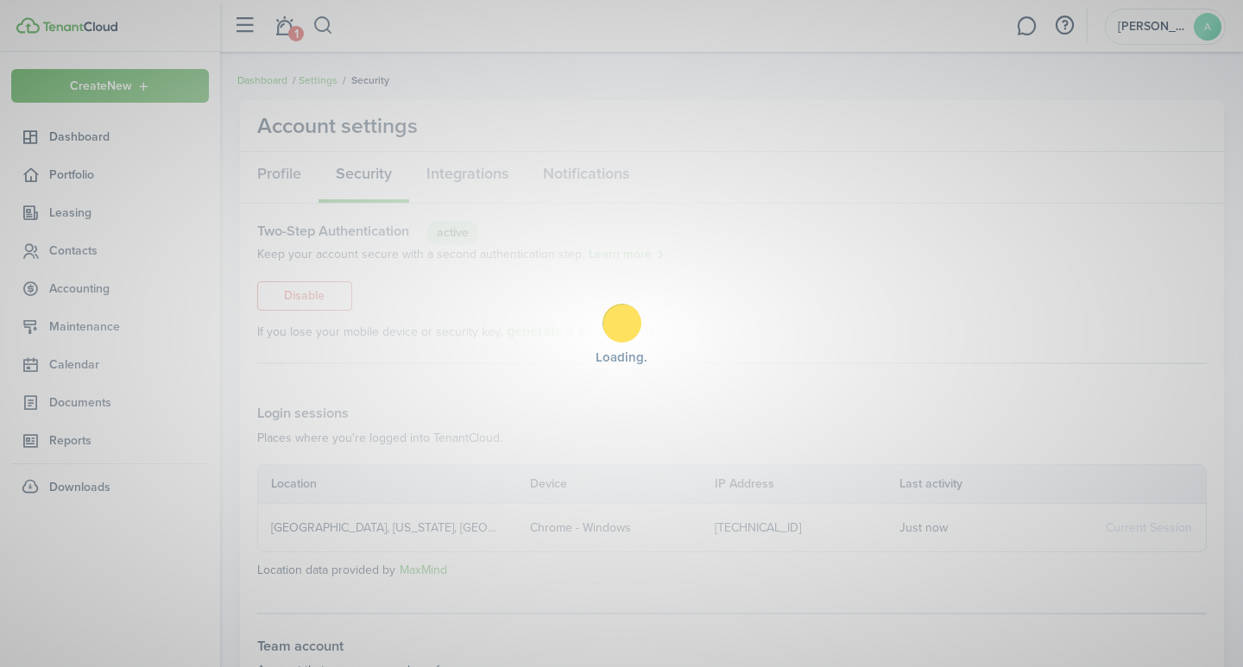
type input "7"
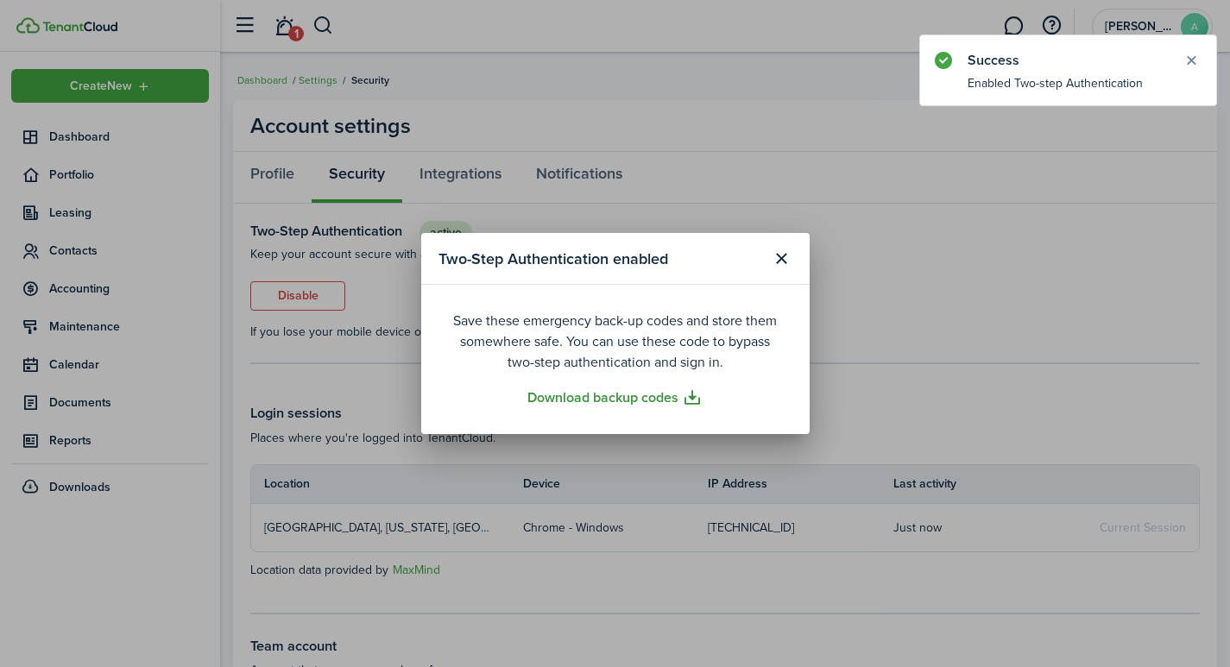
click at [692, 392] on link "Download backup codes" at bounding box center [614, 398] width 175 height 22
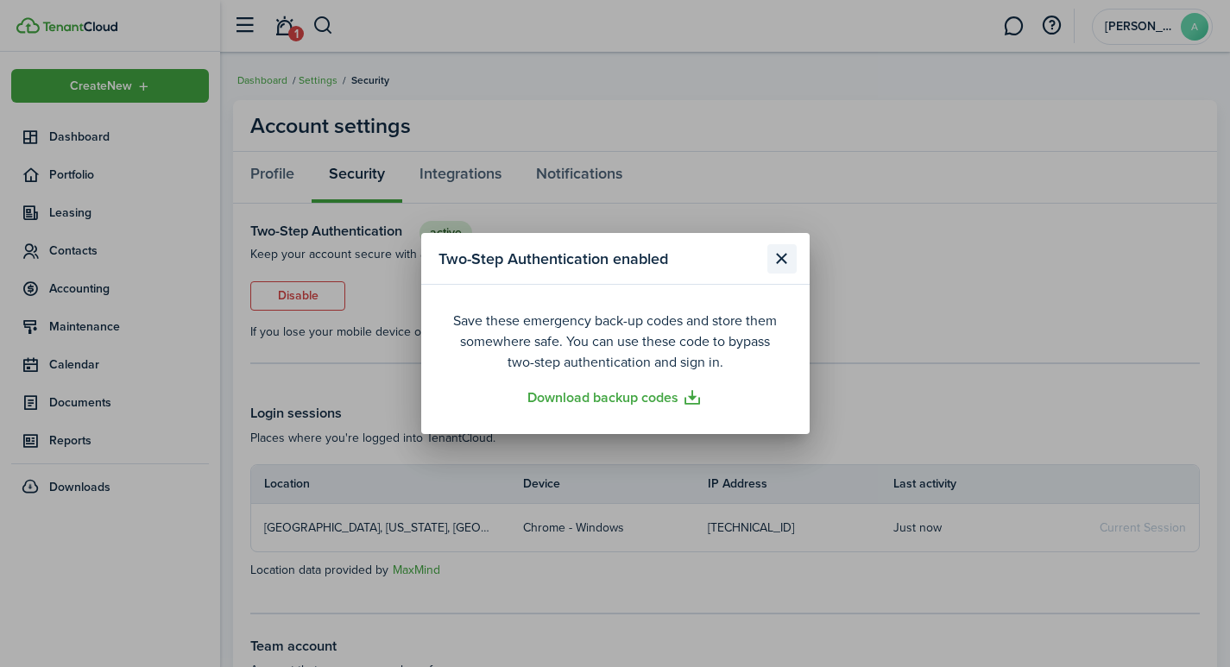
click at [784, 253] on button "Close modal" at bounding box center [781, 258] width 29 height 29
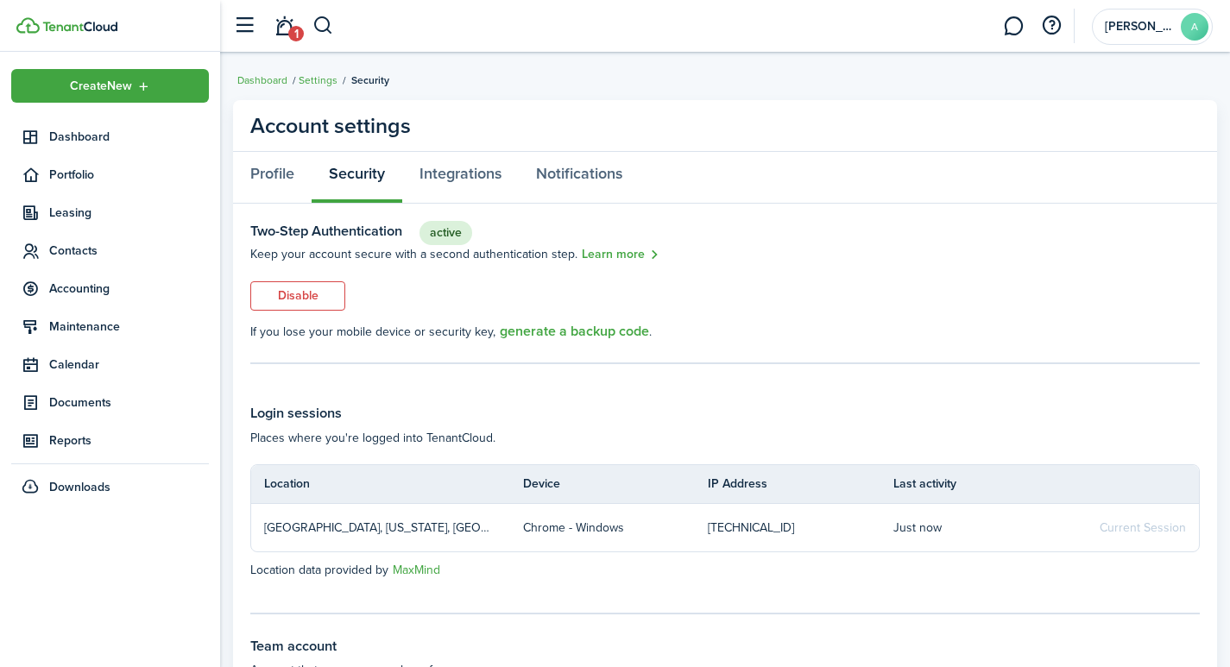
click at [286, 27] on link "1" at bounding box center [284, 26] width 33 height 44
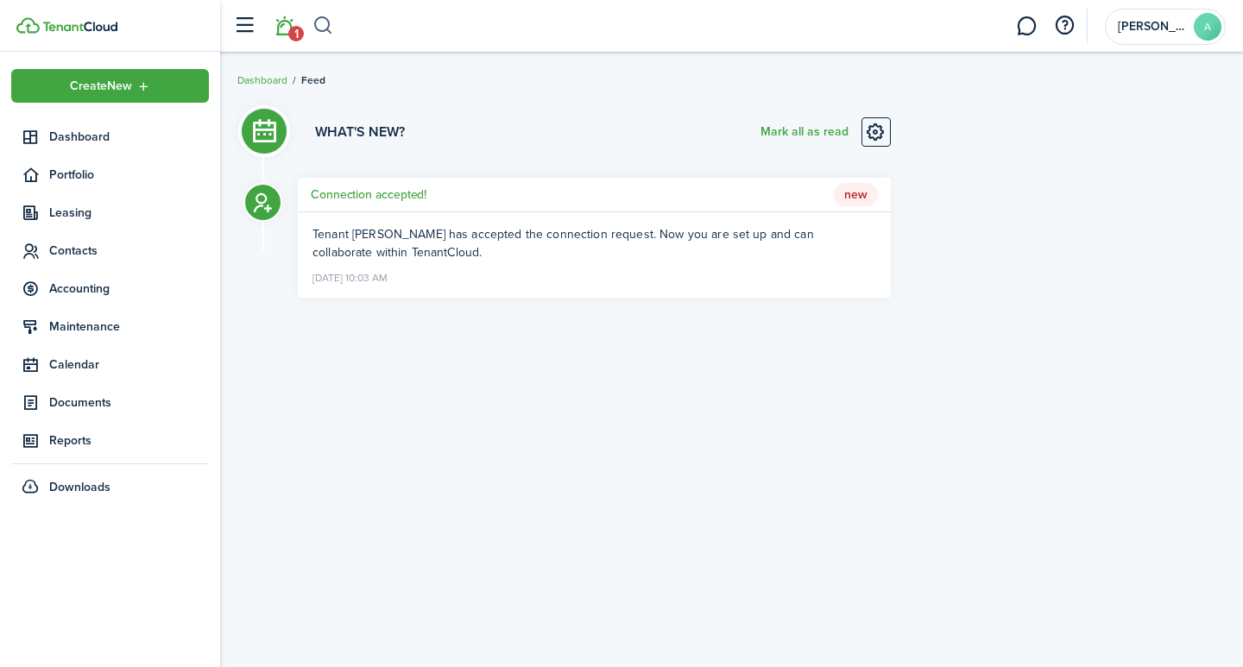
click at [323, 21] on button "button" at bounding box center [324, 25] width 22 height 29
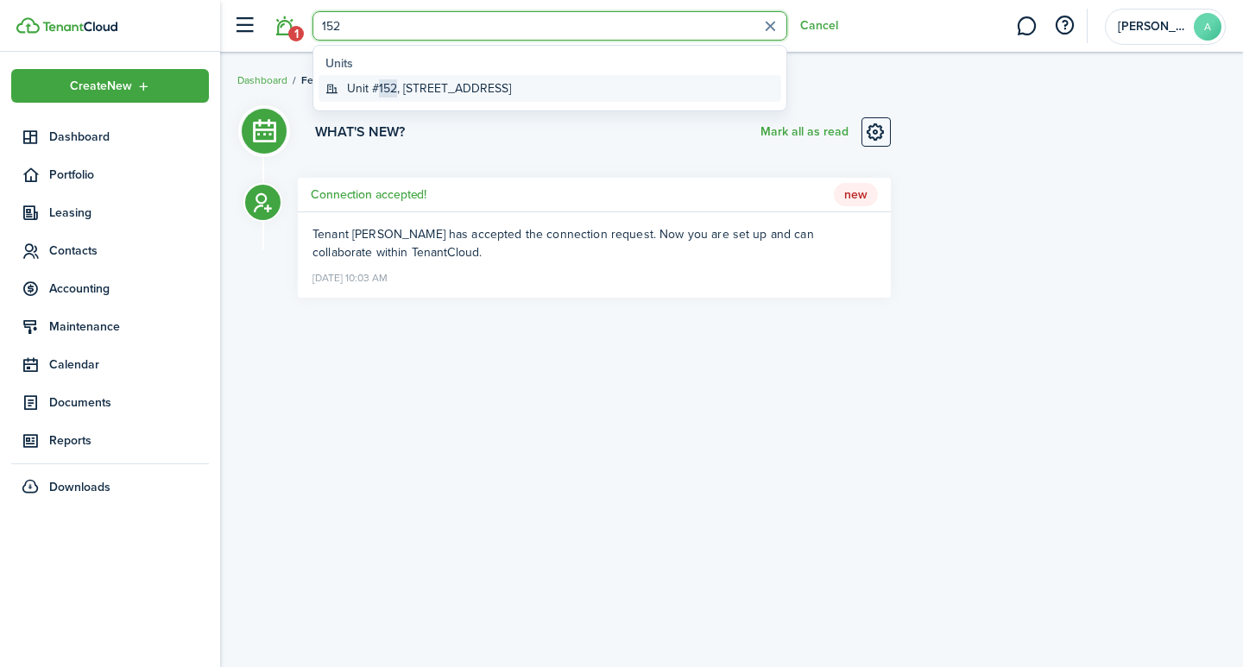
type input "152"
click at [394, 85] on span "152" at bounding box center [388, 88] width 18 height 18
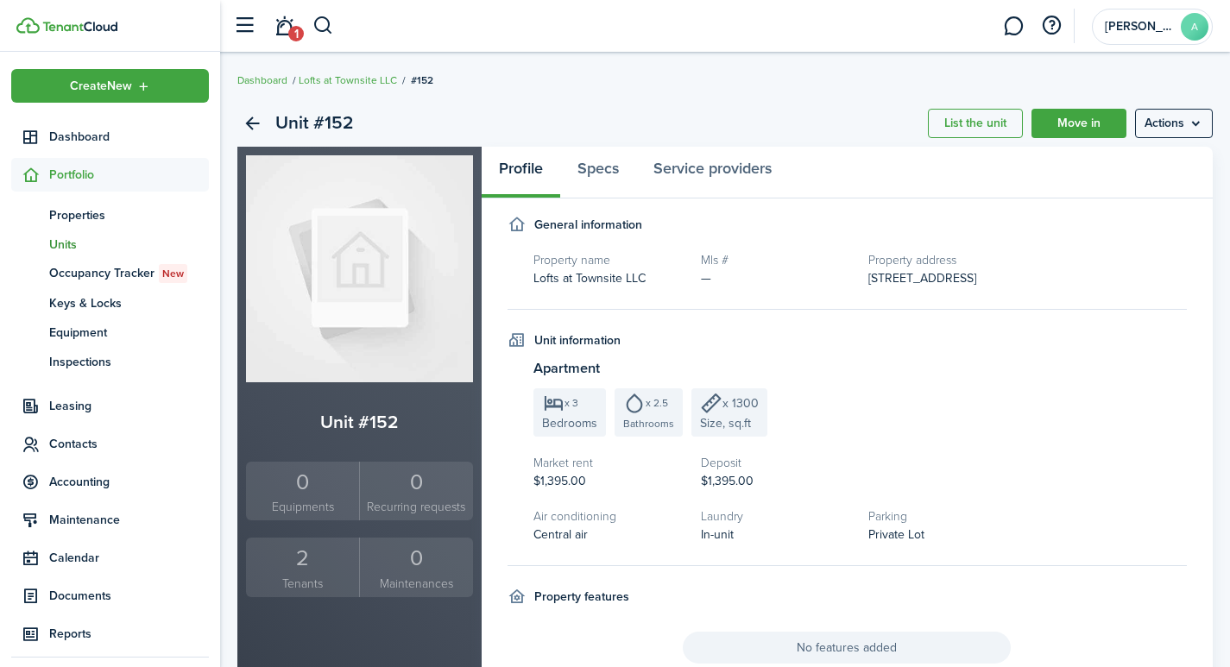
click at [295, 566] on div "2" at bounding box center [302, 558] width 104 height 33
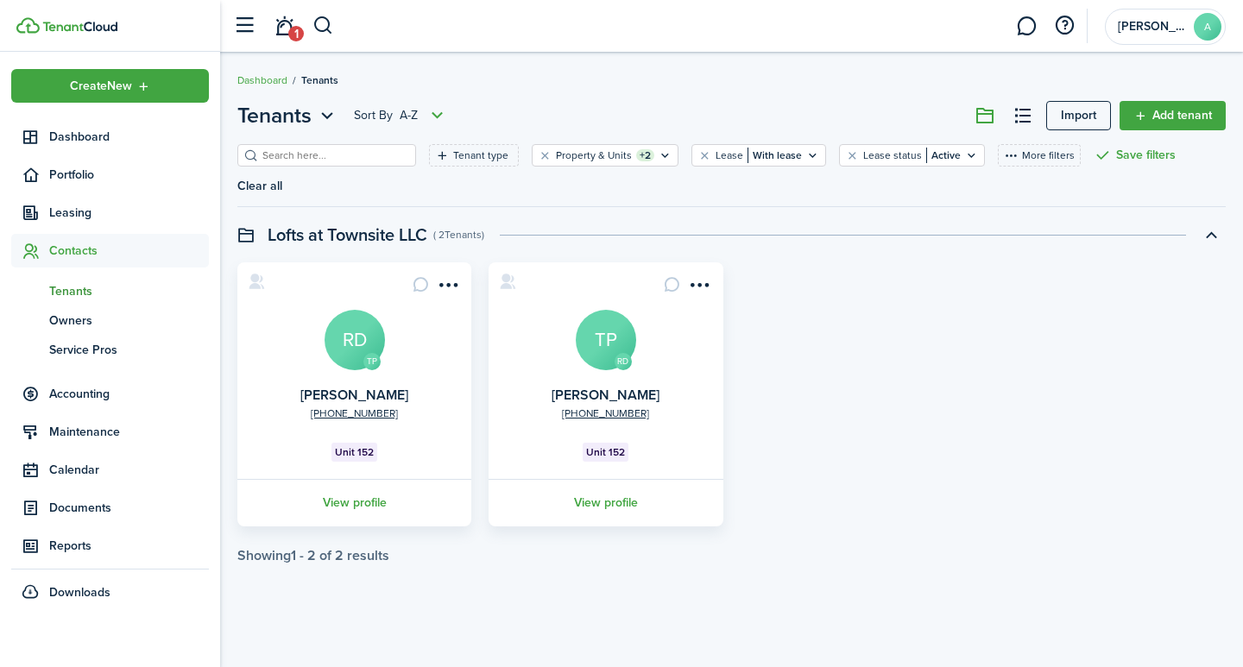
click at [344, 310] on avatar-text "RD" at bounding box center [355, 340] width 60 height 60
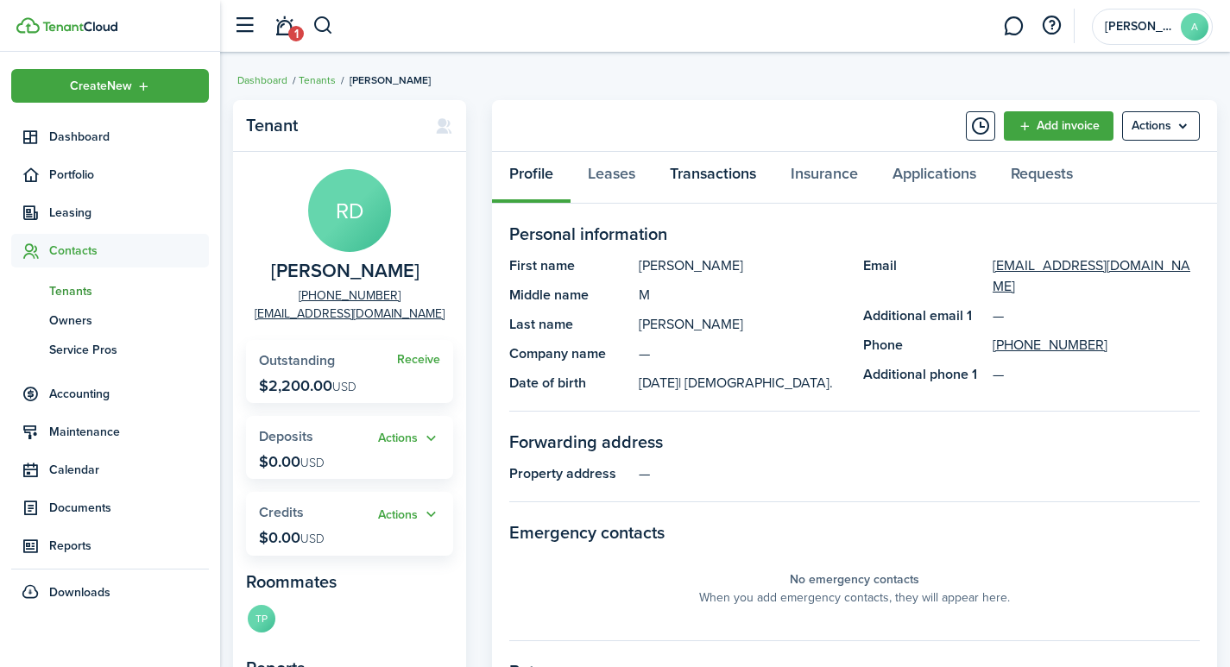
click at [723, 170] on link "Transactions" at bounding box center [713, 178] width 121 height 52
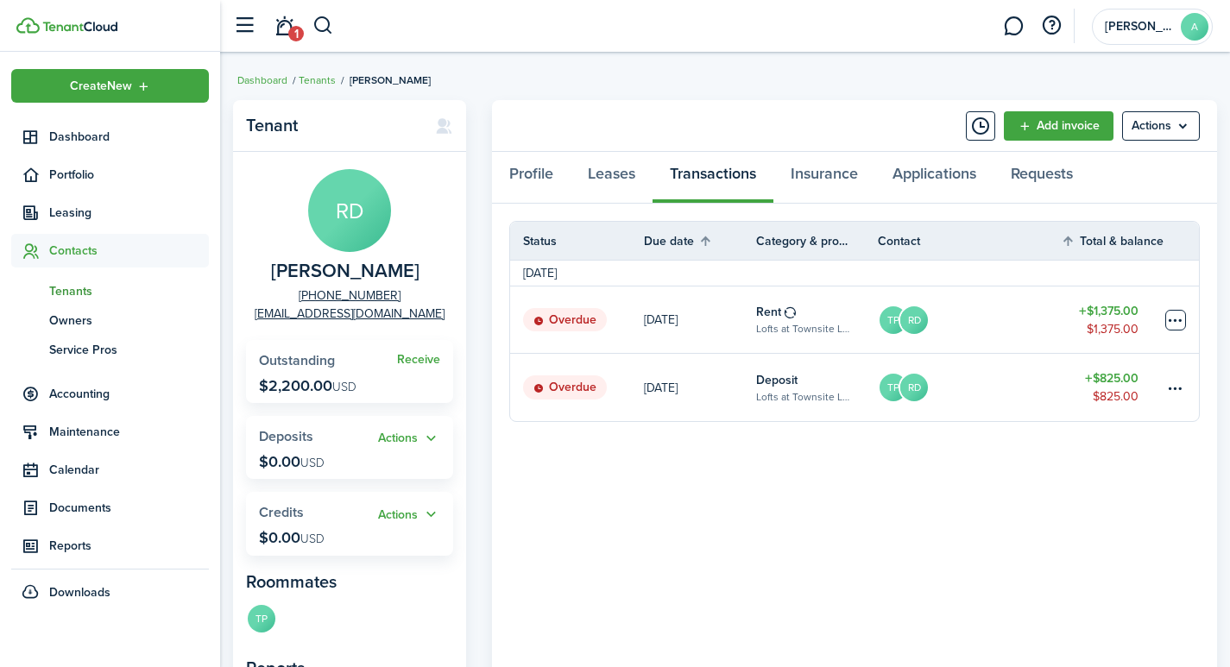
click at [1177, 319] on table-menu-btn-icon at bounding box center [1175, 320] width 21 height 21
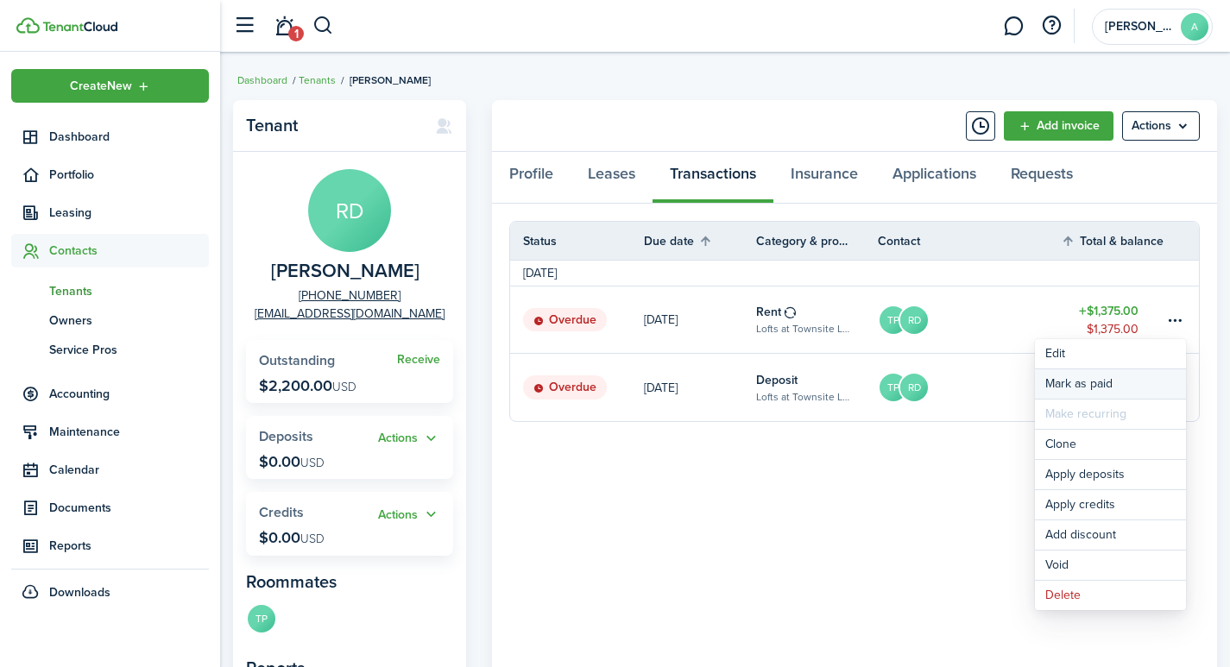
click at [1099, 386] on link "Mark as paid" at bounding box center [1110, 384] width 151 height 29
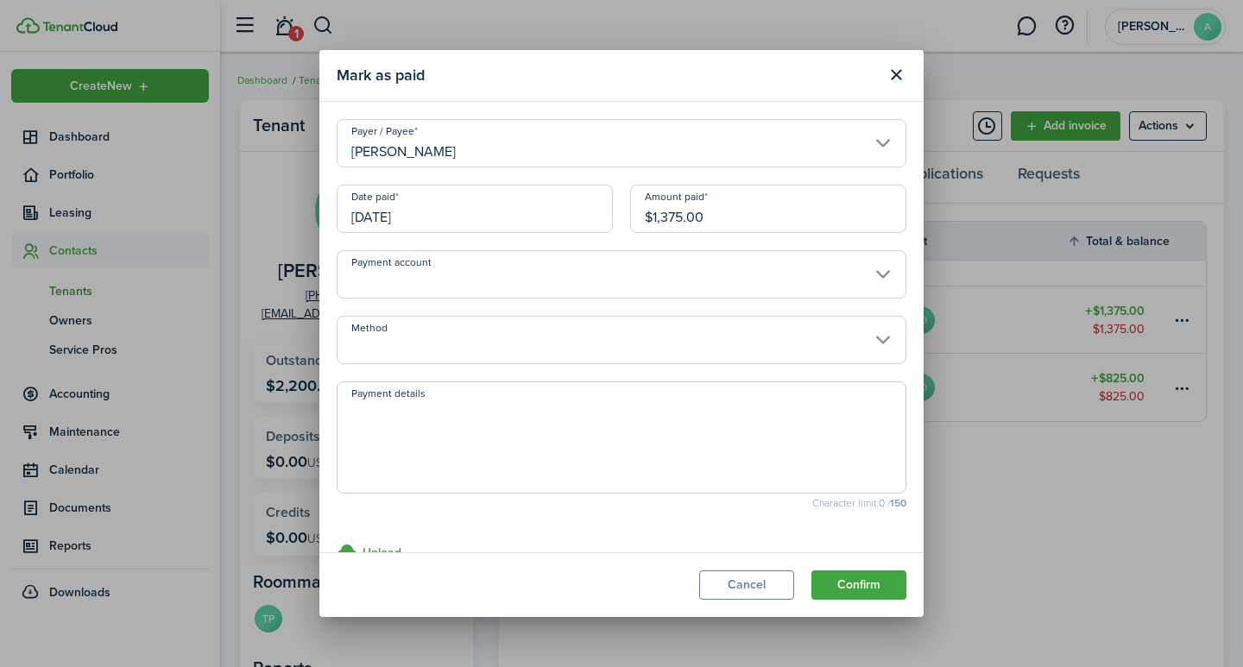
click at [519, 218] on input "[DATE]" at bounding box center [475, 209] width 276 height 48
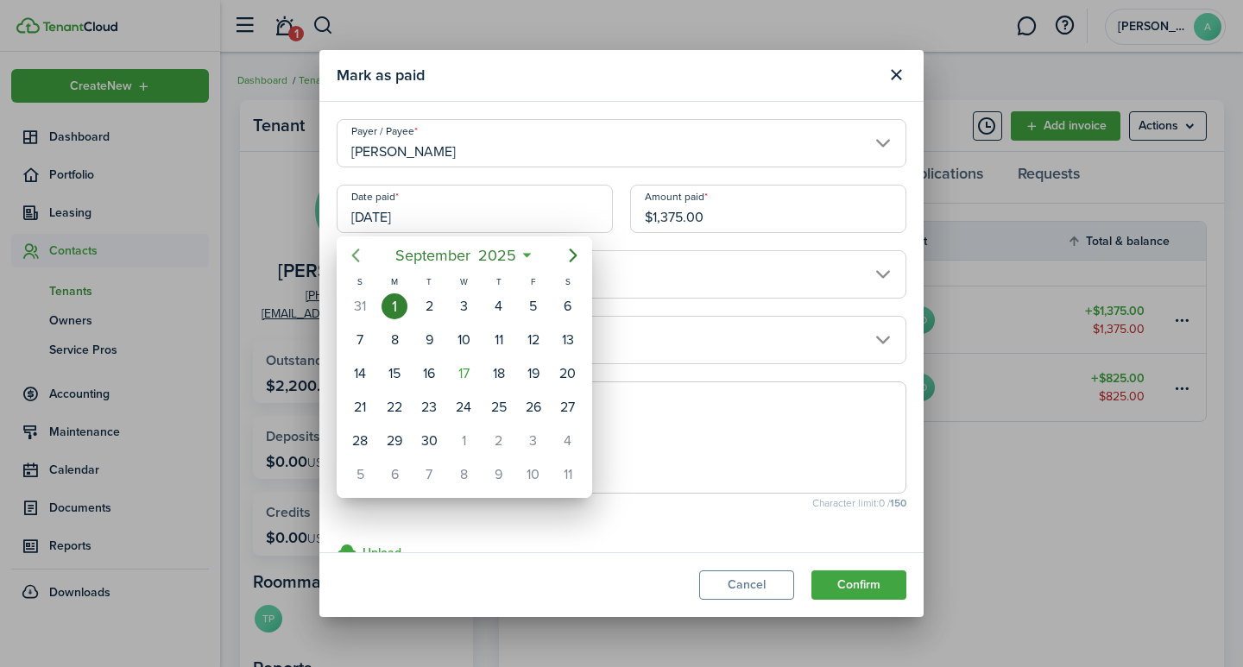
click at [351, 252] on icon "Previous page" at bounding box center [355, 255] width 21 height 21
click at [566, 438] on div "30" at bounding box center [568, 441] width 26 height 26
type input "[DATE]"
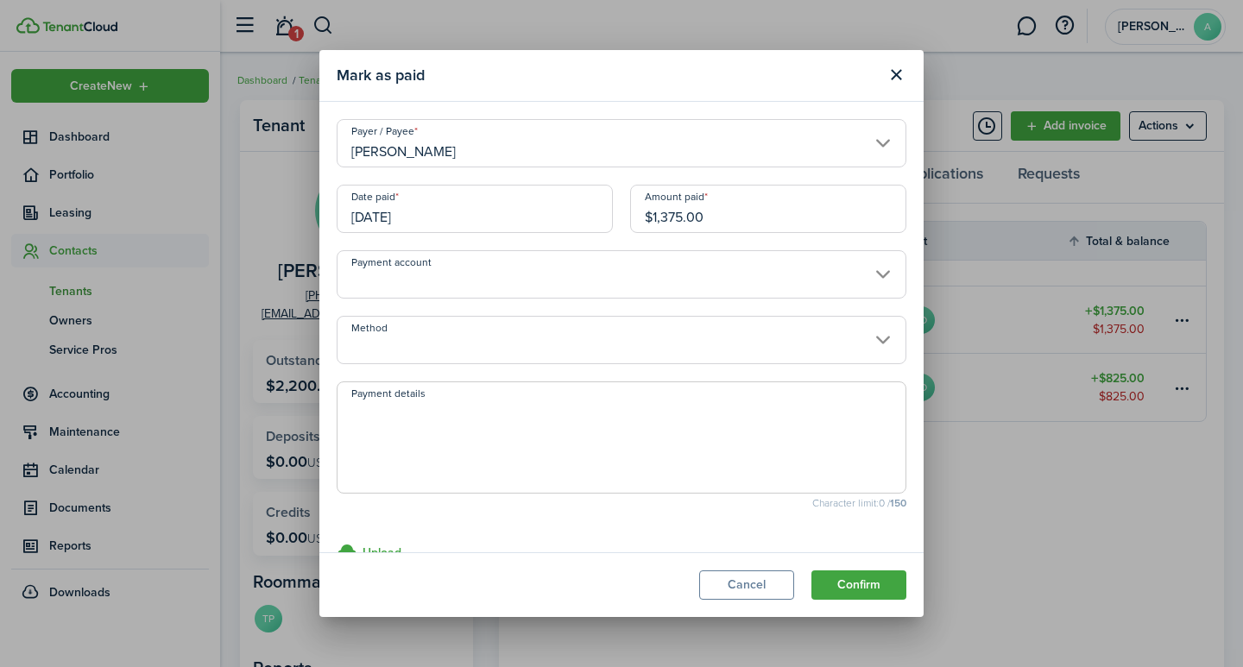
click at [492, 270] on input "Payment account" at bounding box center [622, 274] width 570 height 48
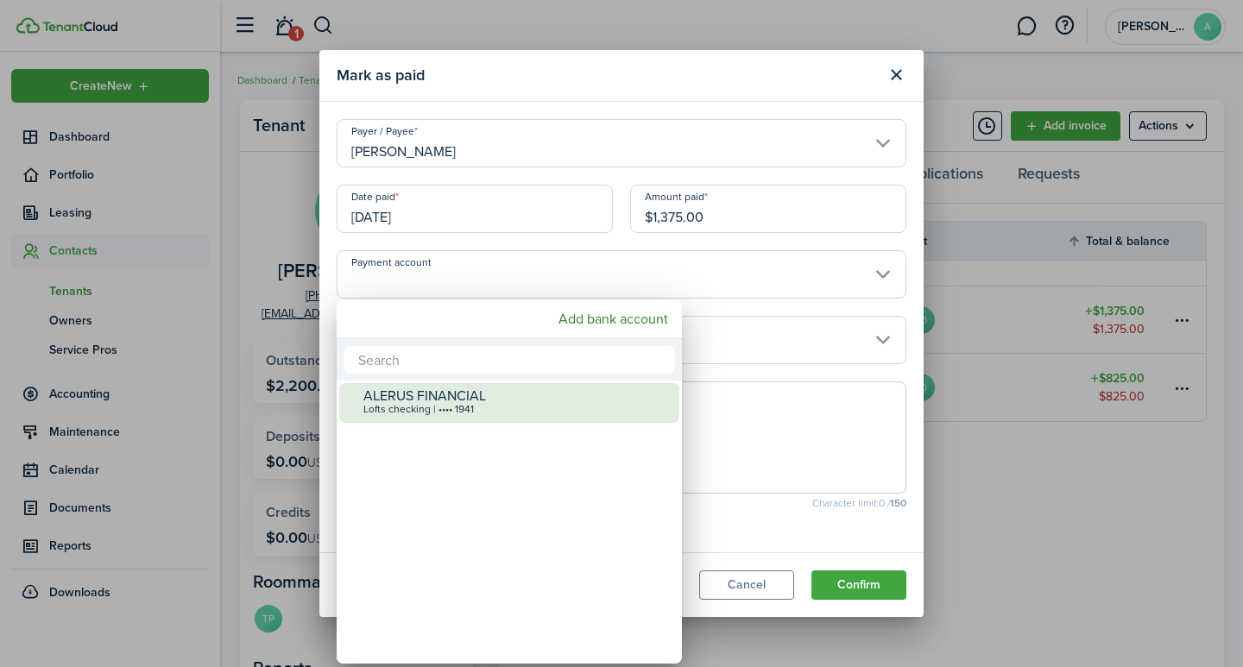
click at [449, 400] on div "ALERUS FINANCIAL" at bounding box center [516, 396] width 306 height 16
type input "•••• •••• •••• 1941"
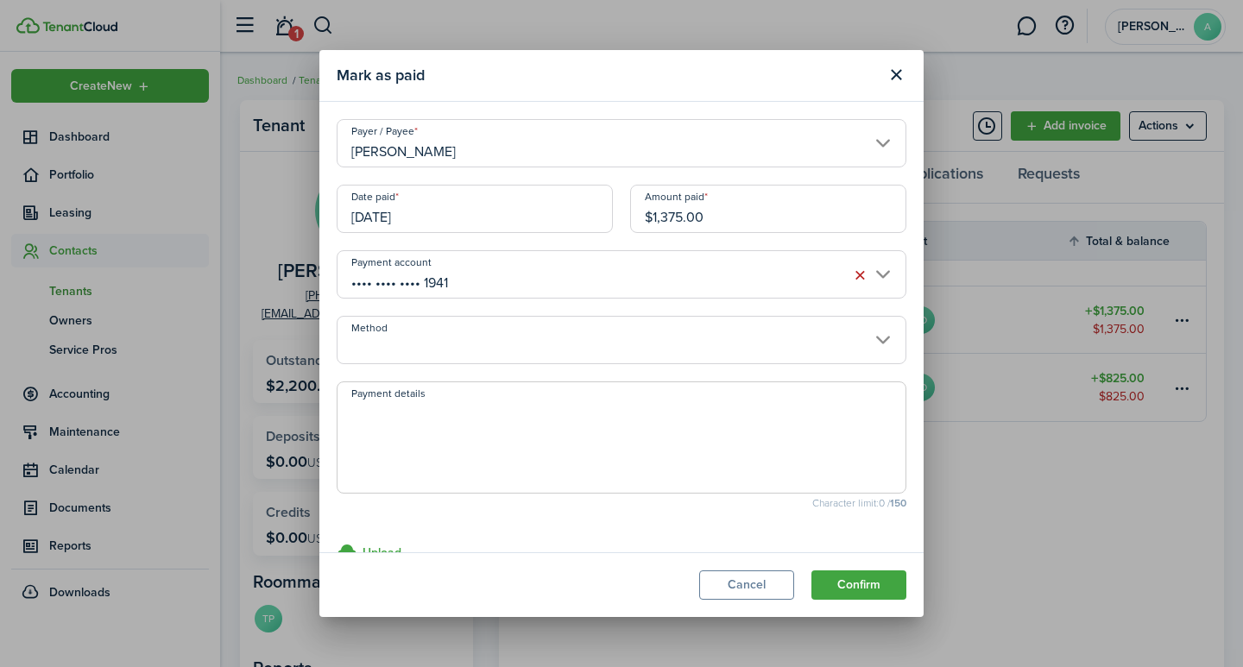
click at [420, 352] on input "Method" at bounding box center [622, 340] width 570 height 48
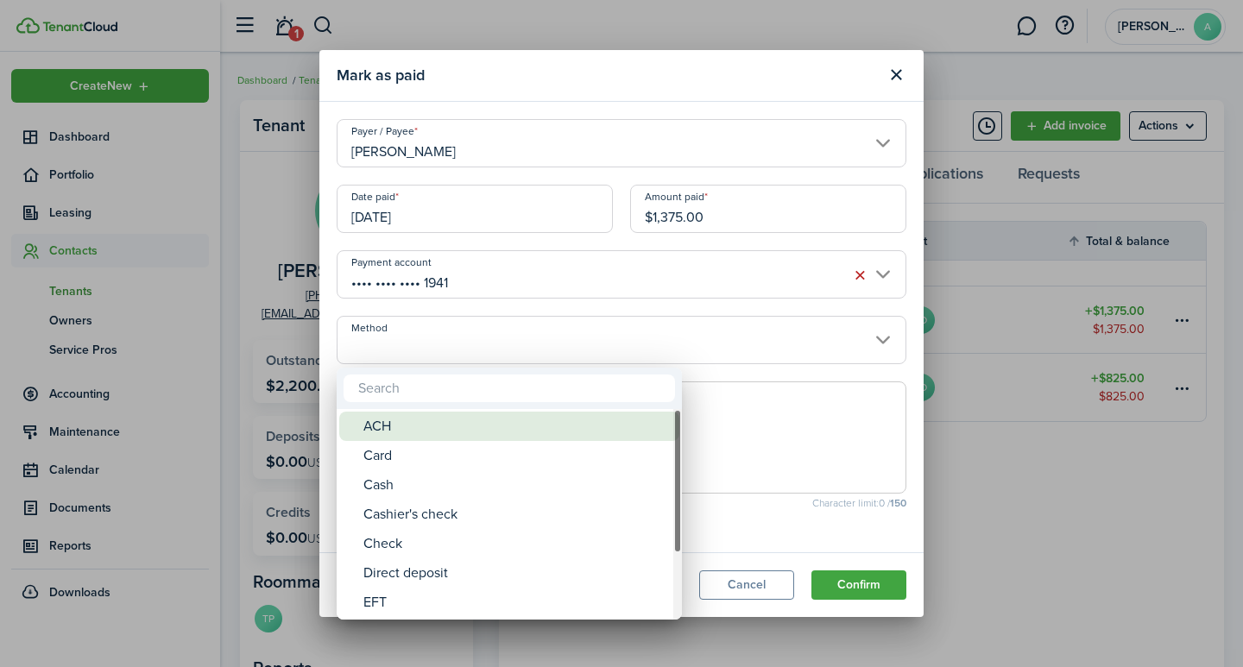
click at [419, 421] on div "ACH" at bounding box center [516, 426] width 306 height 29
type input "ACH"
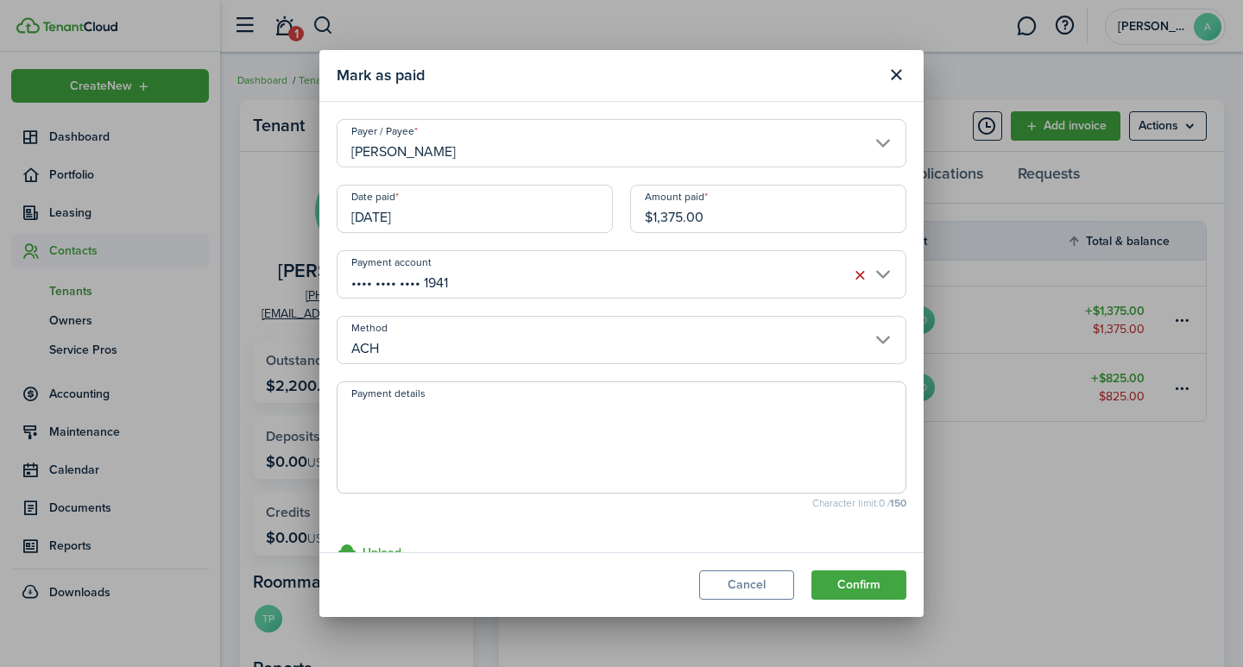
click at [414, 411] on textarea "Payment details" at bounding box center [622, 442] width 568 height 83
type textarea "September rent - CC27-46B0"
click at [868, 583] on button "Confirm" at bounding box center [859, 585] width 95 height 29
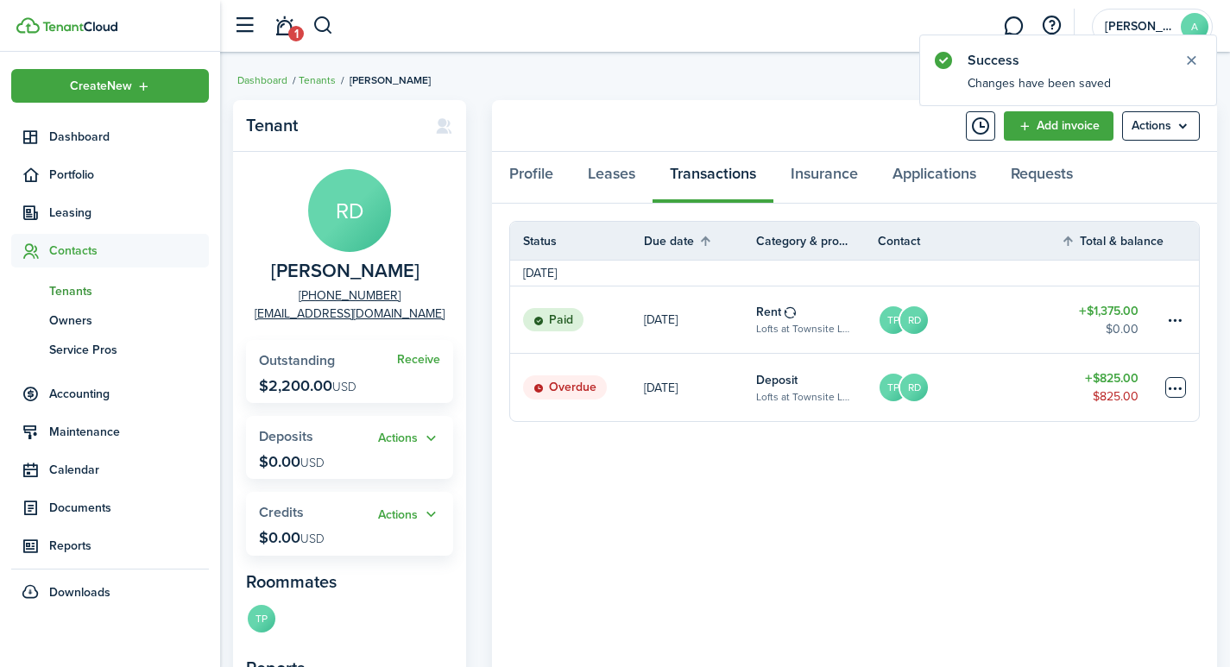
click at [1183, 385] on table-menu-btn-icon at bounding box center [1175, 387] width 21 height 21
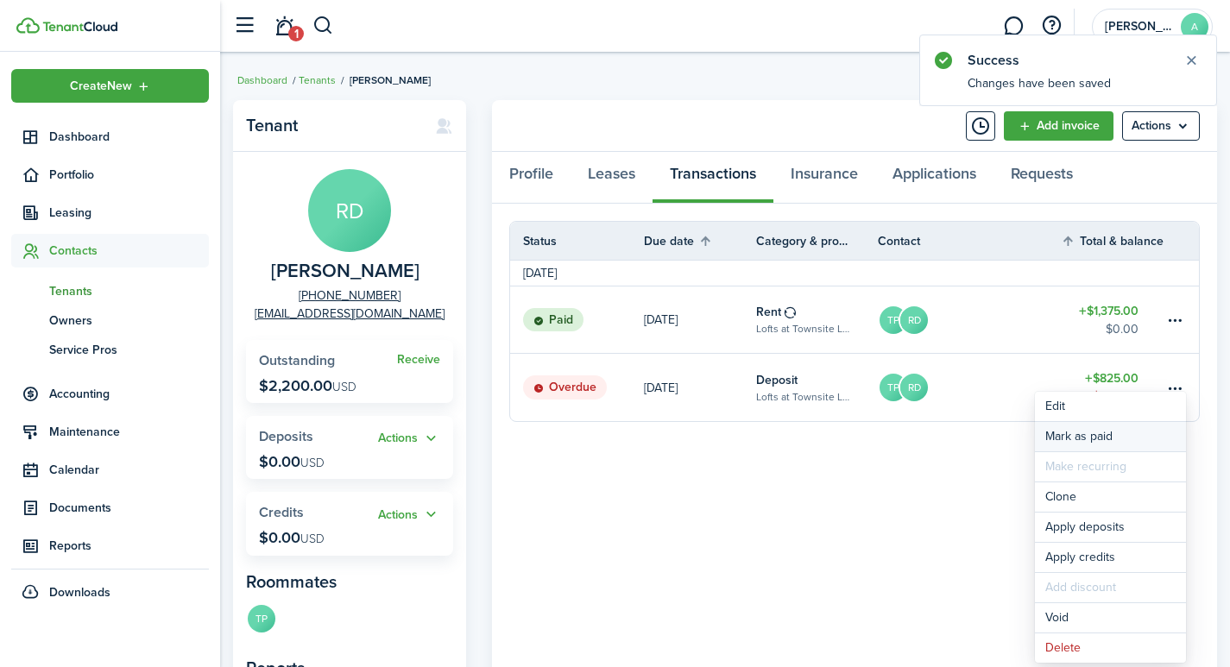
click at [1065, 440] on link "Mark as paid" at bounding box center [1110, 436] width 151 height 29
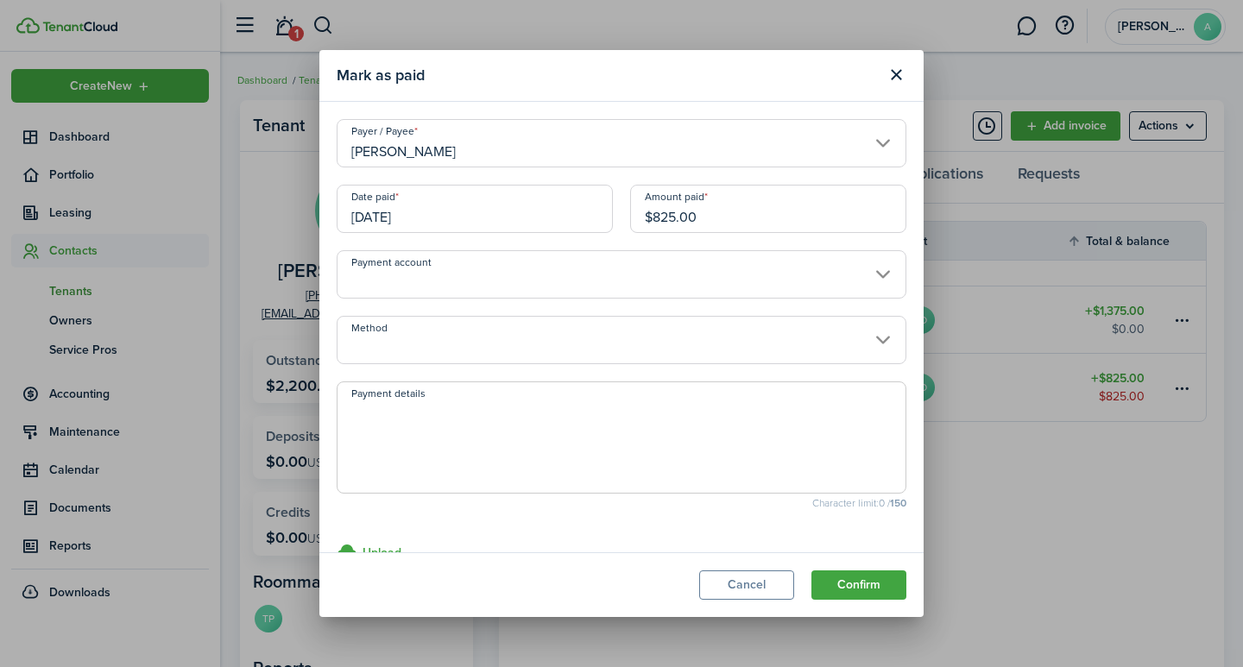
click at [491, 281] on input "Payment account" at bounding box center [622, 274] width 570 height 48
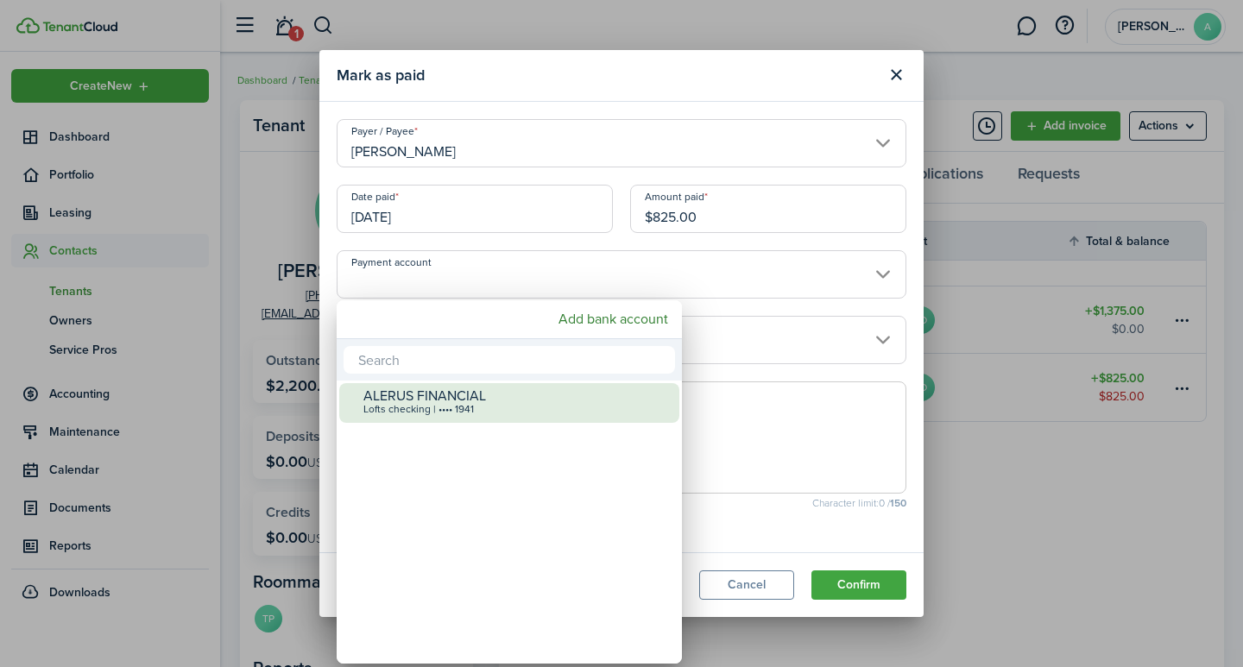
click at [445, 400] on div "ALERUS FINANCIAL" at bounding box center [516, 396] width 306 height 16
type input "•••• •••• •••• 1941"
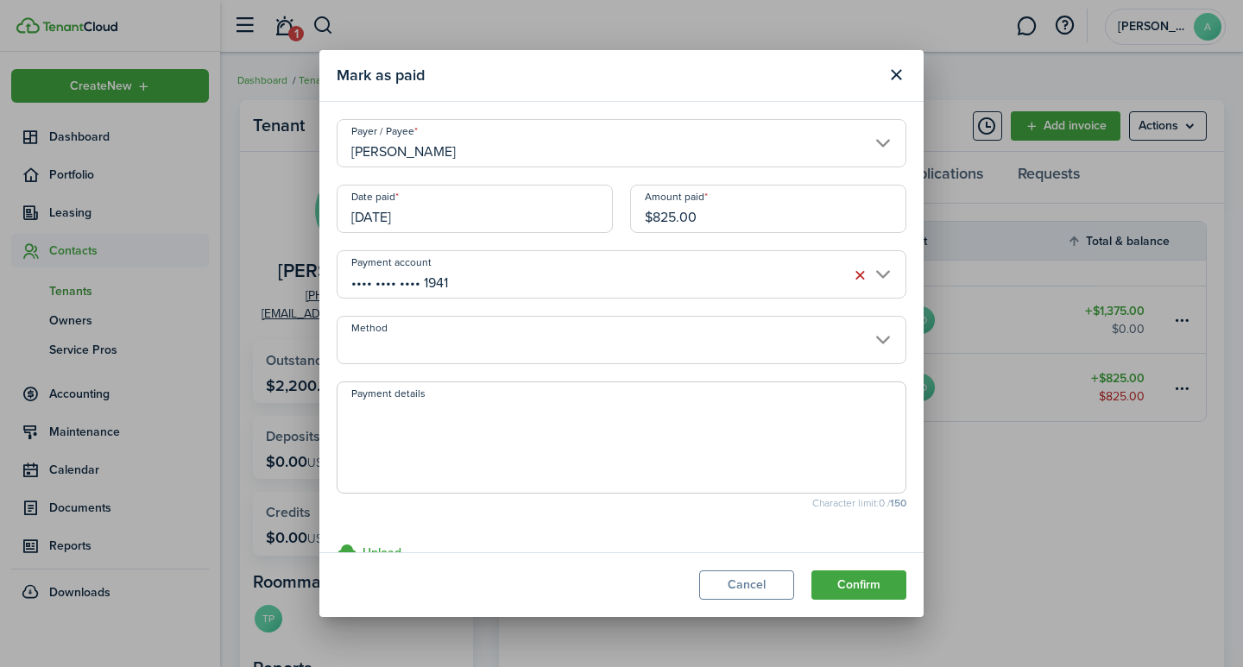
click at [434, 346] on input "Method" at bounding box center [622, 340] width 570 height 48
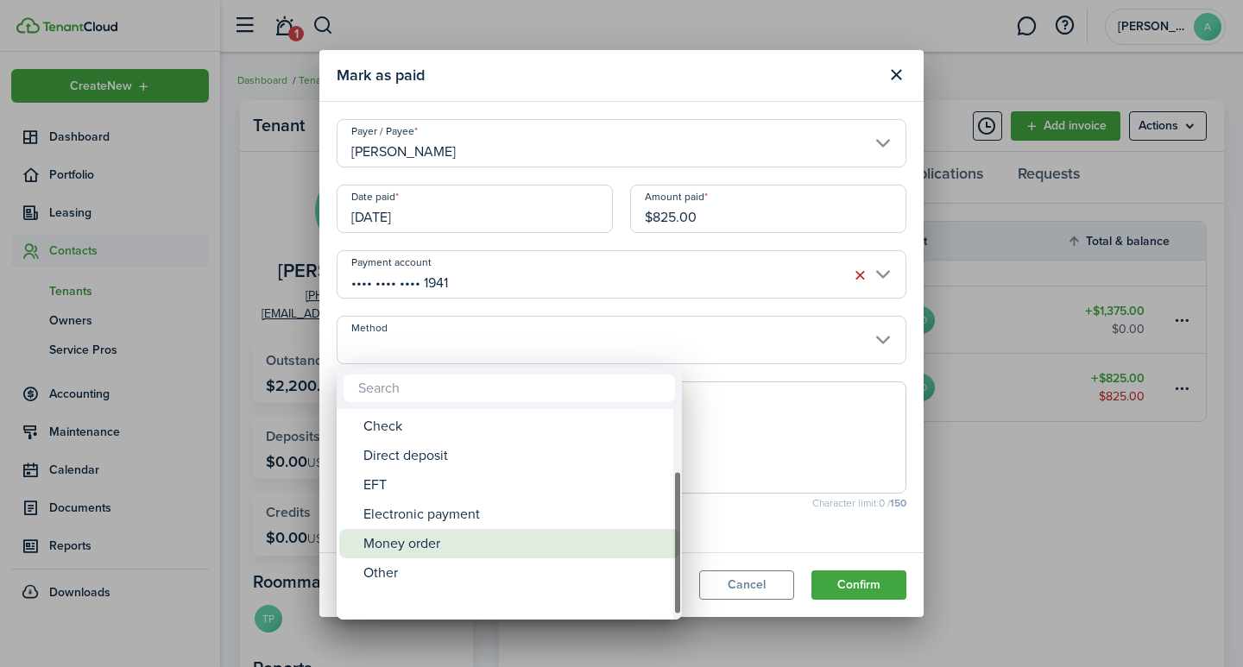
drag, startPoint x: 673, startPoint y: 431, endPoint x: 624, endPoint y: 540, distance: 120.2
click at [626, 540] on mbsc-scrollview-base "ACH Card Cash Cashier's check Check Direct deposit EFT Electronic payment Money…" at bounding box center [509, 514] width 345 height 207
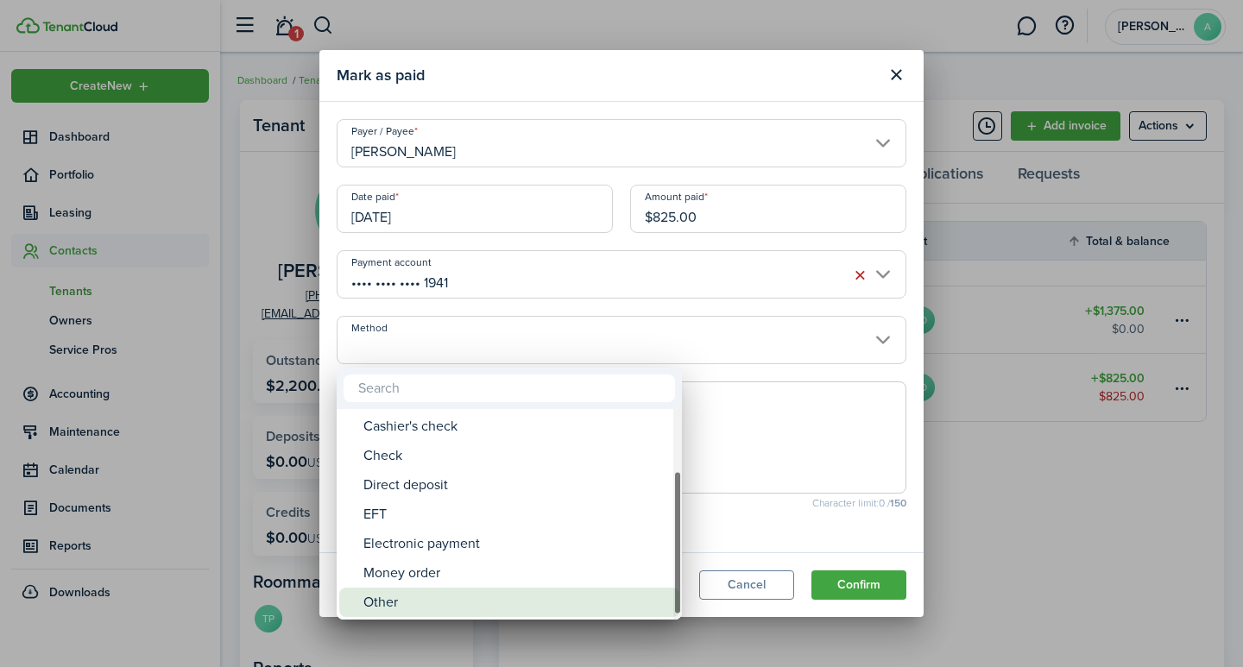
click at [392, 607] on div "Other" at bounding box center [516, 602] width 306 height 29
type input "Other"
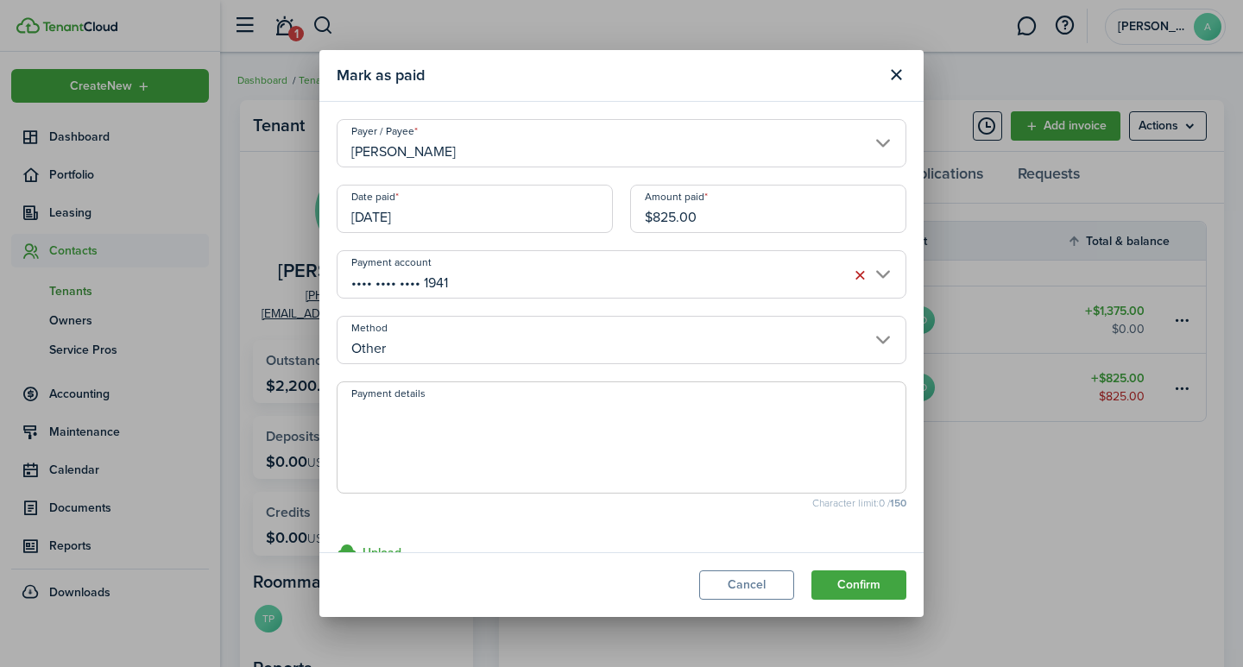
click at [418, 434] on textarea "Payment details" at bounding box center [622, 442] width 568 height 83
type textarea "Security Deposit - transfer from #246"
click at [876, 586] on button "Confirm" at bounding box center [859, 585] width 95 height 29
